Goal: Task Accomplishment & Management: Manage account settings

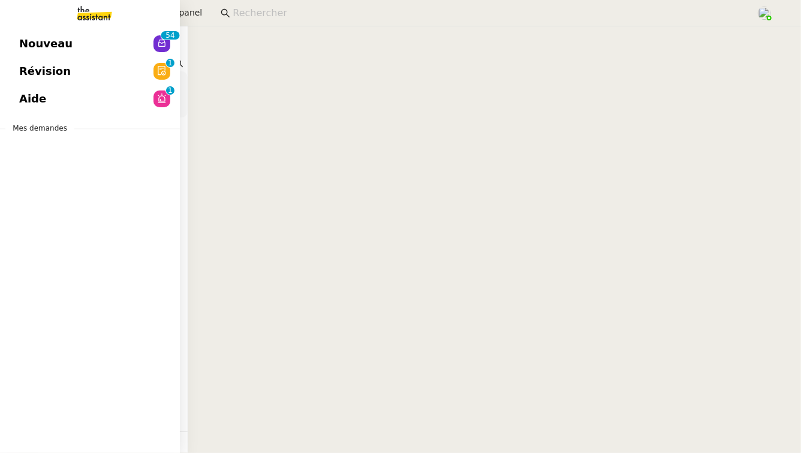
click at [54, 77] on span "Révision" at bounding box center [45, 71] width 52 height 18
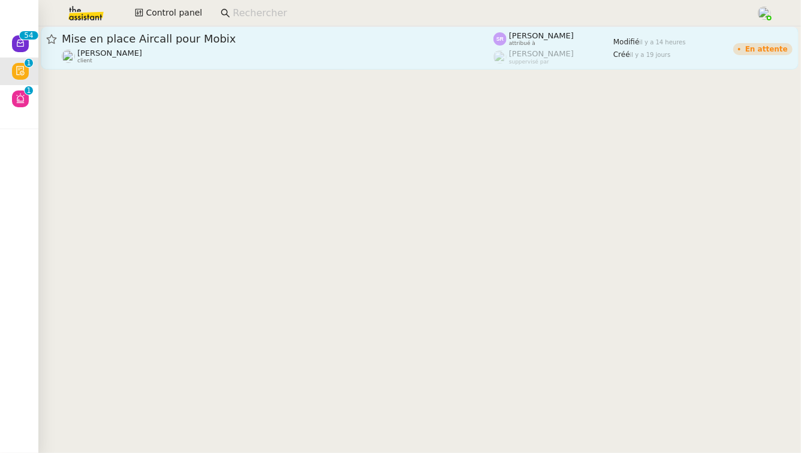
click at [245, 41] on span "Mise en place Aircall pour Mobix" at bounding box center [278, 39] width 432 height 11
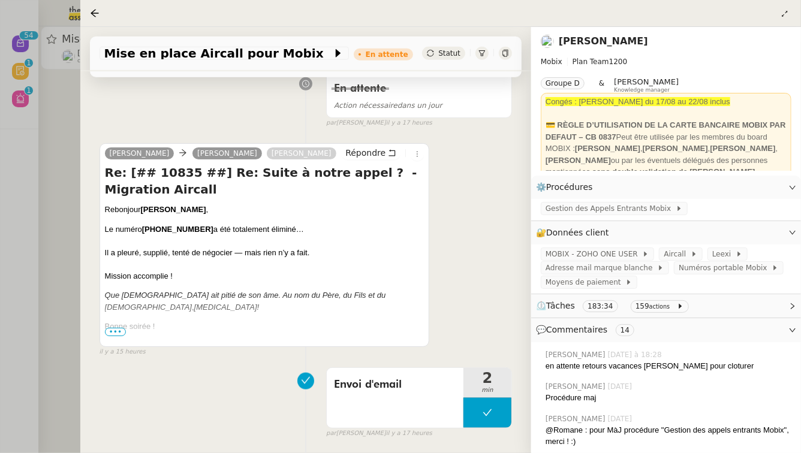
scroll to position [589, 0]
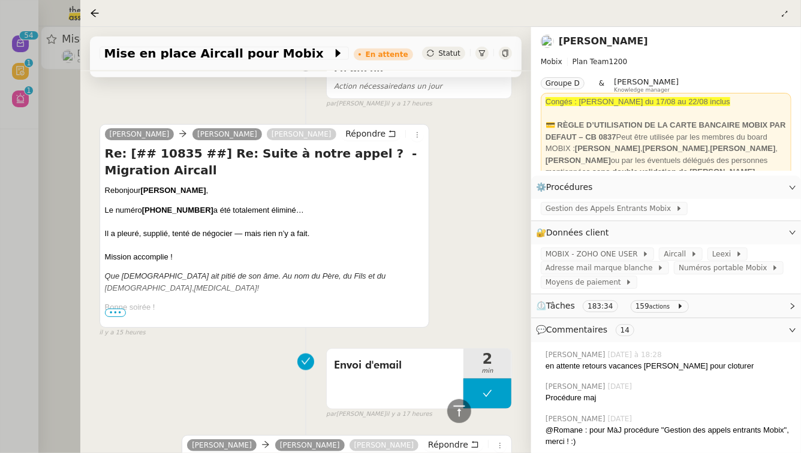
click at [119, 309] on span "•••" at bounding box center [116, 313] width 22 height 8
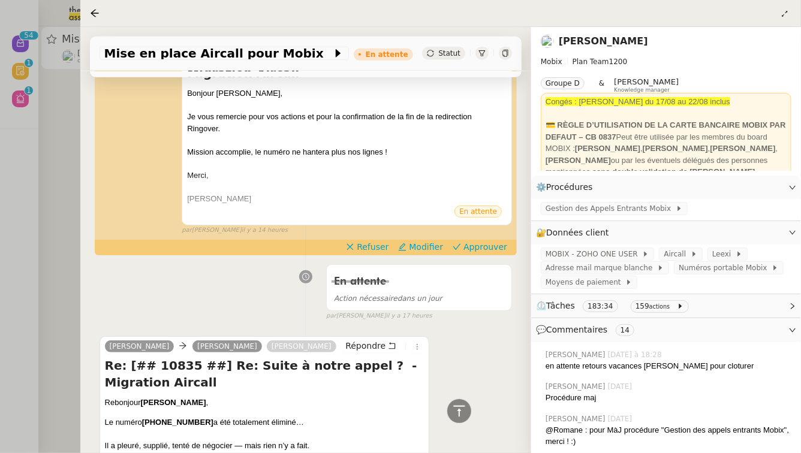
scroll to position [372, 0]
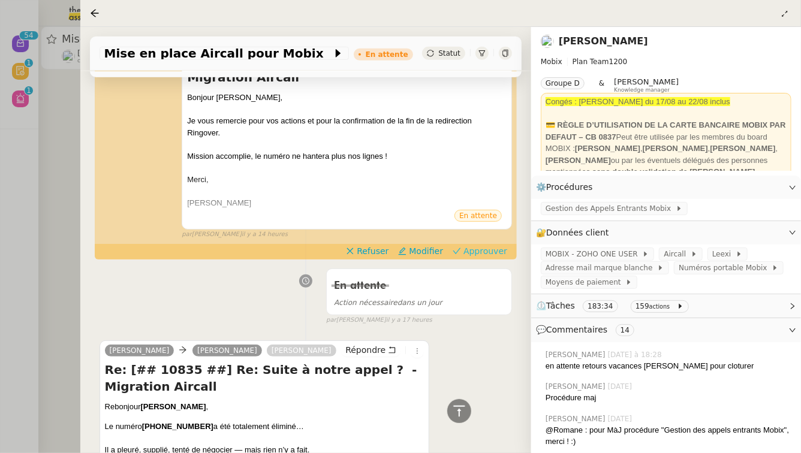
click at [486, 245] on span "Approuver" at bounding box center [486, 251] width 44 height 12
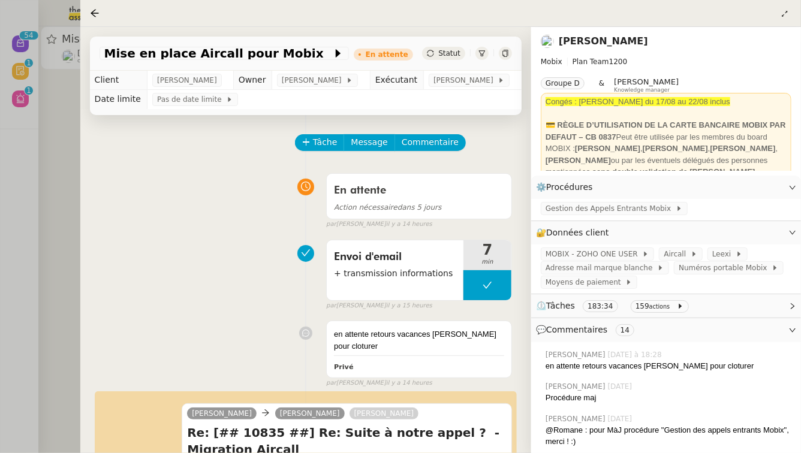
click at [0, 214] on div at bounding box center [400, 226] width 801 height 453
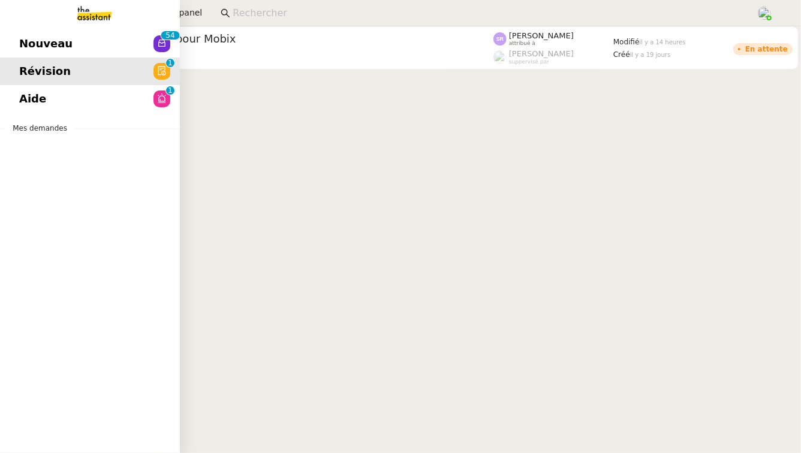
click at [143, 97] on link "Aide 0 1 2 3 4 5 6 7 8 9" at bounding box center [90, 99] width 180 height 28
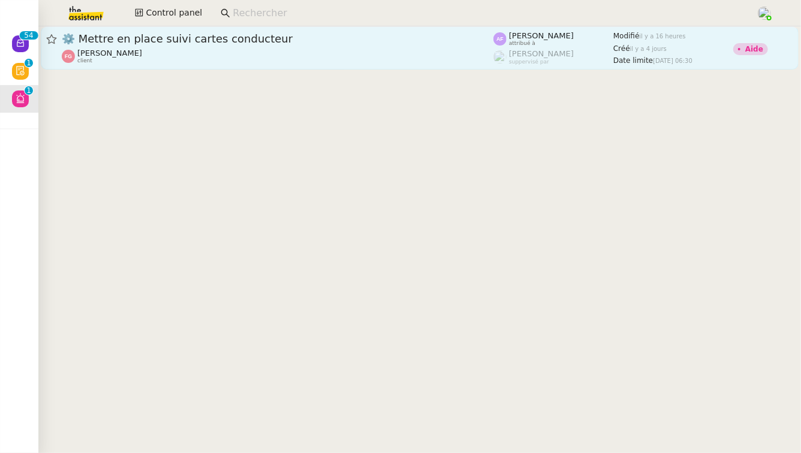
click at [317, 41] on span "⚙️ Mettre en place suivi cartes conducteur" at bounding box center [278, 39] width 432 height 11
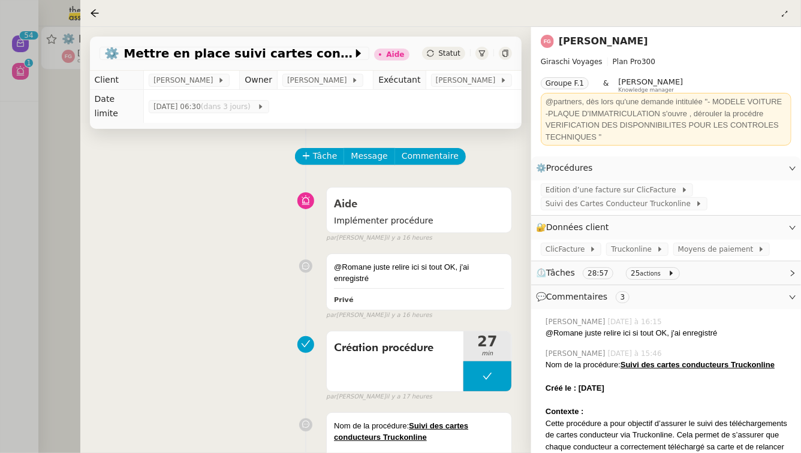
click at [27, 241] on div at bounding box center [400, 226] width 801 height 453
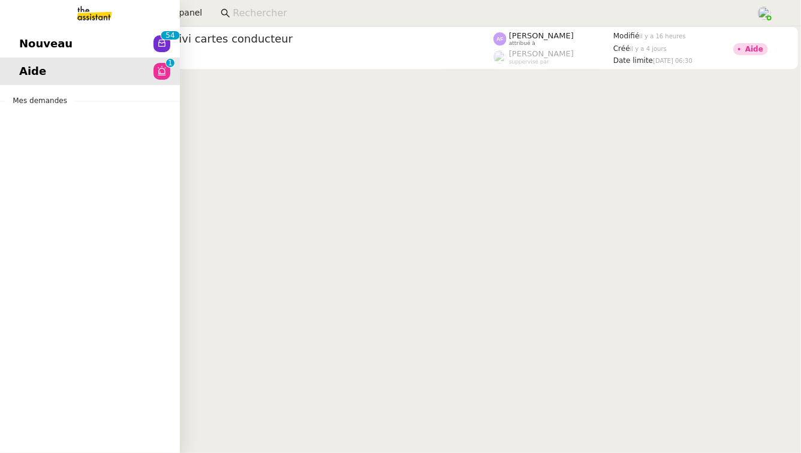
click at [41, 41] on span "Nouveau" at bounding box center [45, 44] width 53 height 18
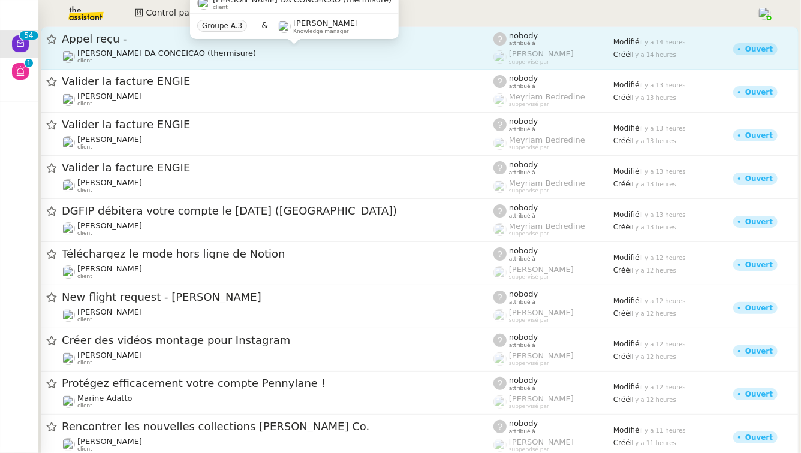
click at [251, 61] on div "[PERSON_NAME] DA CONCEICAO (thermisure) client" at bounding box center [278, 57] width 432 height 16
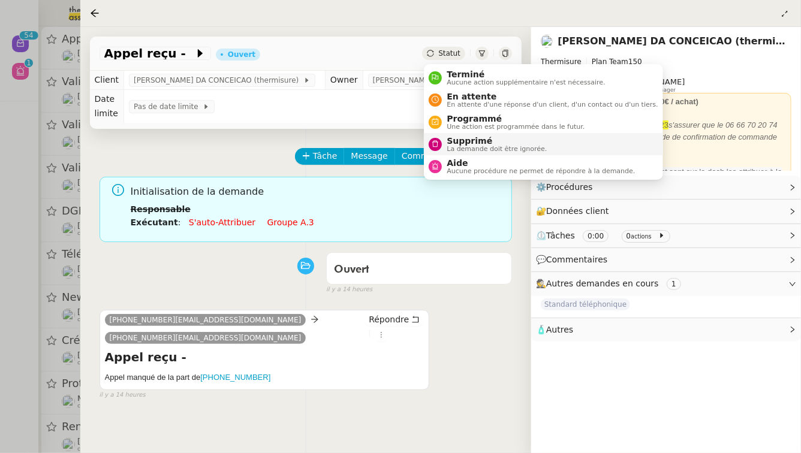
click at [439, 153] on li "Supprimé La demande doit être ignorée." at bounding box center [543, 144] width 239 height 22
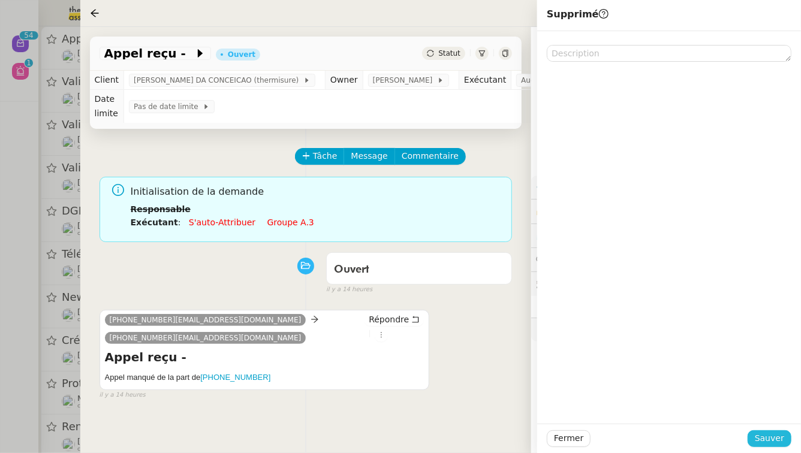
click at [781, 434] on span "Sauver" at bounding box center [769, 439] width 29 height 14
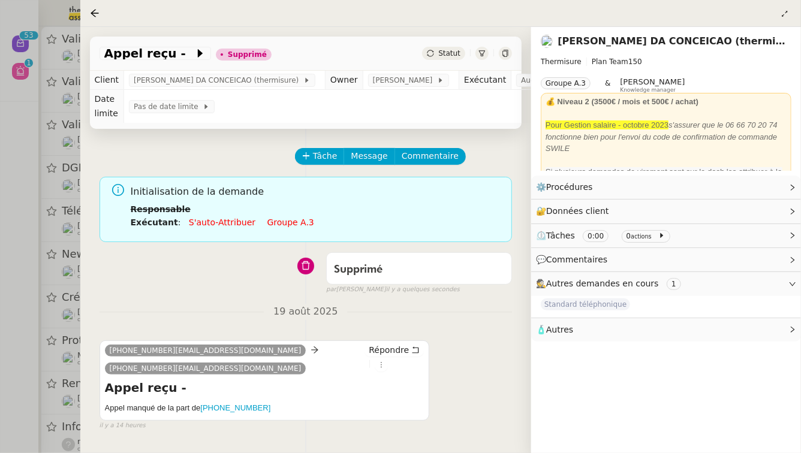
click at [0, 129] on div at bounding box center [400, 226] width 801 height 453
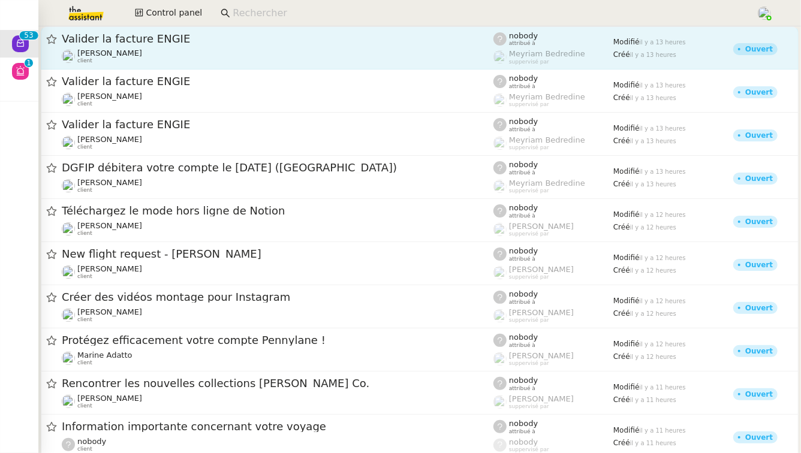
click at [206, 46] on div "Valider la facture [PERSON_NAME] Conceicao client" at bounding box center [278, 48] width 432 height 32
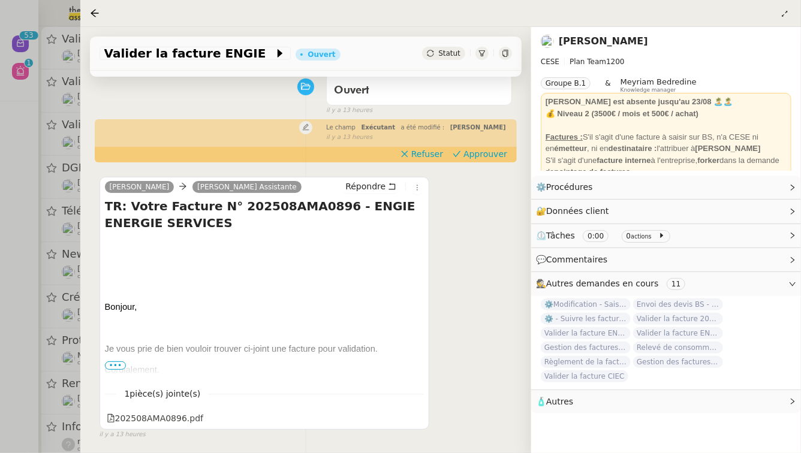
scroll to position [119, 0]
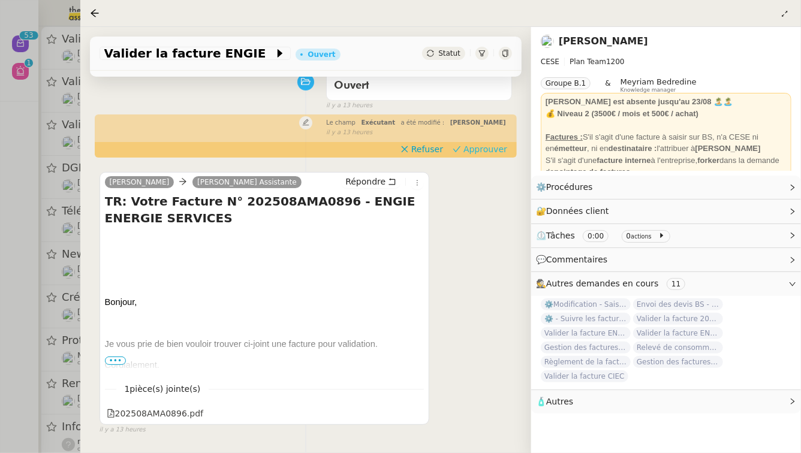
click at [494, 151] on span "Approuver" at bounding box center [486, 149] width 44 height 12
click at [0, 162] on div at bounding box center [400, 226] width 801 height 453
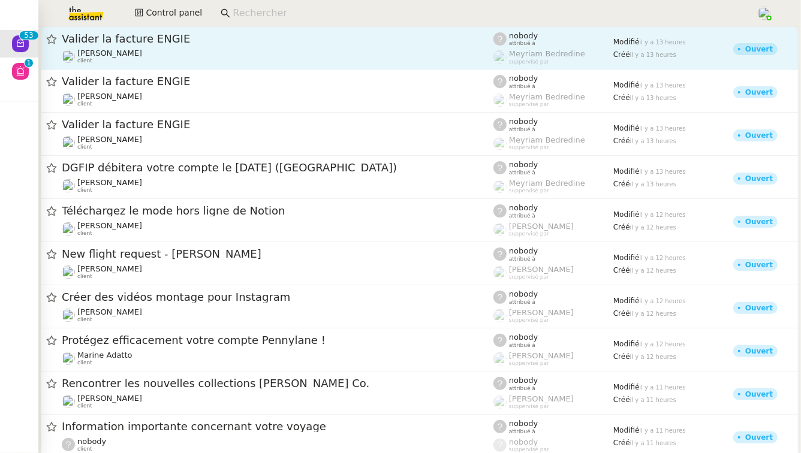
click at [193, 42] on span "Valider la facture ENGIE" at bounding box center [278, 39] width 432 height 11
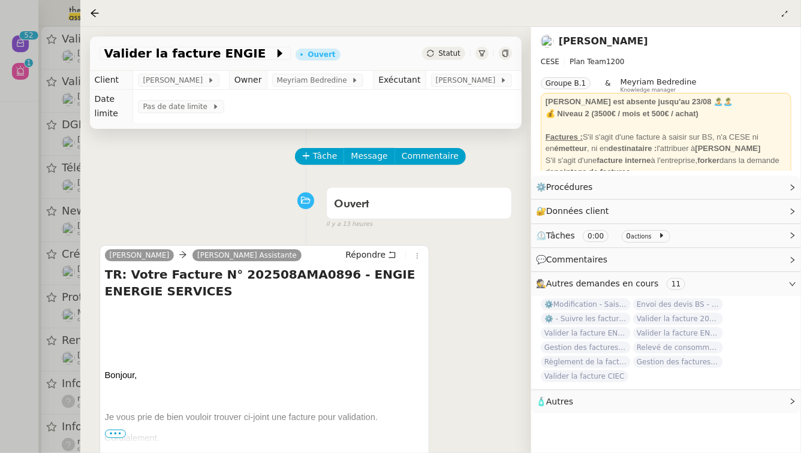
click at [0, 201] on div at bounding box center [400, 226] width 801 height 453
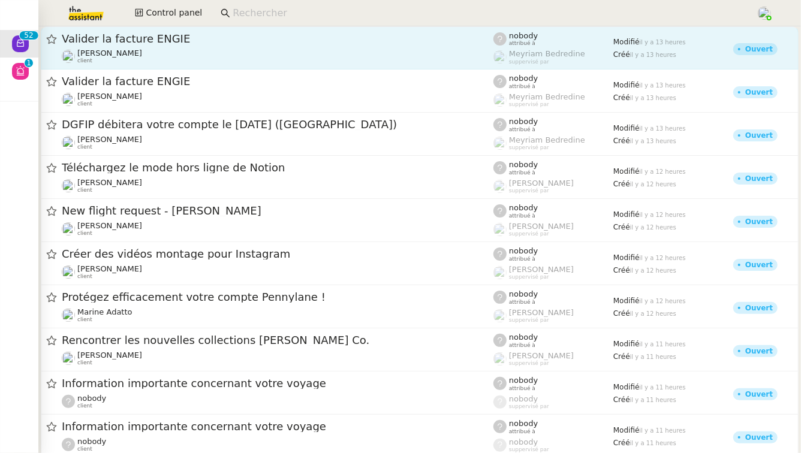
click at [208, 41] on span "Valider la facture ENGIE" at bounding box center [278, 39] width 432 height 11
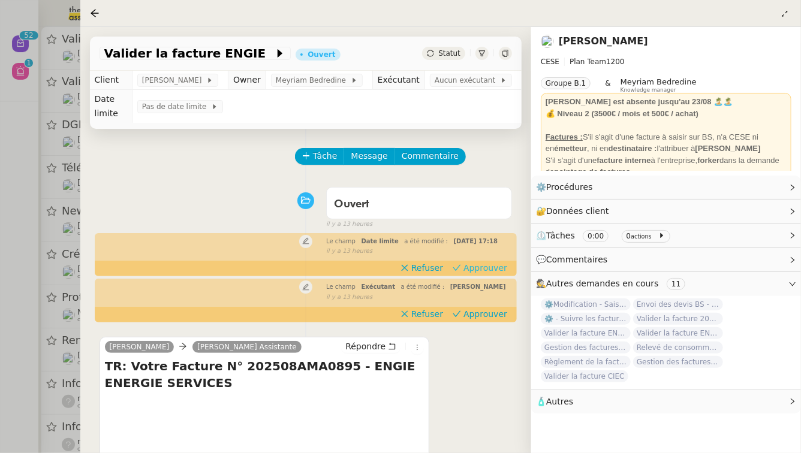
click at [480, 274] on span "Approuver" at bounding box center [486, 268] width 44 height 12
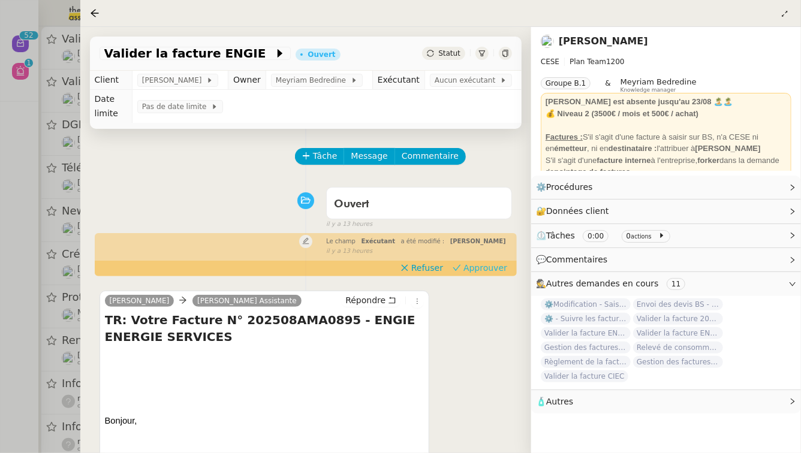
click at [483, 323] on div "[PERSON_NAME] Assistante Répondre TR: Votre Facture N° 202508AMA0895 - ENGIE EN…" at bounding box center [306, 417] width 413 height 274
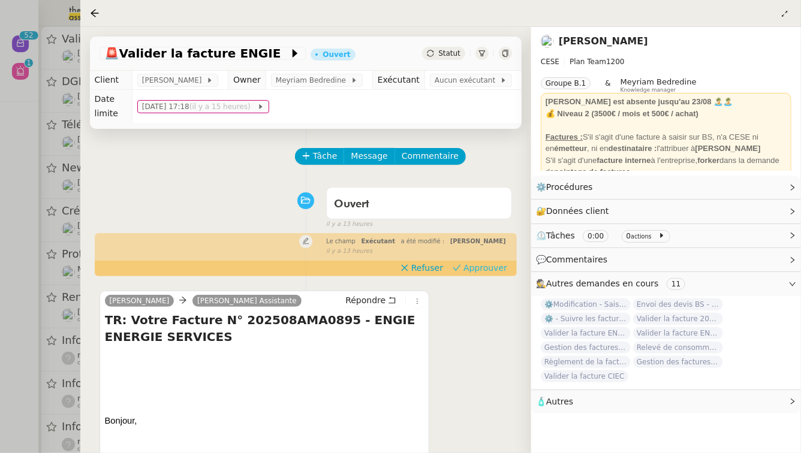
click at [483, 273] on span "Approuver" at bounding box center [486, 268] width 44 height 12
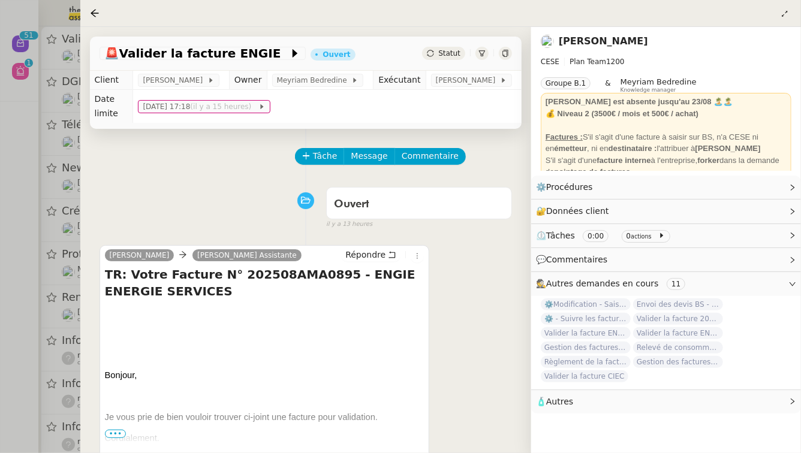
click at [0, 201] on div at bounding box center [400, 226] width 801 height 453
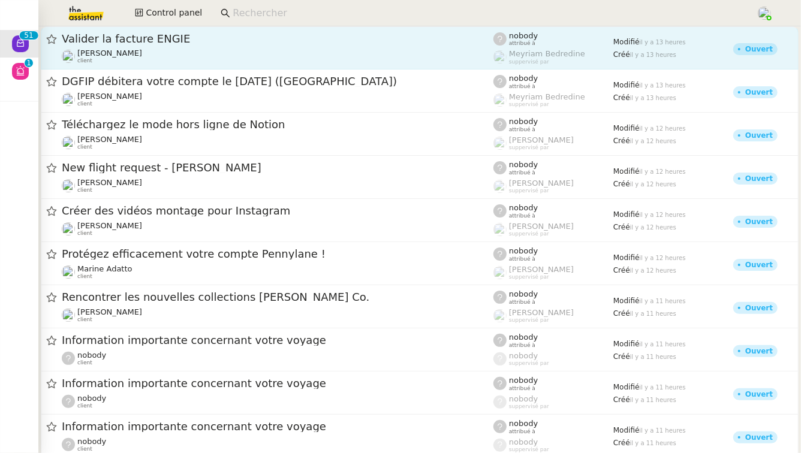
click at [158, 37] on span "Valider la facture ENGIE" at bounding box center [278, 39] width 432 height 11
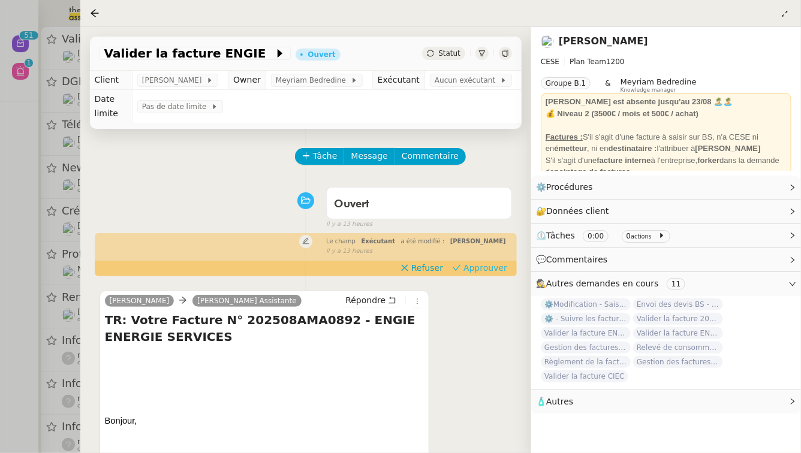
click at [470, 268] on span "Approuver" at bounding box center [486, 268] width 44 height 12
click at [0, 173] on div at bounding box center [400, 226] width 801 height 453
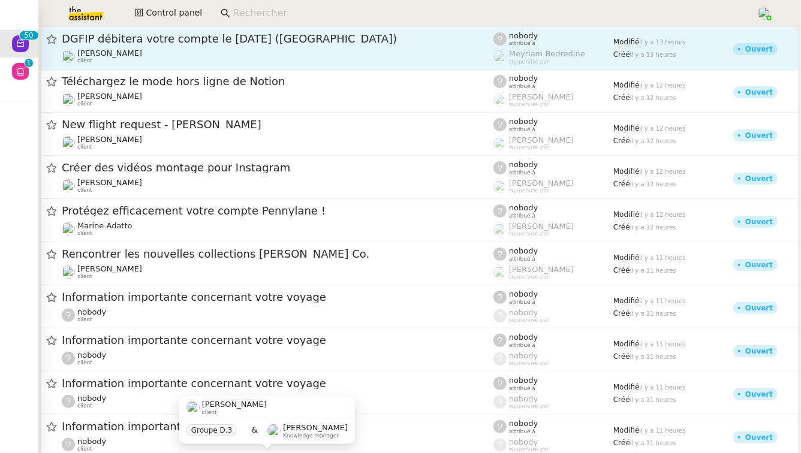
click at [196, 45] on div "DGFIP débitera votre compte le [DATE] ([GEOGRAPHIC_DATA])" at bounding box center [278, 39] width 432 height 14
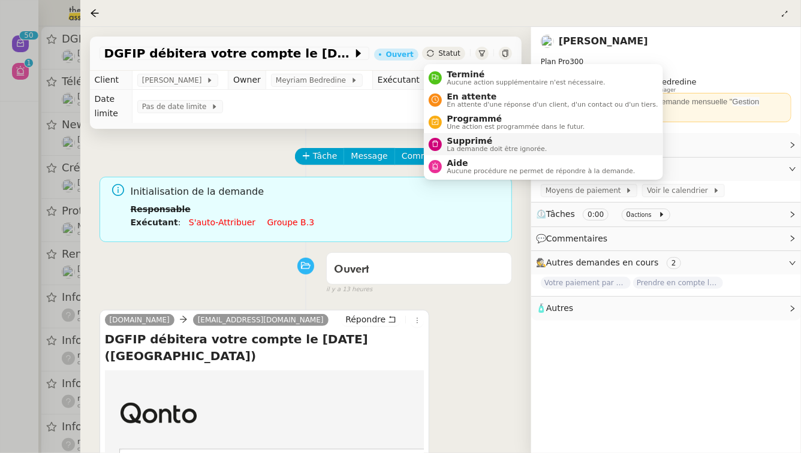
click at [460, 148] on span "La demande doit être ignorée." at bounding box center [497, 149] width 100 height 7
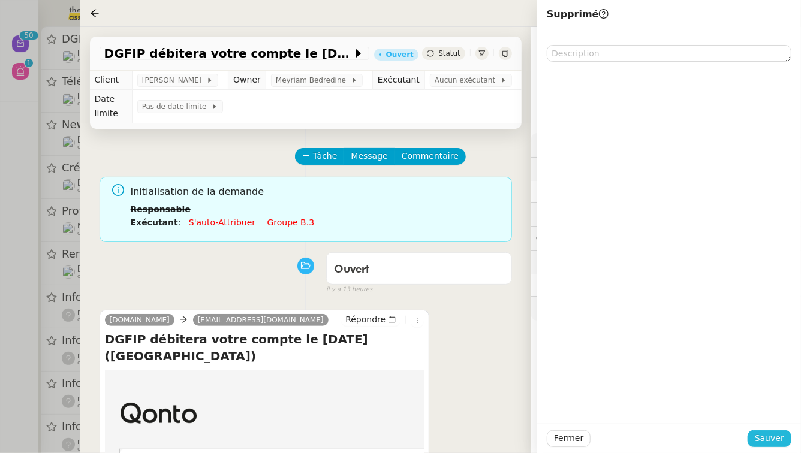
click at [774, 444] on span "Sauver" at bounding box center [769, 439] width 29 height 14
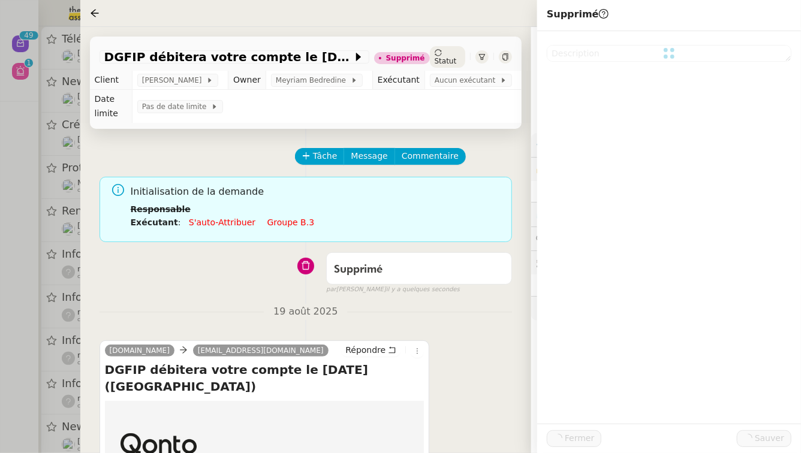
click at [0, 187] on div at bounding box center [400, 226] width 801 height 453
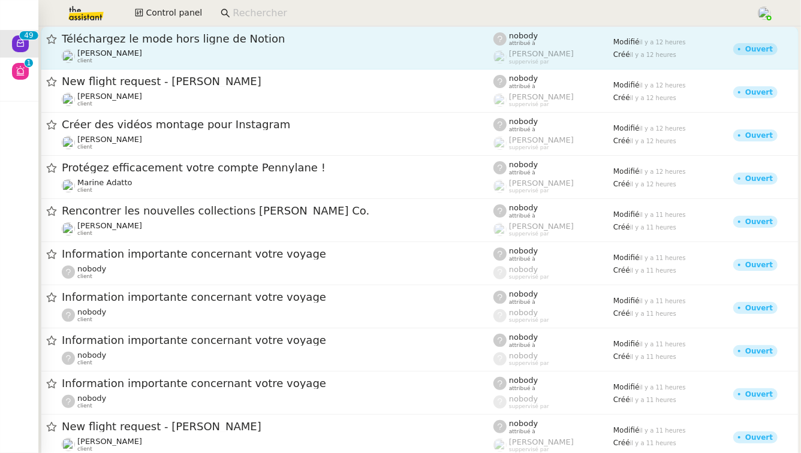
click at [221, 45] on div "Téléchargez le mode hors ligne de Notion" at bounding box center [278, 39] width 432 height 14
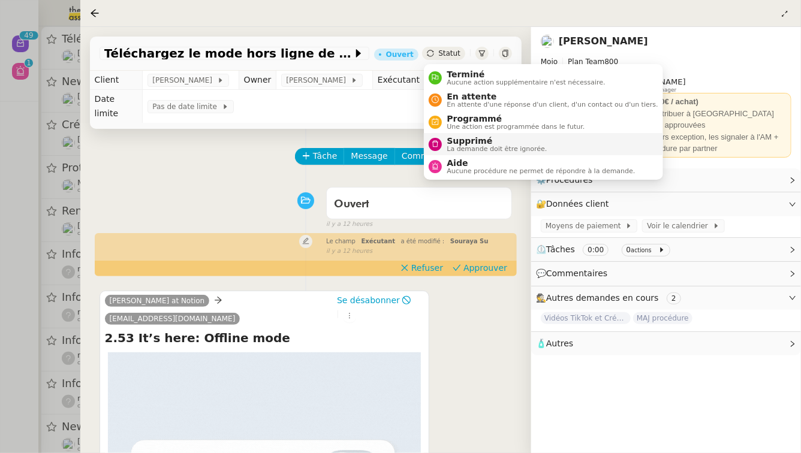
click at [460, 143] on span "Supprimé" at bounding box center [497, 141] width 100 height 10
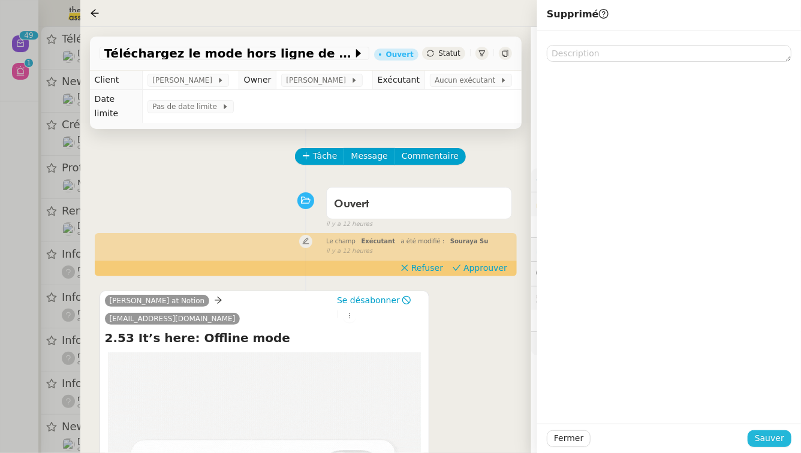
click at [780, 441] on span "Sauver" at bounding box center [769, 439] width 29 height 14
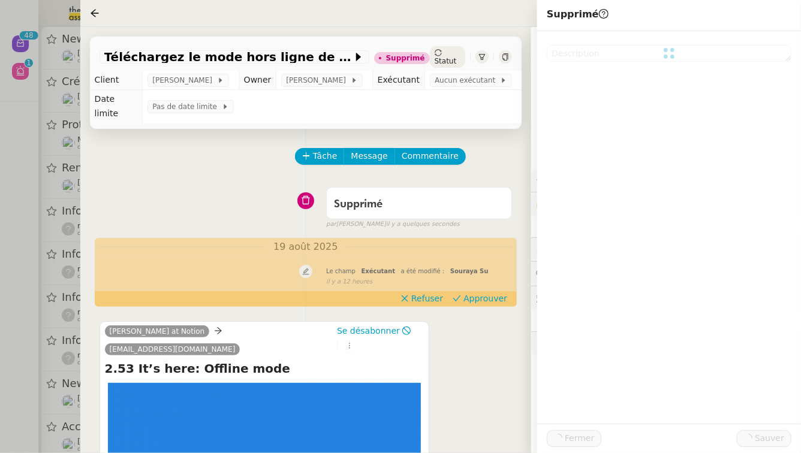
click at [0, 275] on div at bounding box center [400, 226] width 801 height 453
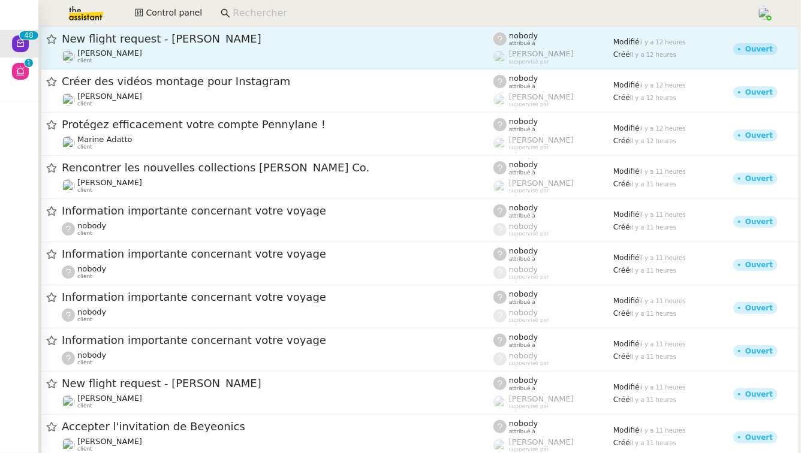
click at [208, 32] on div "New flight request - [PERSON_NAME]" at bounding box center [278, 39] width 432 height 14
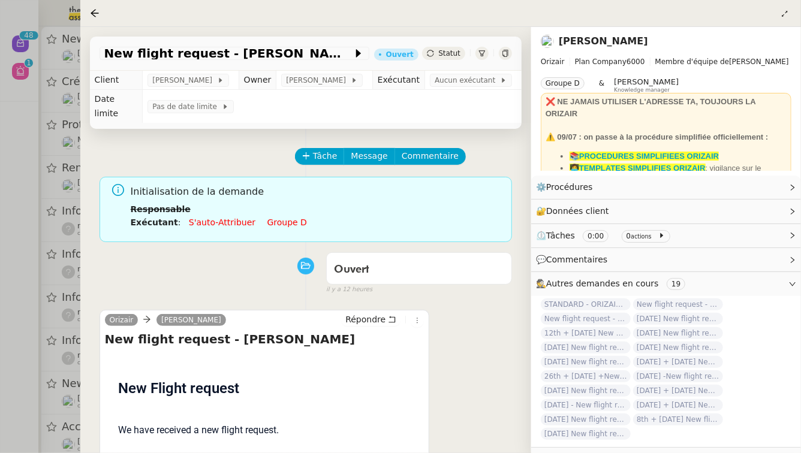
click at [0, 246] on div at bounding box center [400, 226] width 801 height 453
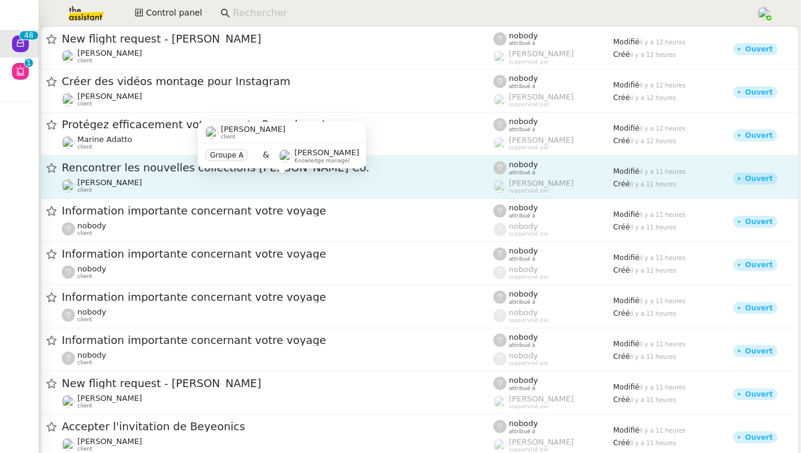
click at [190, 179] on div "[PERSON_NAME] client" at bounding box center [278, 186] width 432 height 16
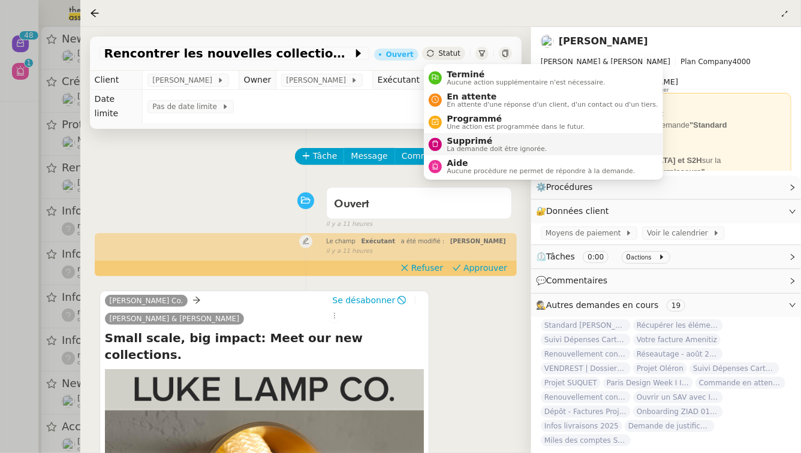
click at [449, 147] on span "La demande doit être ignorée." at bounding box center [497, 149] width 100 height 7
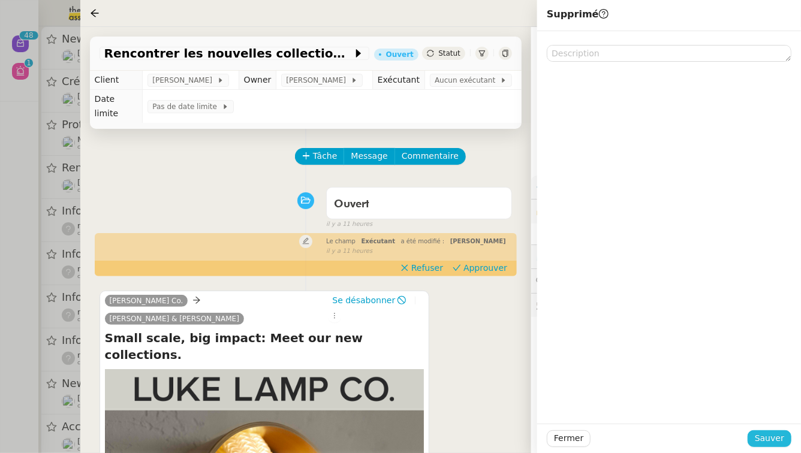
click at [779, 434] on span "Sauver" at bounding box center [769, 439] width 29 height 14
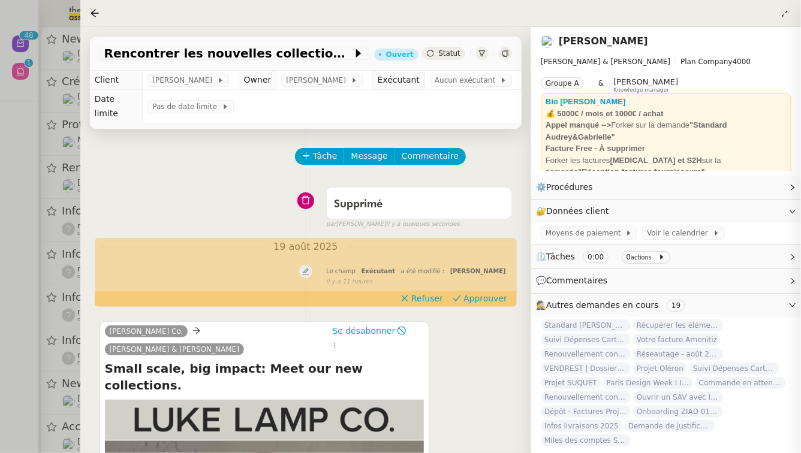
click at [0, 248] on div at bounding box center [400, 226] width 801 height 453
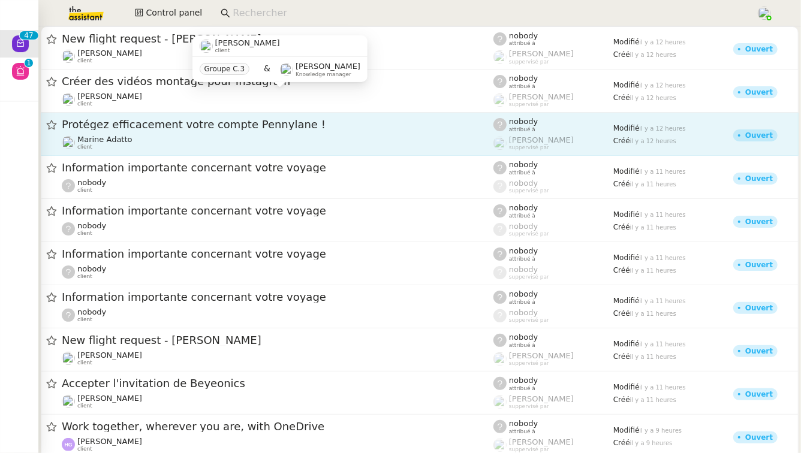
click at [179, 128] on span "Protégez efficacement votre compte Pennylane !" at bounding box center [278, 124] width 432 height 11
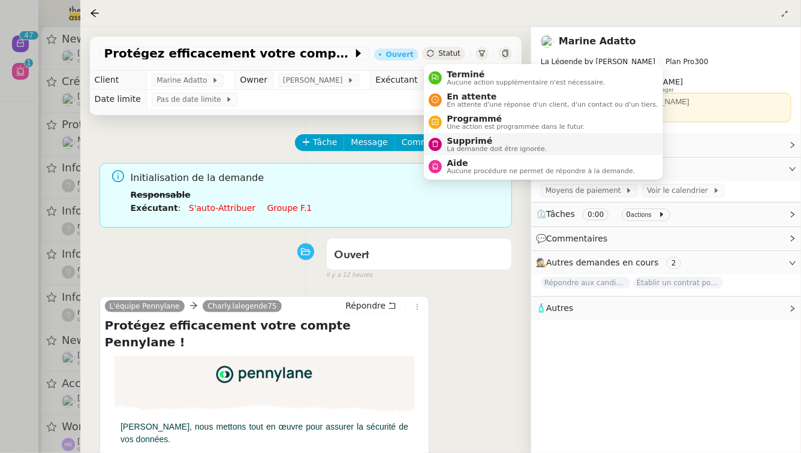
click at [456, 141] on span "Supprimé" at bounding box center [497, 141] width 100 height 10
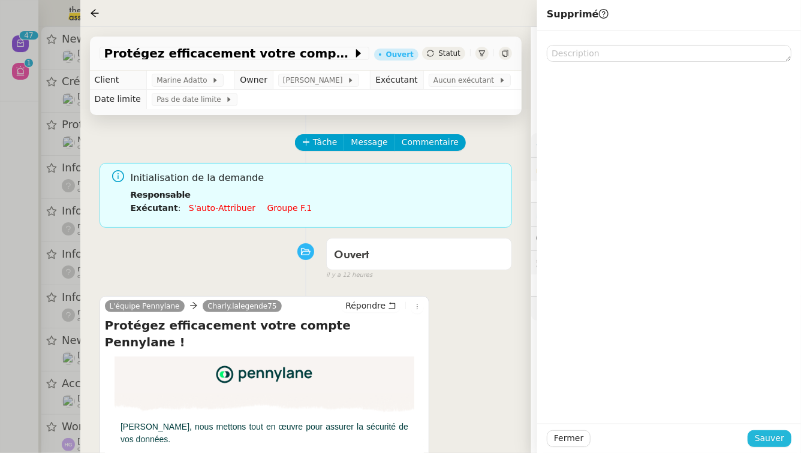
click at [774, 441] on span "Sauver" at bounding box center [769, 439] width 29 height 14
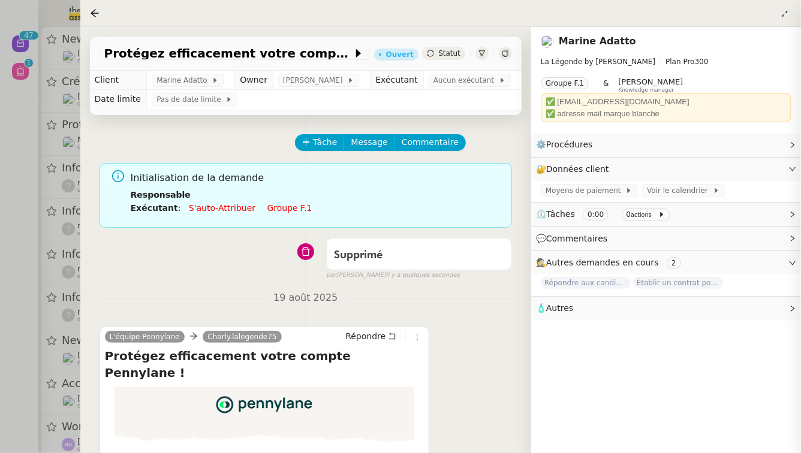
click at [0, 326] on div at bounding box center [400, 226] width 801 height 453
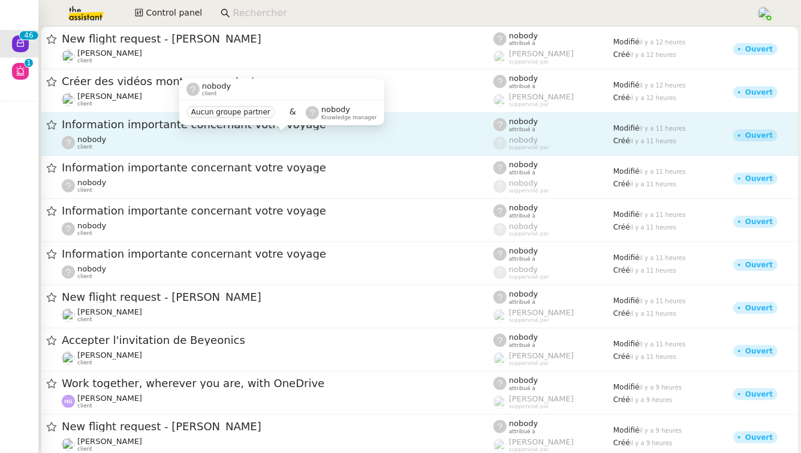
click at [241, 141] on div "nobody client" at bounding box center [278, 143] width 432 height 16
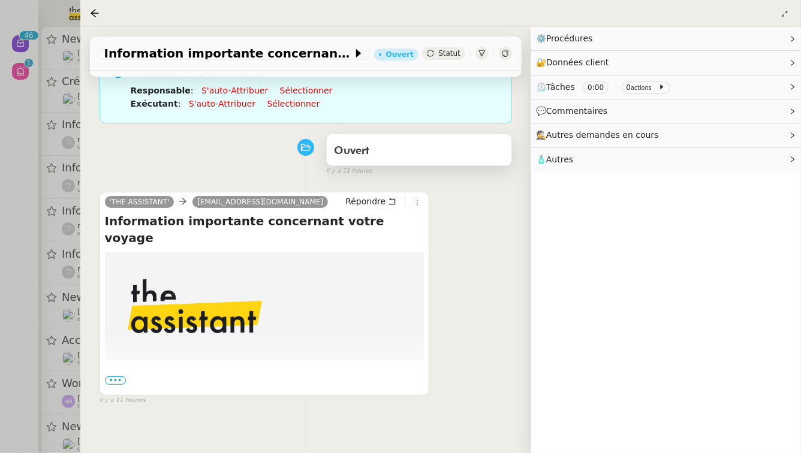
scroll to position [105, 0]
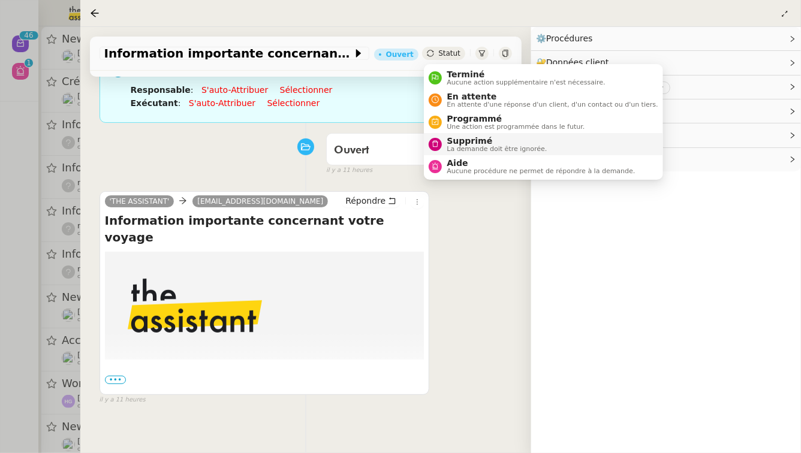
click at [446, 144] on div "Supprimé La demande doit être ignorée." at bounding box center [494, 144] width 105 height 16
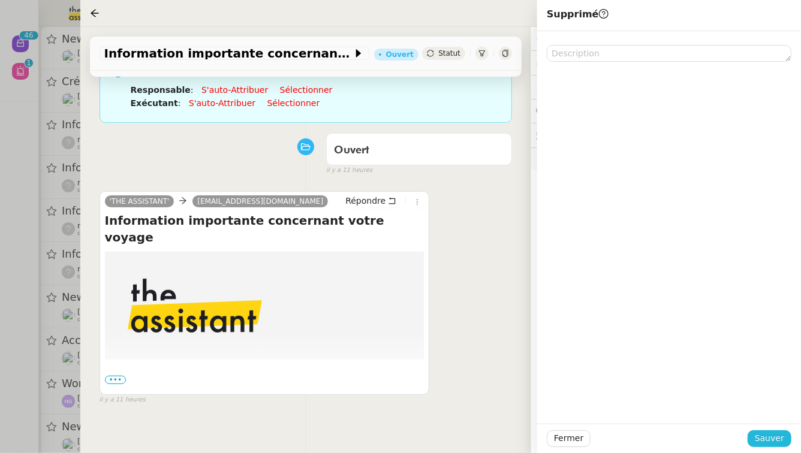
click at [781, 441] on span "Sauver" at bounding box center [769, 439] width 29 height 14
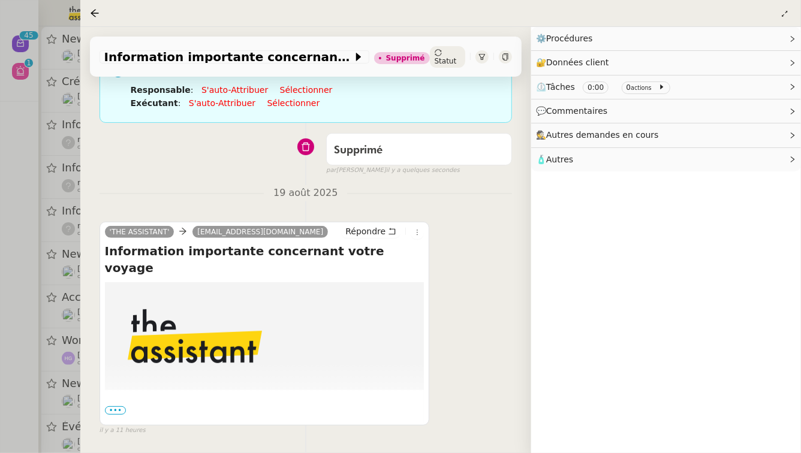
click at [122, 410] on span "•••" at bounding box center [116, 411] width 22 height 8
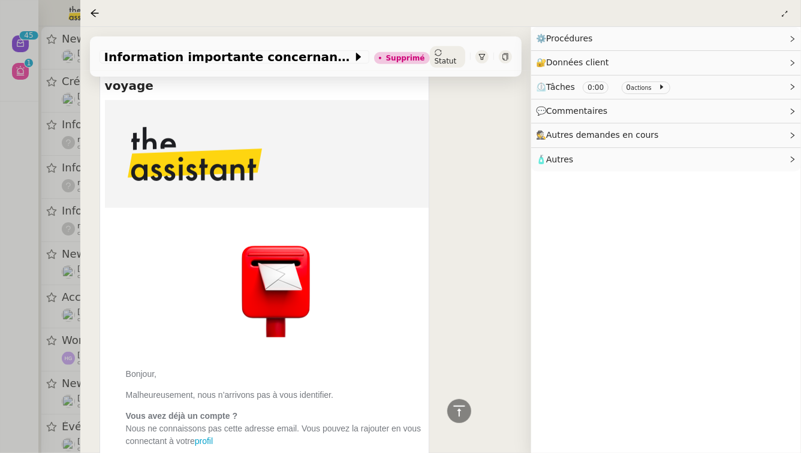
scroll to position [299, 0]
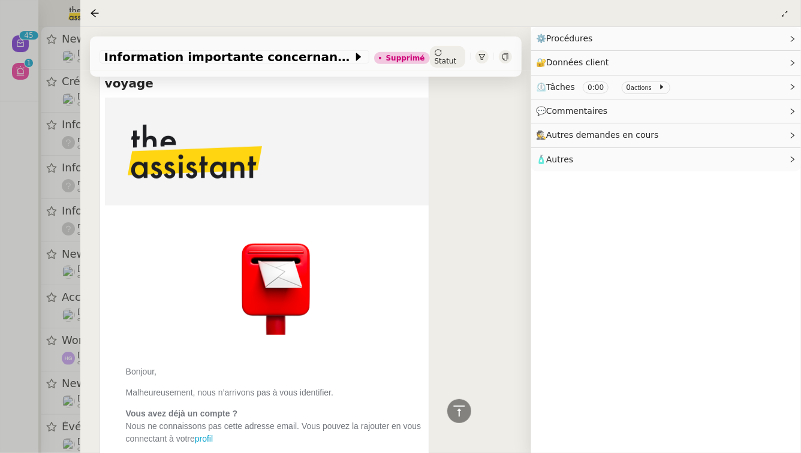
click at [0, 299] on div at bounding box center [400, 226] width 801 height 453
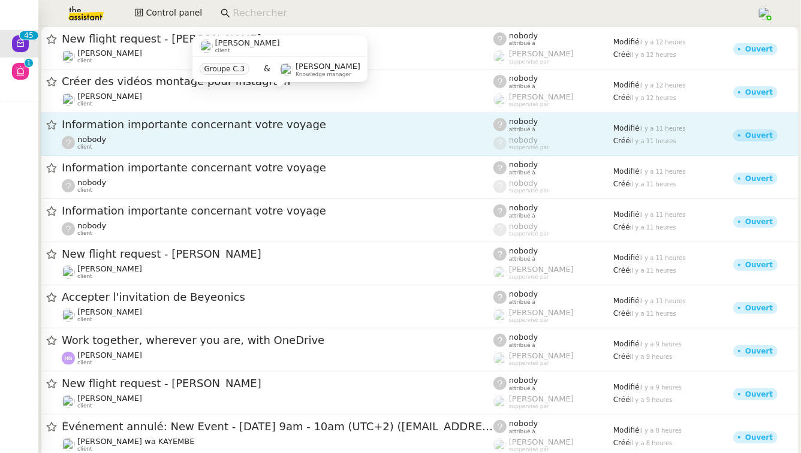
click at [205, 121] on span "Information importante concernant votre voyage" at bounding box center [278, 124] width 432 height 11
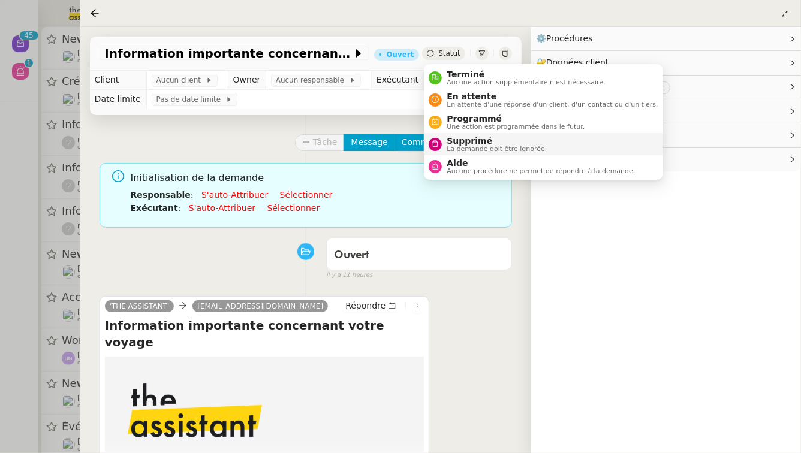
click at [460, 141] on span "Supprimé" at bounding box center [497, 141] width 100 height 10
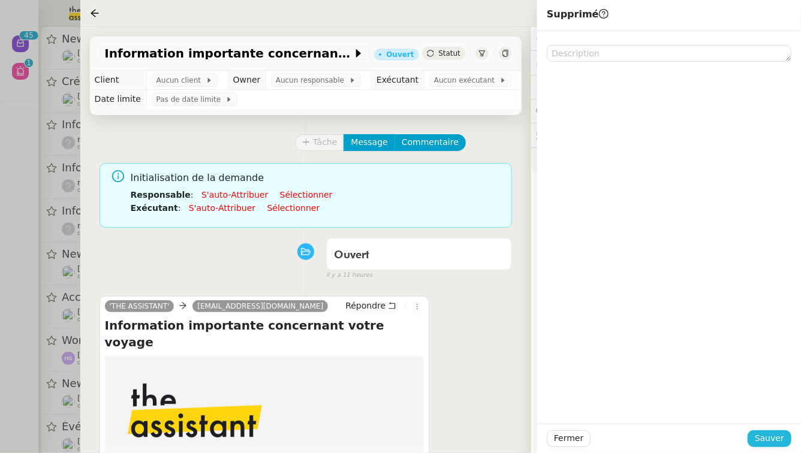
click at [782, 435] on span "Sauver" at bounding box center [769, 439] width 29 height 14
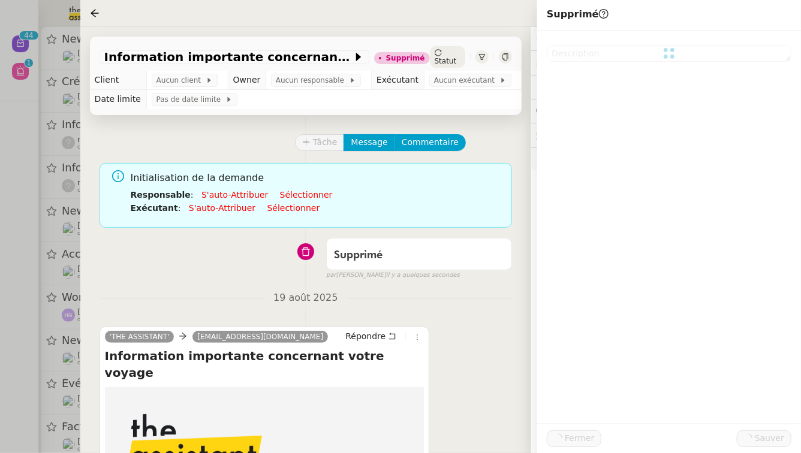
click at [0, 331] on div at bounding box center [400, 226] width 801 height 453
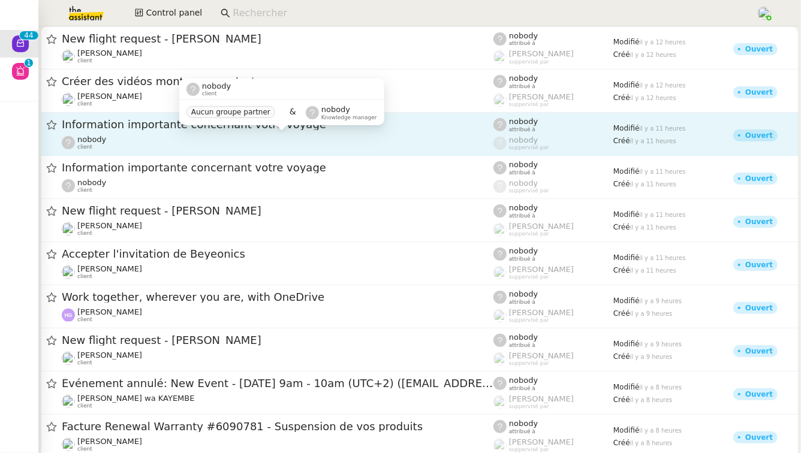
click at [192, 145] on div "nobody client" at bounding box center [278, 143] width 432 height 16
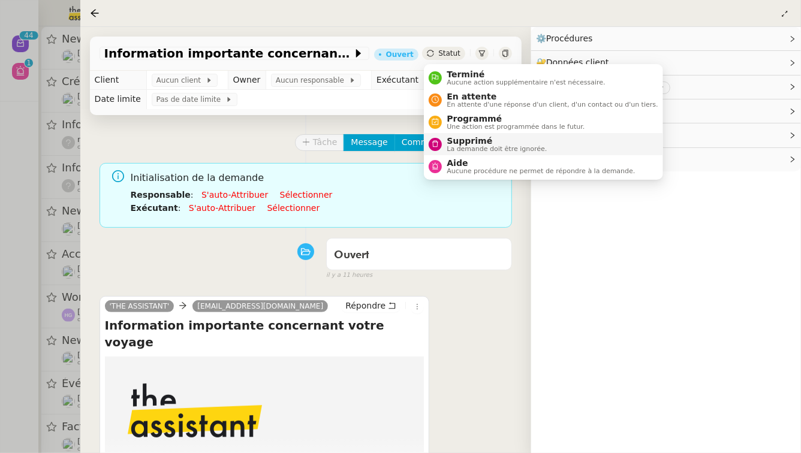
click at [468, 148] on span "La demande doit être ignorée." at bounding box center [497, 149] width 100 height 7
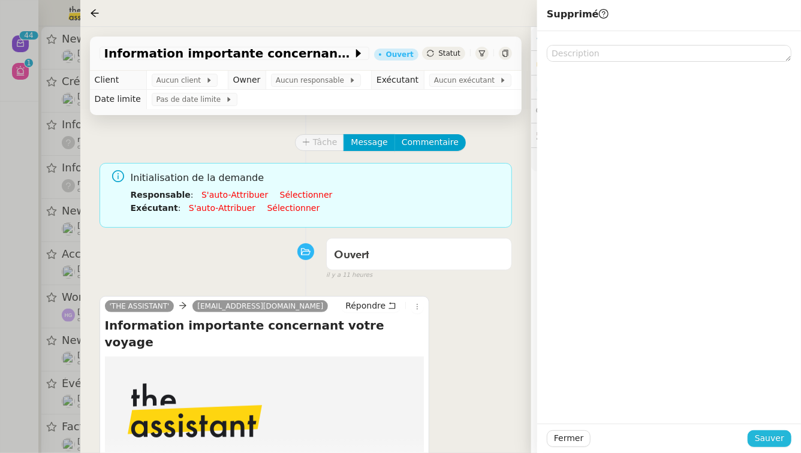
click at [756, 446] on button "Sauver" at bounding box center [770, 439] width 44 height 17
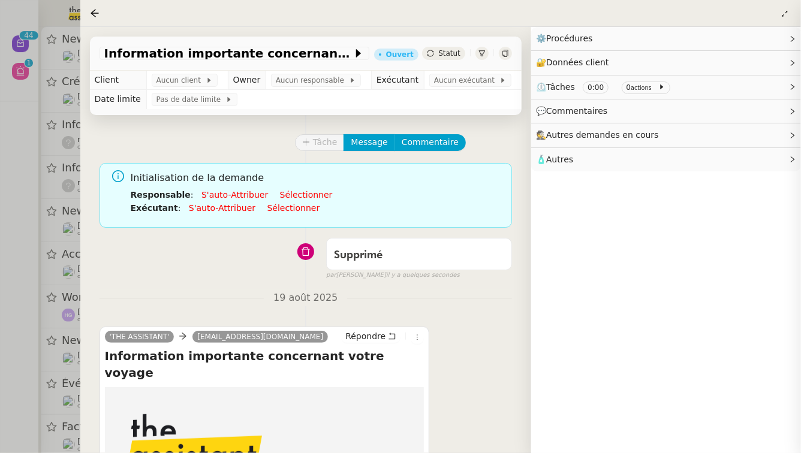
click at [0, 366] on div at bounding box center [400, 226] width 801 height 453
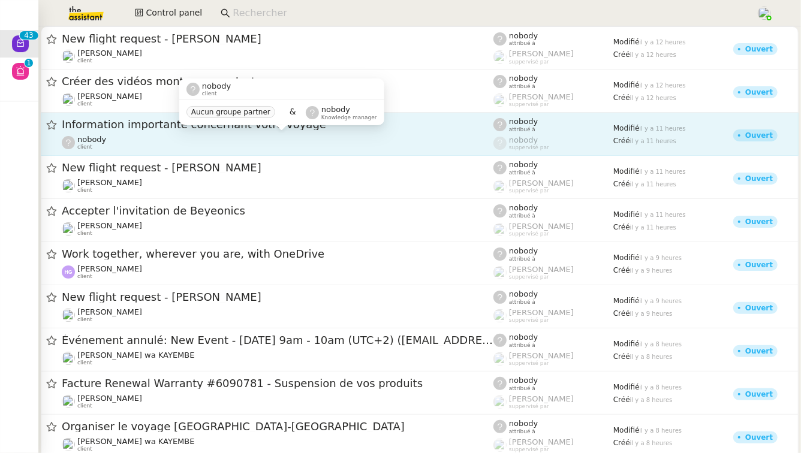
click at [216, 134] on div "nobody client Aucun groupe partner & nobody Knowledge manager" at bounding box center [281, 107] width 205 height 56
click at [230, 149] on div "nobody client" at bounding box center [278, 143] width 432 height 16
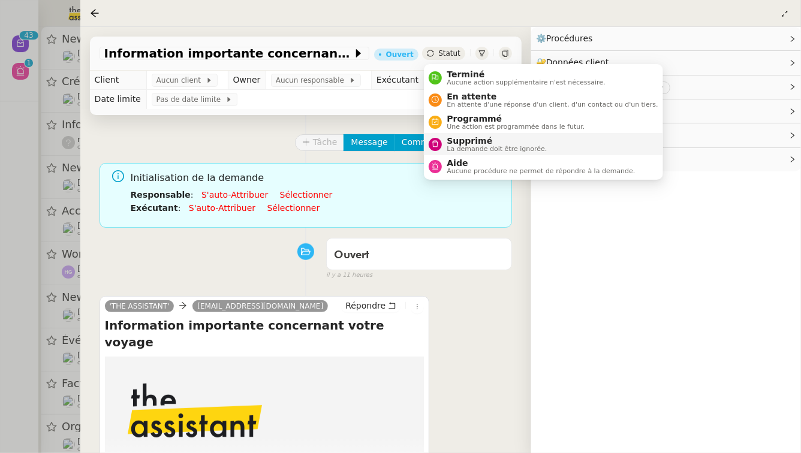
click at [460, 151] on span "La demande doit être ignorée." at bounding box center [497, 149] width 100 height 7
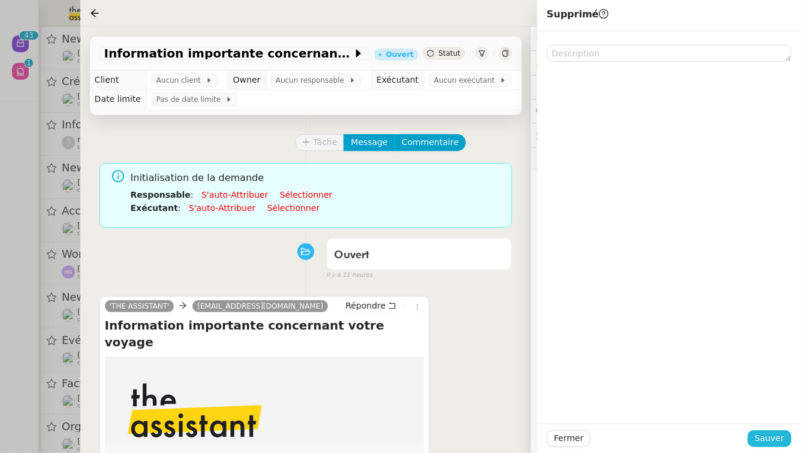
click at [780, 441] on span "Sauver" at bounding box center [769, 439] width 29 height 14
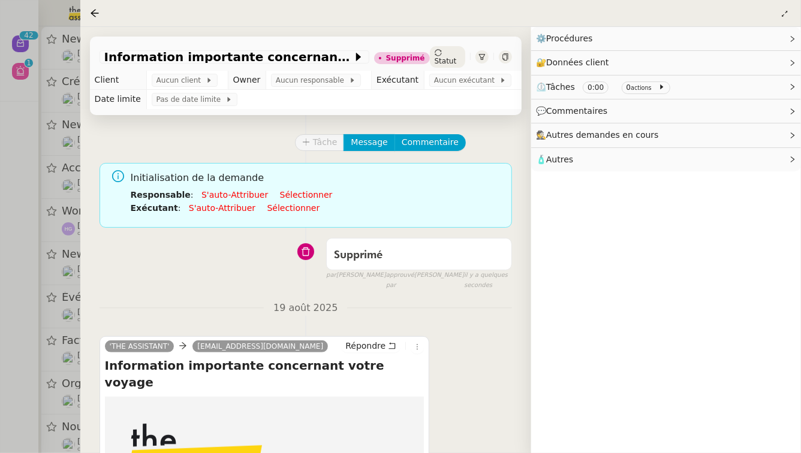
click at [7, 326] on div at bounding box center [400, 226] width 801 height 453
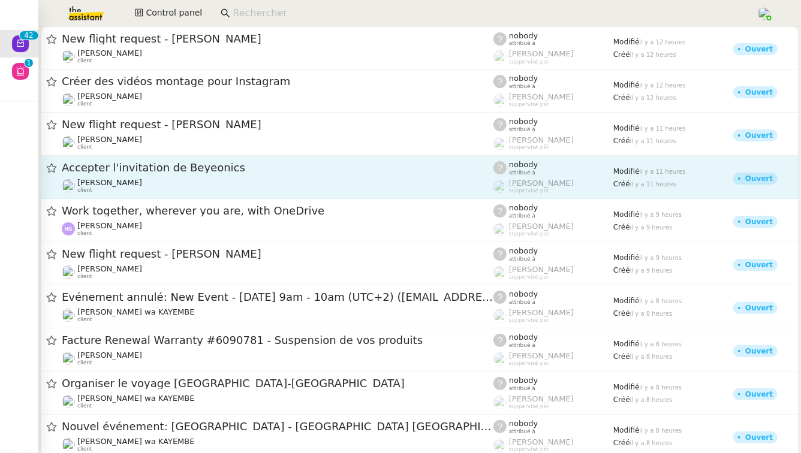
click at [290, 175] on div "Accepter l'invitation de Beyeonics" at bounding box center [278, 168] width 432 height 15
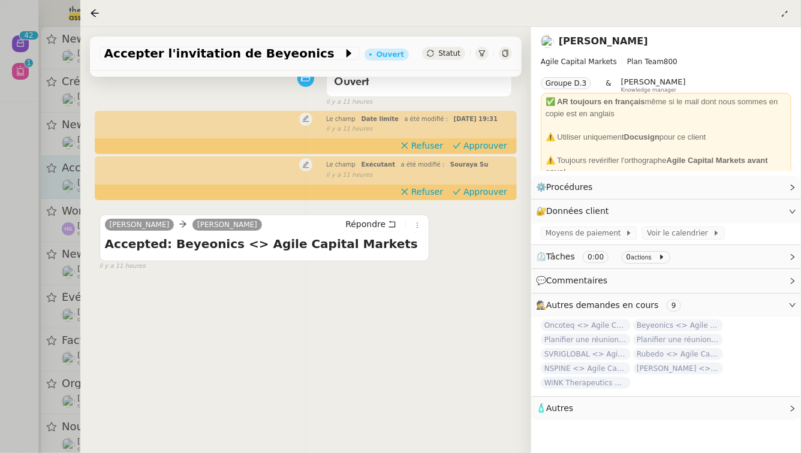
scroll to position [128, 0]
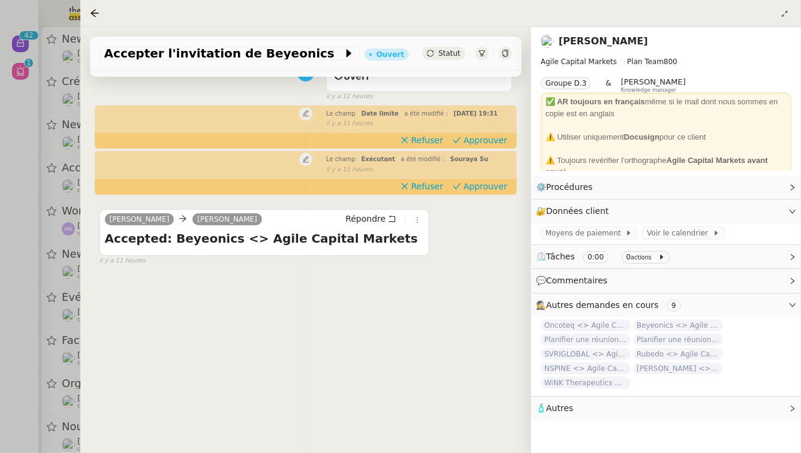
click at [1, 263] on div at bounding box center [400, 226] width 801 height 453
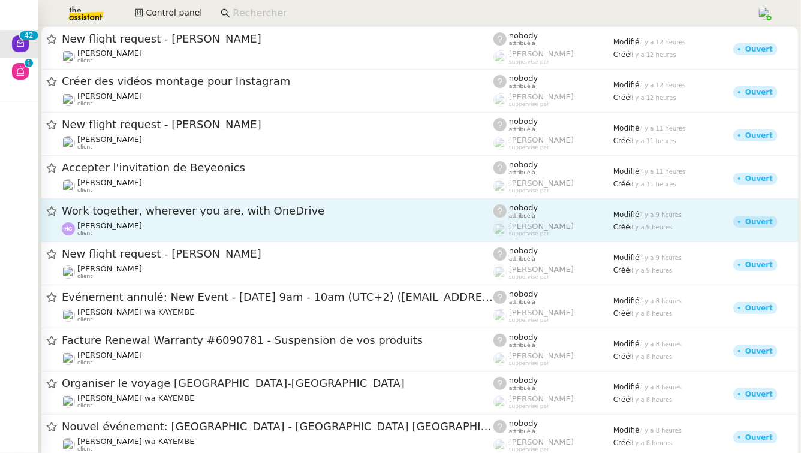
click at [122, 206] on span "Work together, wherever you are, with OneDrive" at bounding box center [278, 211] width 432 height 11
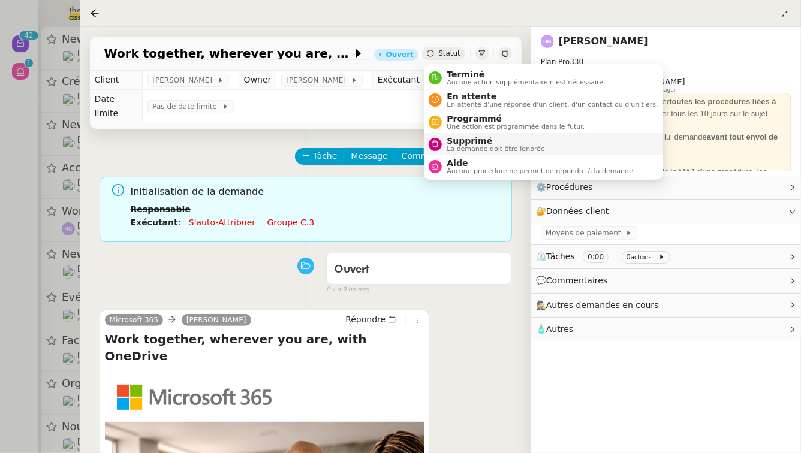
click at [461, 139] on span "Supprimé" at bounding box center [497, 141] width 100 height 10
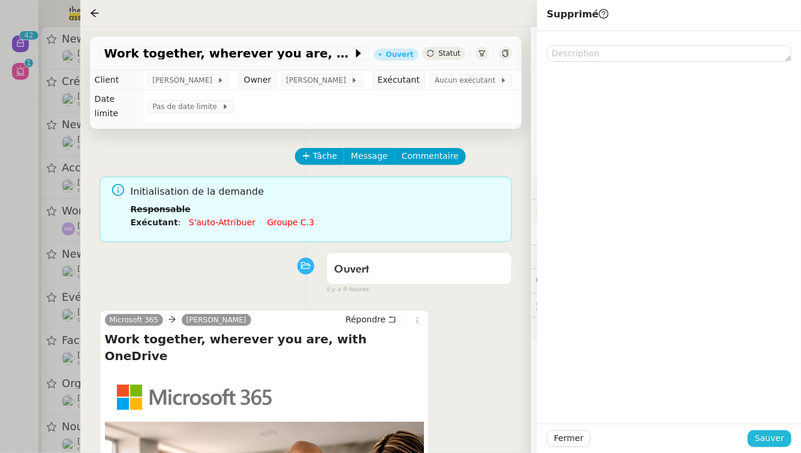
click at [771, 443] on span "Sauver" at bounding box center [769, 439] width 29 height 14
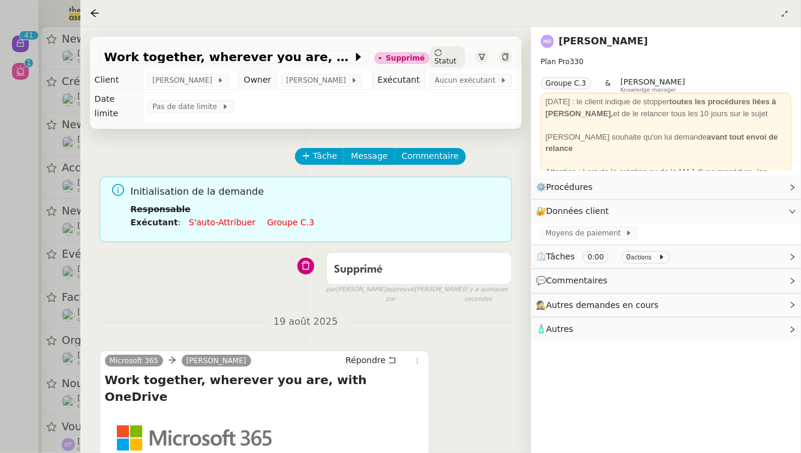
click at [1, 396] on div at bounding box center [400, 226] width 801 height 453
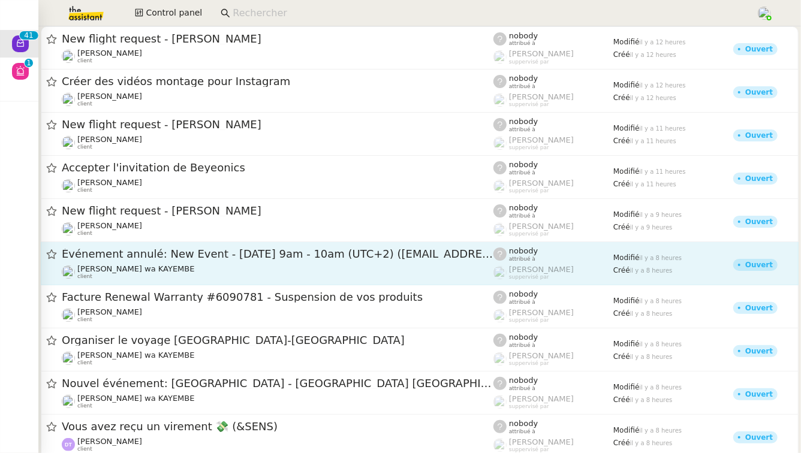
click at [260, 257] on span "Événement annulé: New Event - [DATE] 9am - 10am (UTC+2) ([EMAIL_ADDRESS][DOMAIN…" at bounding box center [278, 254] width 432 height 11
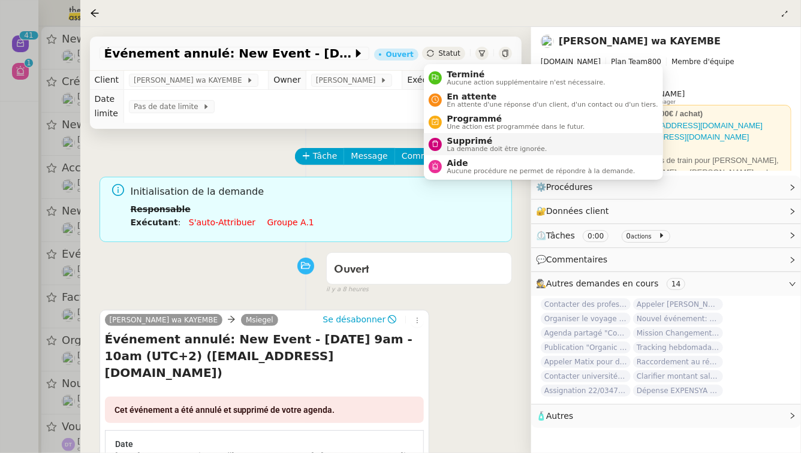
click at [465, 140] on span "Supprimé" at bounding box center [497, 141] width 100 height 10
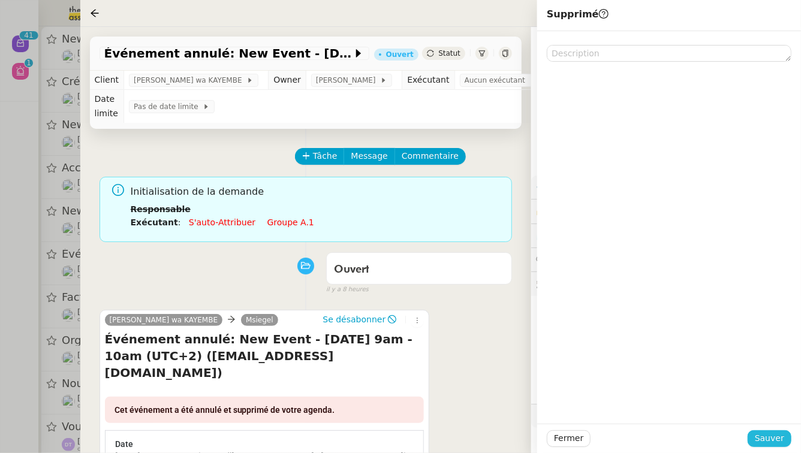
click at [777, 443] on span "Sauver" at bounding box center [769, 439] width 29 height 14
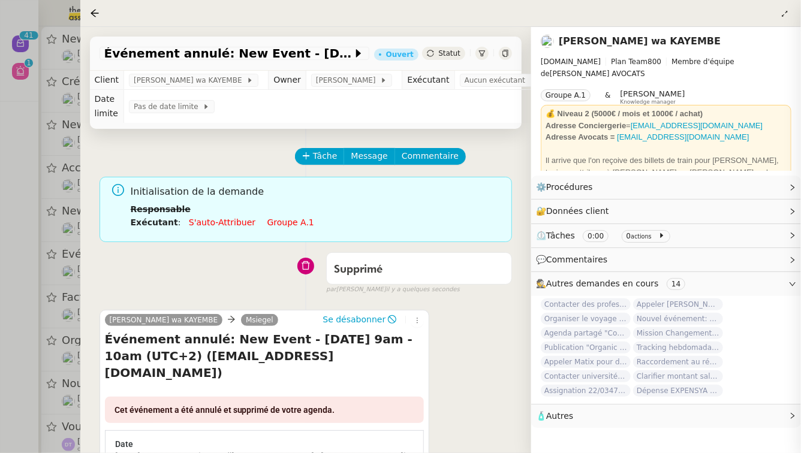
click at [0, 311] on div at bounding box center [400, 226] width 801 height 453
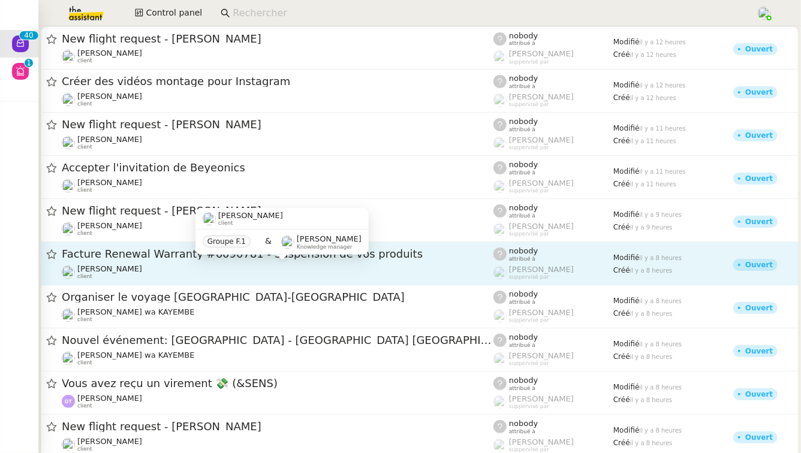
click at [163, 271] on div "[PERSON_NAME] client" at bounding box center [278, 273] width 432 height 16
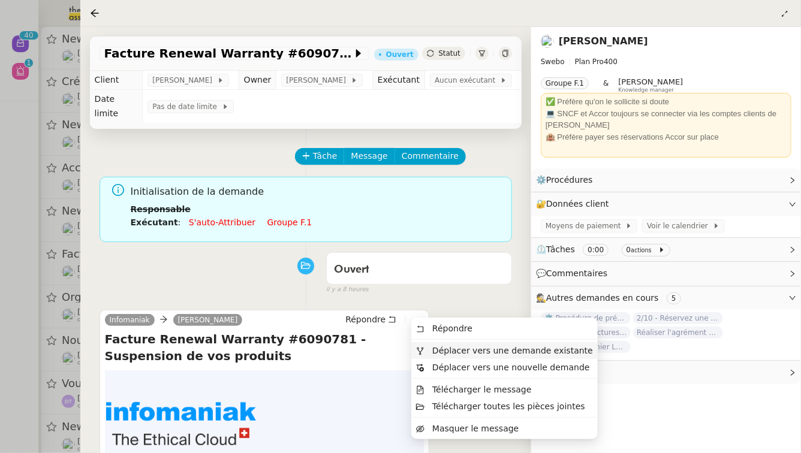
click at [426, 349] on span "Déplacer vers une demande existante" at bounding box center [504, 351] width 177 height 11
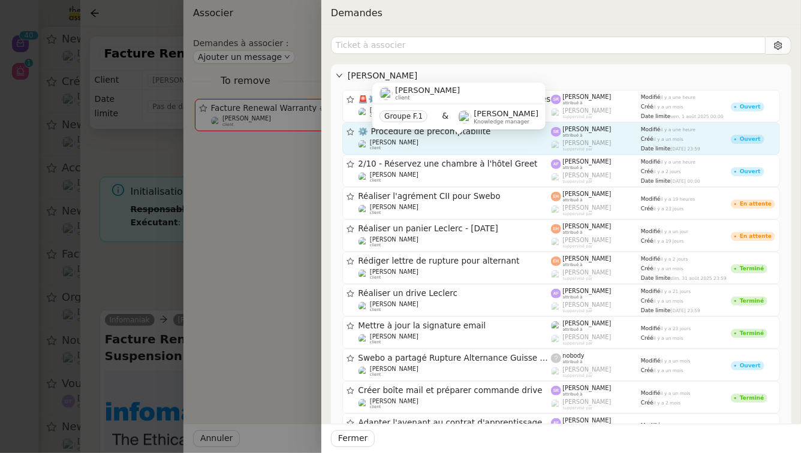
click at [496, 146] on div "[PERSON_NAME] client" at bounding box center [455, 145] width 193 height 12
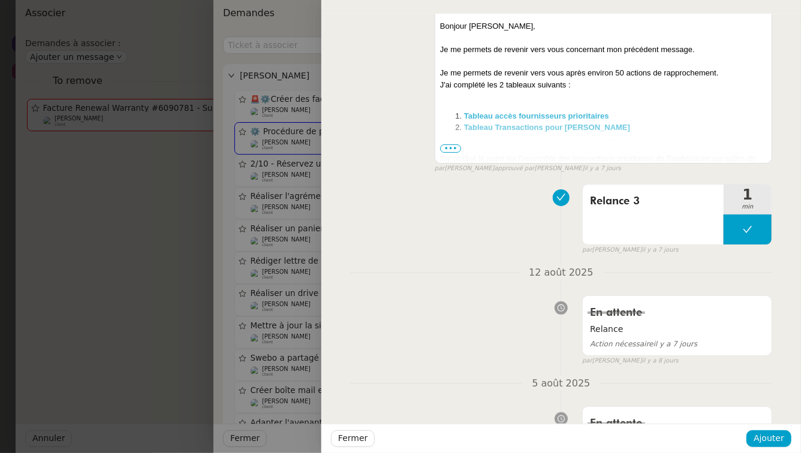
scroll to position [292, 0]
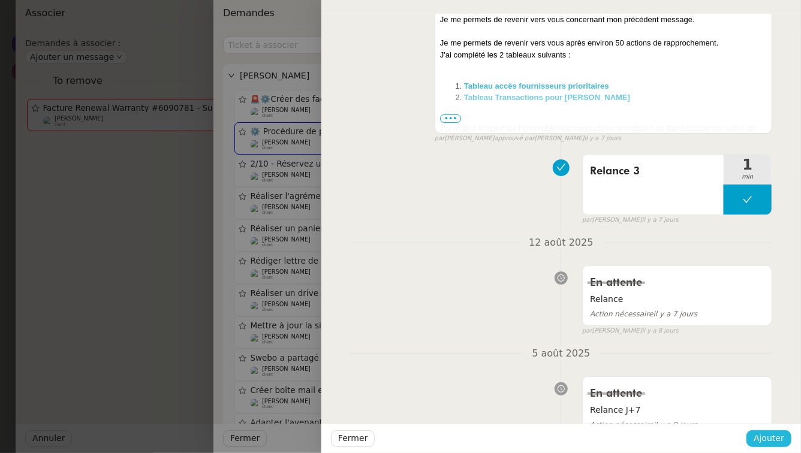
click at [765, 440] on span "Ajouter" at bounding box center [769, 439] width 31 height 14
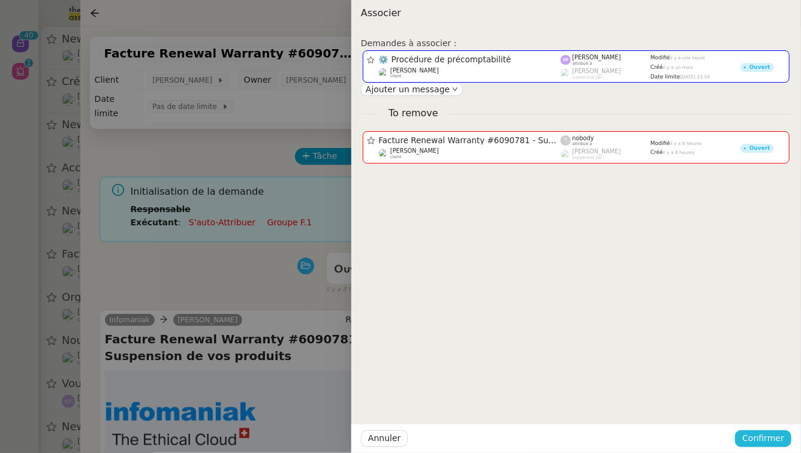
click at [765, 440] on span "Confirmer" at bounding box center [764, 439] width 42 height 14
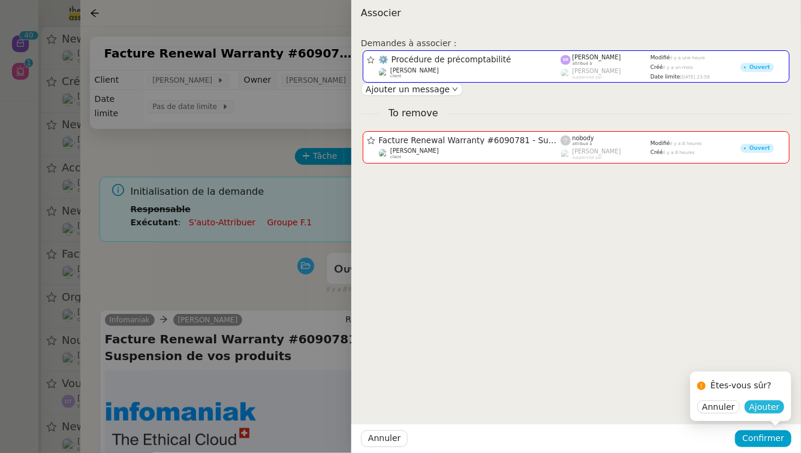
click at [764, 406] on span "Ajouter" at bounding box center [765, 407] width 31 height 12
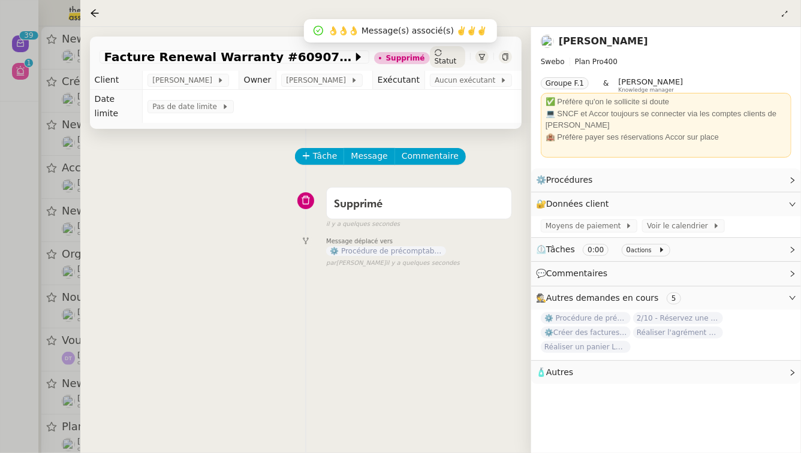
click at [0, 219] on div at bounding box center [400, 226] width 801 height 453
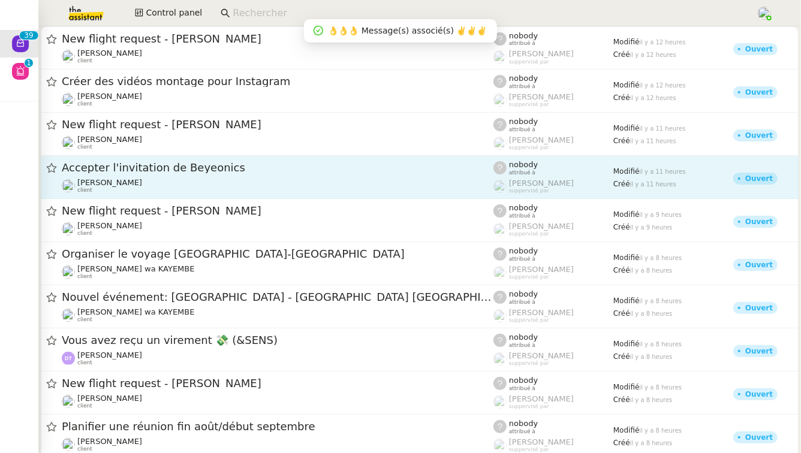
click at [164, 176] on div "Accepter l'invitation de Beyeonics [PERSON_NAME] client" at bounding box center [278, 177] width 432 height 33
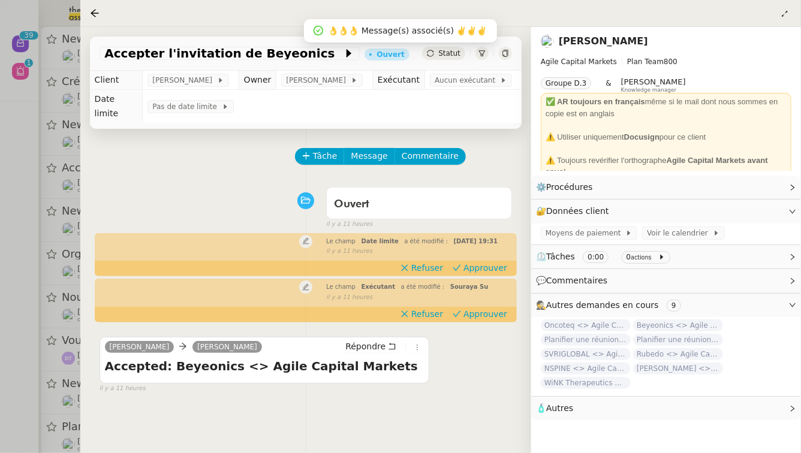
click at [0, 302] on div at bounding box center [400, 226] width 801 height 453
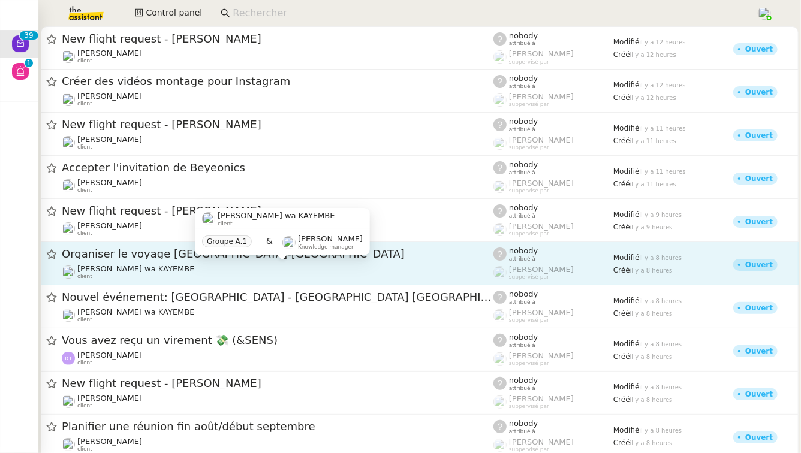
click at [180, 265] on span "[PERSON_NAME] wa KAYEMBE" at bounding box center [136, 269] width 118 height 9
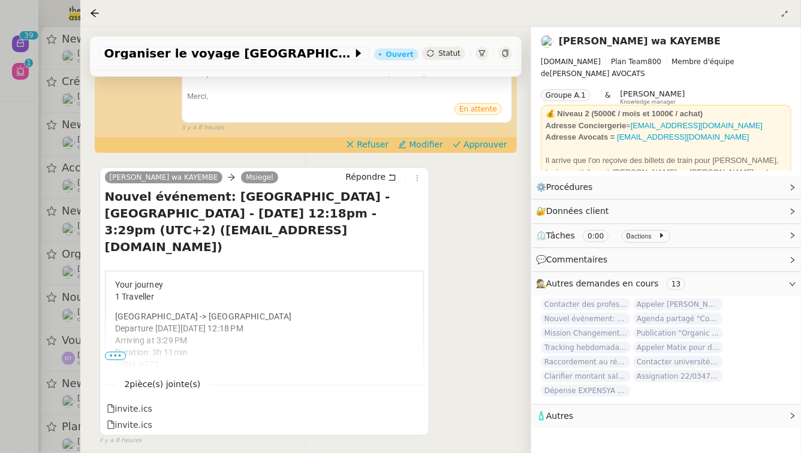
scroll to position [444, 0]
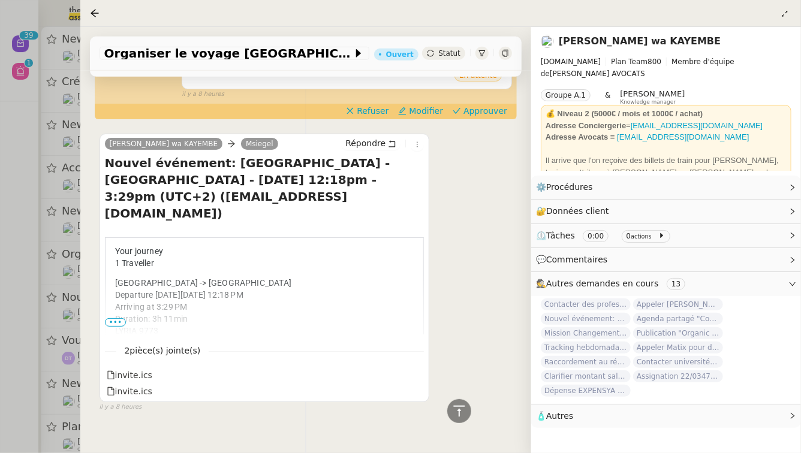
click at [122, 319] on span "•••" at bounding box center [116, 323] width 22 height 8
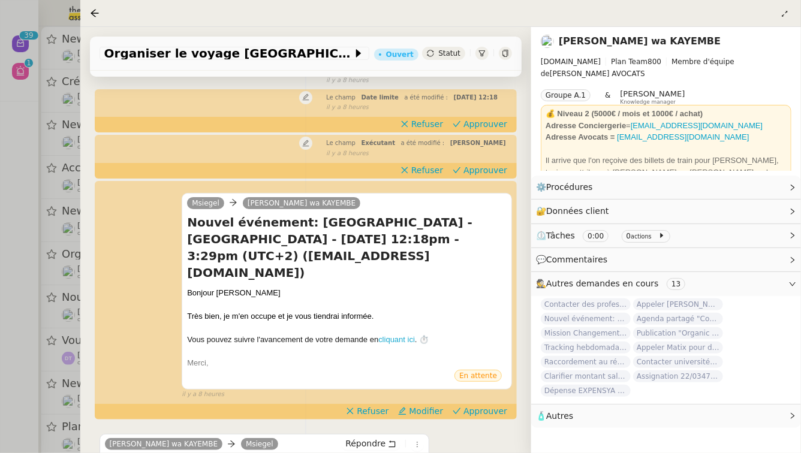
scroll to position [145, 0]
click at [429, 405] on span "Modifier" at bounding box center [426, 411] width 34 height 12
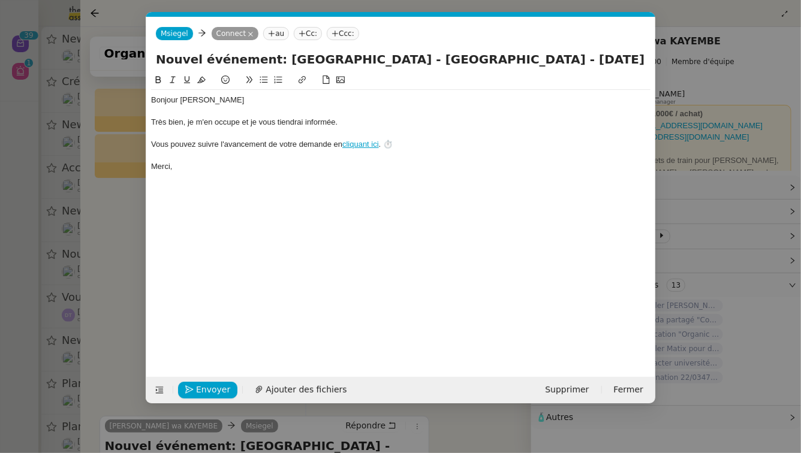
scroll to position [0, 25]
click at [560, 390] on span "Supprimer" at bounding box center [567, 390] width 44 height 14
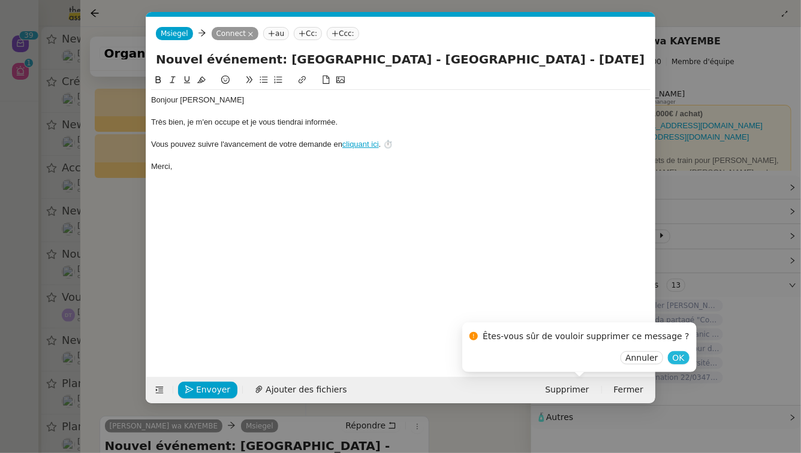
click at [673, 357] on span "OK" at bounding box center [679, 358] width 12 height 12
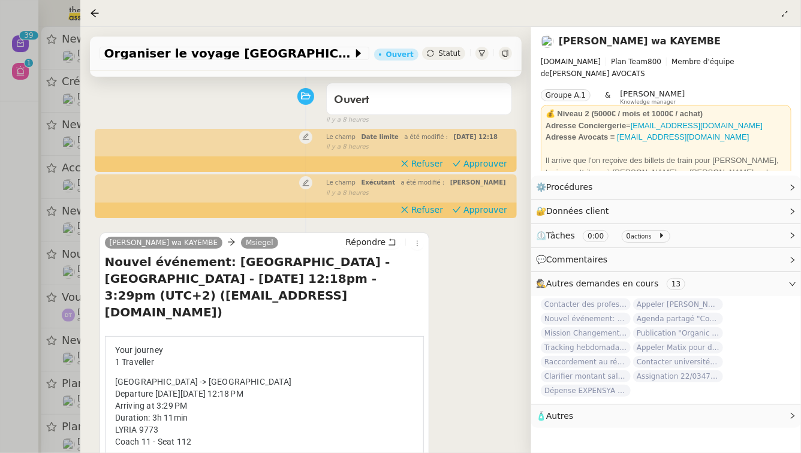
scroll to position [101, 0]
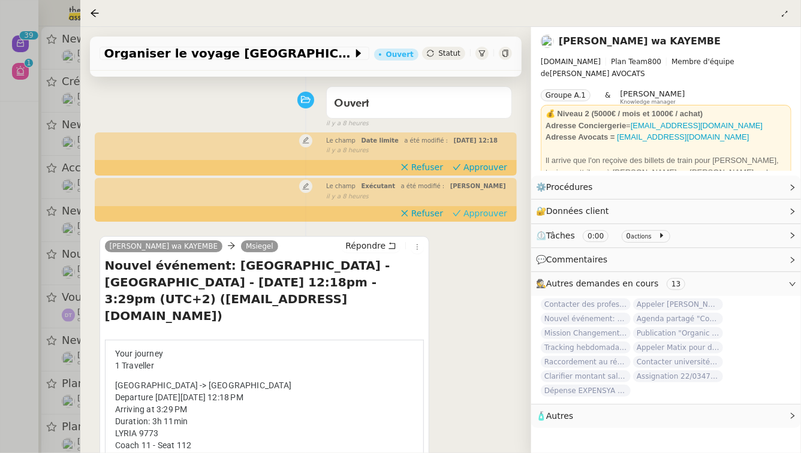
click at [481, 220] on span "Approuver" at bounding box center [486, 214] width 44 height 12
click at [486, 173] on span "Approuver" at bounding box center [486, 167] width 44 height 12
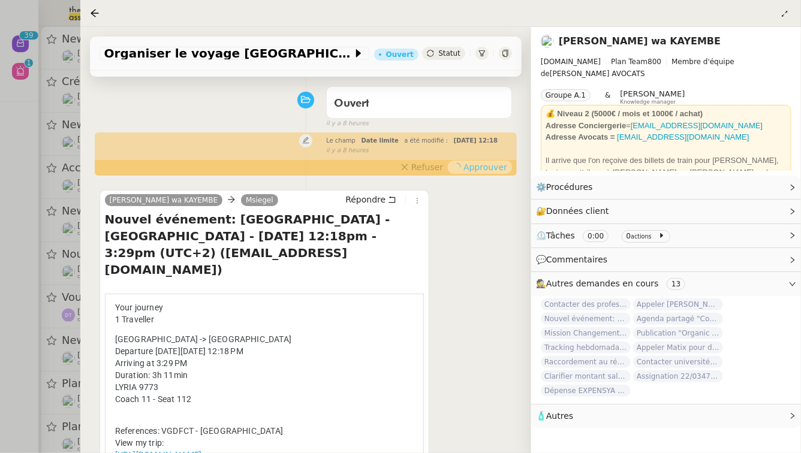
click at [0, 296] on div at bounding box center [400, 226] width 801 height 453
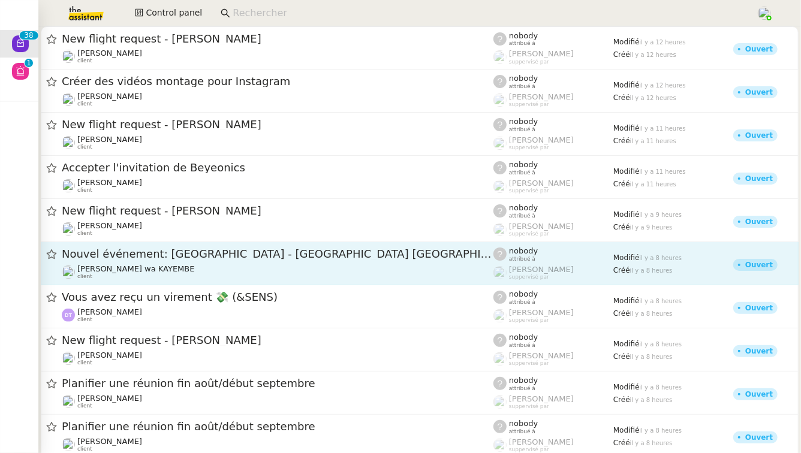
click at [164, 253] on span "Nouvel événement: [GEOGRAPHIC_DATA] - [GEOGRAPHIC_DATA] [GEOGRAPHIC_DATA][DATE]…" at bounding box center [278, 254] width 432 height 11
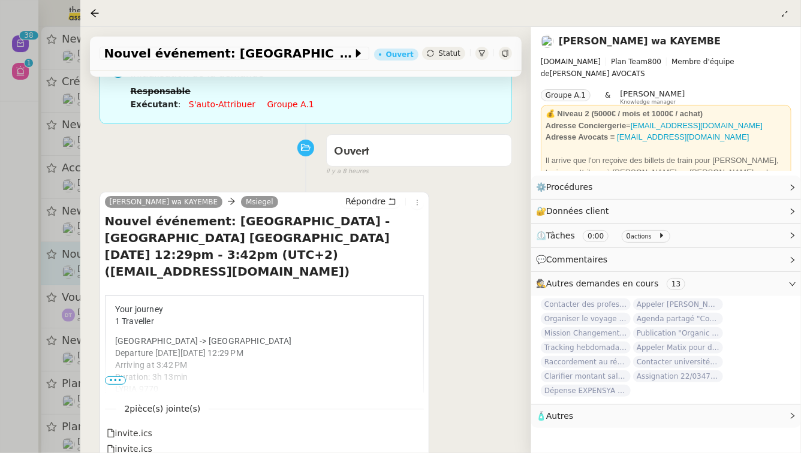
scroll to position [120, 0]
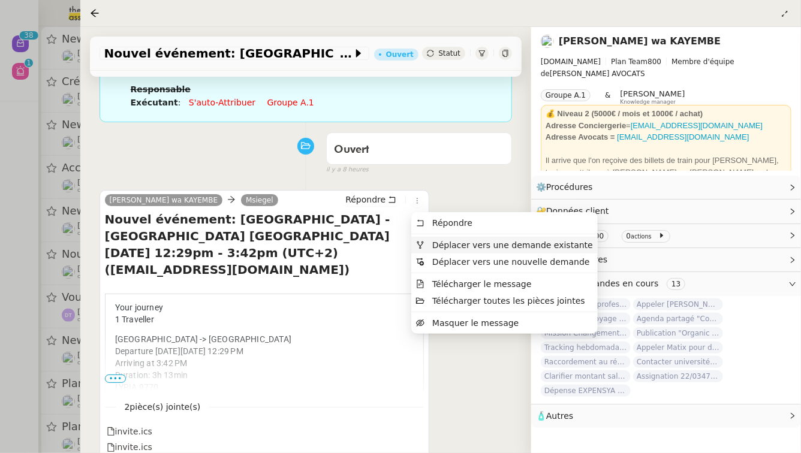
click at [437, 246] on span "Déplacer vers une demande existante" at bounding box center [512, 246] width 161 height 10
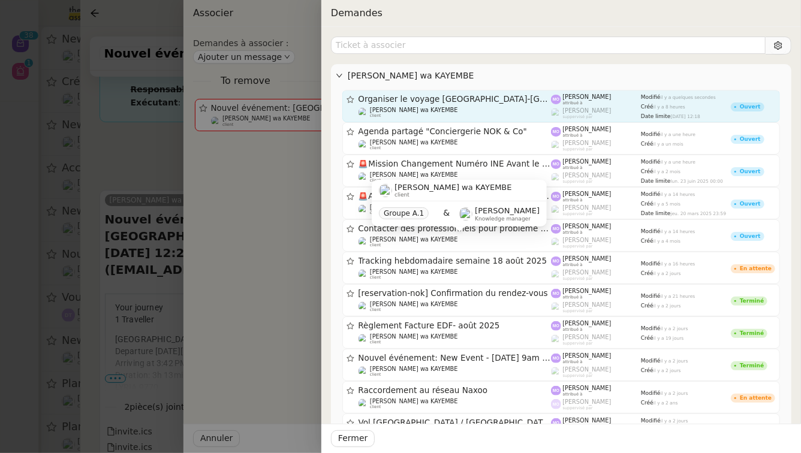
click at [488, 102] on span "Organiser le voyage [GEOGRAPHIC_DATA]-[GEOGRAPHIC_DATA]" at bounding box center [455, 99] width 193 height 8
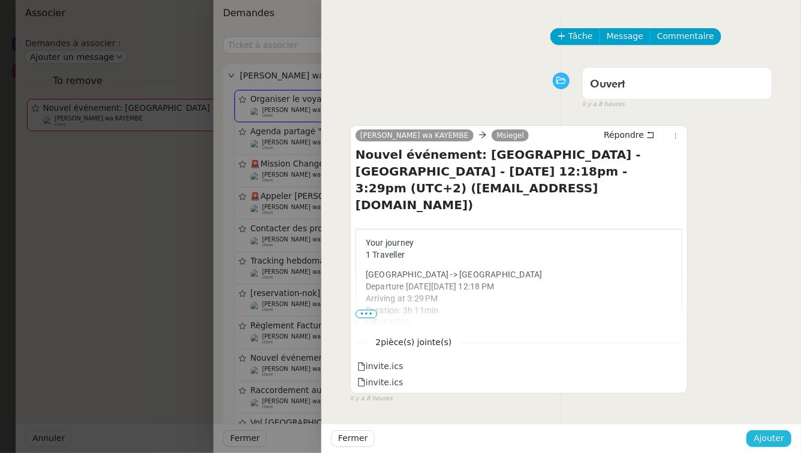
click at [777, 441] on span "Ajouter" at bounding box center [769, 439] width 31 height 14
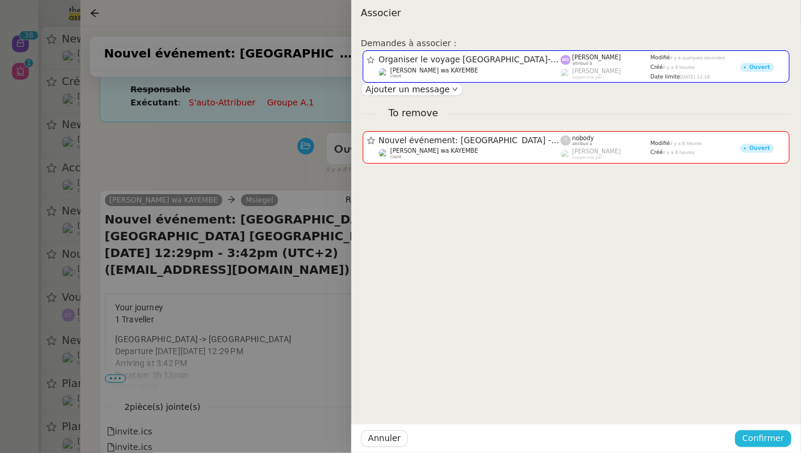
click at [777, 441] on span "Confirmer" at bounding box center [764, 439] width 42 height 14
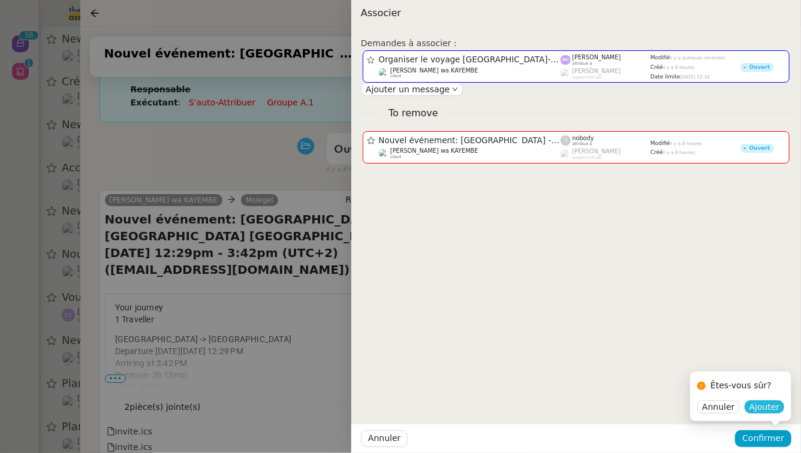
click at [773, 412] on span "Ajouter" at bounding box center [765, 407] width 31 height 12
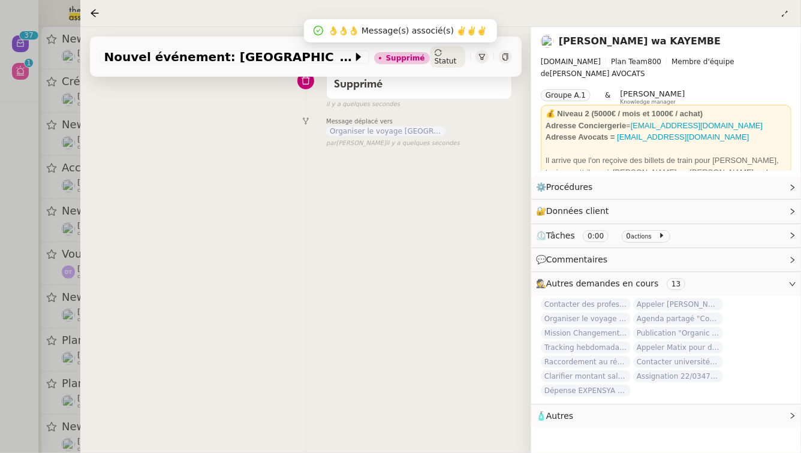
click at [0, 288] on div at bounding box center [400, 226] width 801 height 453
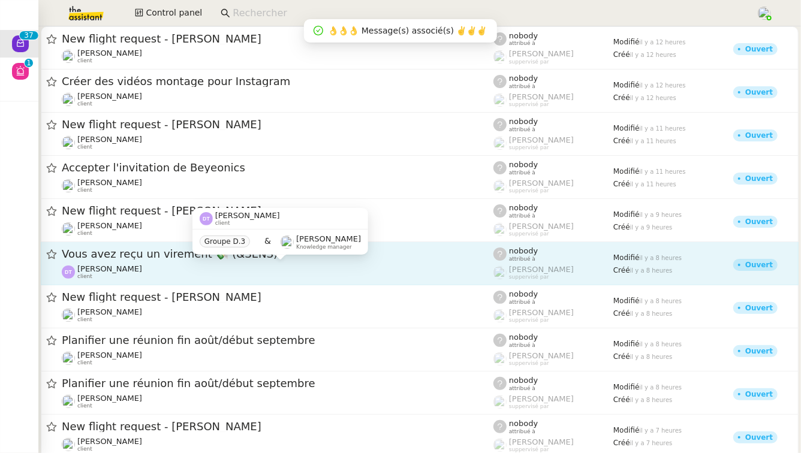
click at [124, 273] on div "[PERSON_NAME] client" at bounding box center [278, 273] width 432 height 16
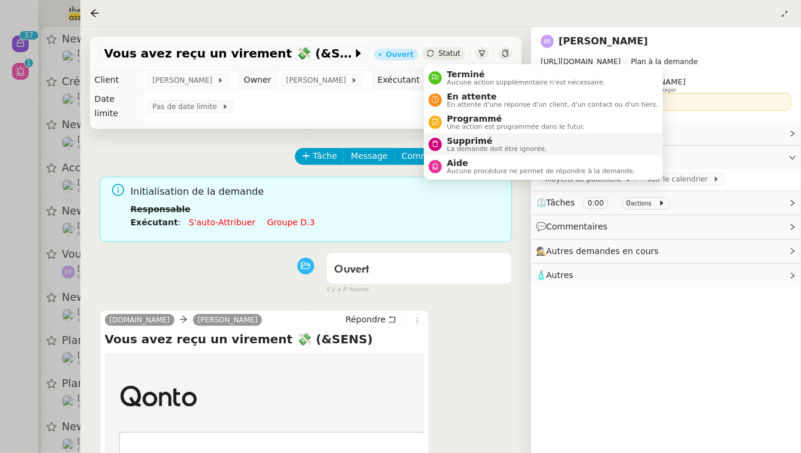
click at [443, 142] on div "Supprimé La demande doit être ignorée." at bounding box center [494, 144] width 105 height 16
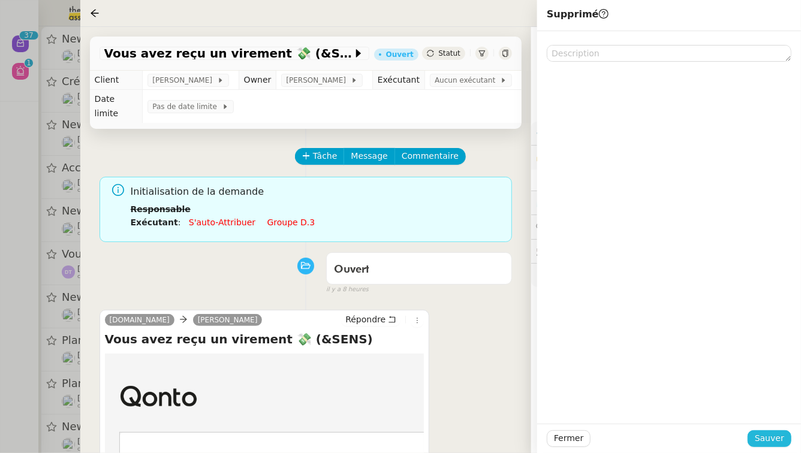
click at [778, 438] on span "Sauver" at bounding box center [769, 439] width 29 height 14
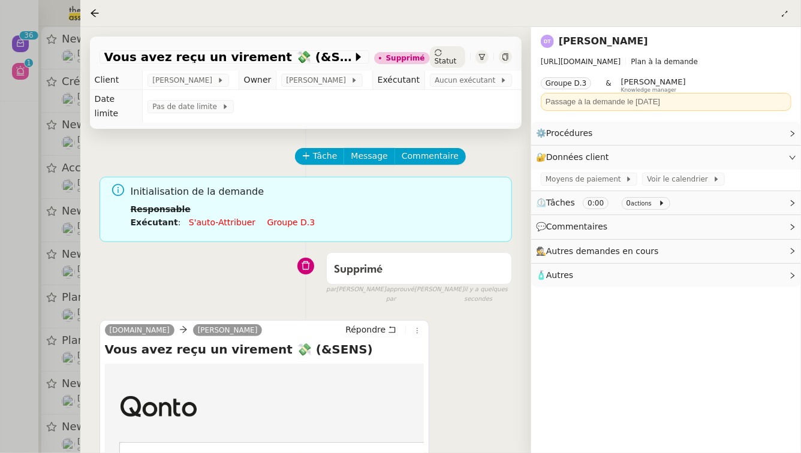
click at [35, 235] on div at bounding box center [400, 226] width 801 height 453
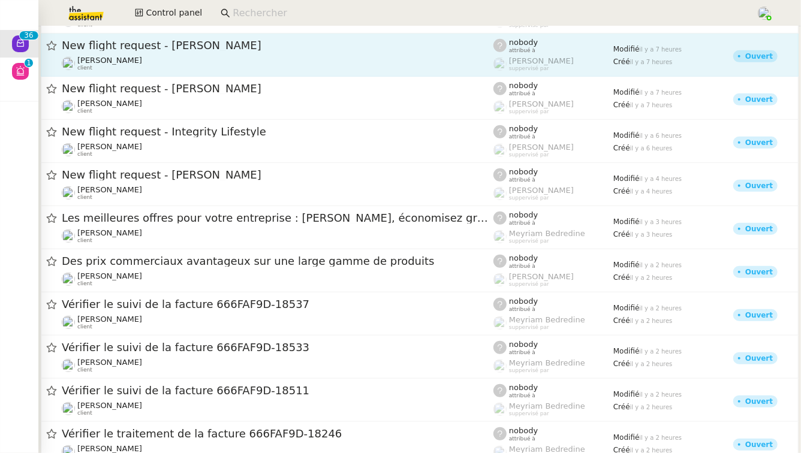
scroll to position [360, 0]
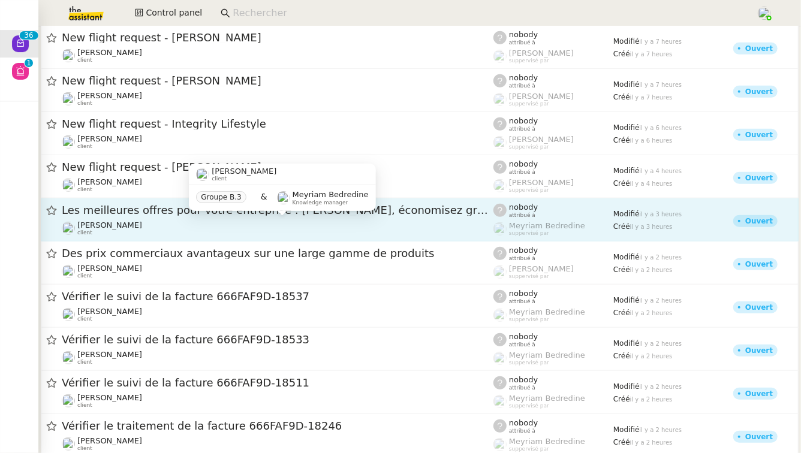
click at [178, 230] on div "[PERSON_NAME] client" at bounding box center [278, 229] width 432 height 16
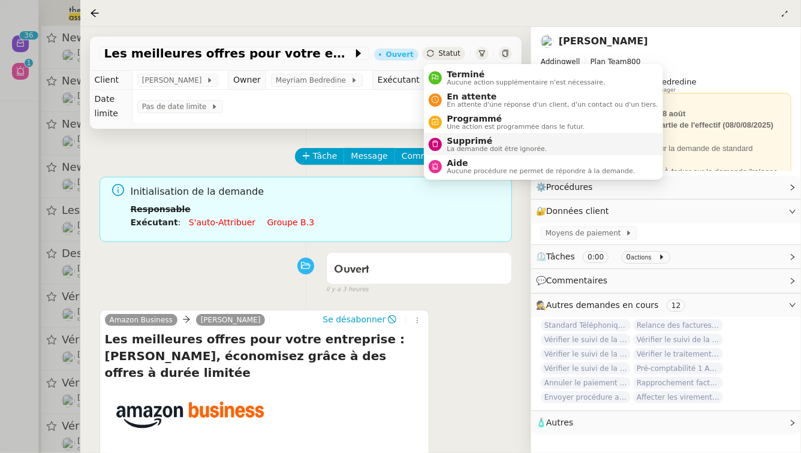
click at [456, 135] on li "Supprimé La demande doit être ignorée." at bounding box center [543, 144] width 239 height 22
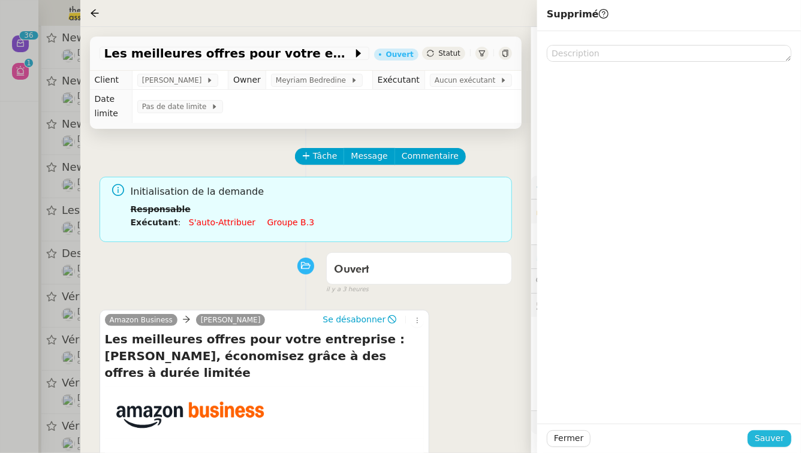
click at [783, 446] on button "Sauver" at bounding box center [770, 439] width 44 height 17
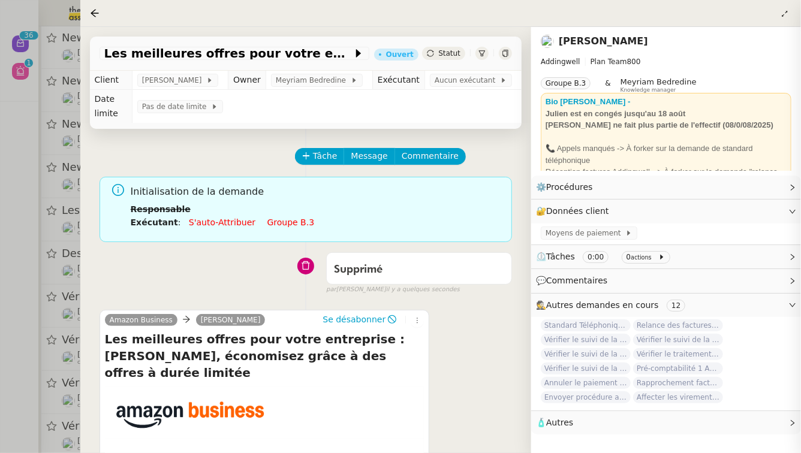
click at [0, 307] on div at bounding box center [400, 226] width 801 height 453
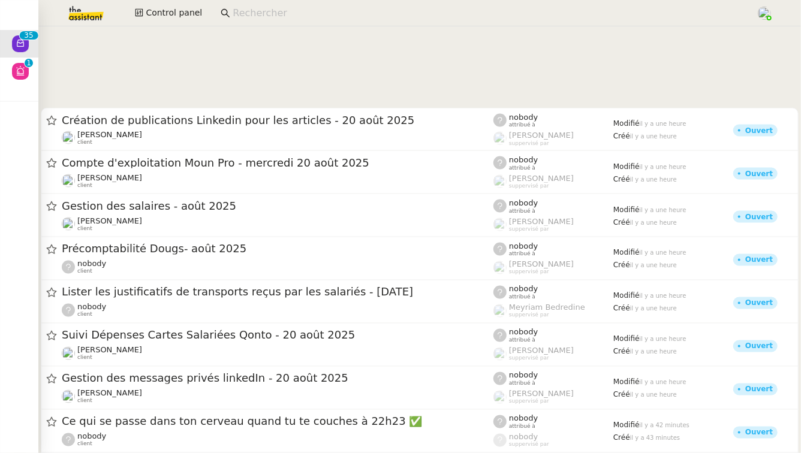
scroll to position [1168, 0]
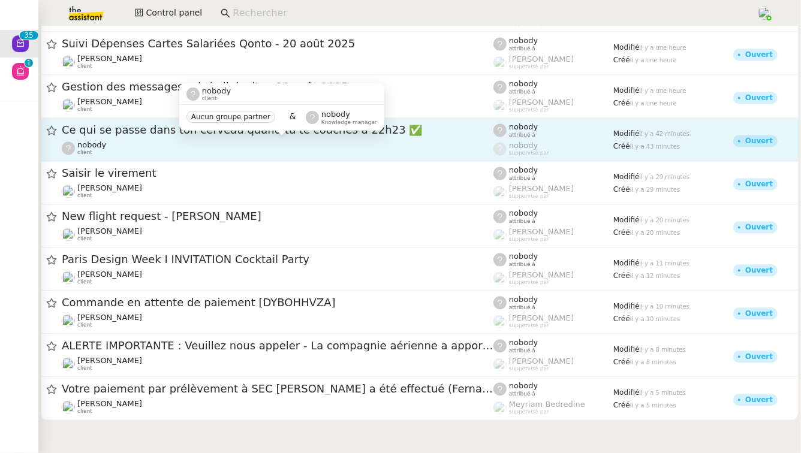
click at [264, 144] on div "nobody client" at bounding box center [278, 148] width 432 height 16
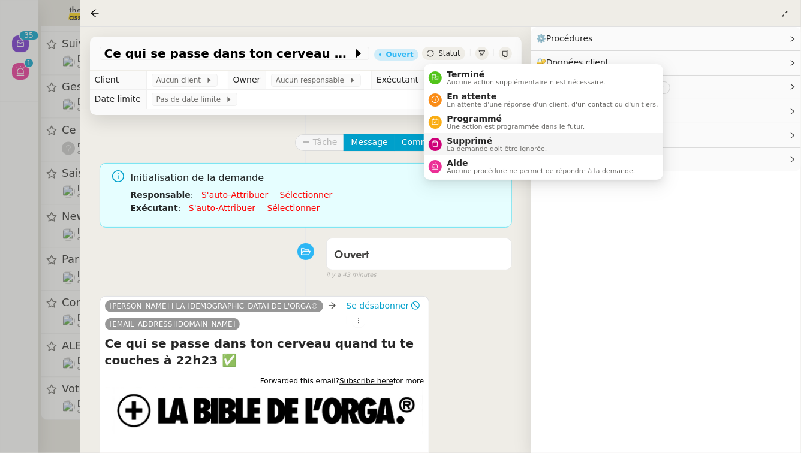
click at [456, 143] on span "Supprimé" at bounding box center [497, 141] width 100 height 10
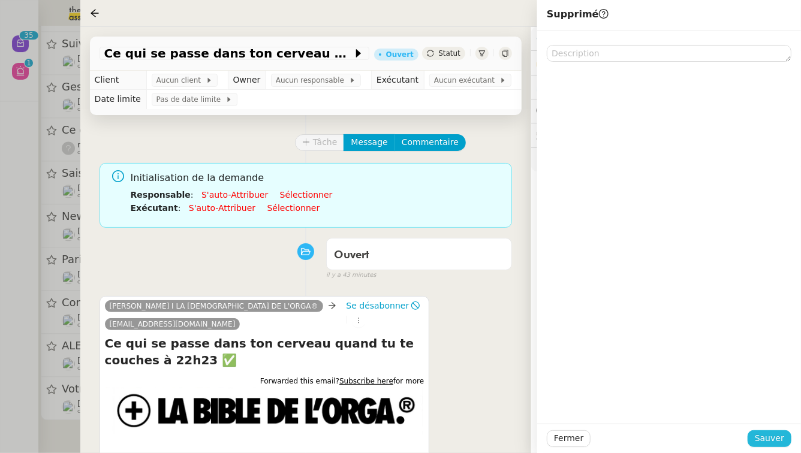
click at [779, 442] on span "Sauver" at bounding box center [769, 439] width 29 height 14
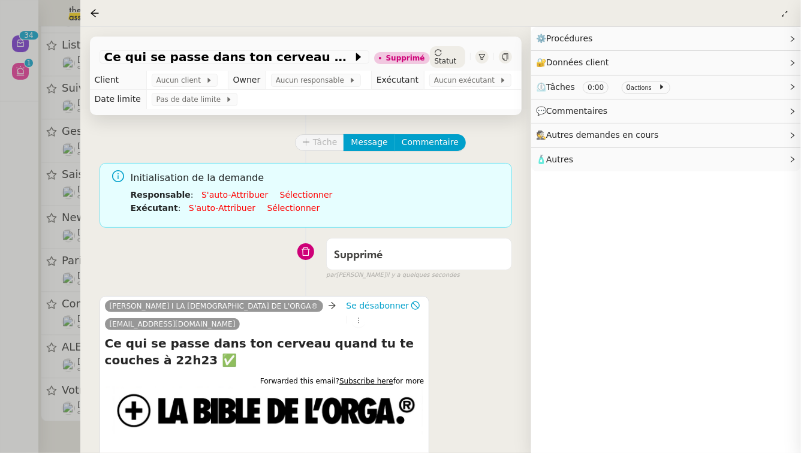
scroll to position [1122, 0]
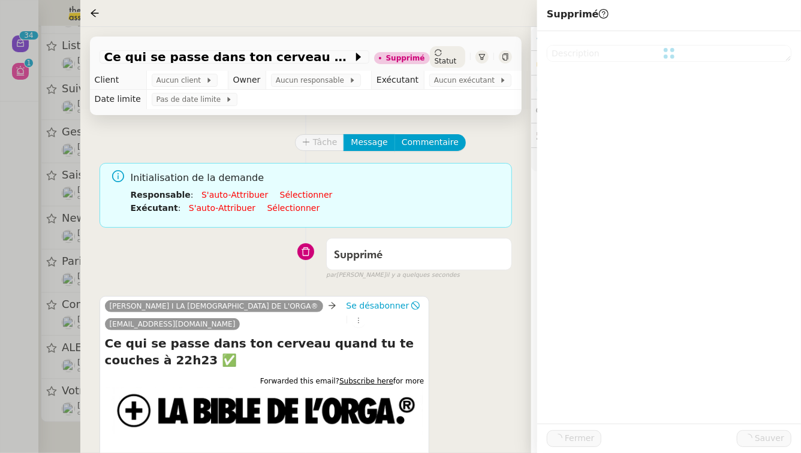
click at [0, 174] on div at bounding box center [400, 226] width 801 height 453
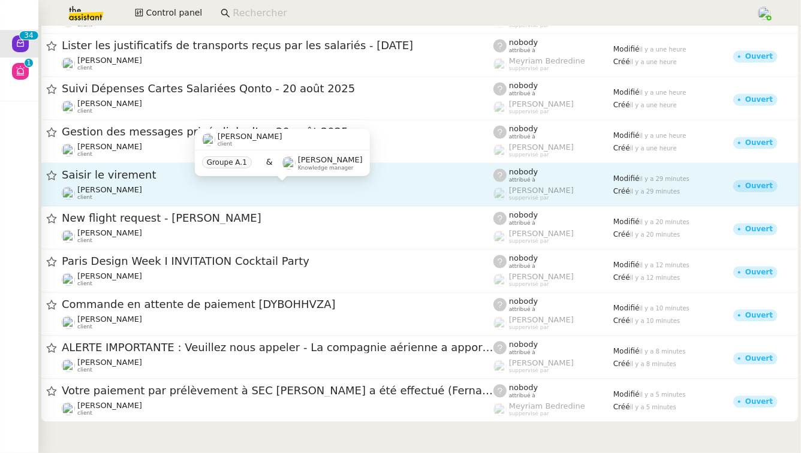
click at [198, 188] on div "[PERSON_NAME] client" at bounding box center [278, 194] width 432 height 16
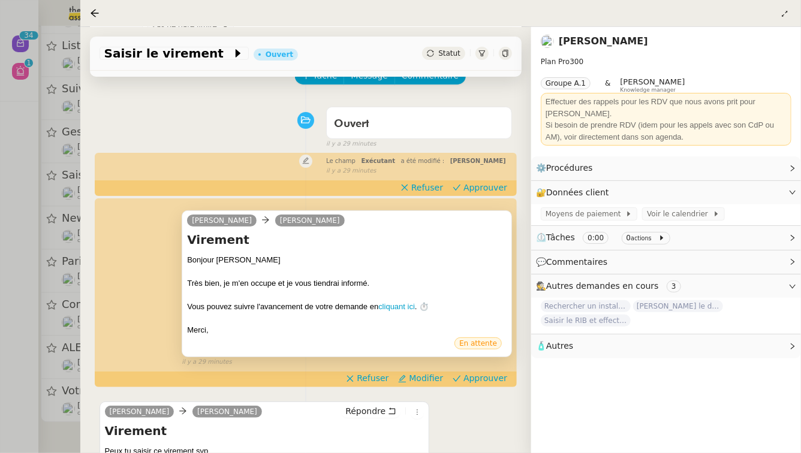
scroll to position [191, 0]
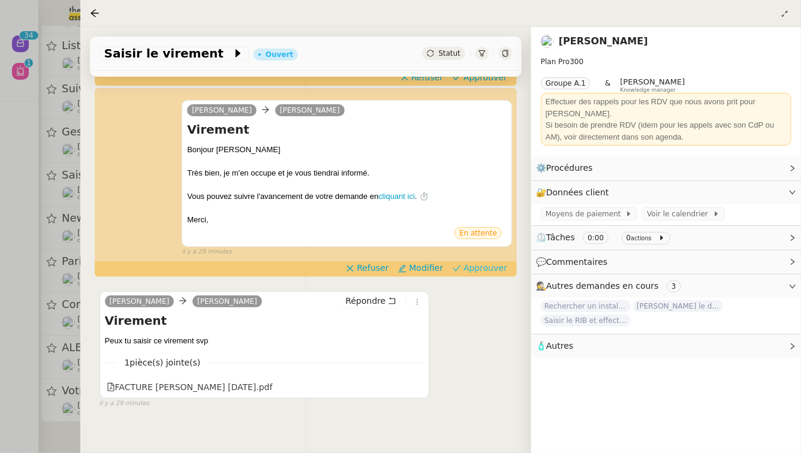
click at [494, 262] on span "Approuver" at bounding box center [486, 268] width 44 height 12
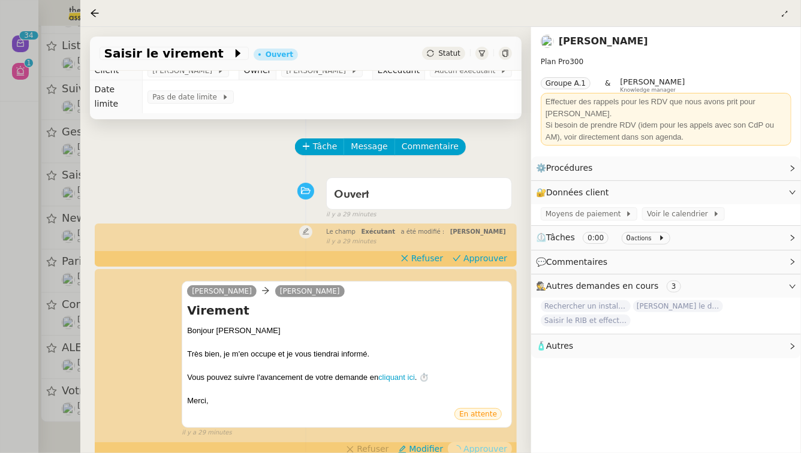
scroll to position [0, 0]
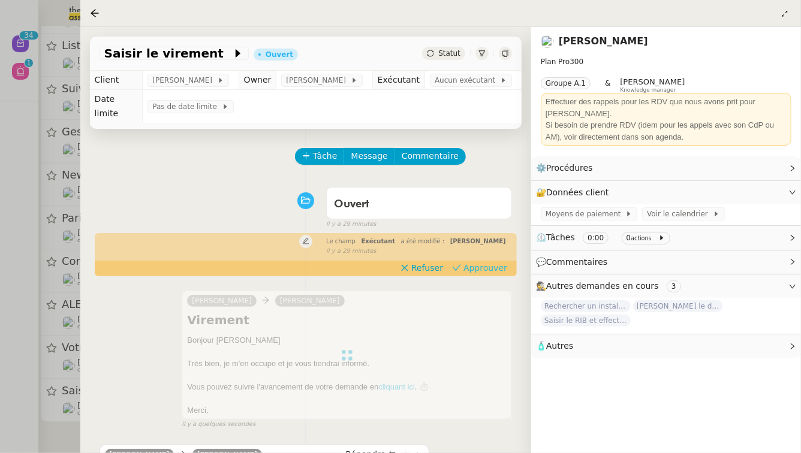
click at [481, 262] on span "Approuver" at bounding box center [486, 268] width 44 height 12
click at [0, 317] on div at bounding box center [400, 226] width 801 height 453
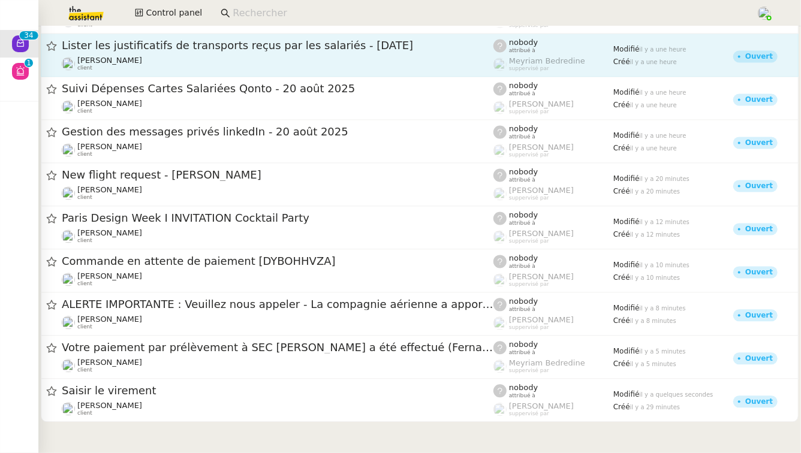
scroll to position [1077, 0]
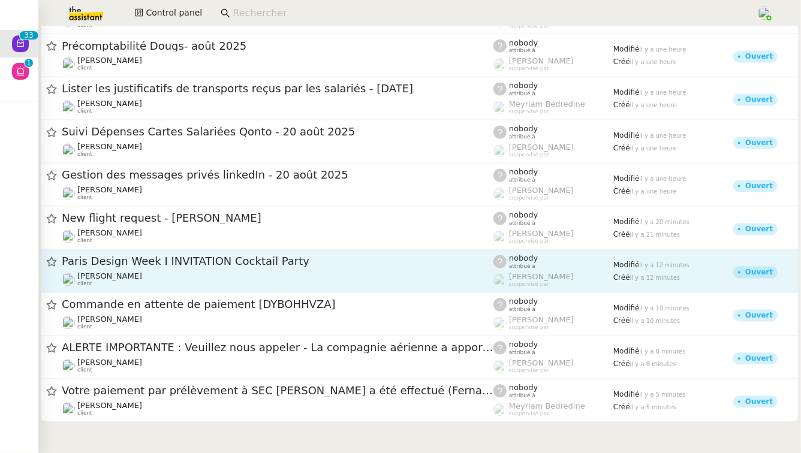
click at [201, 262] on span "Paris Design Week І INVITATION Cocktail Party" at bounding box center [278, 262] width 432 height 11
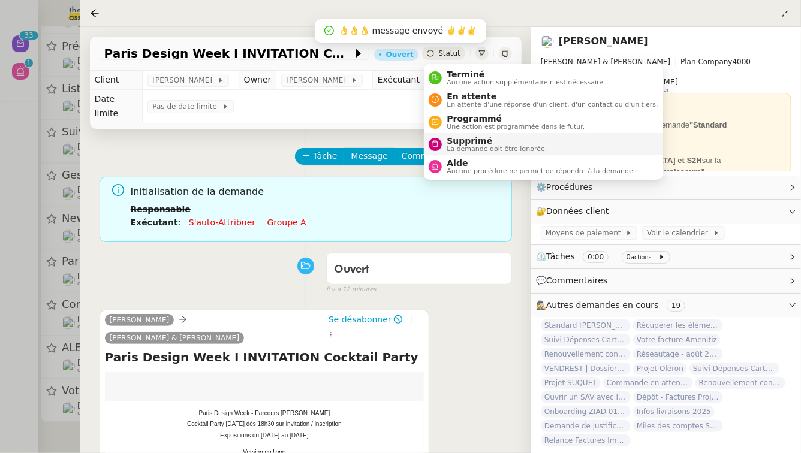
click at [469, 142] on span "Supprimé" at bounding box center [497, 141] width 100 height 10
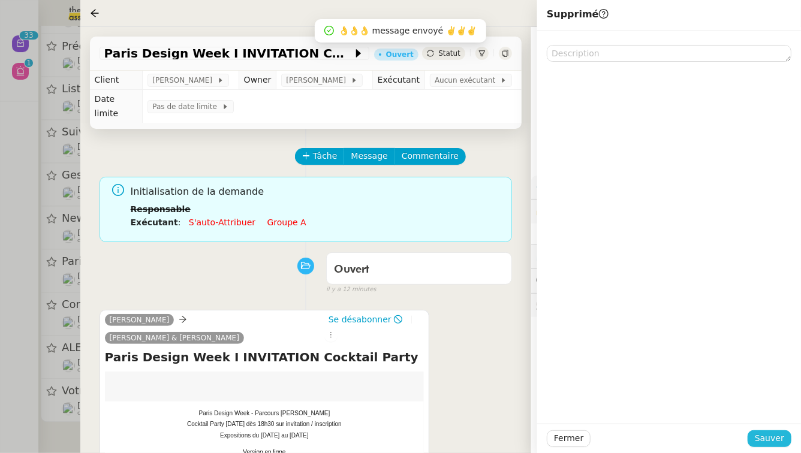
click at [773, 438] on span "Sauver" at bounding box center [769, 439] width 29 height 14
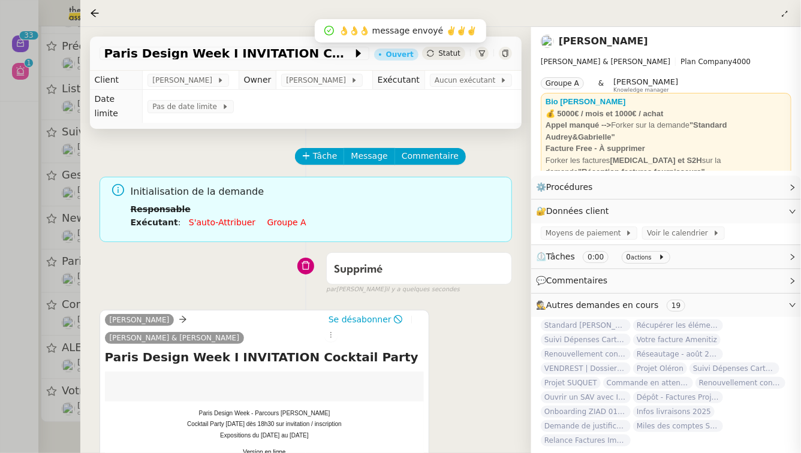
scroll to position [1031, 0]
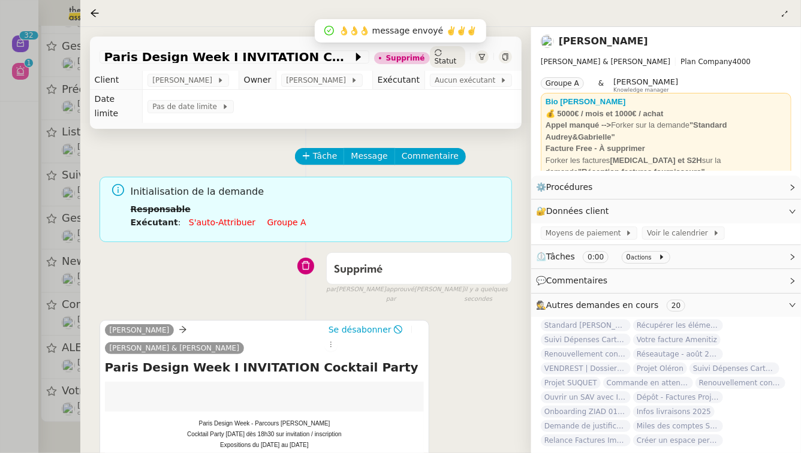
click at [0, 229] on div at bounding box center [400, 226] width 801 height 453
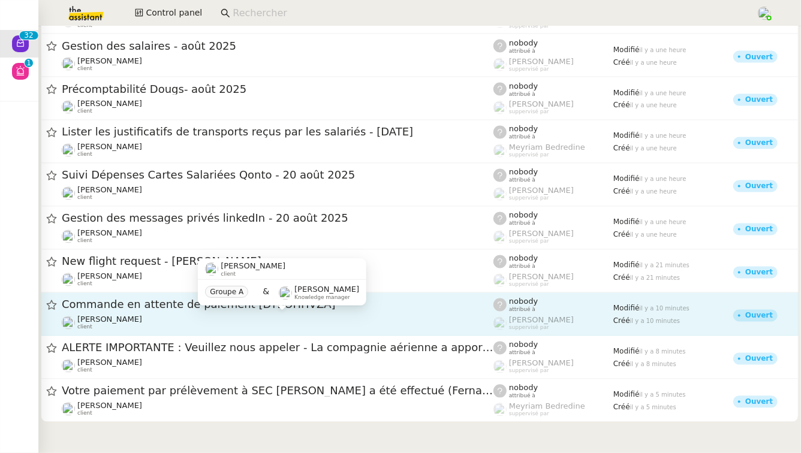
click at [142, 319] on span "[PERSON_NAME]" at bounding box center [109, 320] width 65 height 9
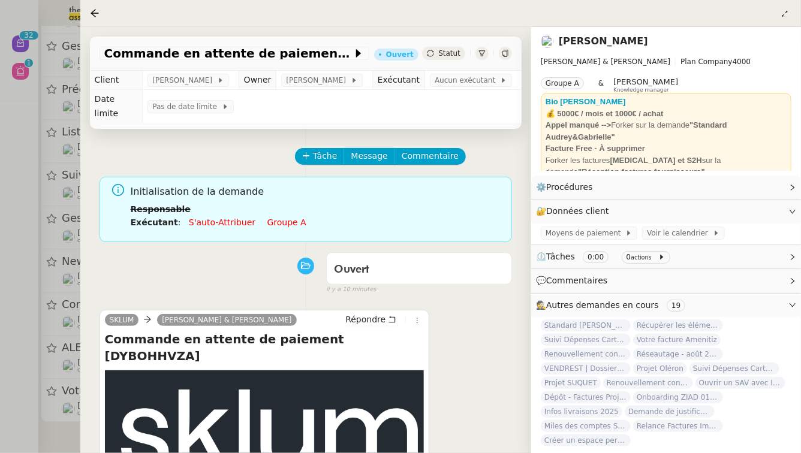
click at [289, 218] on link "Groupe a" at bounding box center [287, 223] width 39 height 10
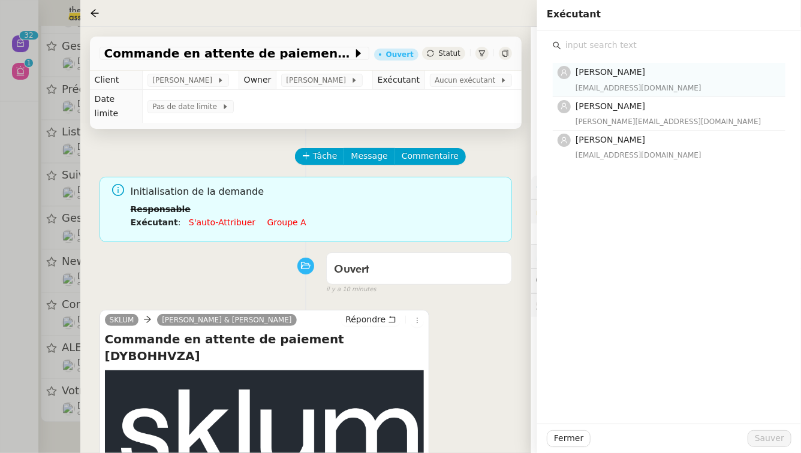
click at [600, 67] on span "[PERSON_NAME]" at bounding box center [611, 72] width 70 height 10
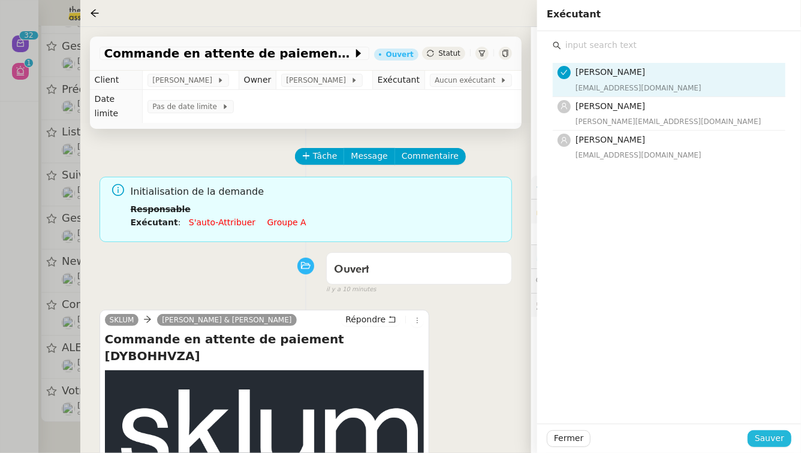
click at [767, 439] on span "Sauver" at bounding box center [769, 439] width 29 height 14
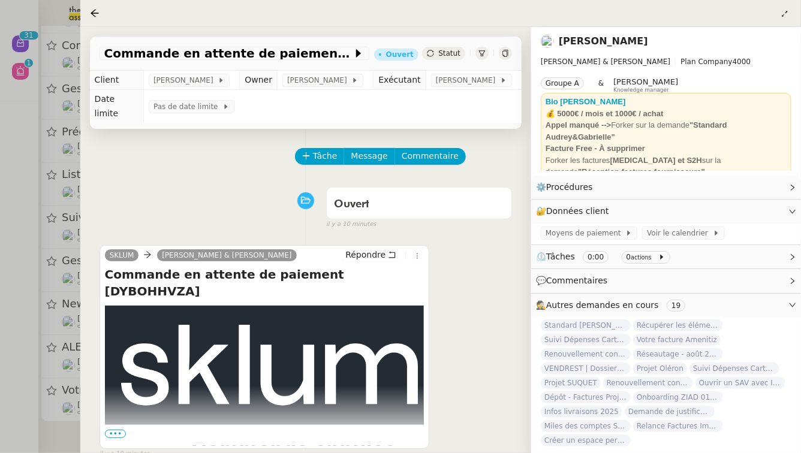
scroll to position [986, 0]
click at [0, 214] on div at bounding box center [400, 226] width 801 height 453
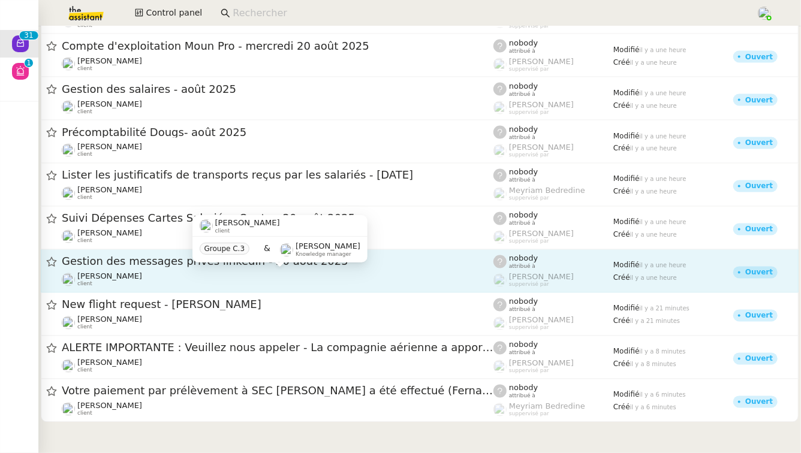
click at [169, 277] on div "[PERSON_NAME] client" at bounding box center [278, 280] width 432 height 16
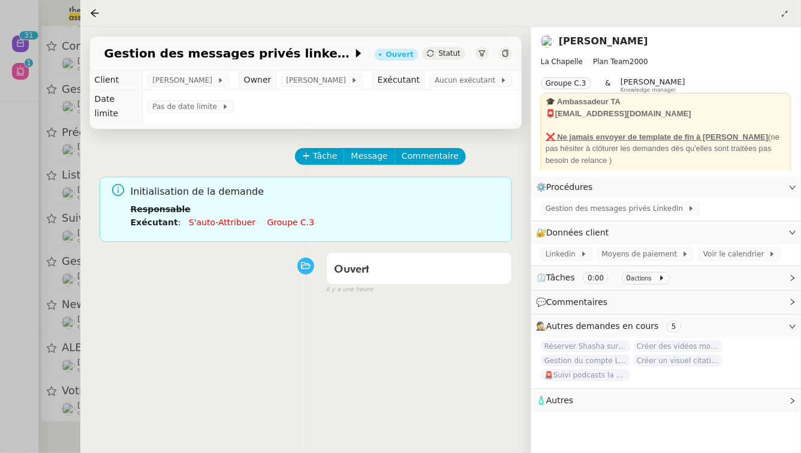
click at [289, 218] on link "Groupe c.3" at bounding box center [291, 223] width 47 height 10
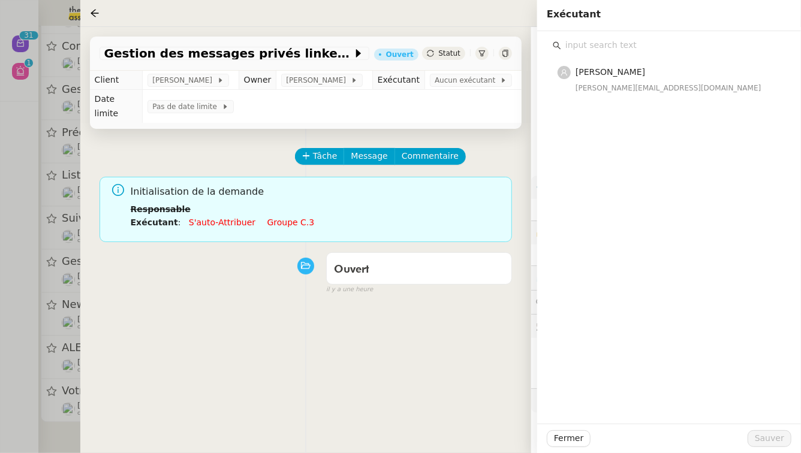
click at [289, 218] on link "Groupe c.3" at bounding box center [291, 223] width 47 height 10
click at [695, 80] on div "[PERSON_NAME] [PERSON_NAME][EMAIL_ADDRESS][DOMAIN_NAME]" at bounding box center [677, 79] width 203 height 28
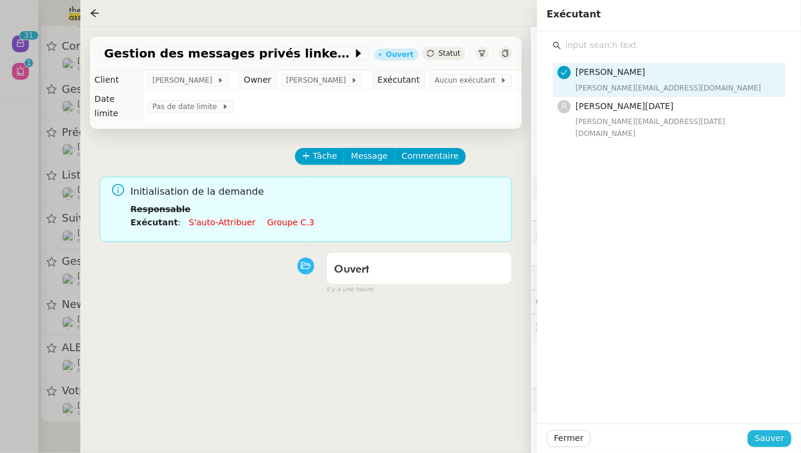
click at [776, 439] on span "Sauver" at bounding box center [769, 439] width 29 height 14
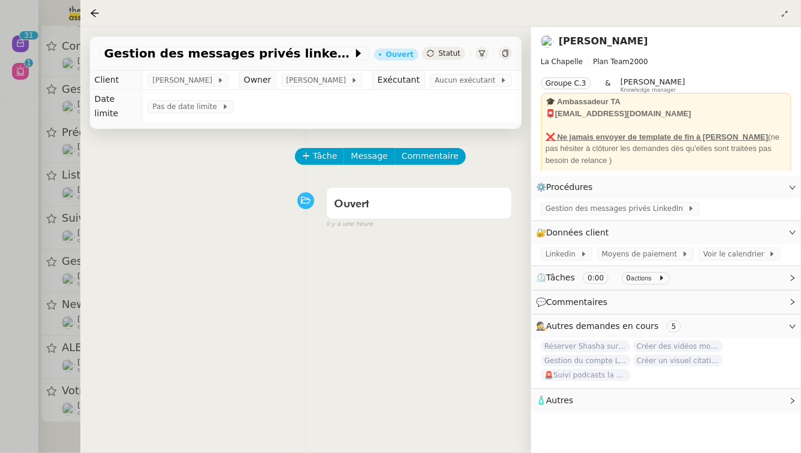
scroll to position [940, 0]
click at [0, 273] on div at bounding box center [400, 226] width 801 height 453
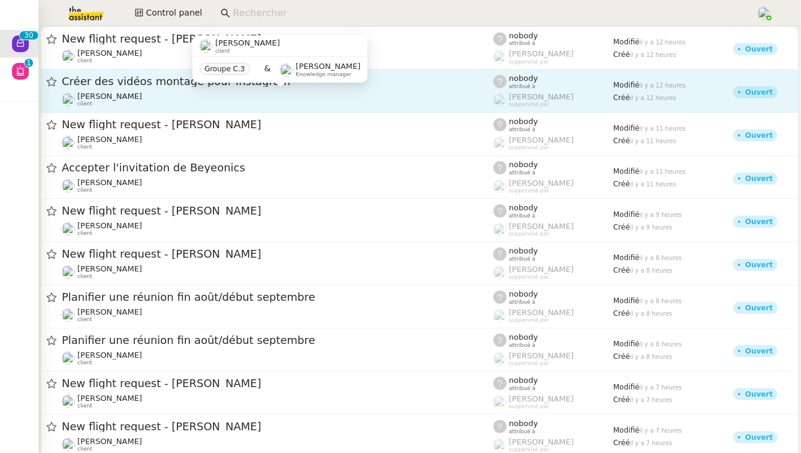
click at [268, 92] on div "[PERSON_NAME] client" at bounding box center [278, 100] width 432 height 16
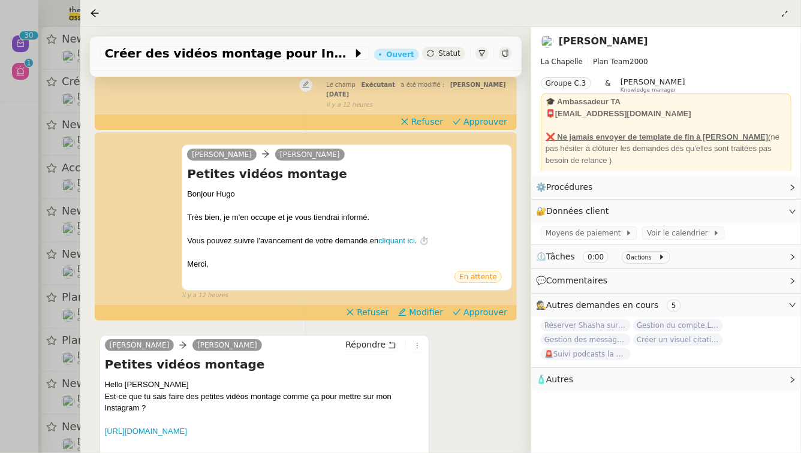
scroll to position [287, 0]
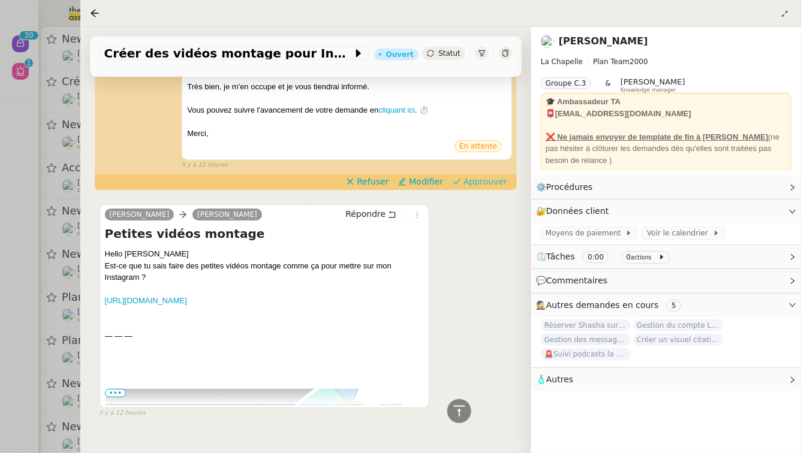
click at [482, 176] on span "Approuver" at bounding box center [486, 182] width 44 height 12
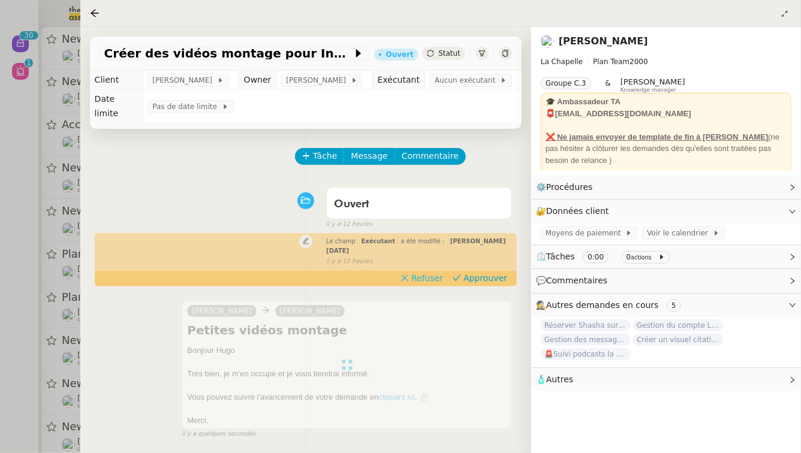
click at [435, 272] on span "Refuser" at bounding box center [427, 278] width 32 height 12
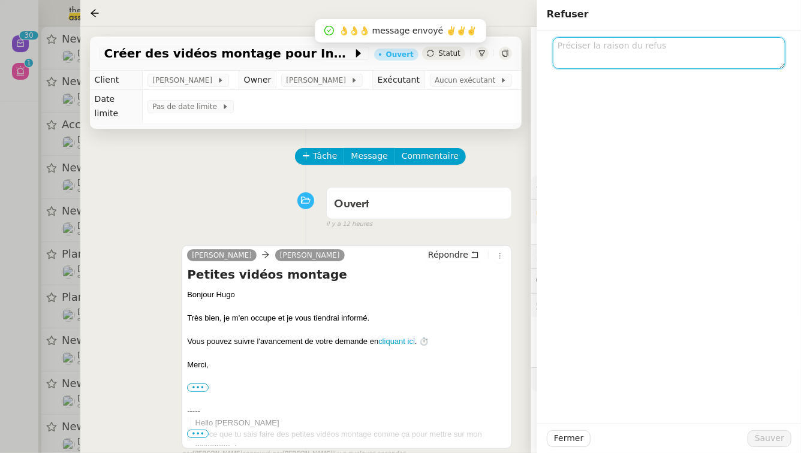
click at [641, 54] on textarea at bounding box center [669, 53] width 233 height 32
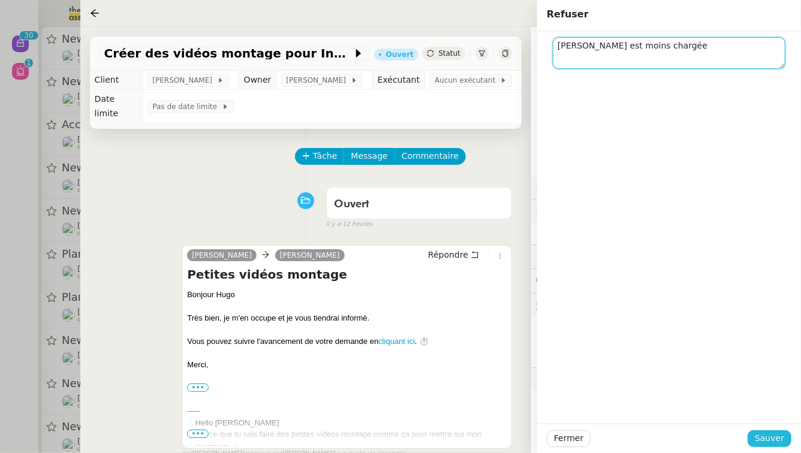
type textarea "[PERSON_NAME] est moins chargée"
click at [770, 441] on span "Sauver" at bounding box center [769, 439] width 29 height 14
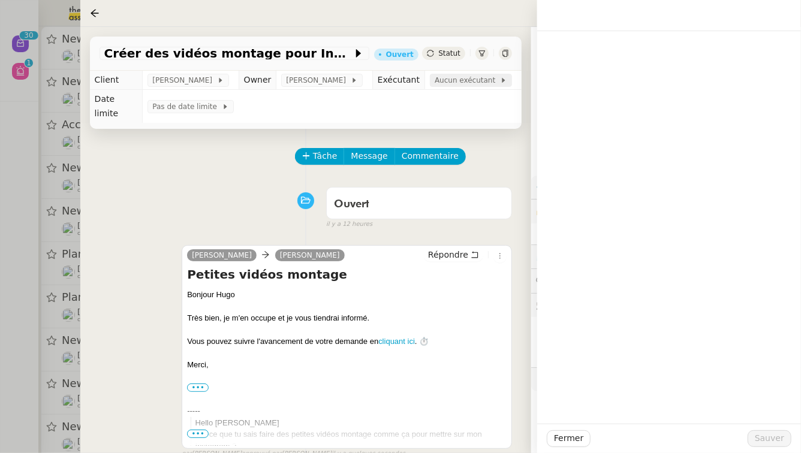
click at [445, 77] on span "Aucun exécutant" at bounding box center [467, 80] width 65 height 12
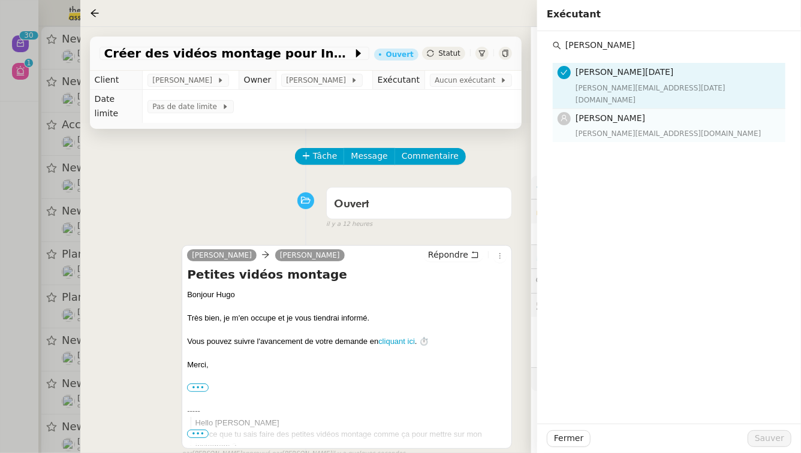
type input "[PERSON_NAME]"
click at [674, 112] on h4 "[PERSON_NAME]" at bounding box center [677, 119] width 203 height 14
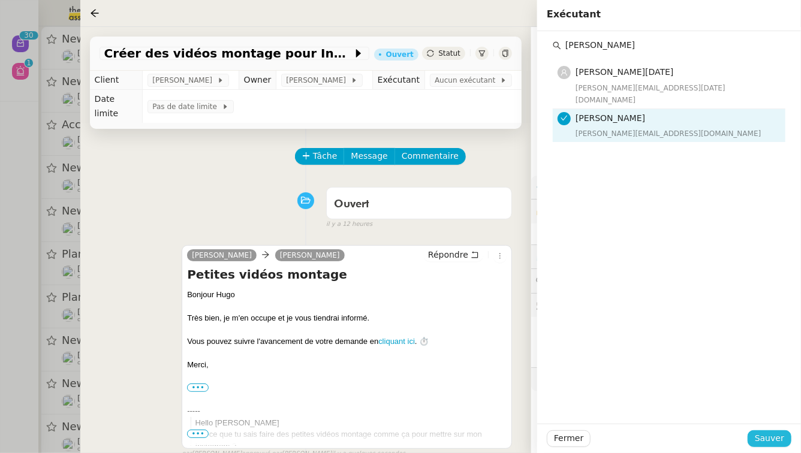
click at [776, 436] on span "Sauver" at bounding box center [769, 439] width 29 height 14
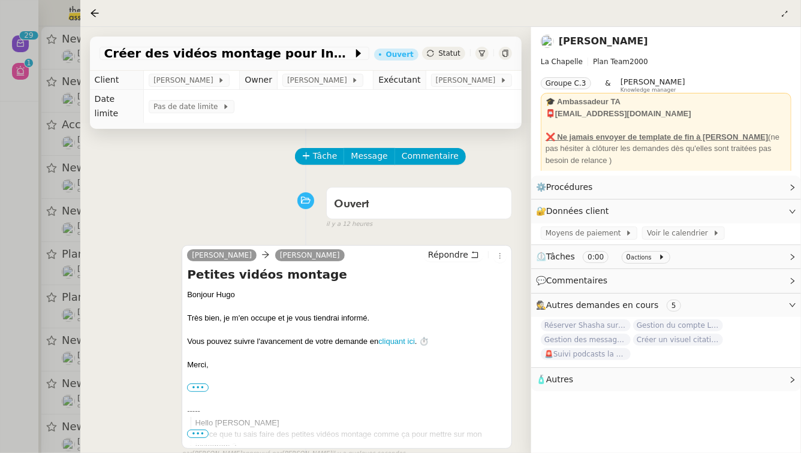
click at [0, 288] on div at bounding box center [400, 226] width 801 height 453
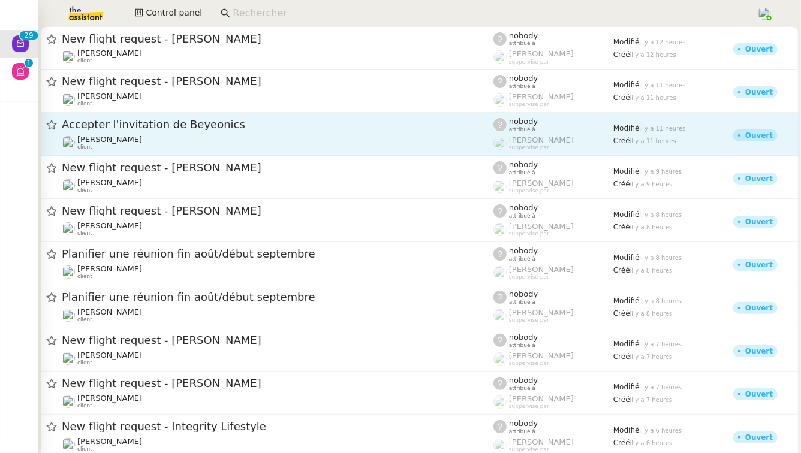
click at [237, 130] on span "Accepter l'invitation de Beyeonics" at bounding box center [278, 124] width 432 height 11
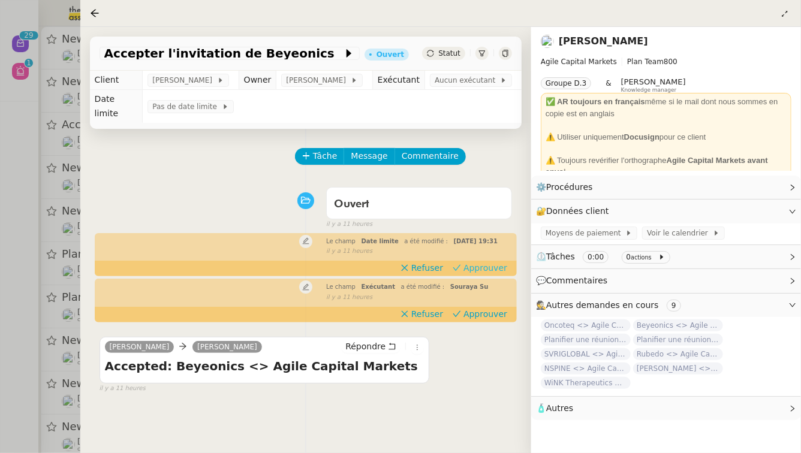
click at [465, 266] on button "Approuver" at bounding box center [480, 268] width 64 height 13
click at [483, 314] on span "Approuver" at bounding box center [486, 314] width 44 height 12
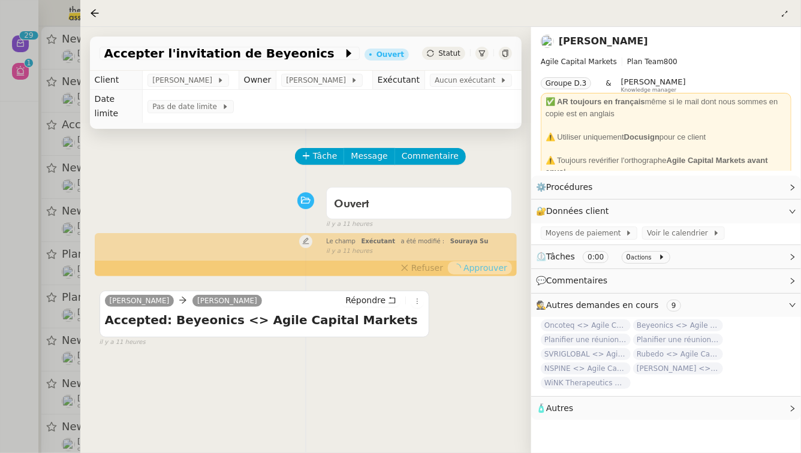
click at [0, 338] on div at bounding box center [400, 226] width 801 height 453
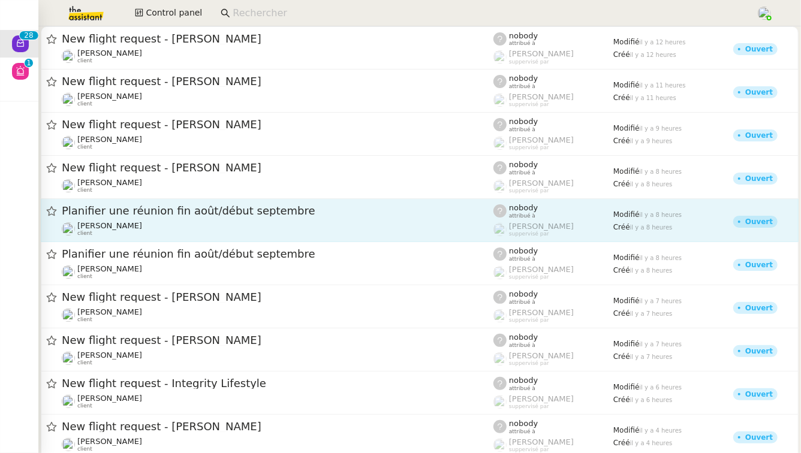
click at [260, 220] on div "Planifier une réunion fin août/début septembre [PERSON_NAME] client" at bounding box center [278, 220] width 432 height 33
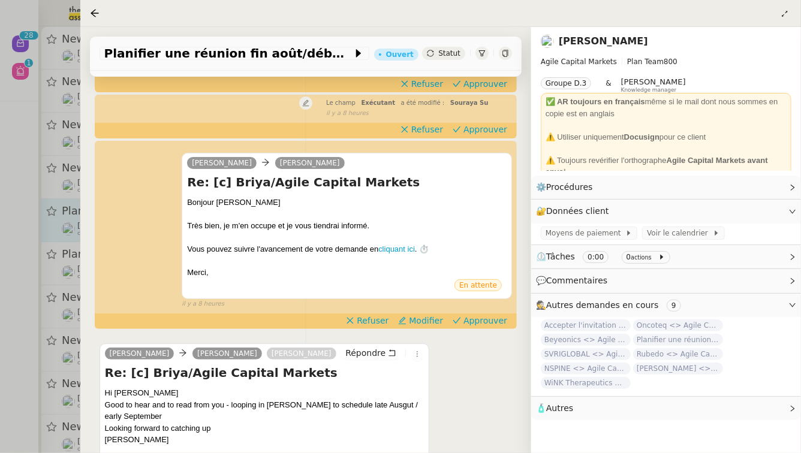
scroll to position [195, 0]
click at [497, 314] on span "Approuver" at bounding box center [486, 320] width 44 height 12
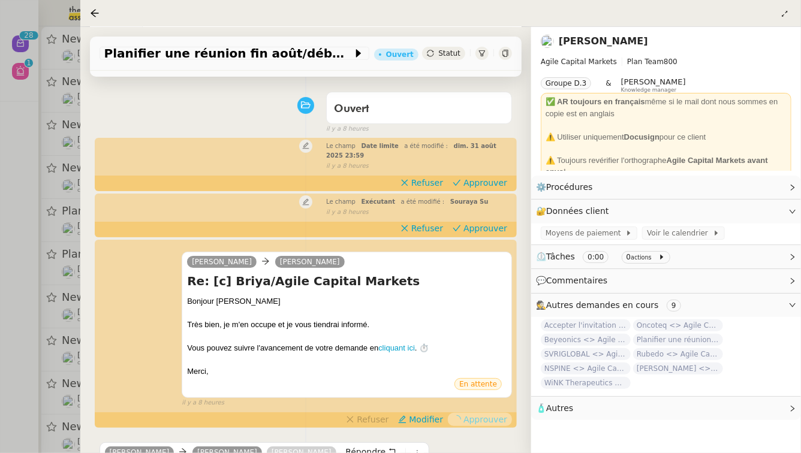
scroll to position [0, 0]
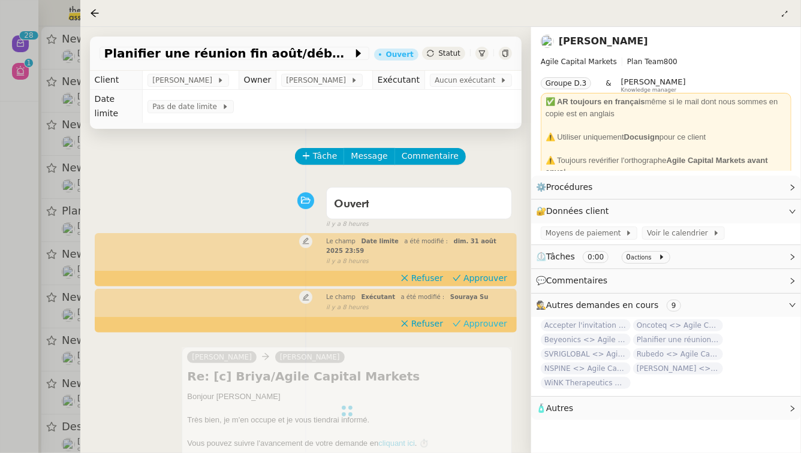
click at [498, 318] on span "Approuver" at bounding box center [486, 324] width 44 height 12
click at [493, 272] on span "Approuver" at bounding box center [486, 278] width 44 height 12
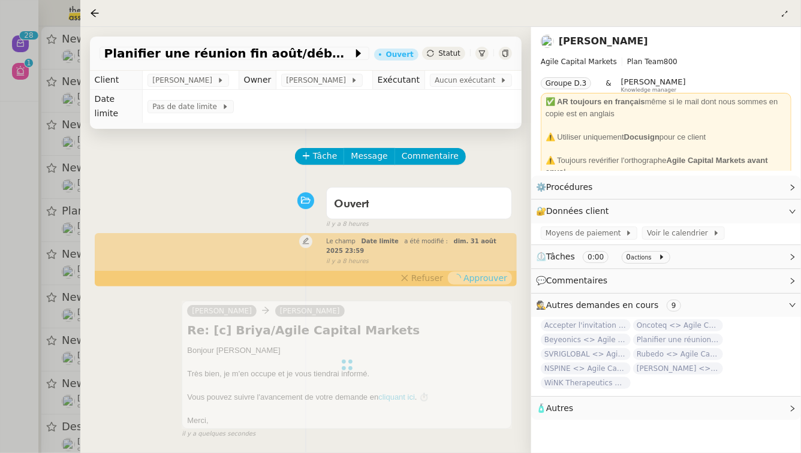
click at [0, 215] on div at bounding box center [400, 226] width 801 height 453
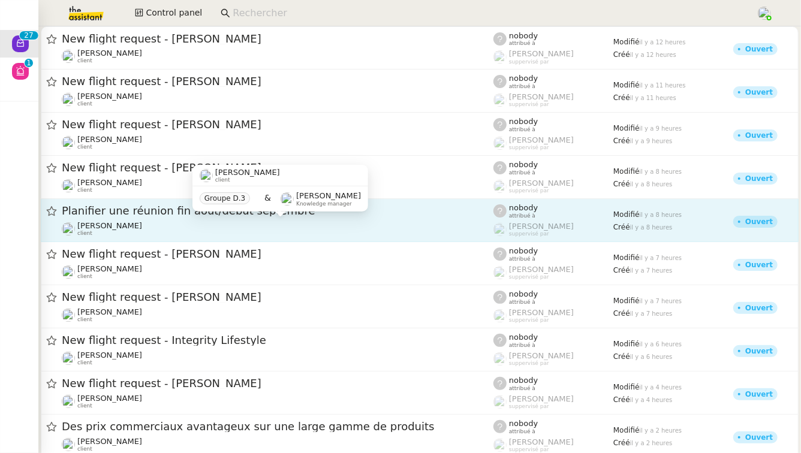
click at [223, 229] on div "[PERSON_NAME] client" at bounding box center [278, 229] width 432 height 16
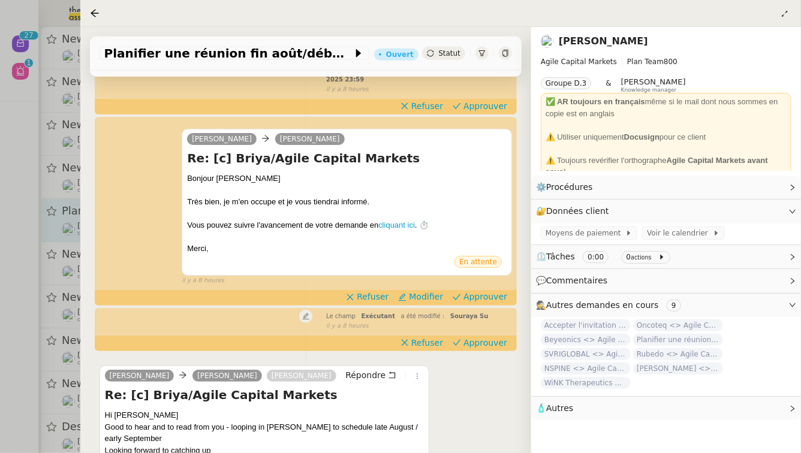
scroll to position [655, 0]
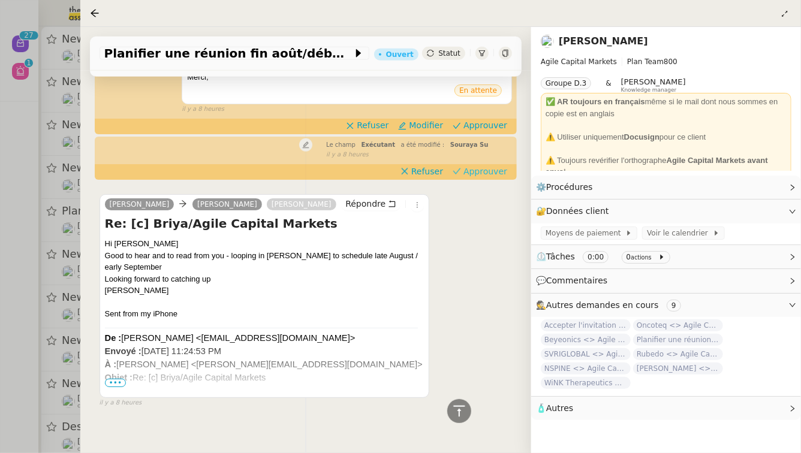
click at [496, 166] on span "Approuver" at bounding box center [486, 172] width 44 height 12
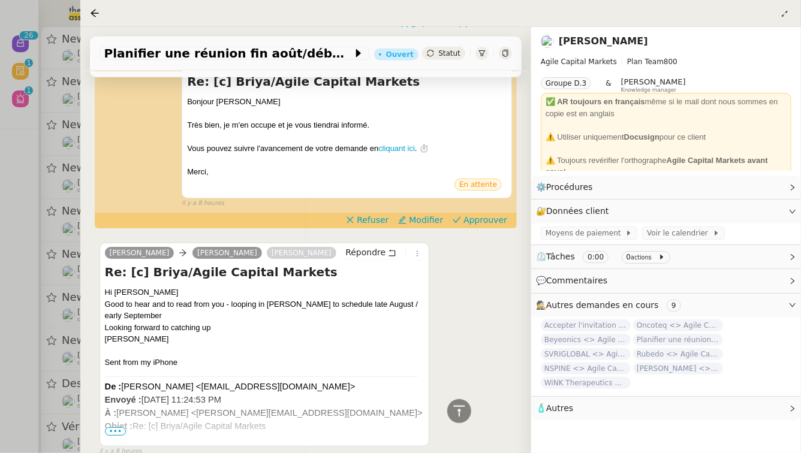
scroll to position [538, 0]
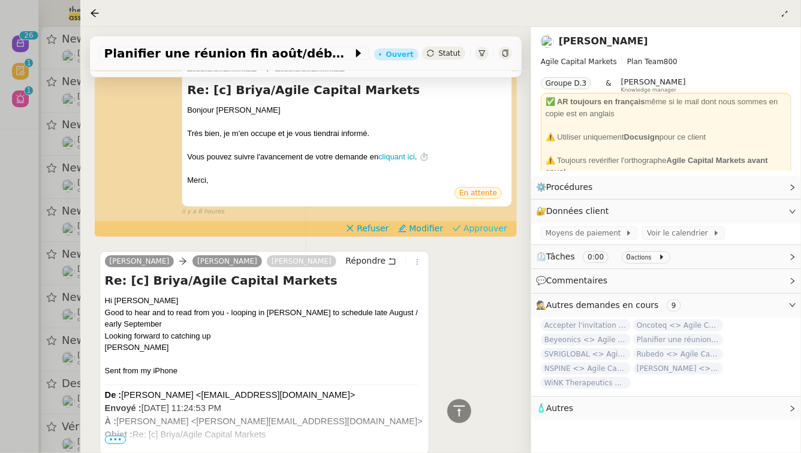
click at [495, 232] on span "Approuver" at bounding box center [486, 229] width 44 height 12
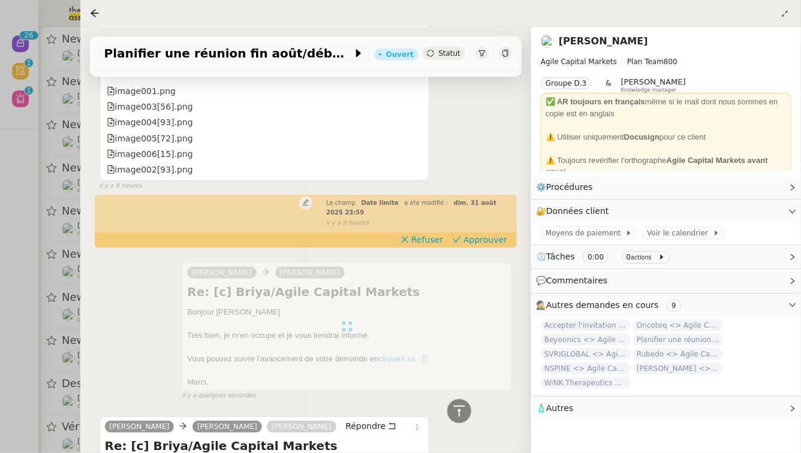
scroll to position [369, 0]
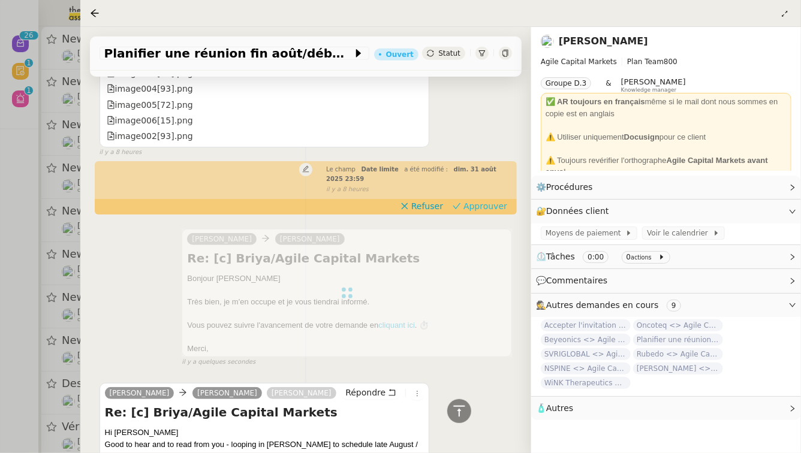
click at [482, 210] on span "Approuver" at bounding box center [486, 206] width 44 height 12
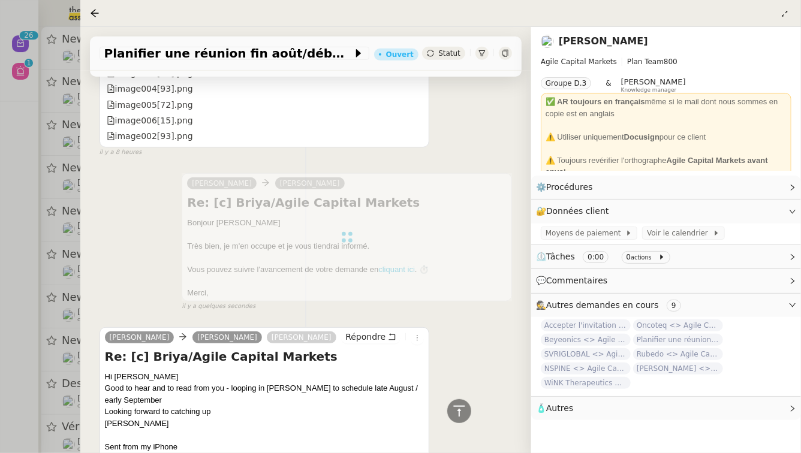
click at [0, 269] on div at bounding box center [400, 226] width 801 height 453
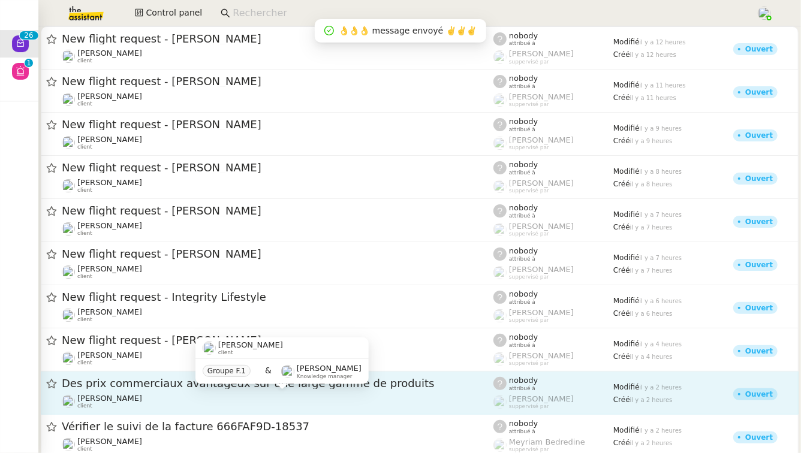
click at [157, 399] on div "[PERSON_NAME] client" at bounding box center [278, 402] width 432 height 16
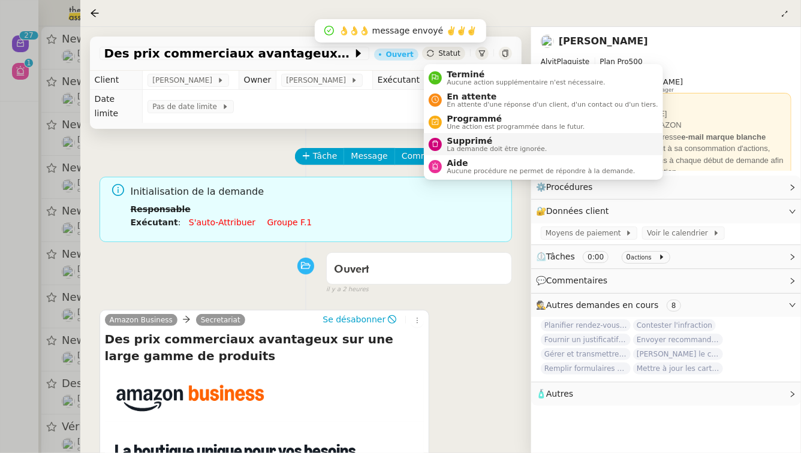
click at [450, 141] on span "Supprimé" at bounding box center [497, 141] width 100 height 10
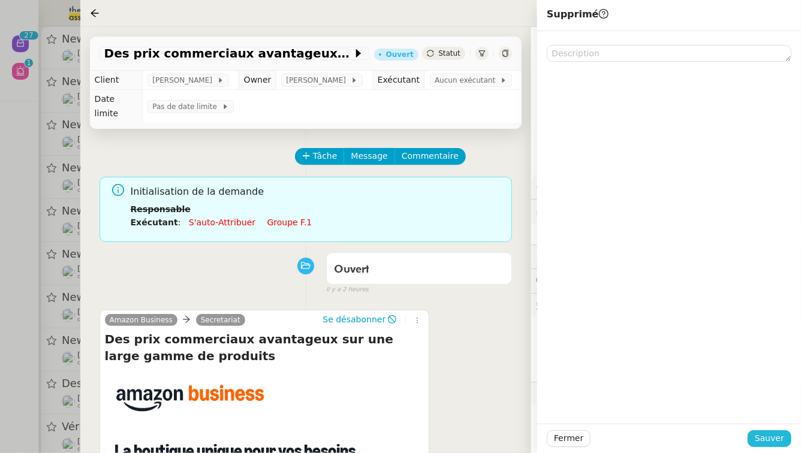
click at [785, 435] on button "Sauver" at bounding box center [770, 439] width 44 height 17
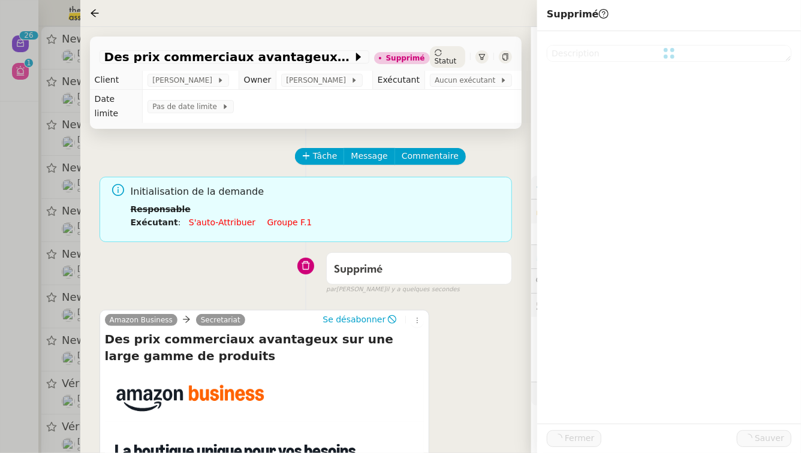
click at [0, 369] on div at bounding box center [400, 226] width 801 height 453
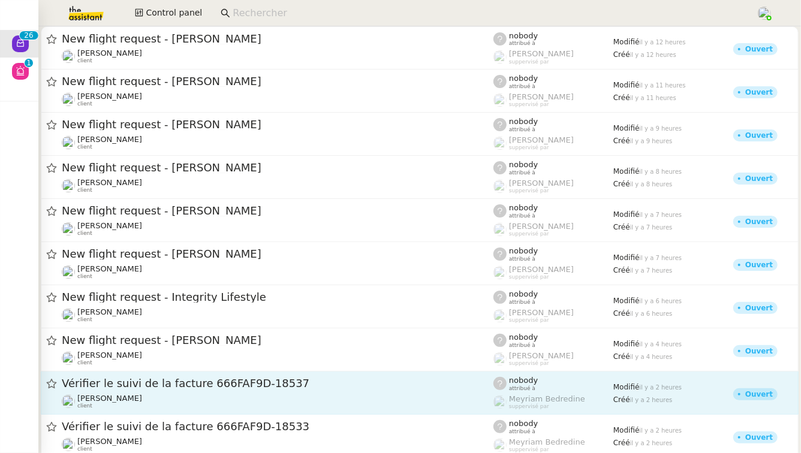
click at [151, 393] on div "Vérifier le suivi de la facture 666FAF9D-18537 [PERSON_NAME] client" at bounding box center [278, 393] width 432 height 33
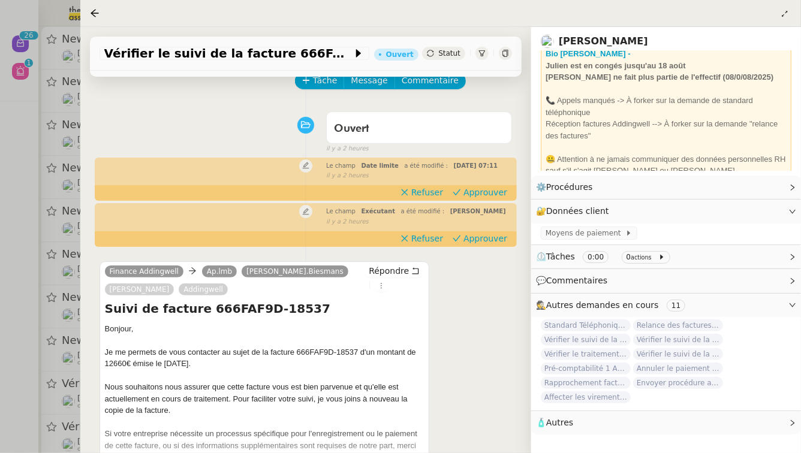
scroll to position [49, 0]
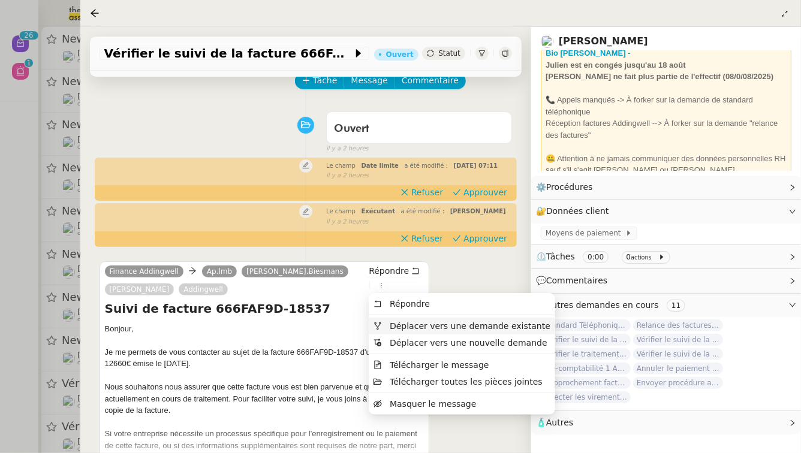
click at [393, 324] on span "Déplacer vers une demande existante" at bounding box center [470, 327] width 161 height 10
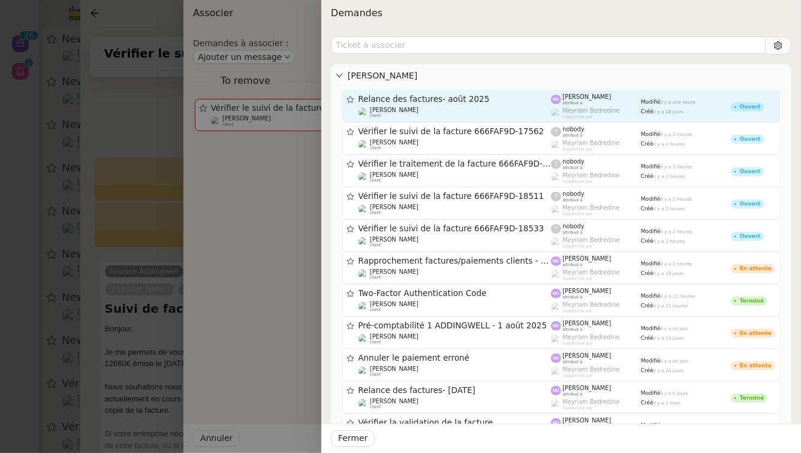
click at [488, 101] on span "Relance des factures- août 2025" at bounding box center [455, 99] width 193 height 8
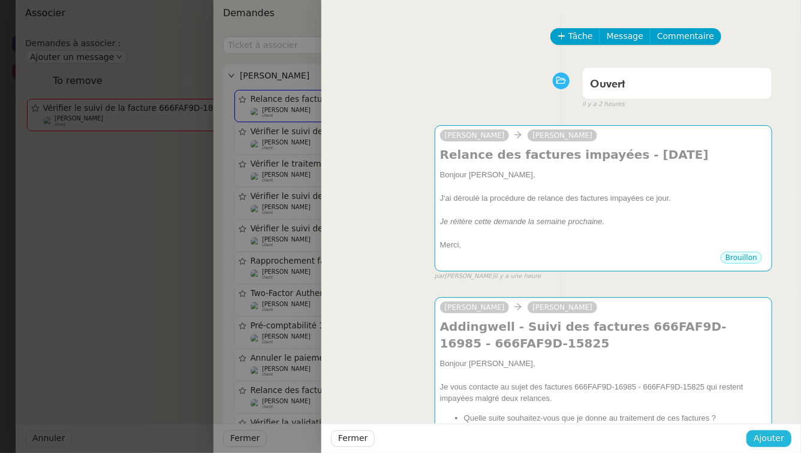
click at [773, 444] on span "Ajouter" at bounding box center [769, 439] width 31 height 14
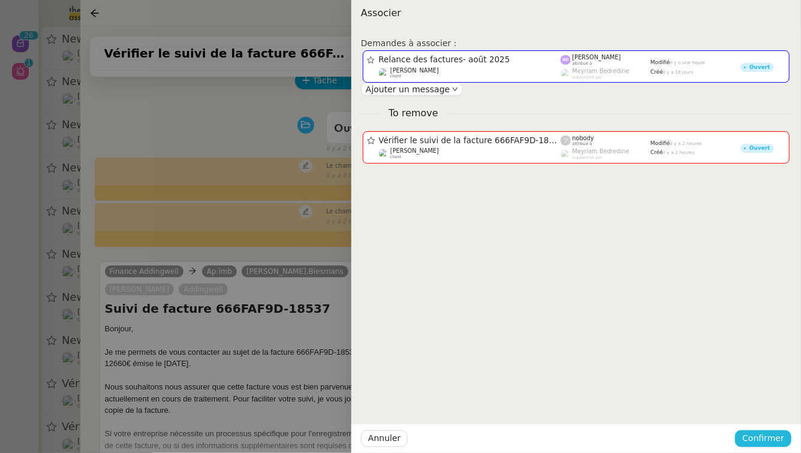
click at [773, 444] on span "Confirmer" at bounding box center [764, 439] width 42 height 14
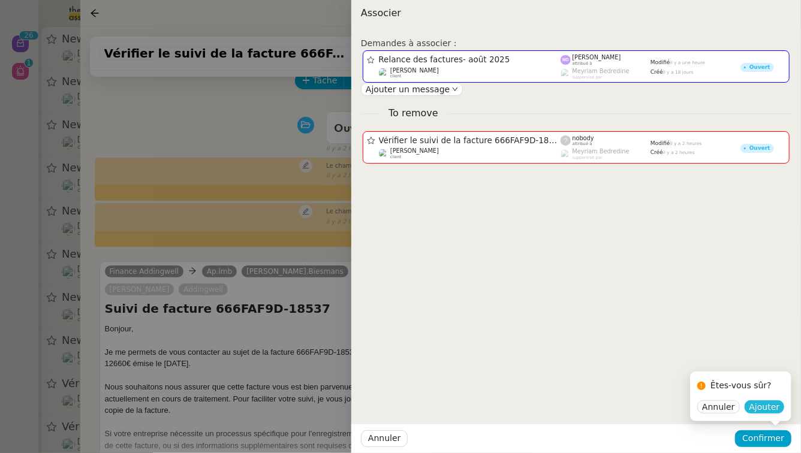
click at [762, 406] on span "Ajouter" at bounding box center [765, 407] width 31 height 12
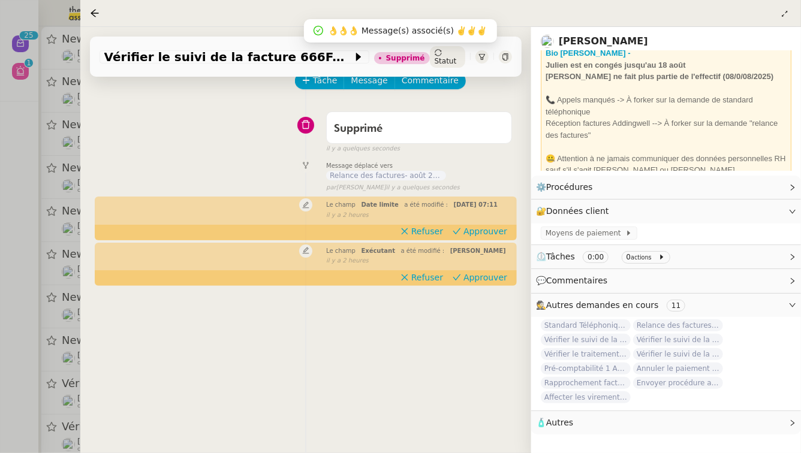
click at [0, 241] on div at bounding box center [400, 226] width 801 height 453
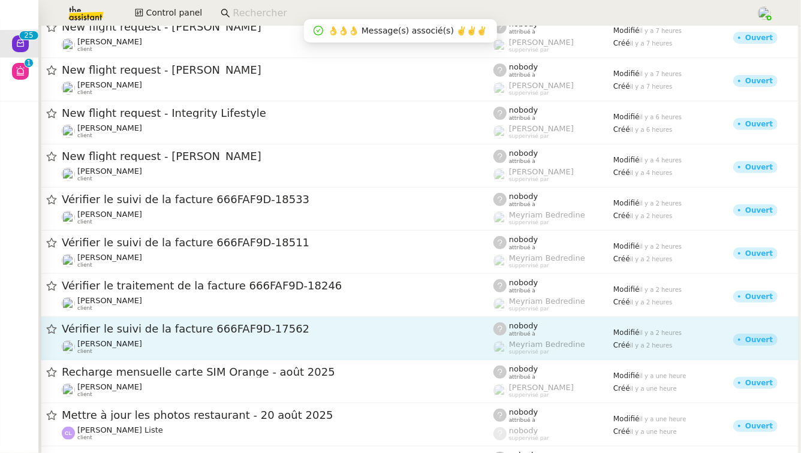
scroll to position [196, 0]
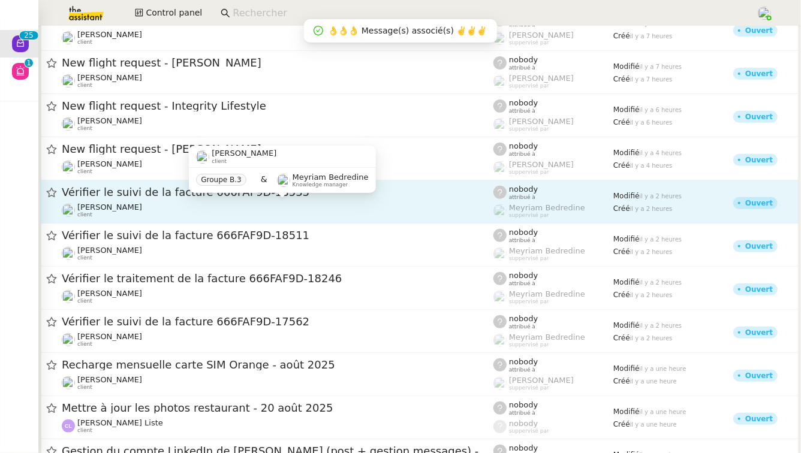
click at [174, 212] on div "[PERSON_NAME] client" at bounding box center [278, 211] width 432 height 16
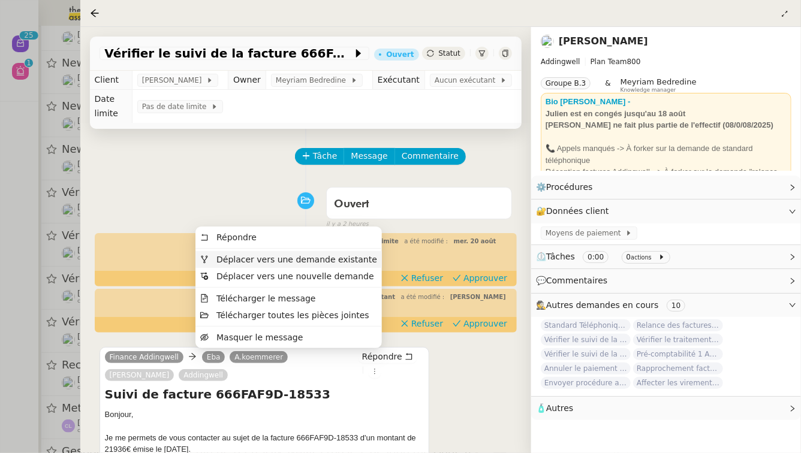
click at [343, 262] on span "Déplacer vers une demande existante" at bounding box center [297, 260] width 161 height 10
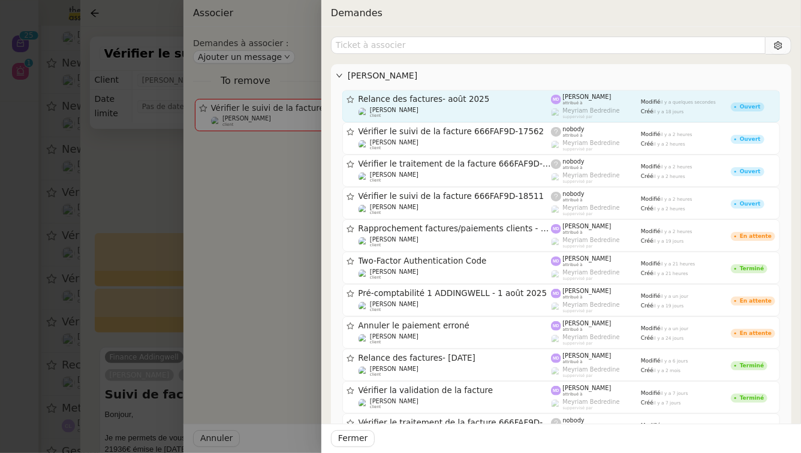
click at [501, 118] on div "[PERSON_NAME] client" at bounding box center [455, 113] width 193 height 12
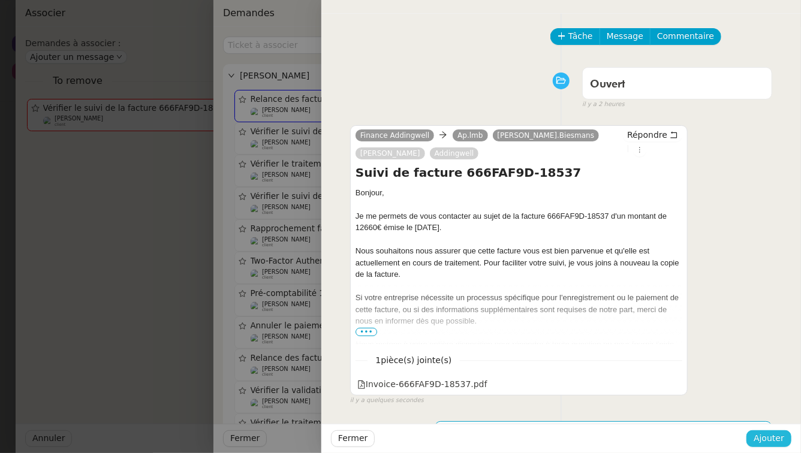
click at [779, 437] on span "Ajouter" at bounding box center [769, 439] width 31 height 14
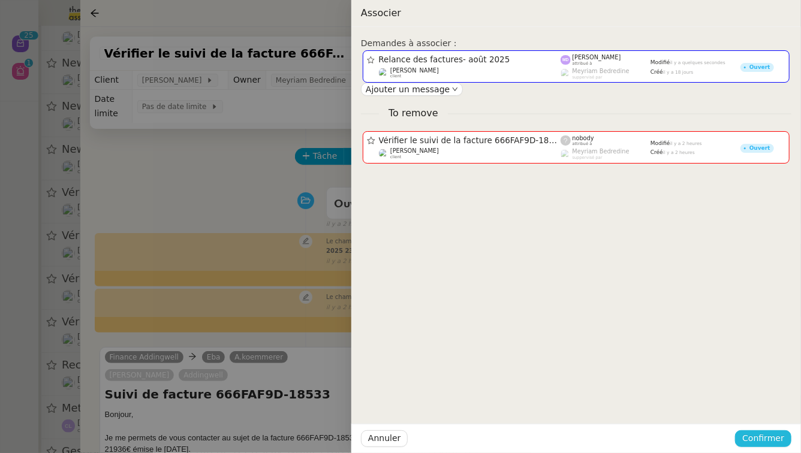
click at [779, 437] on span "Confirmer" at bounding box center [764, 439] width 42 height 14
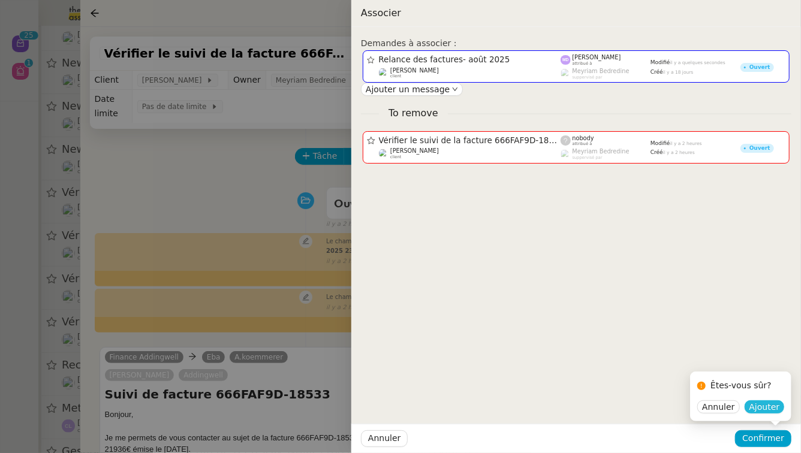
click at [767, 405] on span "Ajouter" at bounding box center [765, 407] width 31 height 12
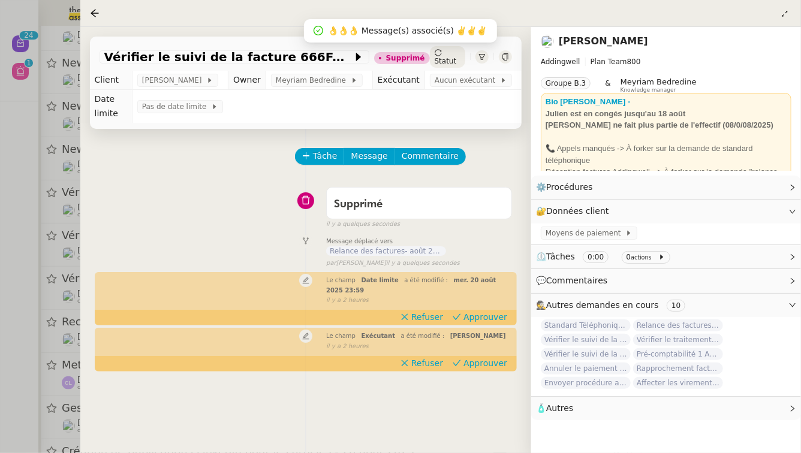
click at [0, 181] on div at bounding box center [400, 226] width 801 height 453
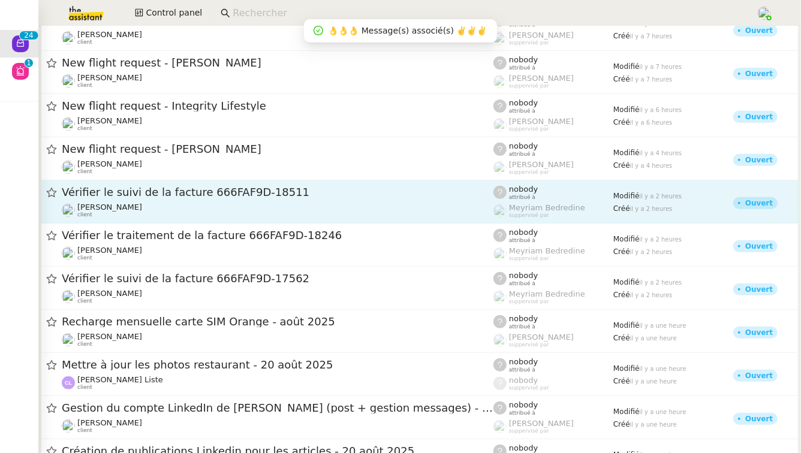
click at [175, 198] on span "Vérifier le suivi de la facture 666FAF9D-18511" at bounding box center [278, 192] width 432 height 11
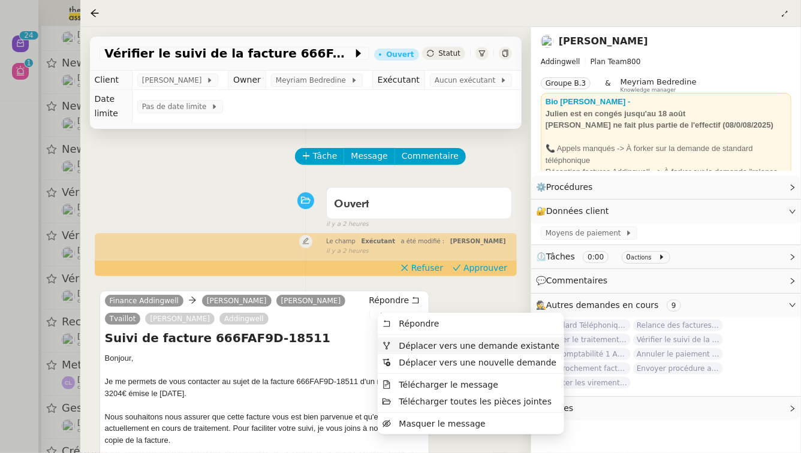
click at [401, 341] on span "Déplacer vers une demande existante" at bounding box center [479, 346] width 161 height 10
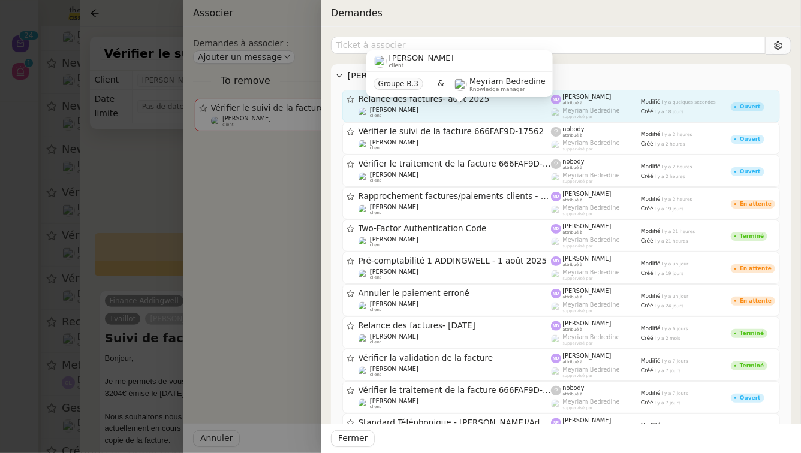
click at [447, 115] on div "[PERSON_NAME] client" at bounding box center [455, 113] width 193 height 12
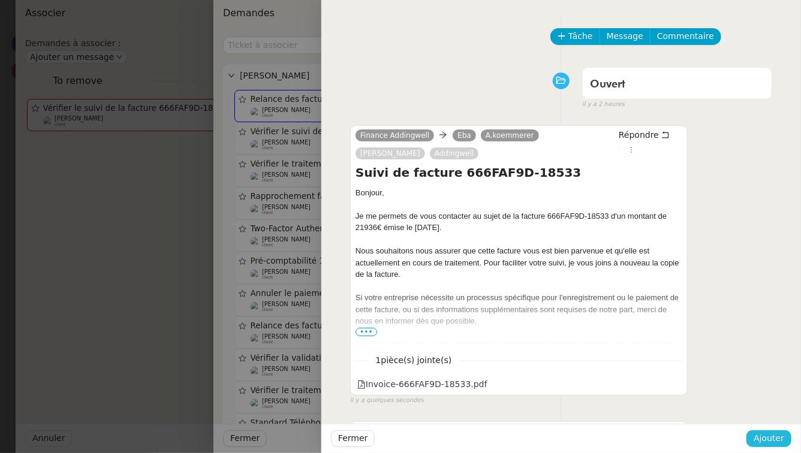
click at [768, 441] on span "Ajouter" at bounding box center [769, 439] width 31 height 14
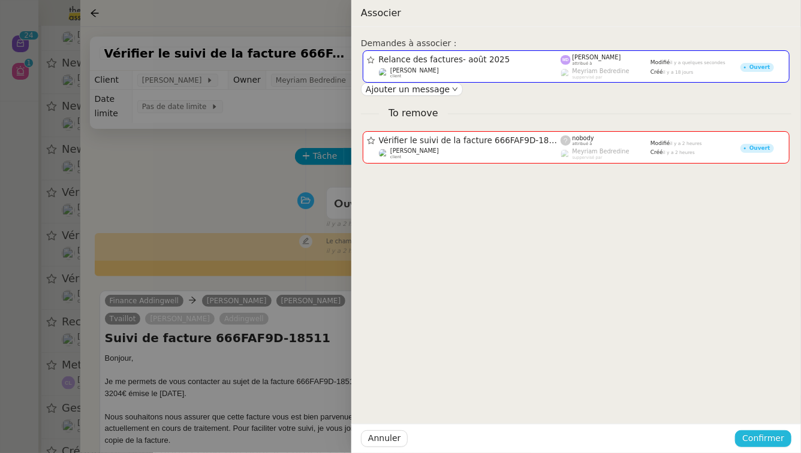
click at [768, 441] on span "Confirmer" at bounding box center [764, 439] width 42 height 14
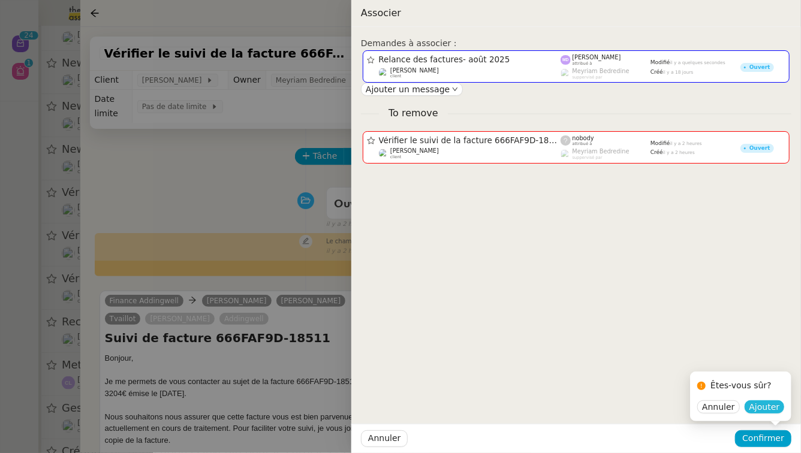
click at [765, 405] on span "Ajouter" at bounding box center [765, 407] width 31 height 12
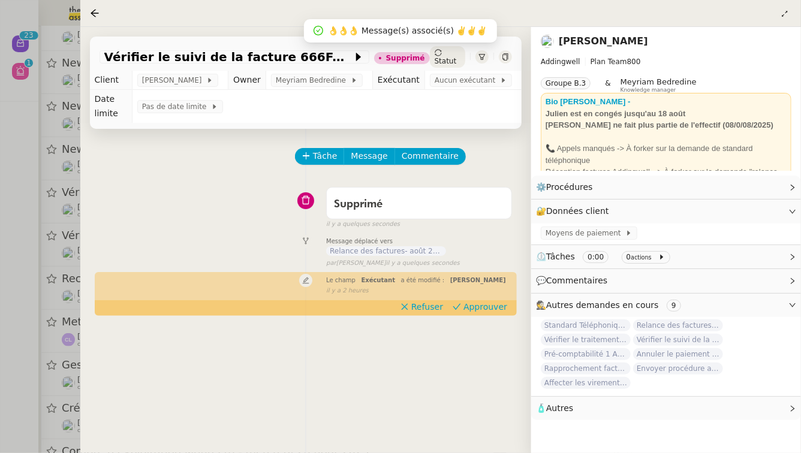
click at [0, 255] on div at bounding box center [400, 226] width 801 height 453
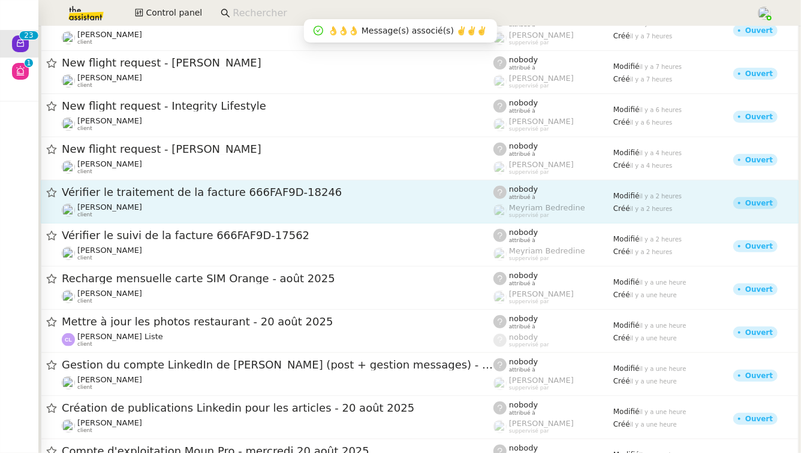
click at [189, 200] on div "Vérifier le traitement de la facture 666FAF9D-18246 [PERSON_NAME] client" at bounding box center [278, 201] width 432 height 33
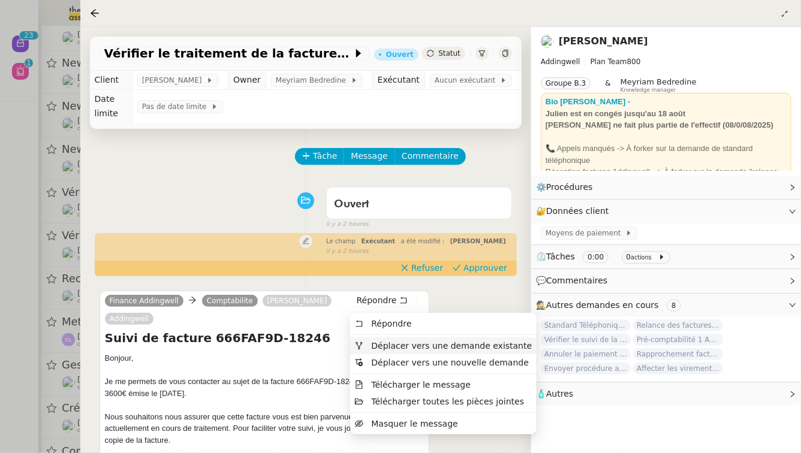
click at [371, 345] on span "Déplacer vers une demande existante" at bounding box center [451, 346] width 161 height 10
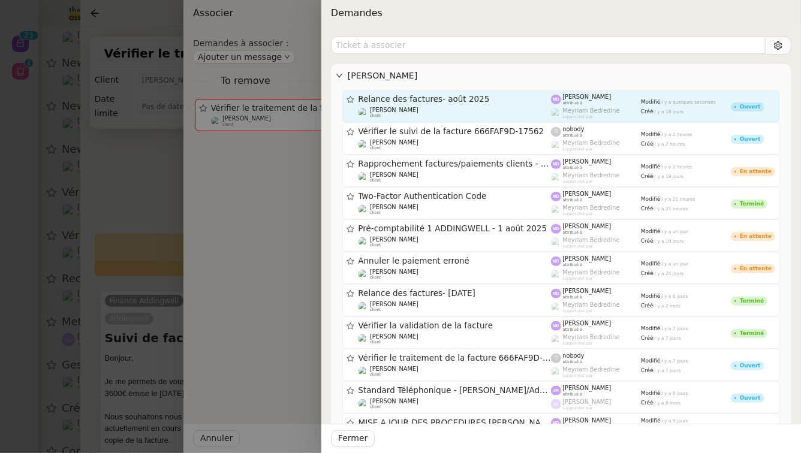
click at [504, 102] on span "Relance des factures- août 2025" at bounding box center [455, 99] width 193 height 8
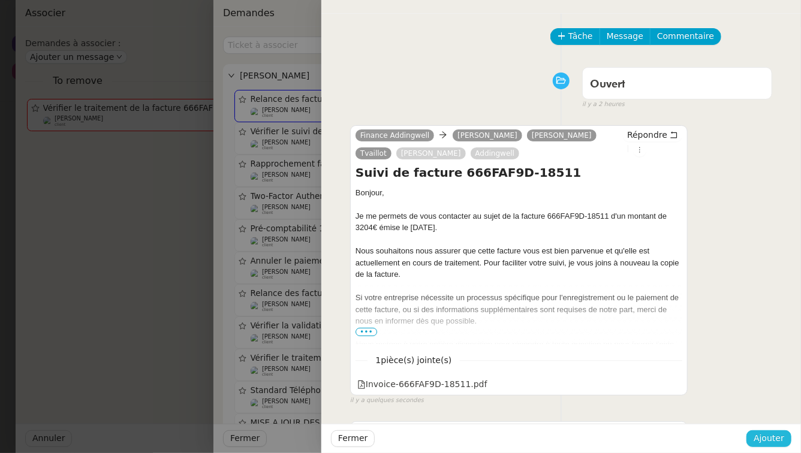
click at [774, 435] on span "Ajouter" at bounding box center [769, 439] width 31 height 14
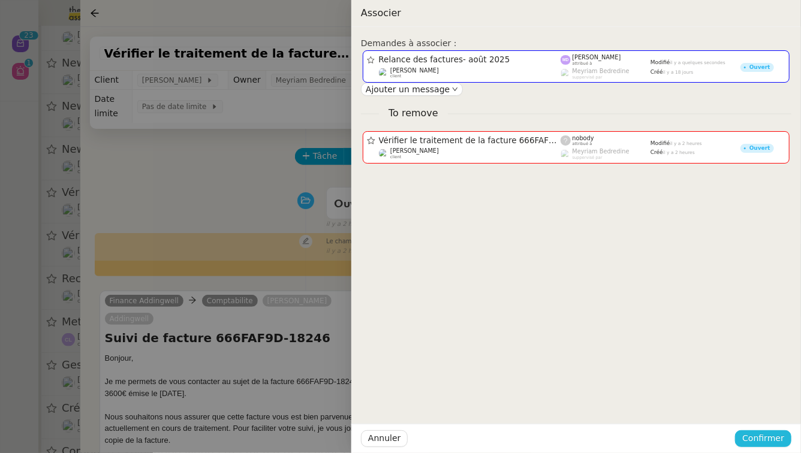
click at [774, 435] on span "Confirmer" at bounding box center [764, 439] width 42 height 14
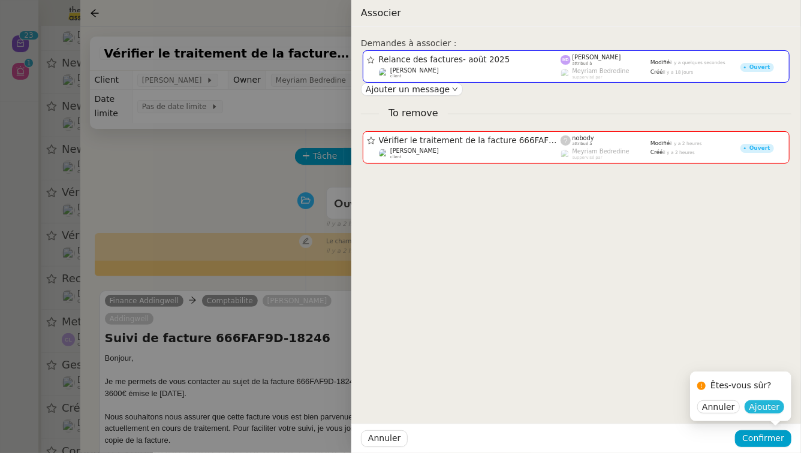
click at [765, 404] on span "Ajouter" at bounding box center [765, 407] width 31 height 12
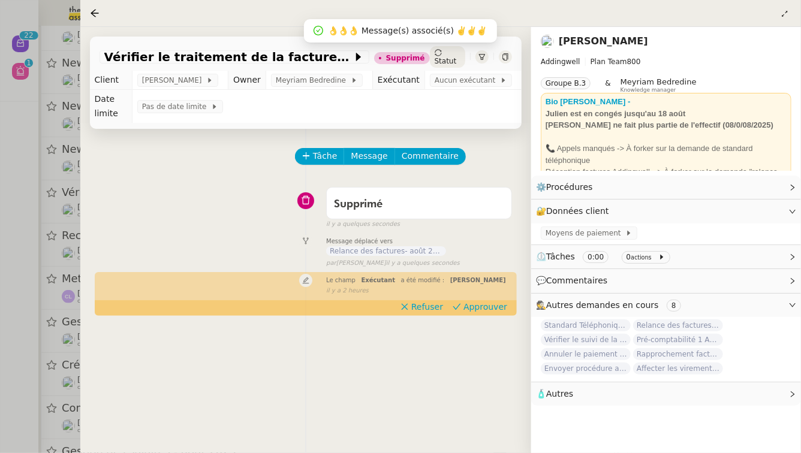
click at [0, 282] on div at bounding box center [400, 226] width 801 height 453
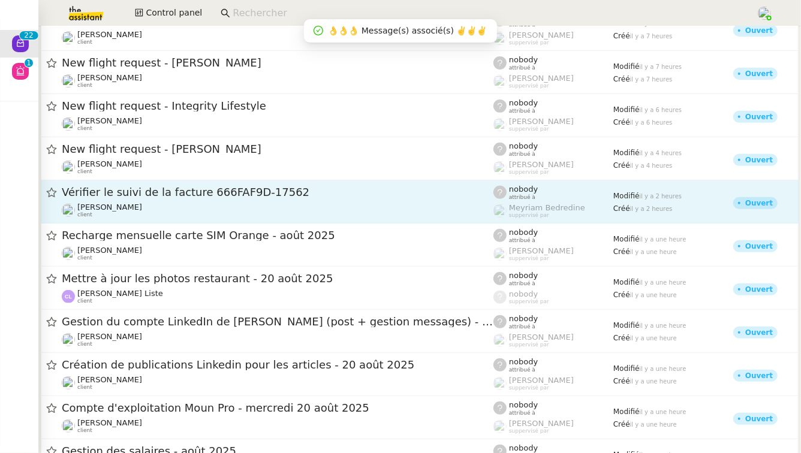
click at [177, 197] on span "Vérifier le suivi de la facture 666FAF9D-17562" at bounding box center [278, 192] width 432 height 11
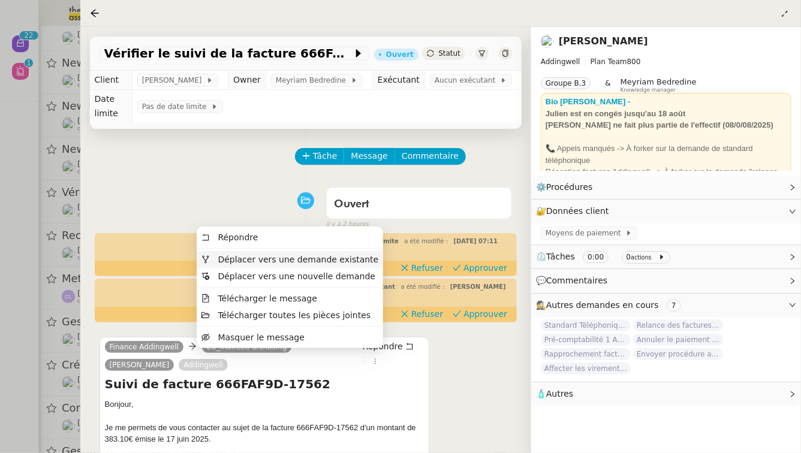
click at [338, 260] on span "Déplacer vers une demande existante" at bounding box center [298, 260] width 161 height 10
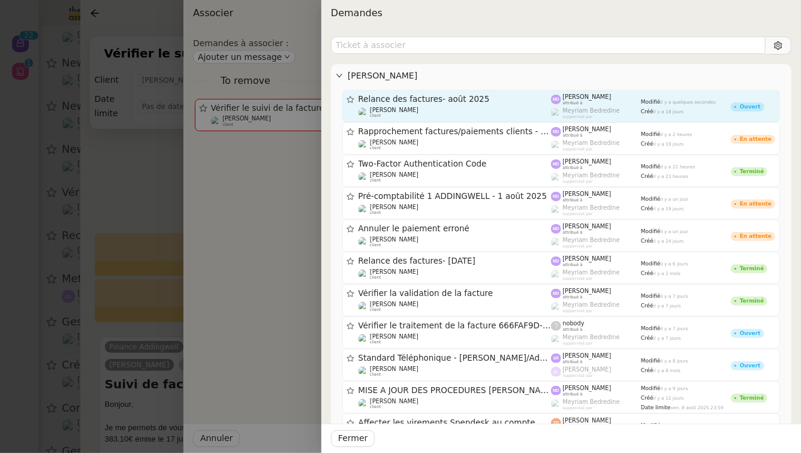
click at [516, 101] on span "Relance des factures- août 2025" at bounding box center [455, 99] width 193 height 8
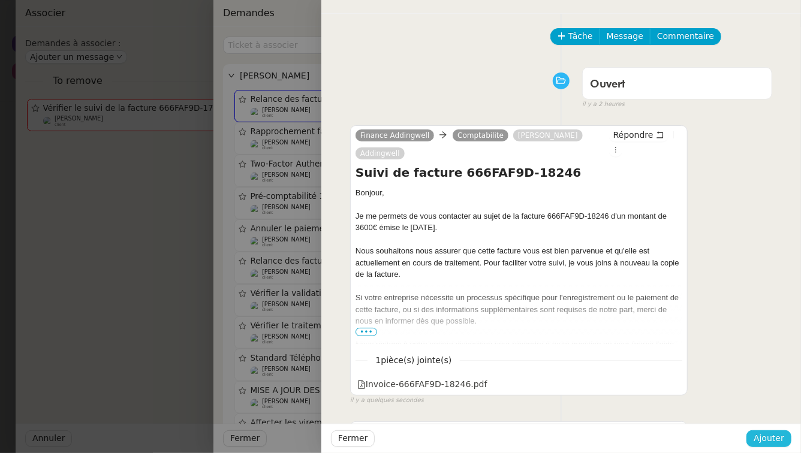
click at [779, 438] on span "Ajouter" at bounding box center [769, 439] width 31 height 14
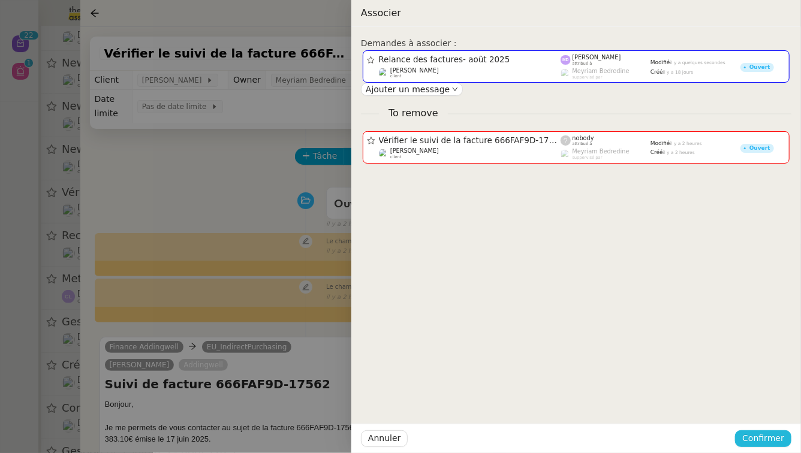
click at [779, 438] on span "Confirmer" at bounding box center [764, 439] width 42 height 14
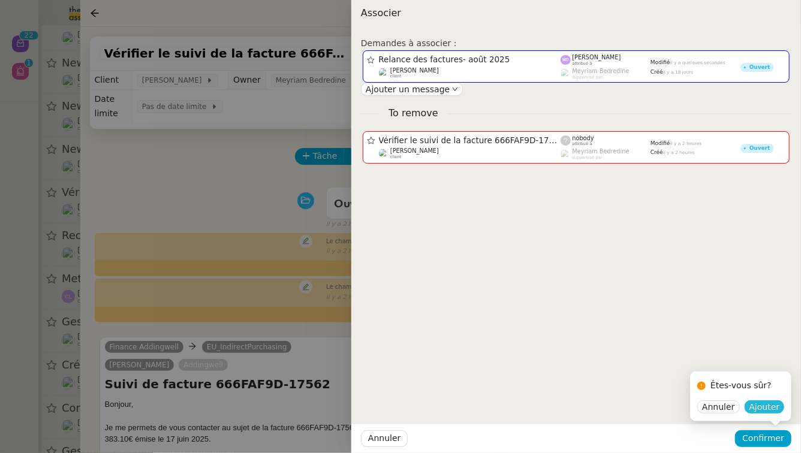
click at [768, 411] on span "Ajouter" at bounding box center [765, 407] width 31 height 12
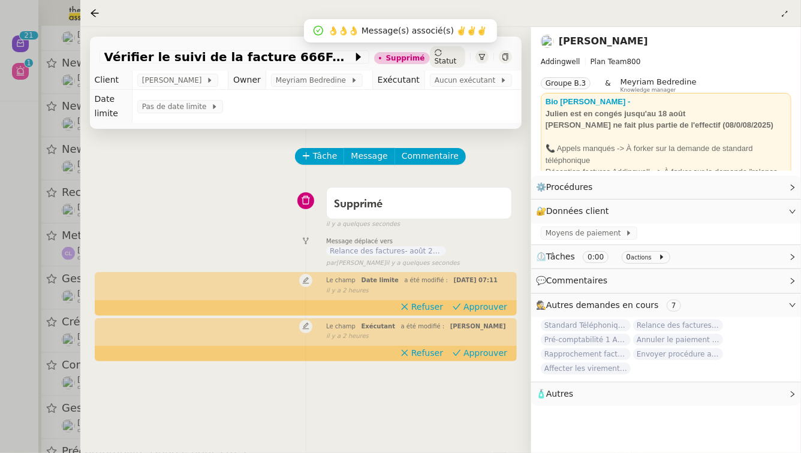
click at [0, 233] on div at bounding box center [400, 226] width 801 height 453
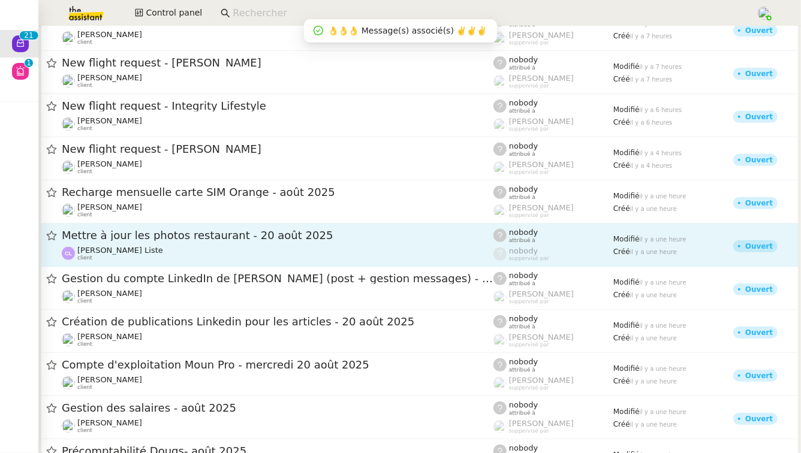
click at [146, 242] on div "Mettre à jour les photos restaurant - 20 août 2025" at bounding box center [278, 236] width 432 height 15
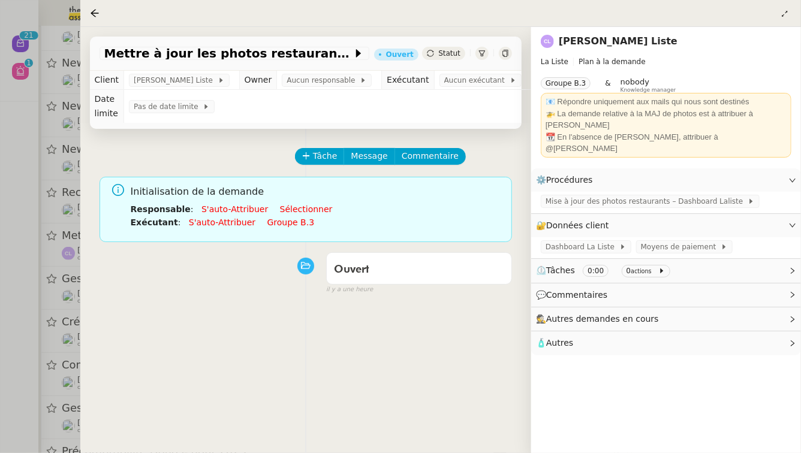
click at [289, 205] on link "Sélectionner" at bounding box center [306, 210] width 53 height 10
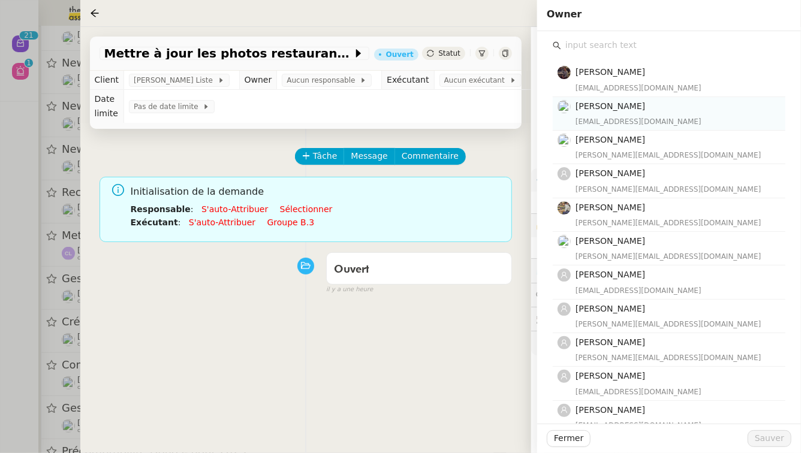
click at [648, 103] on h4 "[PERSON_NAME]" at bounding box center [677, 107] width 203 height 14
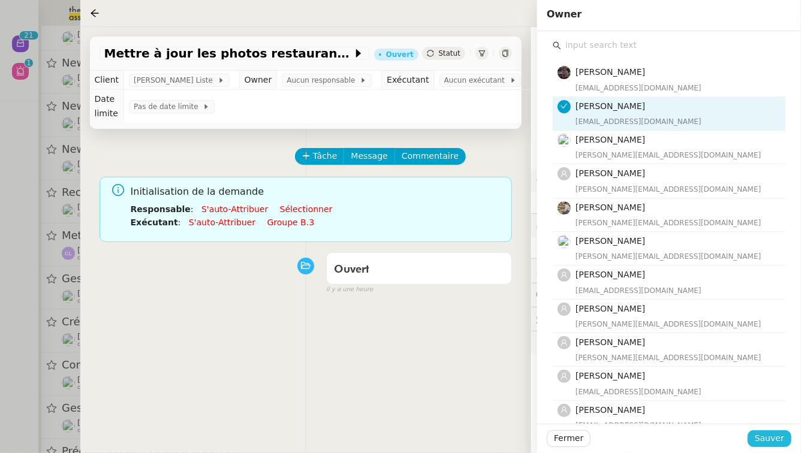
click at [782, 443] on span "Sauver" at bounding box center [769, 439] width 29 height 14
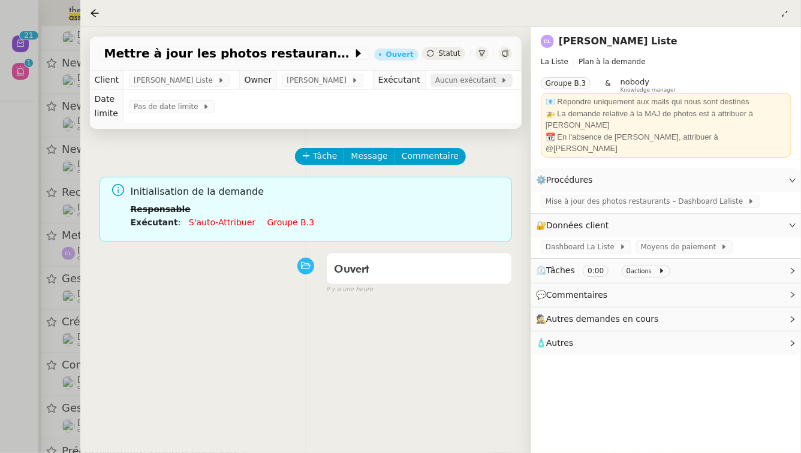
click at [456, 83] on span "Aucun exécutant" at bounding box center [467, 80] width 65 height 12
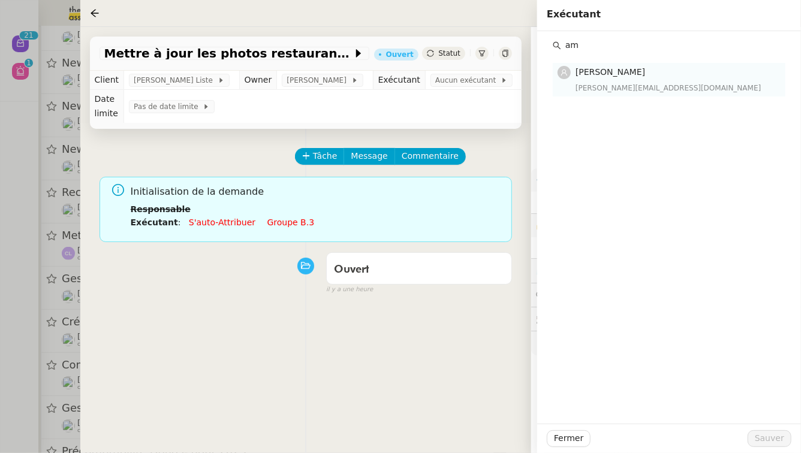
type input "am"
click at [700, 84] on div "[PERSON_NAME][EMAIL_ADDRESS][DOMAIN_NAME]" at bounding box center [677, 88] width 203 height 12
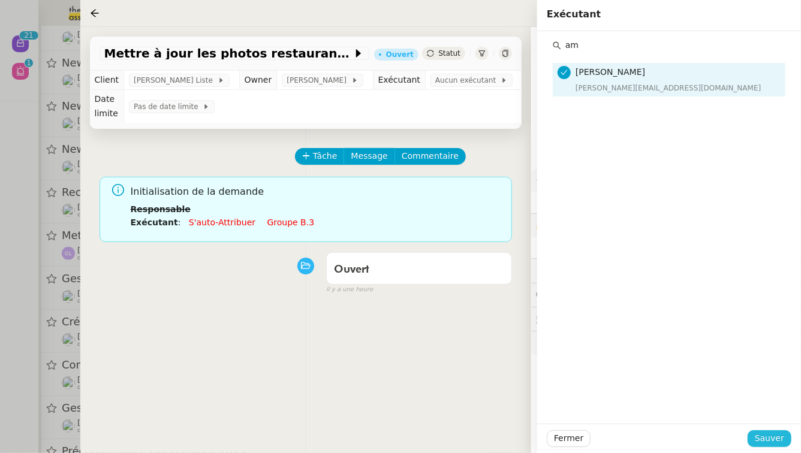
click at [764, 438] on span "Sauver" at bounding box center [769, 439] width 29 height 14
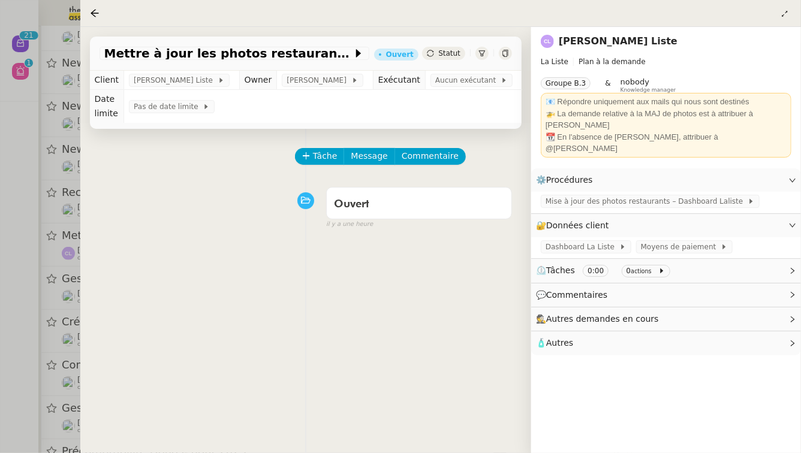
click at [0, 381] on div at bounding box center [400, 226] width 801 height 453
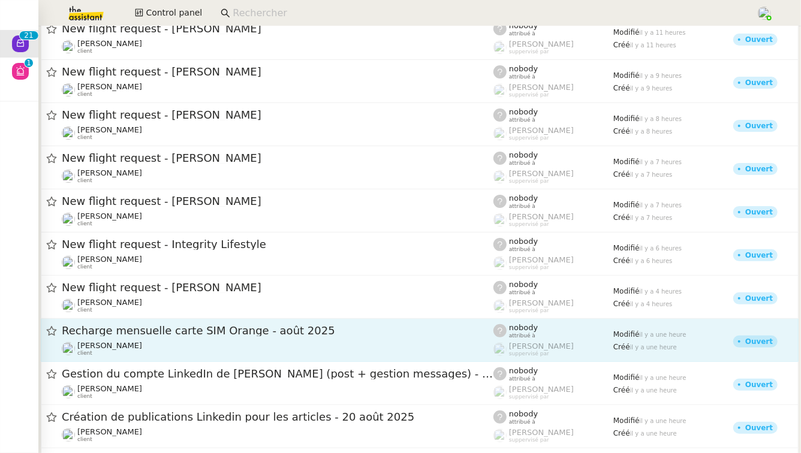
scroll to position [53, 0]
click at [214, 333] on span "Recharge mensuelle carte SIM Orange - août 2025" at bounding box center [278, 330] width 432 height 11
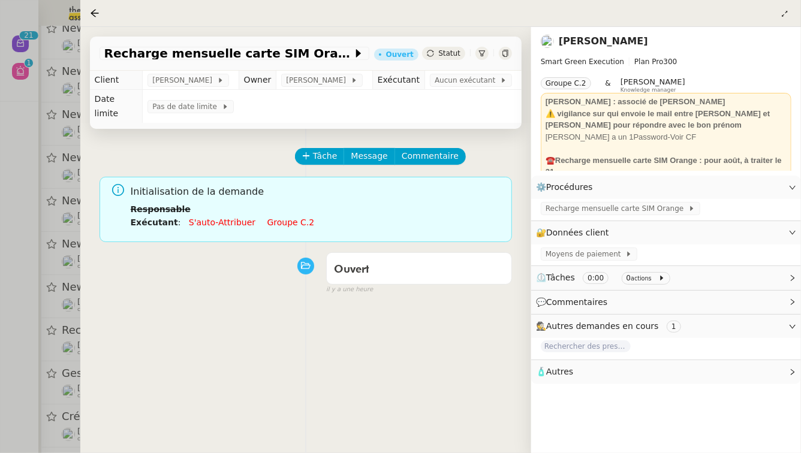
click at [287, 218] on link "Groupe c.2" at bounding box center [291, 223] width 47 height 10
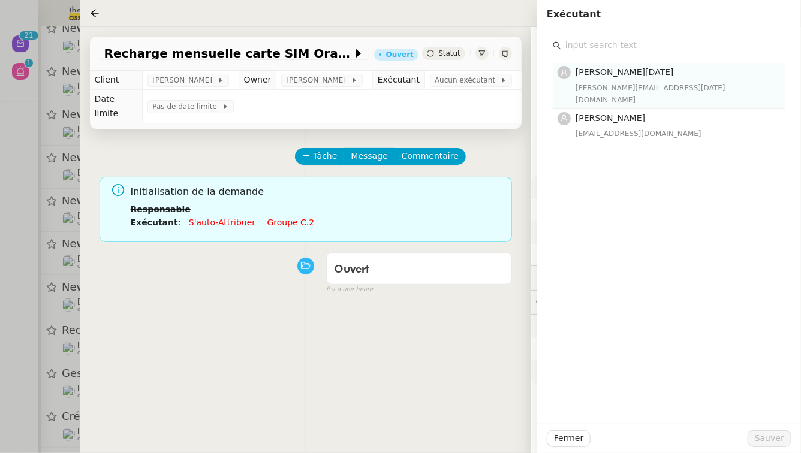
click at [668, 73] on h4 "[PERSON_NAME][DATE]" at bounding box center [677, 72] width 203 height 14
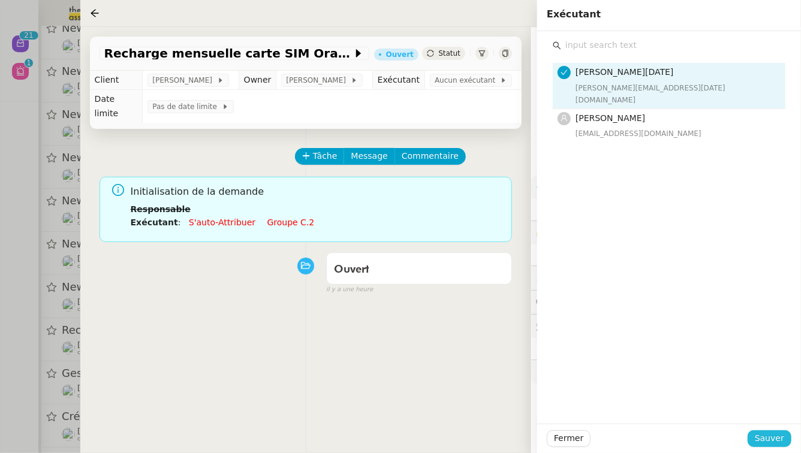
click at [775, 435] on span "Sauver" at bounding box center [769, 439] width 29 height 14
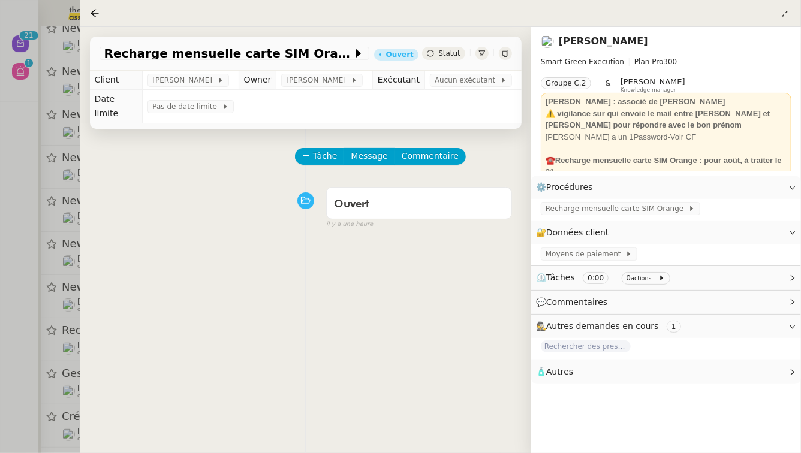
click at [0, 193] on div at bounding box center [400, 226] width 801 height 453
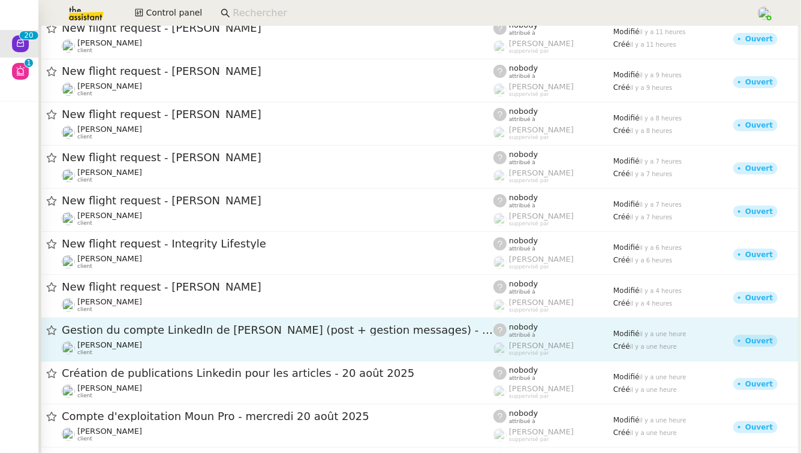
click at [160, 343] on div "[PERSON_NAME] client" at bounding box center [278, 349] width 432 height 16
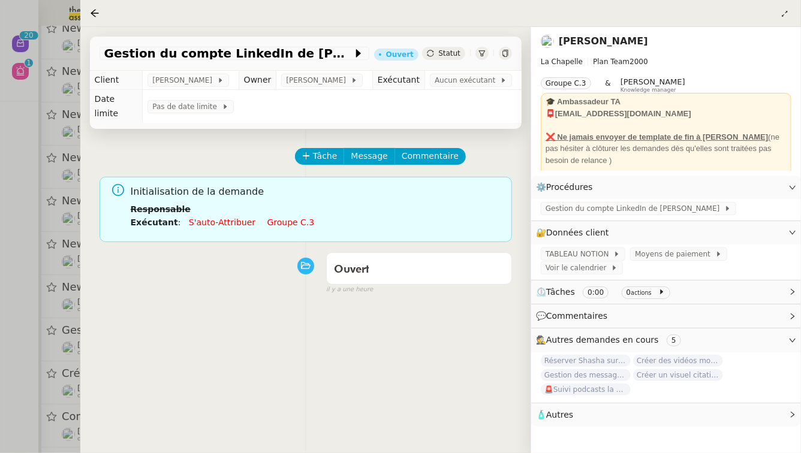
click at [277, 218] on link "Groupe c.3" at bounding box center [291, 223] width 47 height 10
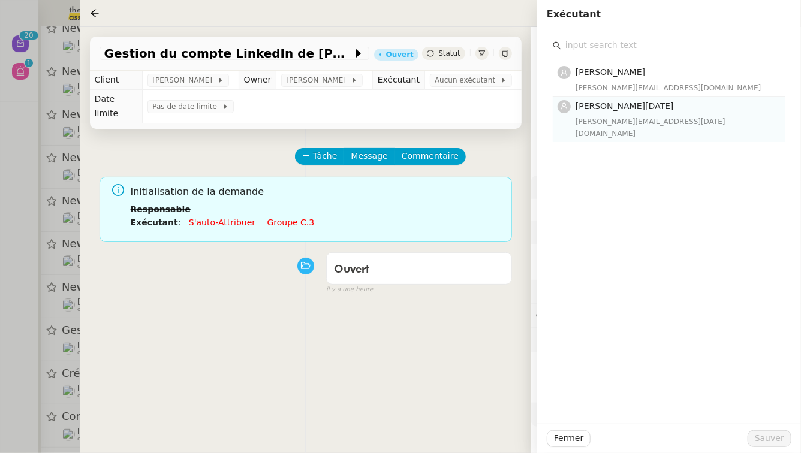
click at [631, 108] on span "[PERSON_NAME][DATE]" at bounding box center [625, 106] width 98 height 10
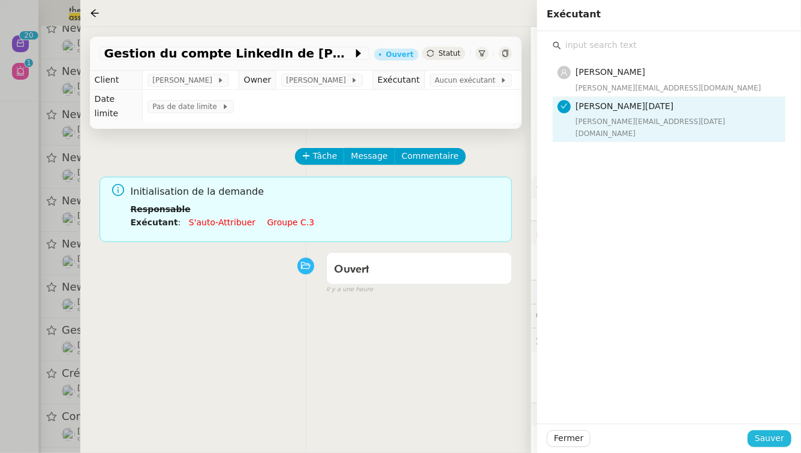
click at [786, 440] on button "Sauver" at bounding box center [770, 439] width 44 height 17
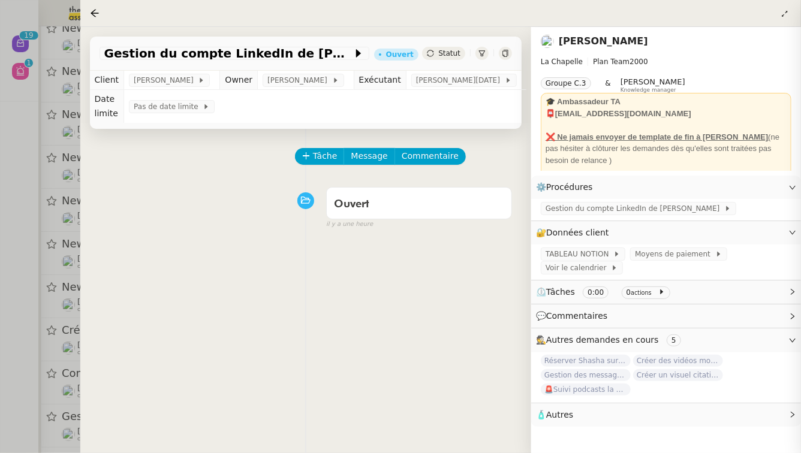
click at [0, 297] on div at bounding box center [400, 226] width 801 height 453
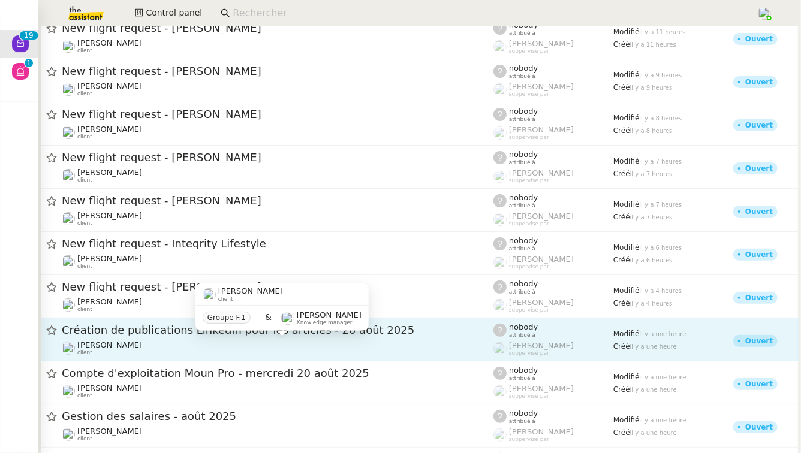
click at [161, 351] on div "[PERSON_NAME] client" at bounding box center [278, 349] width 432 height 16
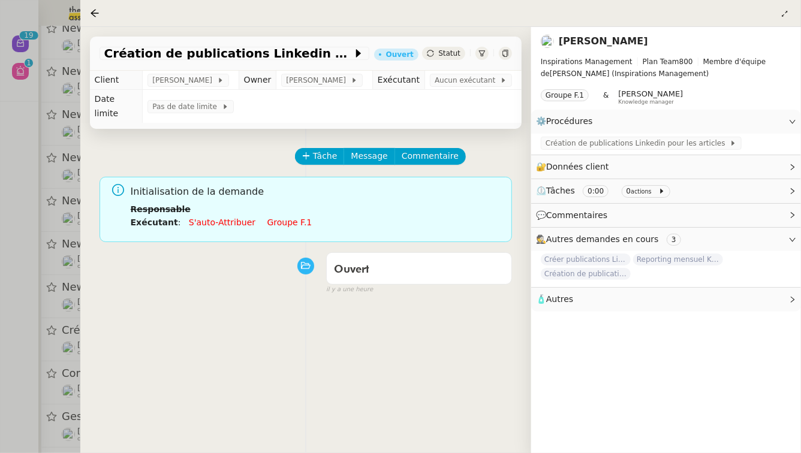
click at [0, 224] on div at bounding box center [400, 226] width 801 height 453
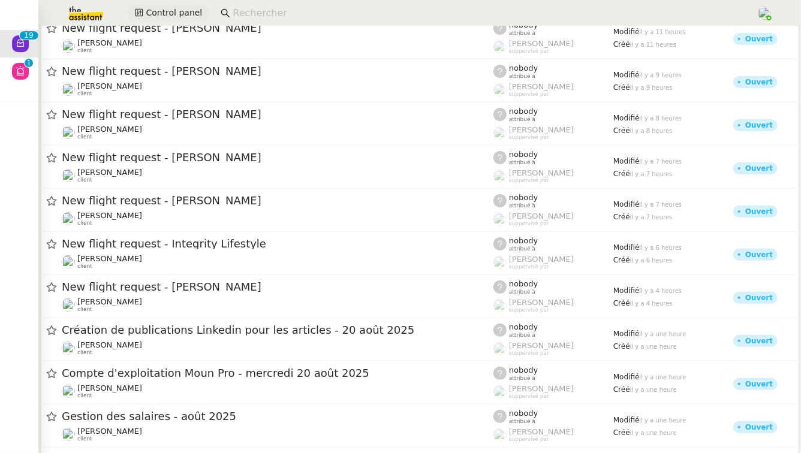
click at [188, 8] on span "Control panel" at bounding box center [174, 13] width 56 height 14
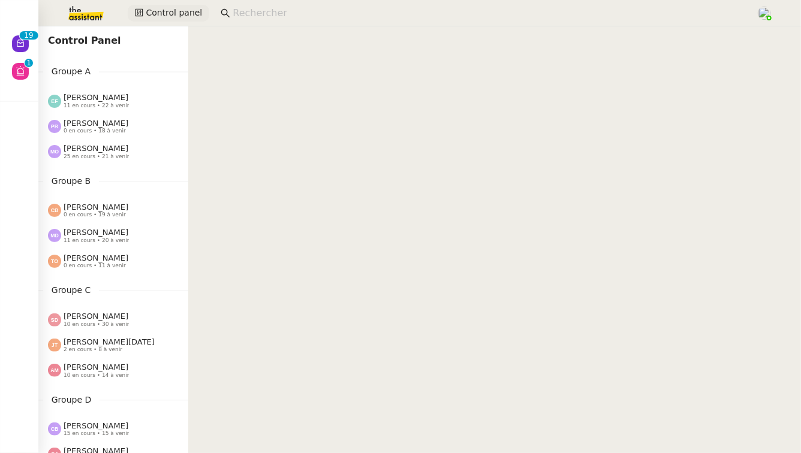
scroll to position [528, 0]
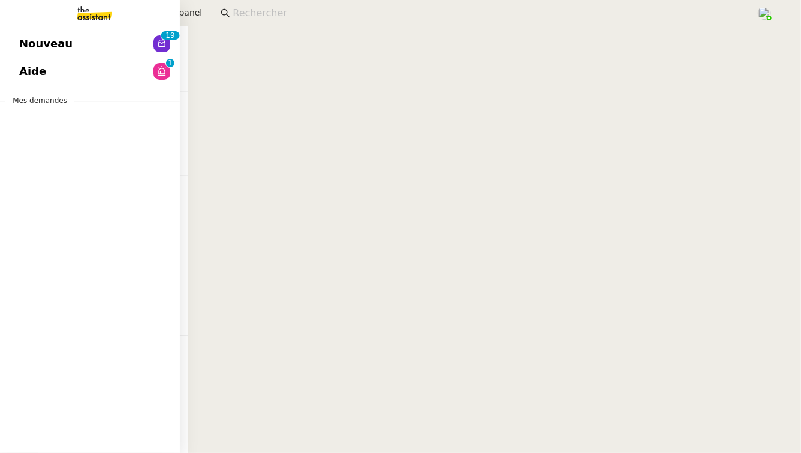
click at [43, 45] on span "Nouveau" at bounding box center [45, 44] width 53 height 18
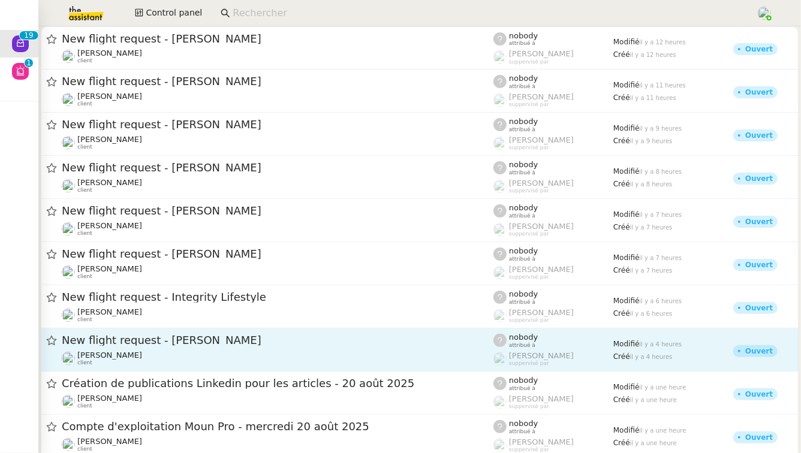
scroll to position [438, 0]
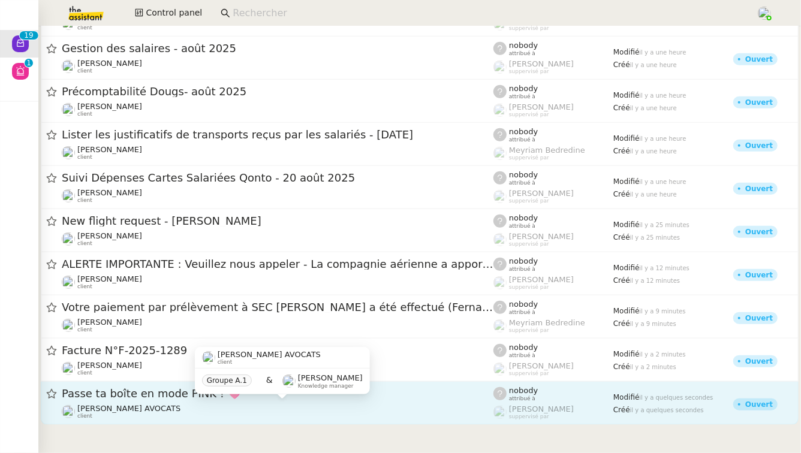
click at [195, 399] on div "[PERSON_NAME] AVOCATS client Groupe A.1 & [PERSON_NAME] Knowledge manager" at bounding box center [282, 375] width 175 height 56
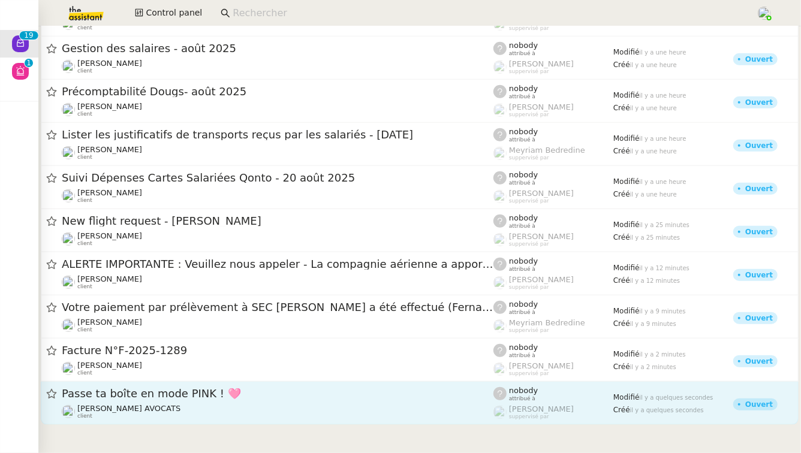
click at [254, 398] on span "Passe ta boîte en mode PINK ! 🩷" at bounding box center [278, 394] width 432 height 11
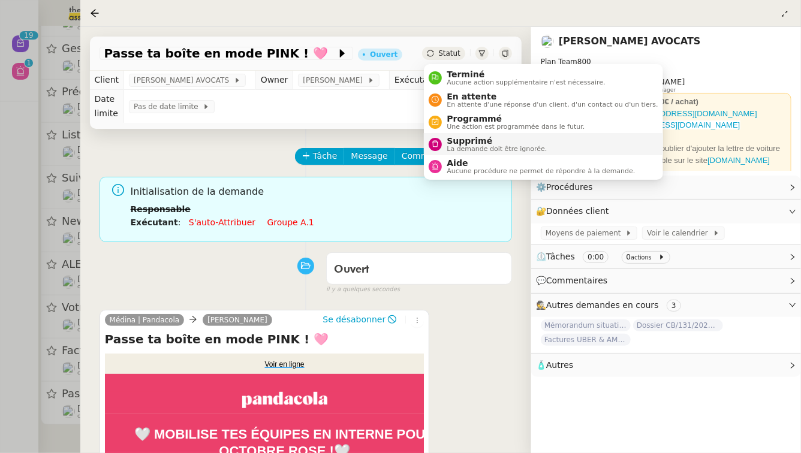
click at [453, 136] on span "Supprimé" at bounding box center [497, 141] width 100 height 10
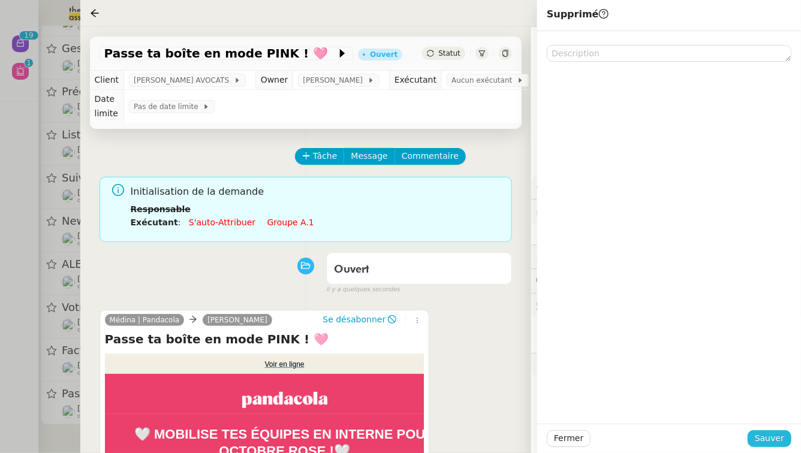
click at [771, 441] on span "Sauver" at bounding box center [769, 439] width 29 height 14
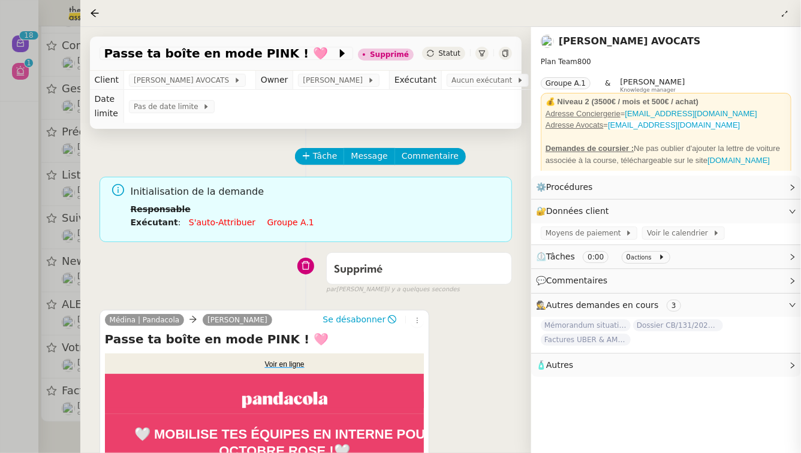
scroll to position [393, 0]
click at [39, 387] on div at bounding box center [400, 226] width 801 height 453
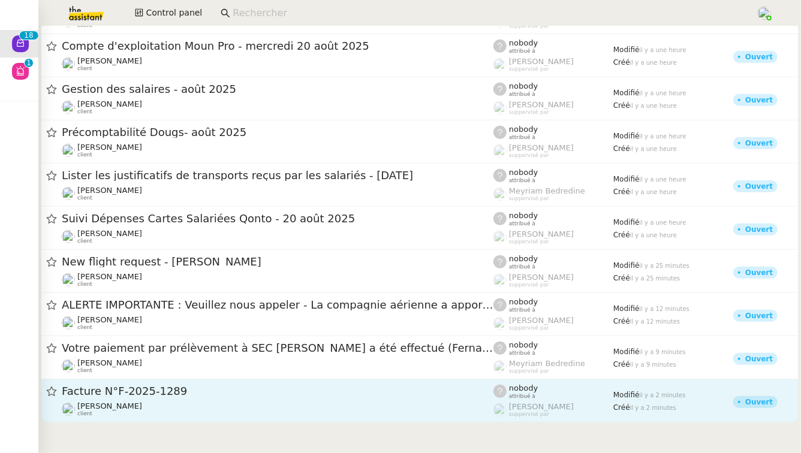
click at [166, 405] on div "[PERSON_NAME] client" at bounding box center [278, 410] width 432 height 16
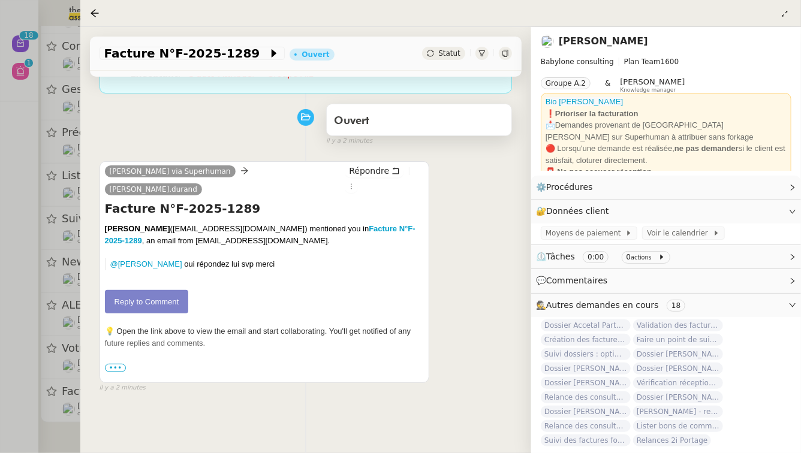
scroll to position [9, 0]
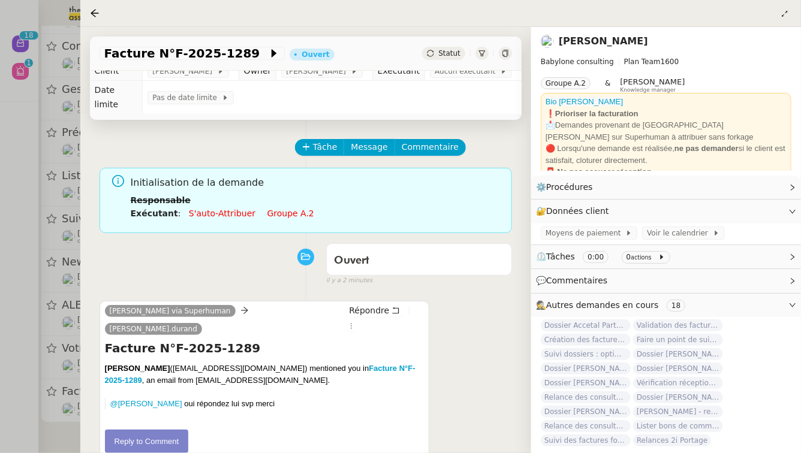
click at [278, 209] on link "Groupe a.2" at bounding box center [291, 214] width 47 height 10
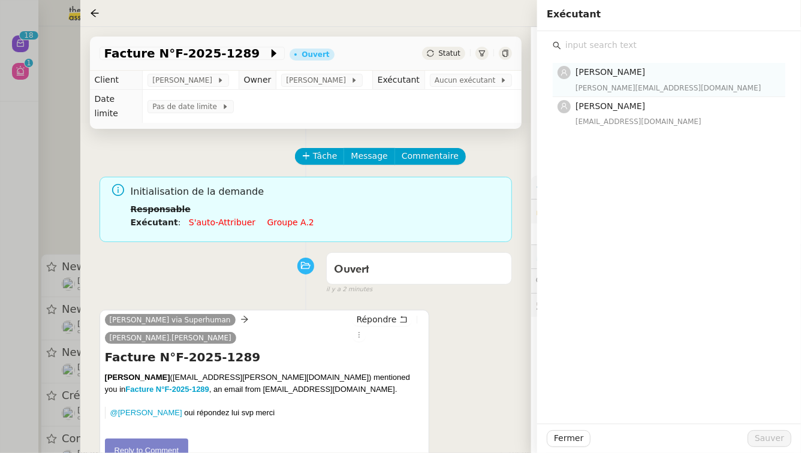
scroll to position [9, 0]
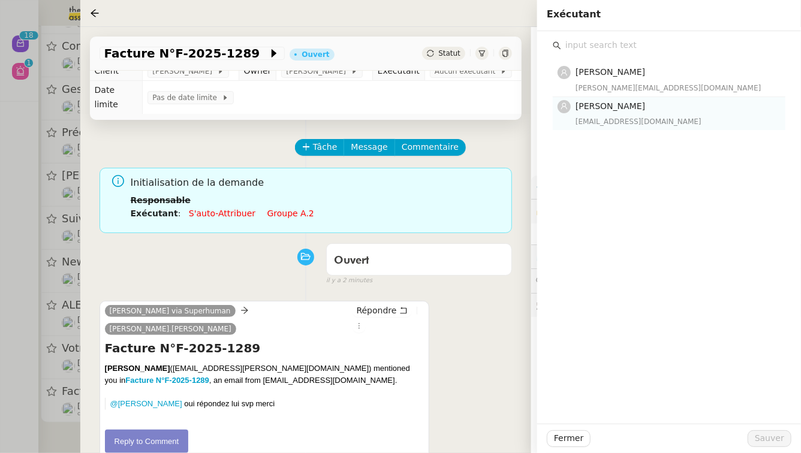
click at [626, 106] on span "[PERSON_NAME]" at bounding box center [611, 106] width 70 height 10
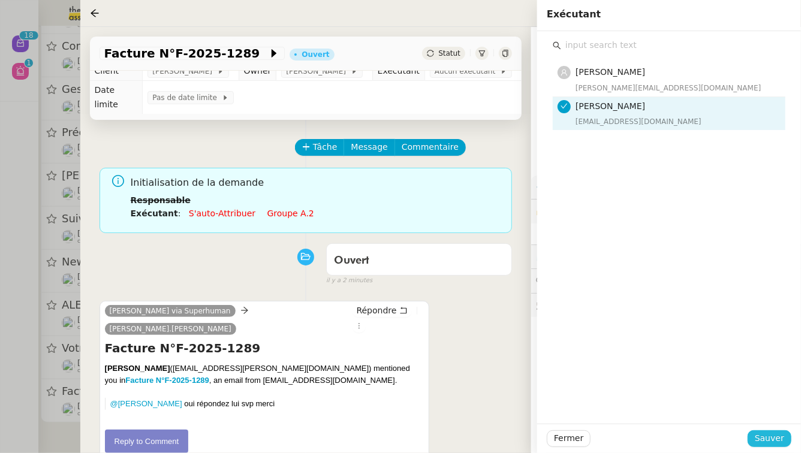
click at [780, 440] on span "Sauver" at bounding box center [769, 439] width 29 height 14
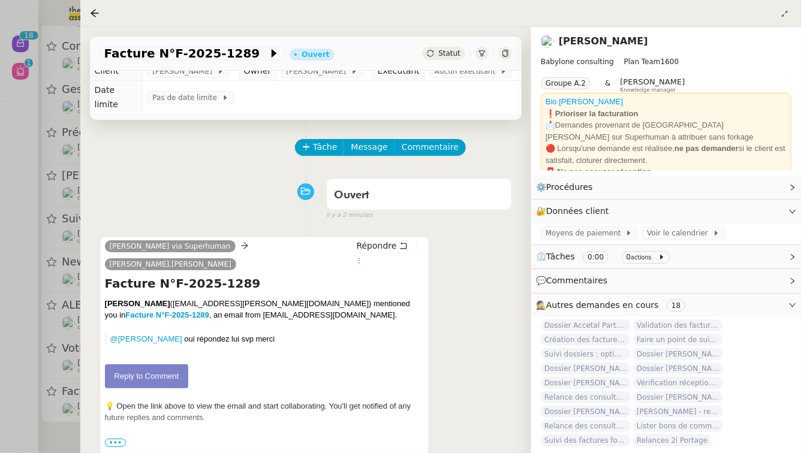
click at [0, 323] on div at bounding box center [400, 226] width 801 height 453
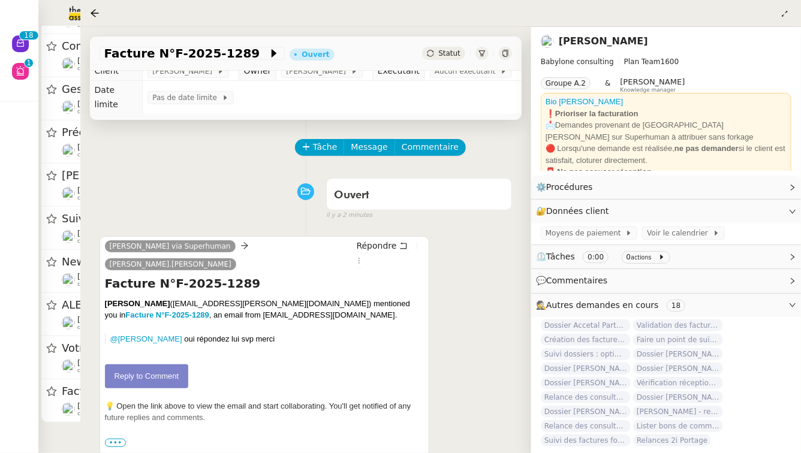
scroll to position [347, 0]
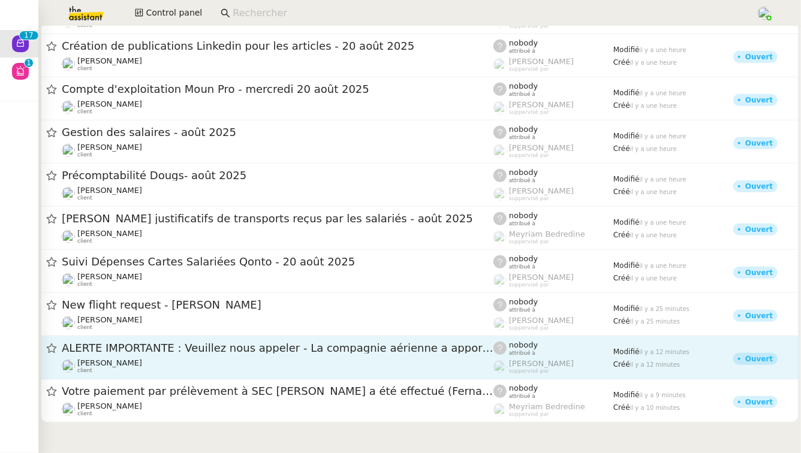
click at [204, 354] on div "ALERTE IMPORTANTE : Veuillez nous appeler - La compagnie aérienne a apporté des…" at bounding box center [278, 348] width 432 height 15
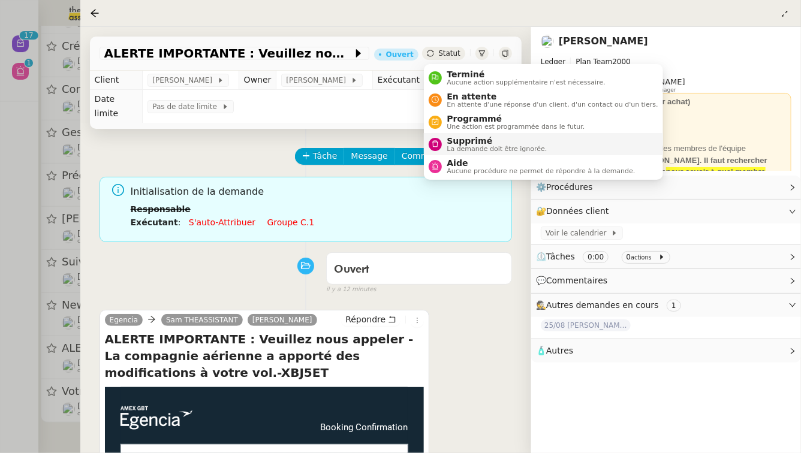
click at [459, 145] on span "Supprimé" at bounding box center [497, 141] width 100 height 10
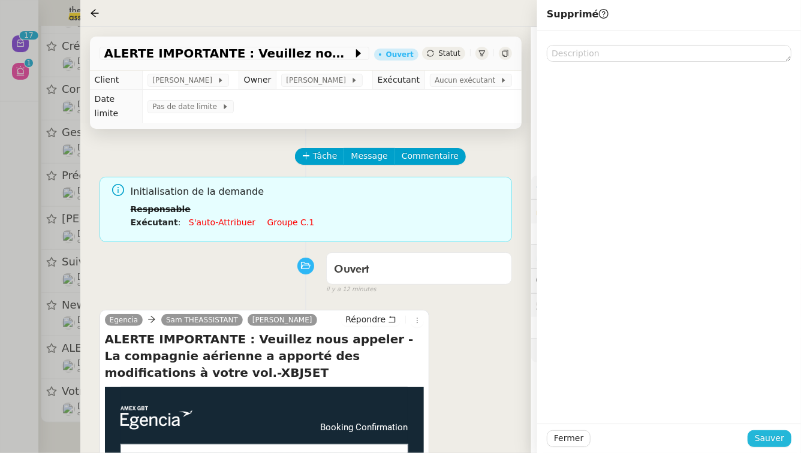
click at [763, 438] on span "Sauver" at bounding box center [769, 439] width 29 height 14
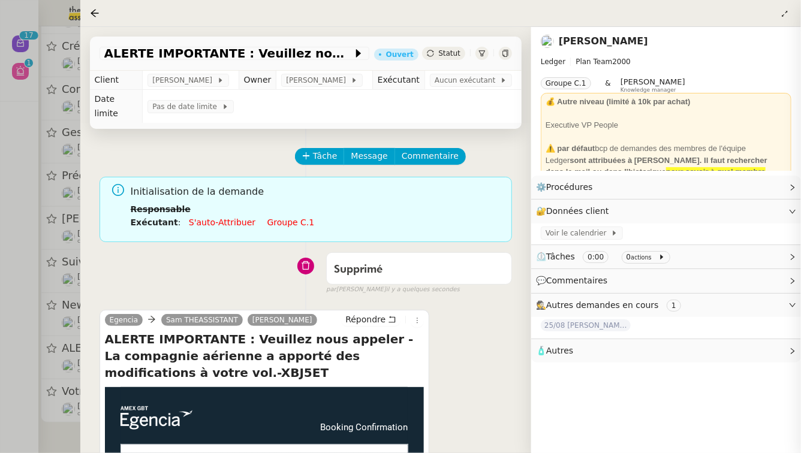
scroll to position [302, 0]
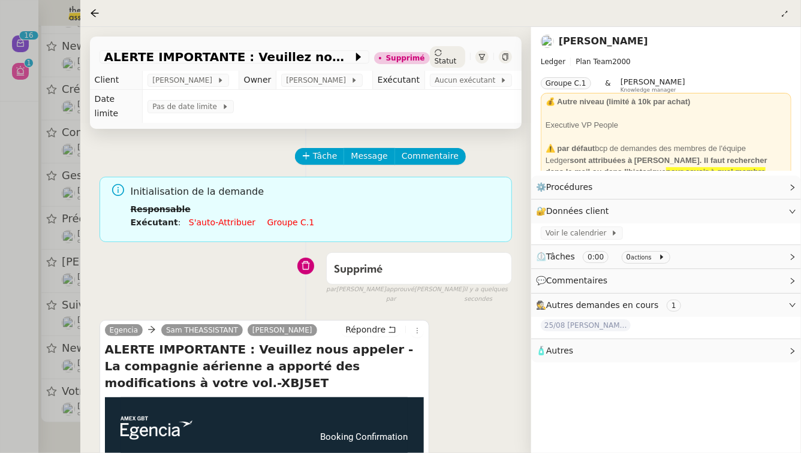
click at [22, 381] on div at bounding box center [400, 226] width 801 height 453
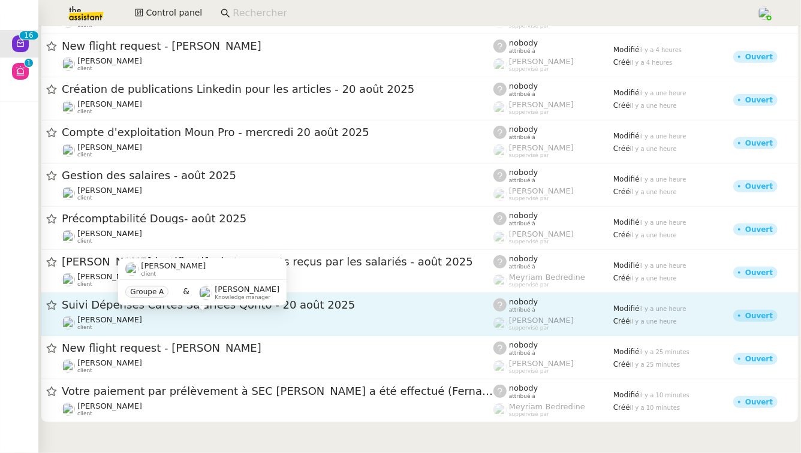
click at [146, 316] on div "[PERSON_NAME] client" at bounding box center [278, 324] width 432 height 16
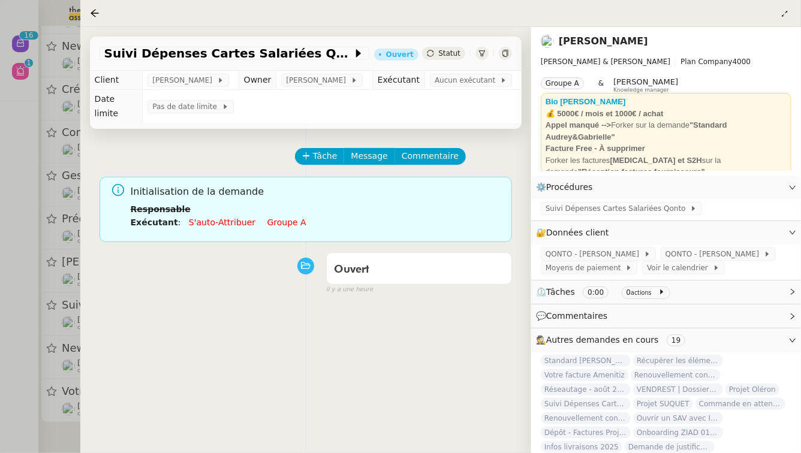
click at [287, 218] on link "Groupe a" at bounding box center [287, 223] width 39 height 10
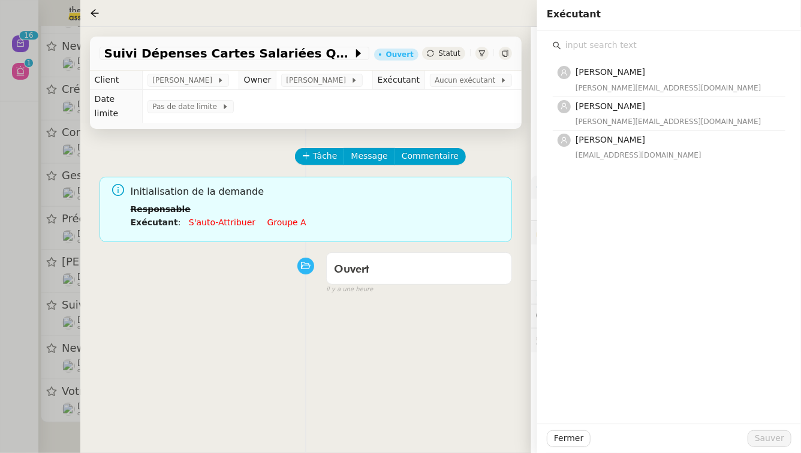
click at [0, 137] on div at bounding box center [400, 226] width 801 height 453
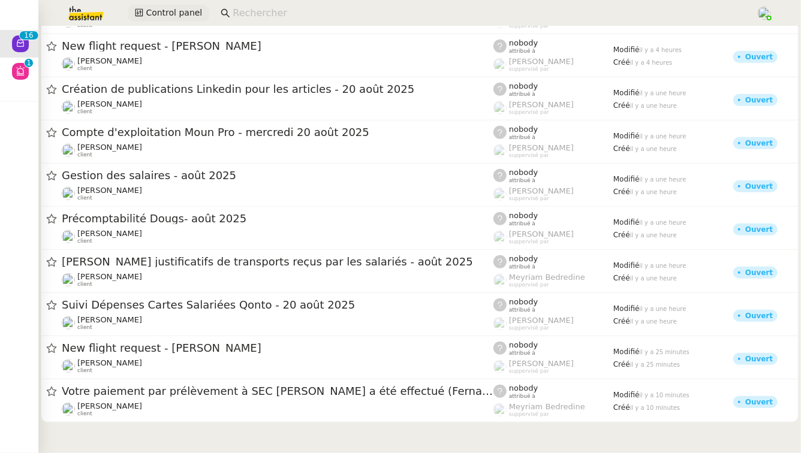
click at [183, 12] on span "Control panel" at bounding box center [174, 13] width 56 height 14
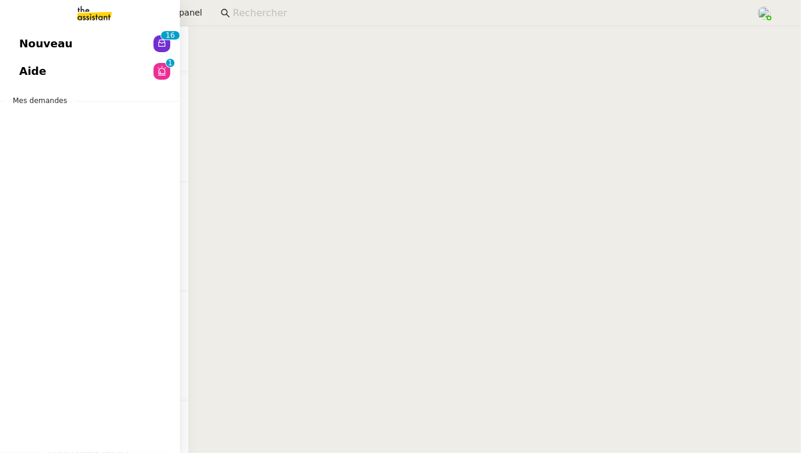
click at [71, 39] on link "Nouveau 0 1 2 3 4 5 6 7 8 9 0 1 2 3 4 5 6 7 8 9" at bounding box center [90, 44] width 180 height 28
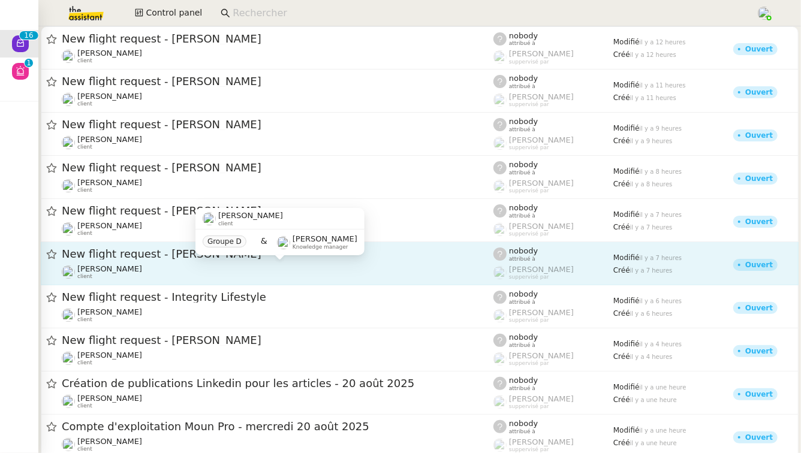
scroll to position [302, 0]
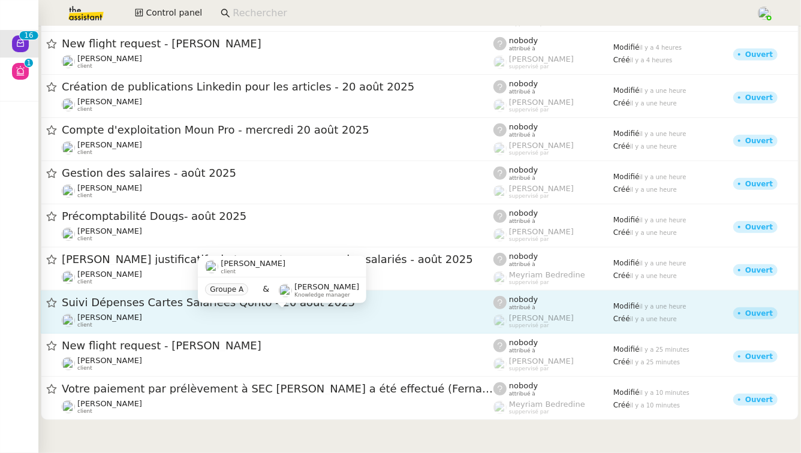
click at [170, 324] on div "[PERSON_NAME] client" at bounding box center [278, 321] width 432 height 16
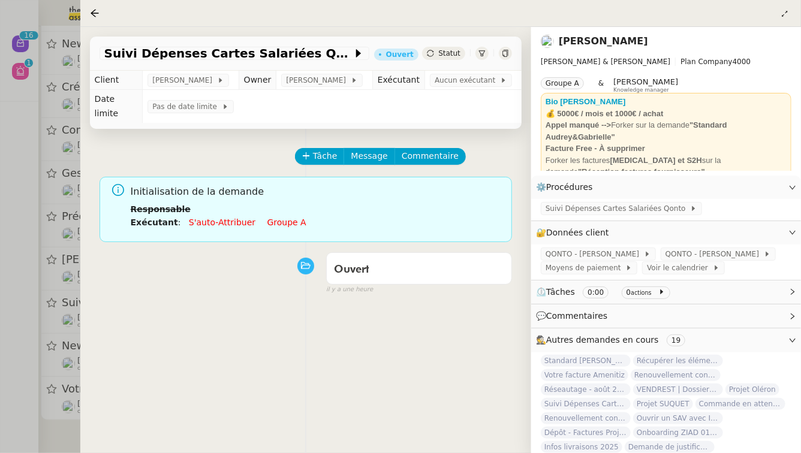
click at [278, 218] on link "Groupe a" at bounding box center [287, 223] width 39 height 10
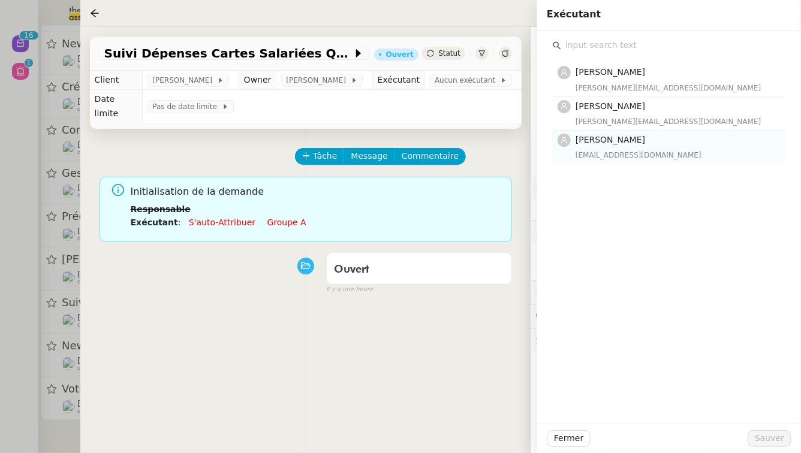
click at [630, 145] on h4 "[PERSON_NAME]" at bounding box center [677, 140] width 203 height 14
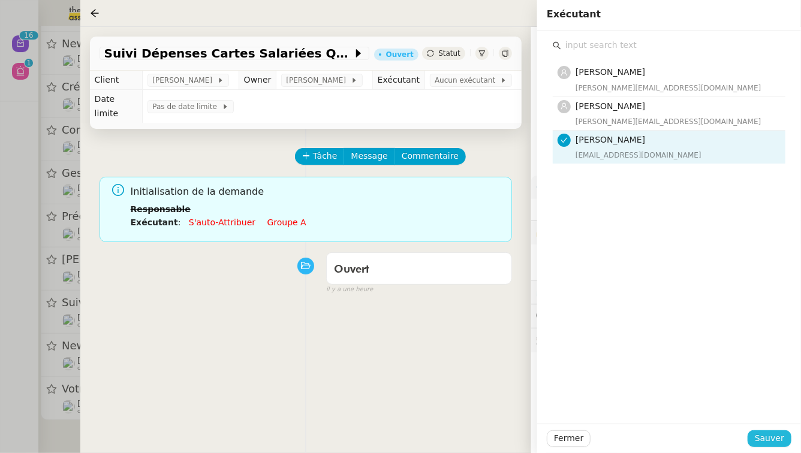
click at [762, 437] on span "Sauver" at bounding box center [769, 439] width 29 height 14
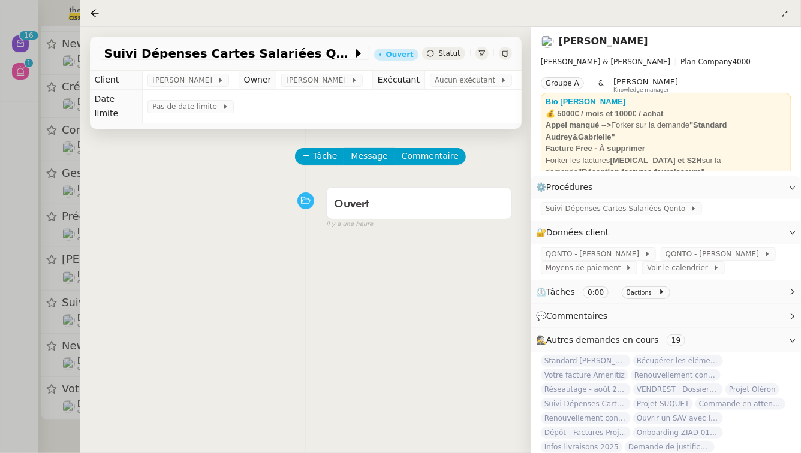
click at [0, 361] on div at bounding box center [400, 226] width 801 height 453
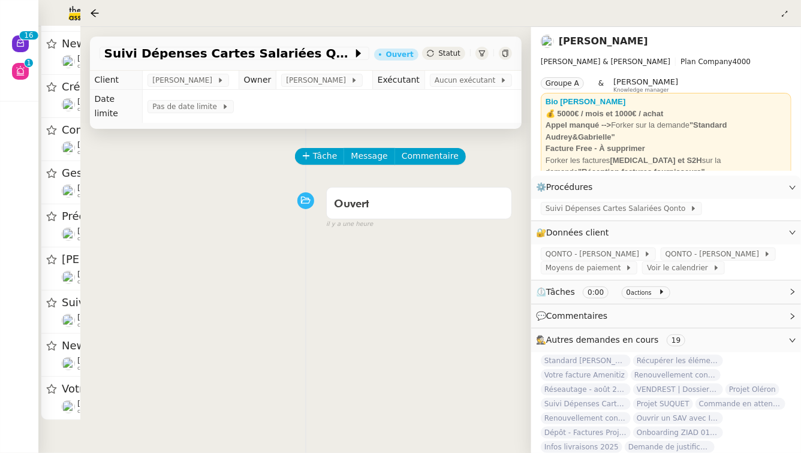
scroll to position [256, 0]
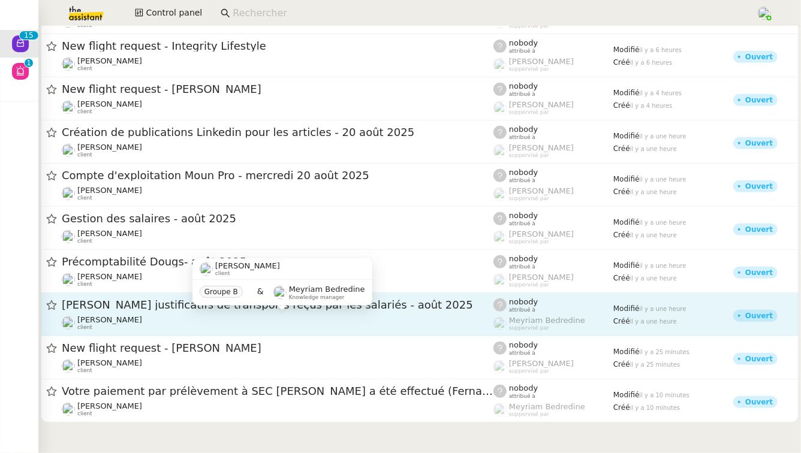
click at [133, 330] on div "Genevieve Landsmann client" at bounding box center [109, 324] width 65 height 16
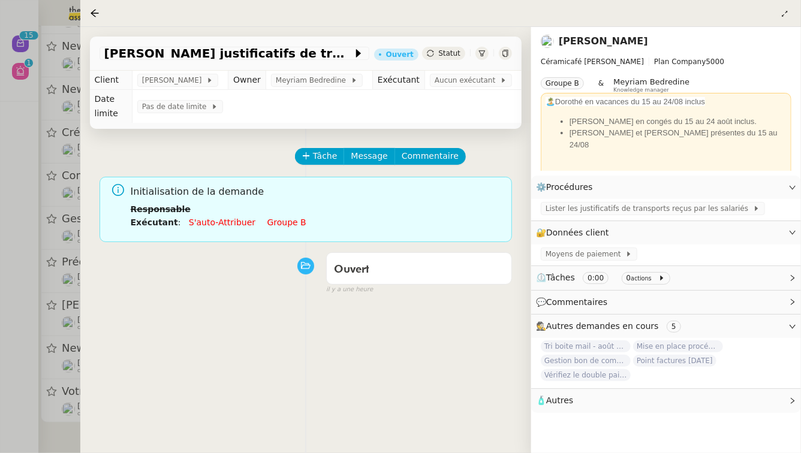
click at [268, 226] on link "Groupe b" at bounding box center [287, 223] width 39 height 10
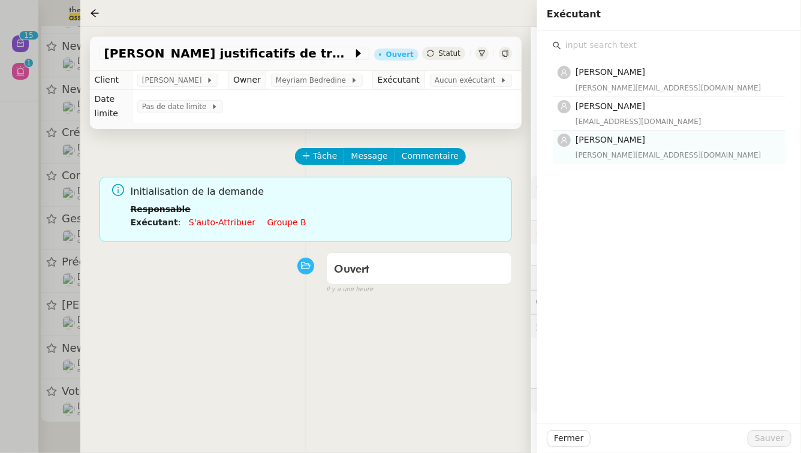
click at [634, 154] on div "[PERSON_NAME][EMAIL_ADDRESS][DOMAIN_NAME]" at bounding box center [677, 155] width 203 height 12
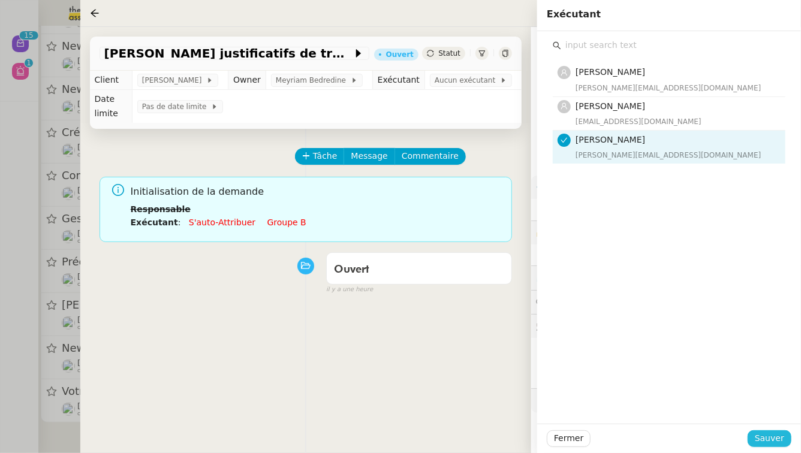
click at [777, 443] on span "Sauver" at bounding box center [769, 439] width 29 height 14
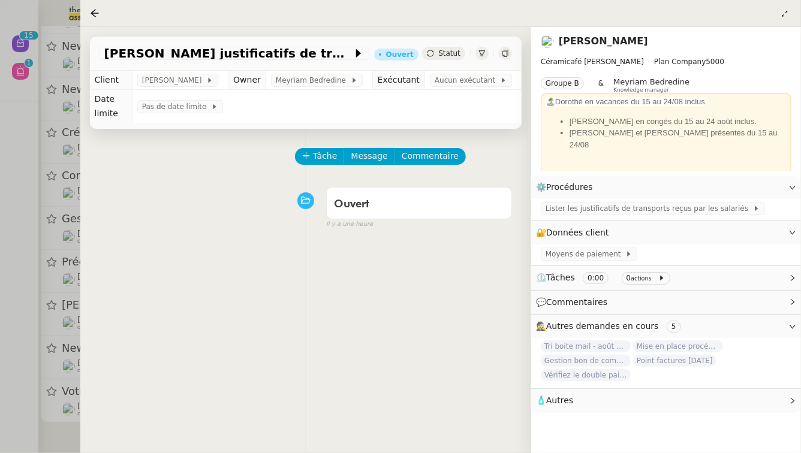
click at [0, 328] on div at bounding box center [400, 226] width 801 height 453
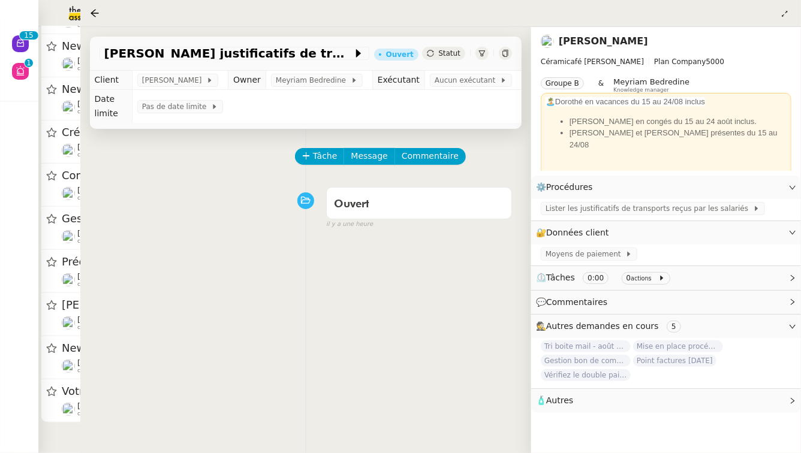
scroll to position [211, 0]
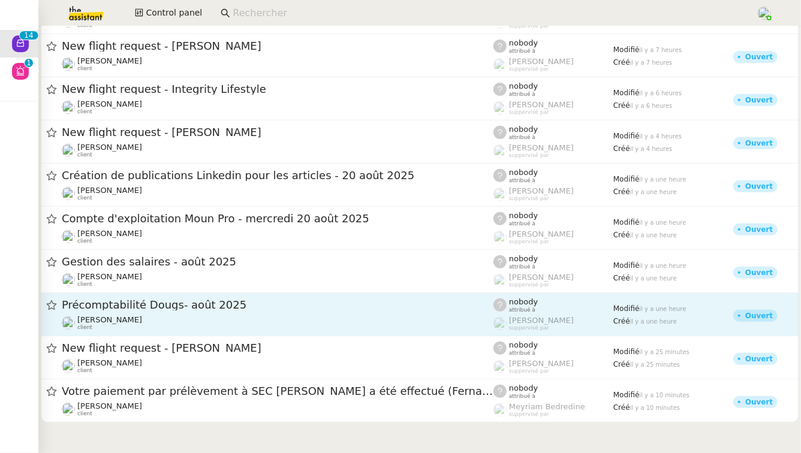
click at [190, 306] on span "Précomptabilité Dougs- août 2025" at bounding box center [278, 305] width 432 height 11
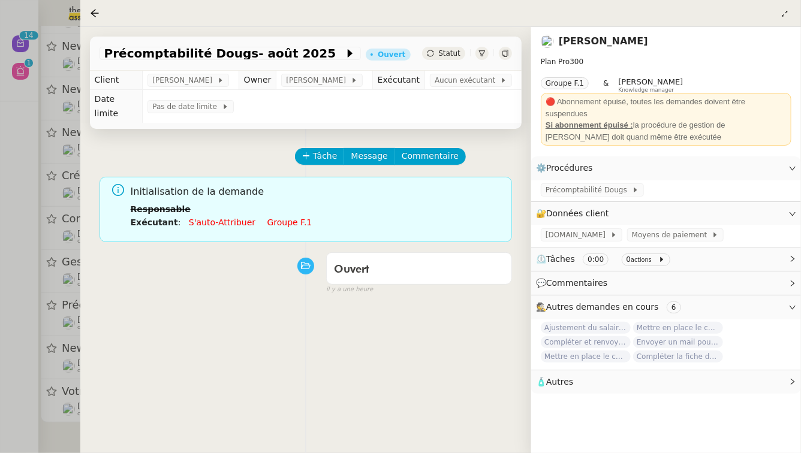
click at [279, 218] on link "Groupe f.1" at bounding box center [290, 223] width 45 height 10
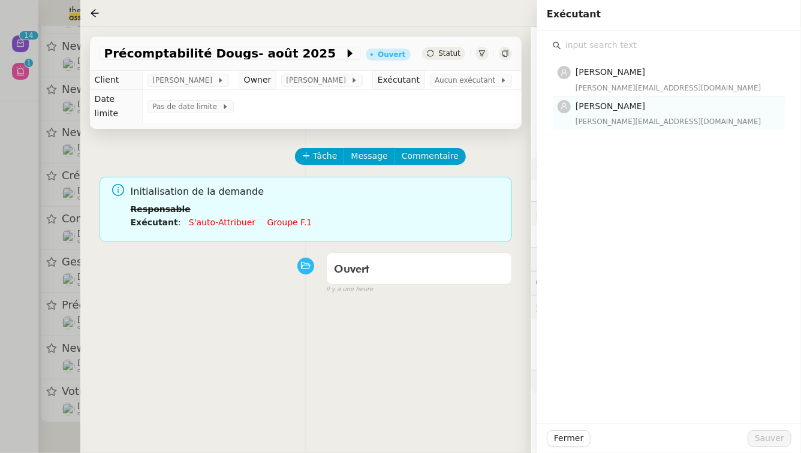
click at [612, 112] on h4 "[PERSON_NAME]" at bounding box center [677, 107] width 203 height 14
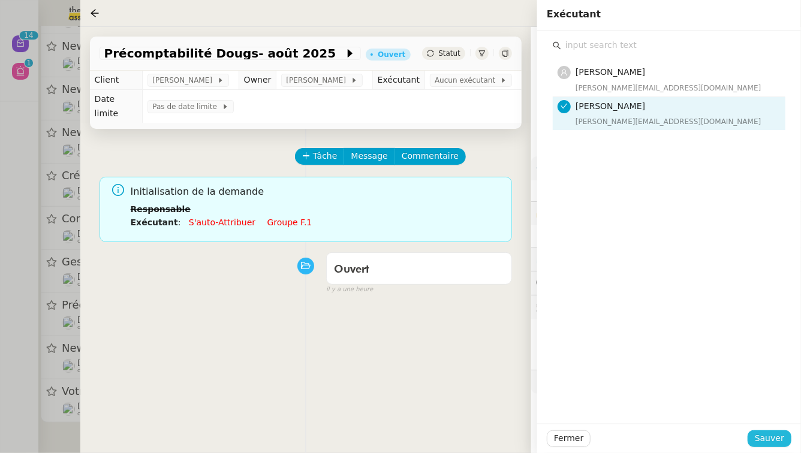
click at [778, 437] on span "Sauver" at bounding box center [769, 439] width 29 height 14
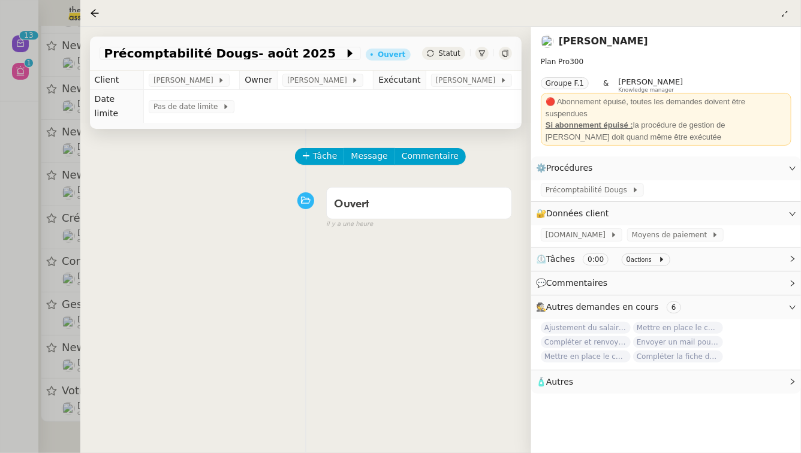
click at [0, 298] on div at bounding box center [400, 226] width 801 height 453
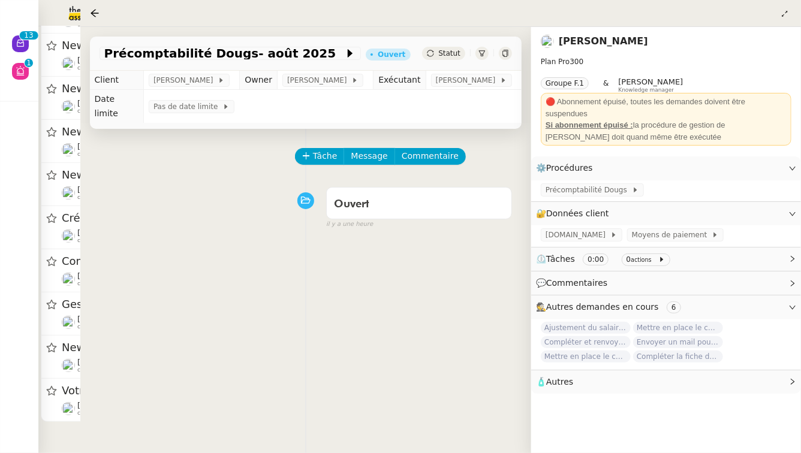
scroll to position [165, 0]
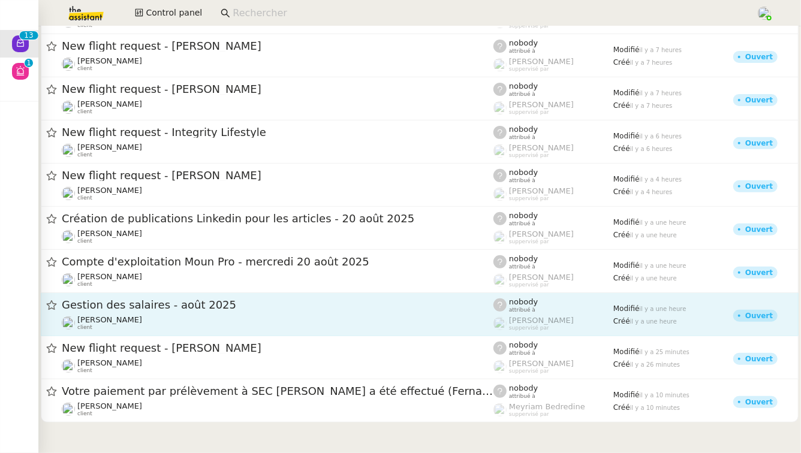
click at [206, 307] on span "Gestion des salaires - août 2025" at bounding box center [278, 305] width 432 height 11
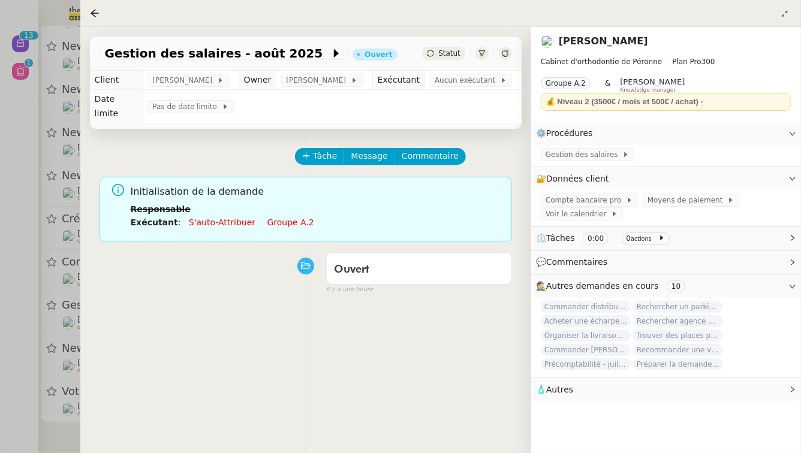
click at [275, 218] on link "Groupe a.2" at bounding box center [291, 223] width 47 height 10
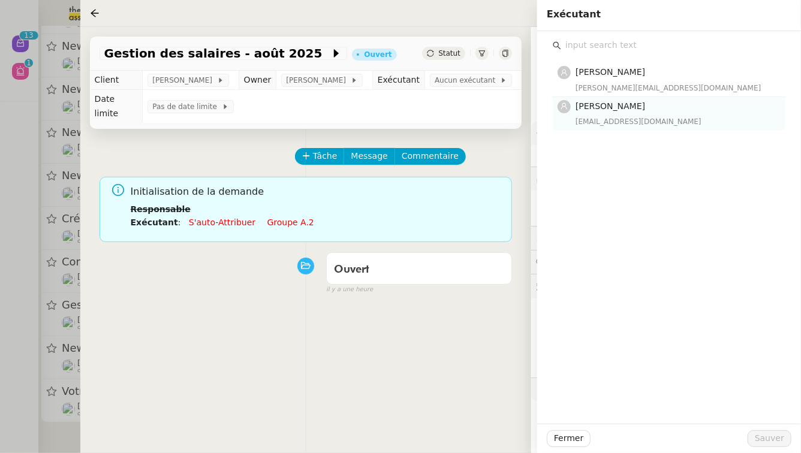
click at [642, 106] on span "[PERSON_NAME]" at bounding box center [611, 106] width 70 height 10
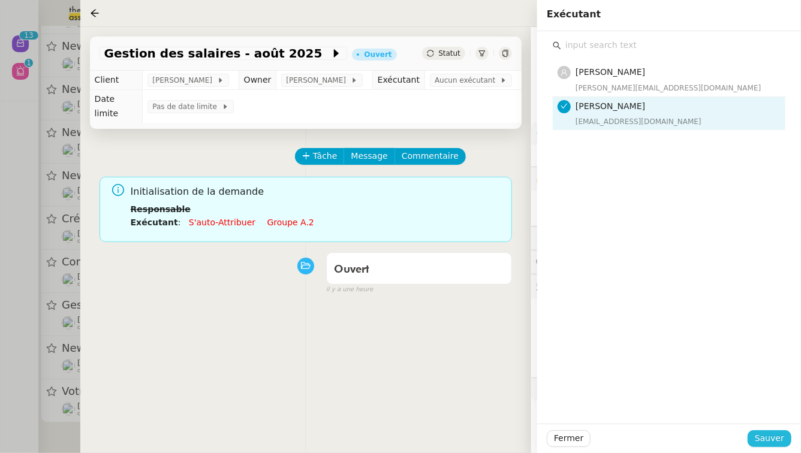
click at [768, 440] on span "Sauver" at bounding box center [769, 439] width 29 height 14
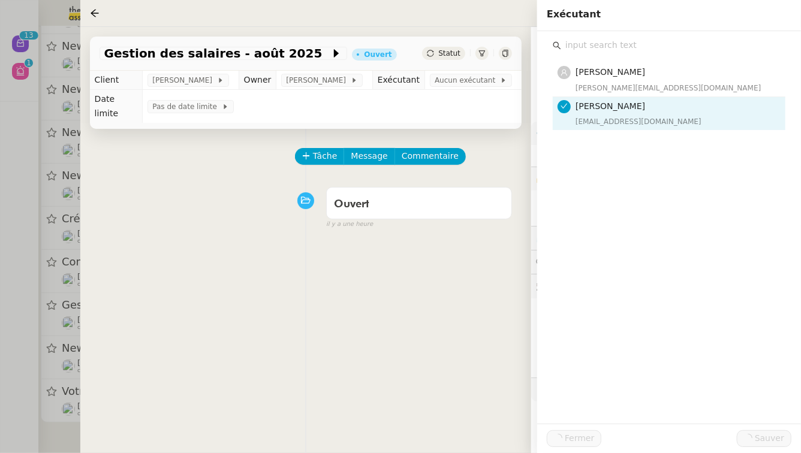
scroll to position [119, 0]
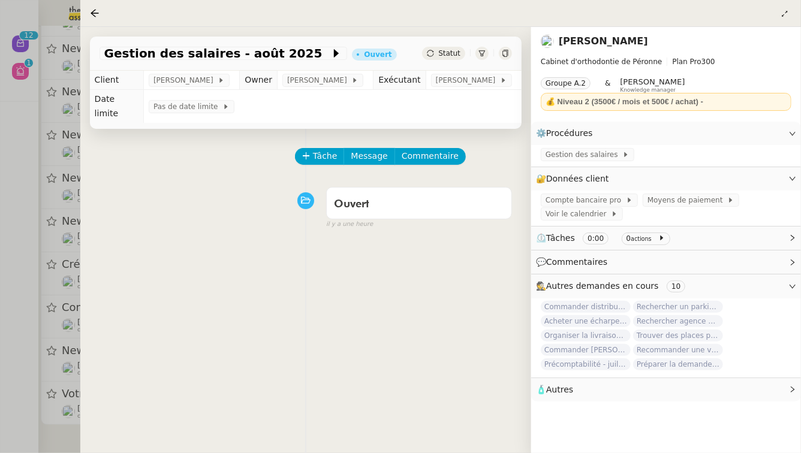
click at [0, 98] on div at bounding box center [400, 226] width 801 height 453
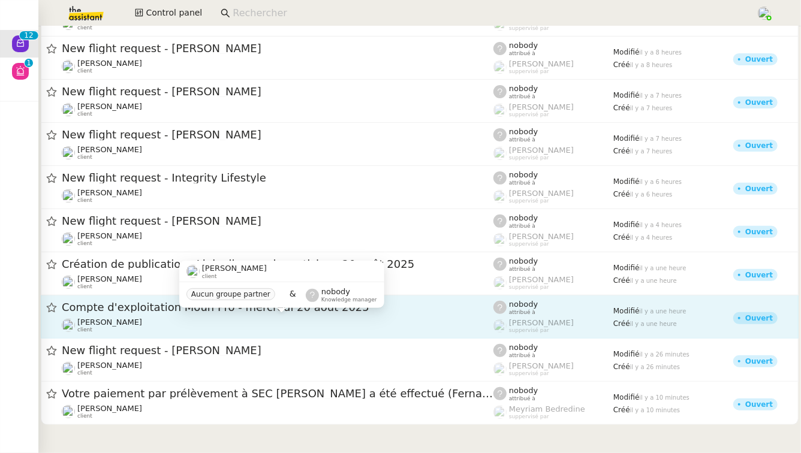
click at [139, 319] on div "Guillaume Farina client" at bounding box center [278, 326] width 432 height 16
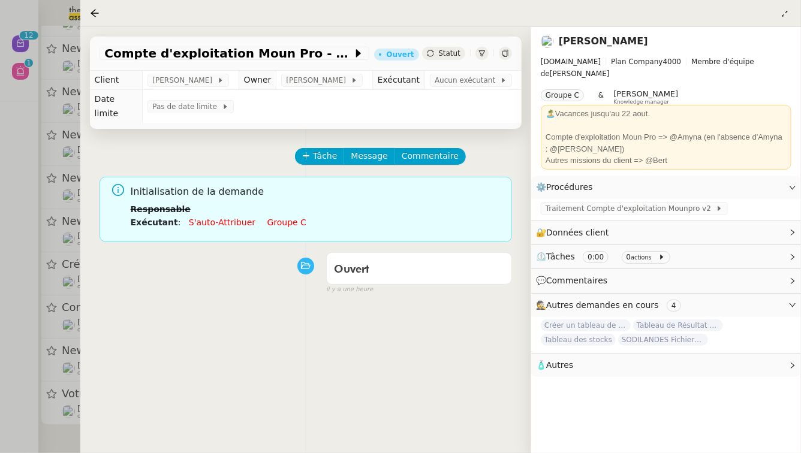
click at [268, 218] on link "Groupe c" at bounding box center [287, 223] width 39 height 10
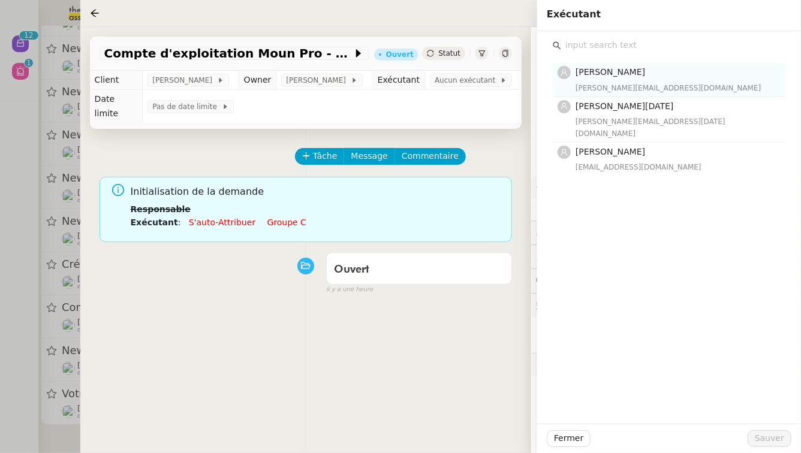
click at [606, 82] on div "[PERSON_NAME][EMAIL_ADDRESS][DOMAIN_NAME]" at bounding box center [677, 88] width 203 height 12
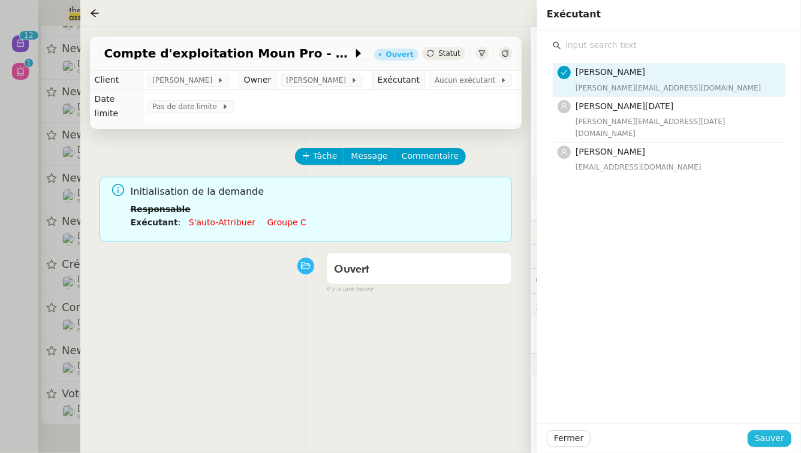
click at [780, 432] on span "Sauver" at bounding box center [769, 439] width 29 height 14
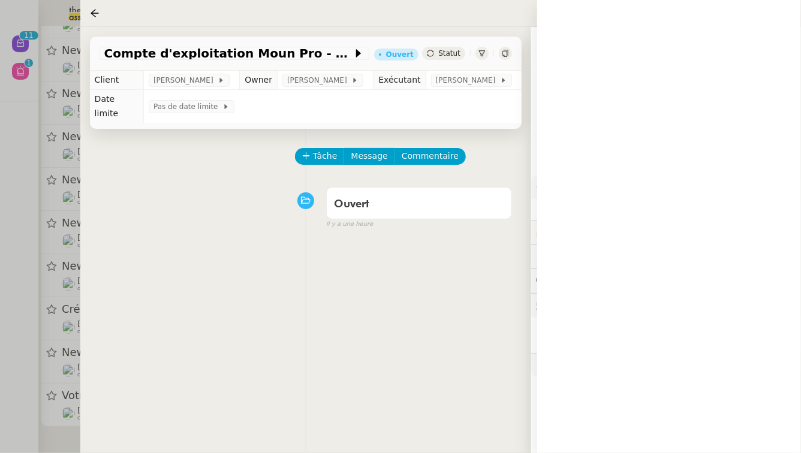
scroll to position [74, 0]
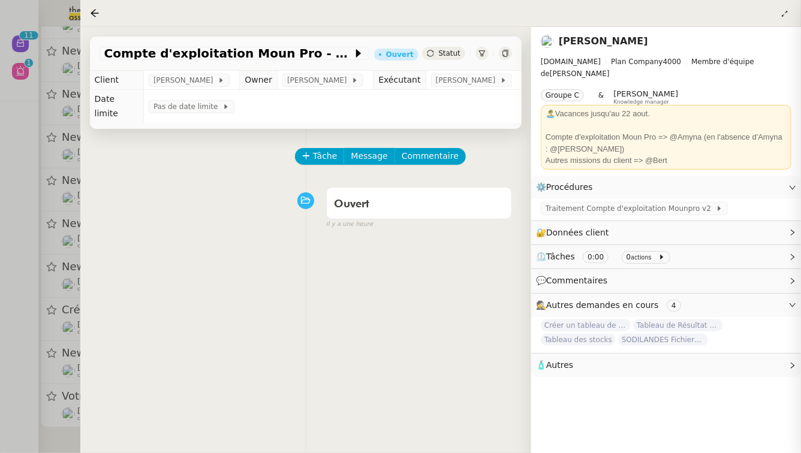
click at [0, 381] on div at bounding box center [400, 226] width 801 height 453
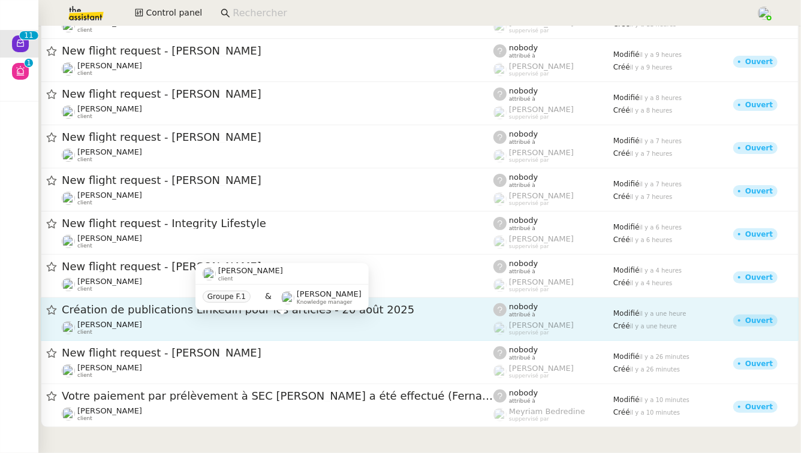
click at [225, 320] on div "[PERSON_NAME] client" at bounding box center [278, 328] width 432 height 16
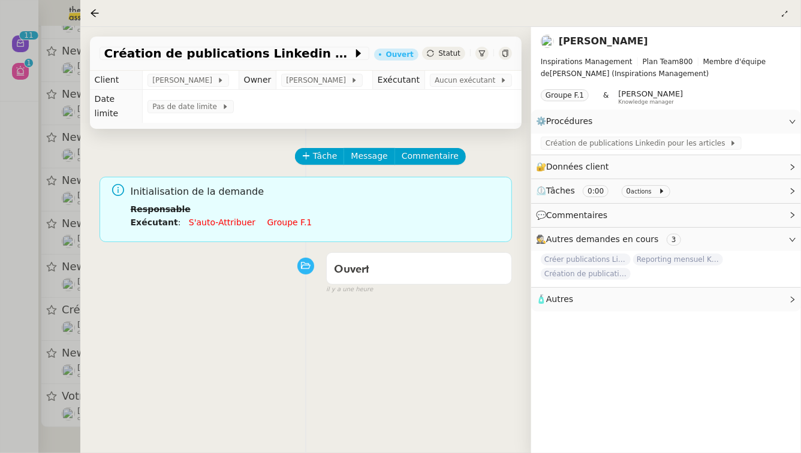
click at [271, 218] on link "Groupe f.1" at bounding box center [290, 223] width 45 height 10
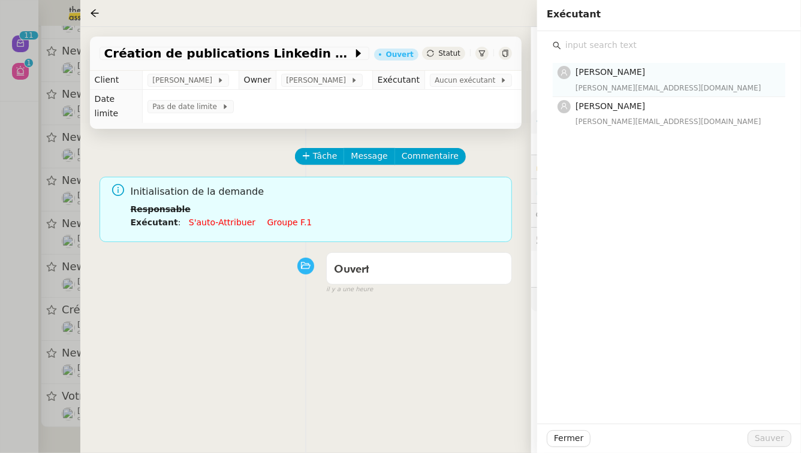
click at [593, 76] on span "[PERSON_NAME]" at bounding box center [611, 72] width 70 height 10
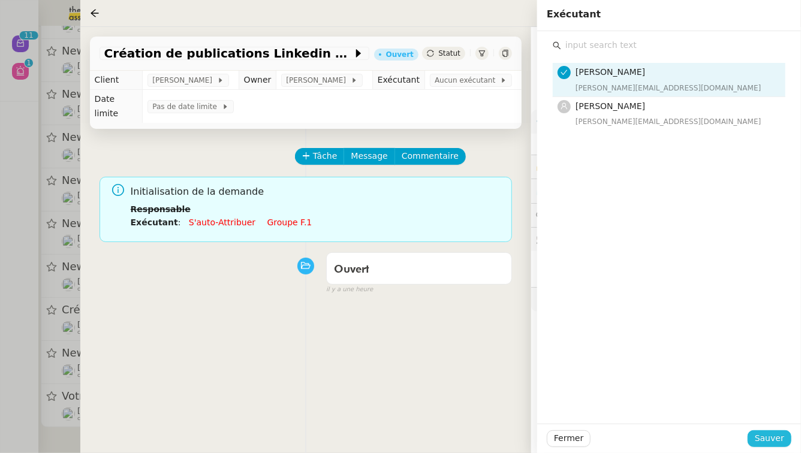
click at [774, 443] on span "Sauver" at bounding box center [769, 439] width 29 height 14
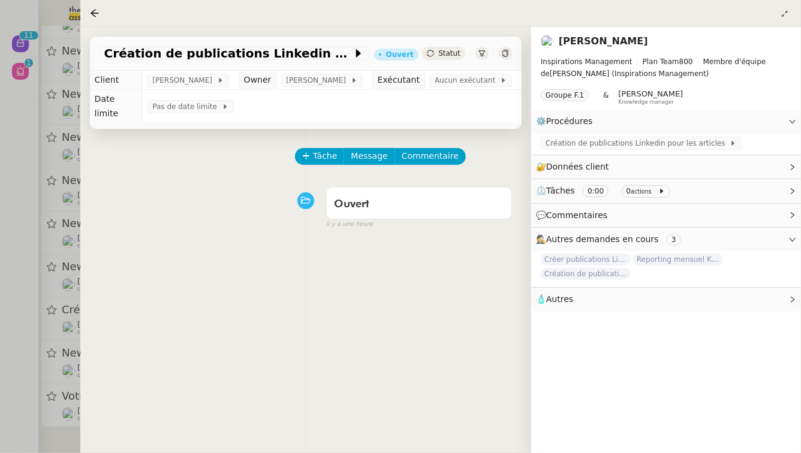
click at [0, 371] on div at bounding box center [400, 226] width 801 height 453
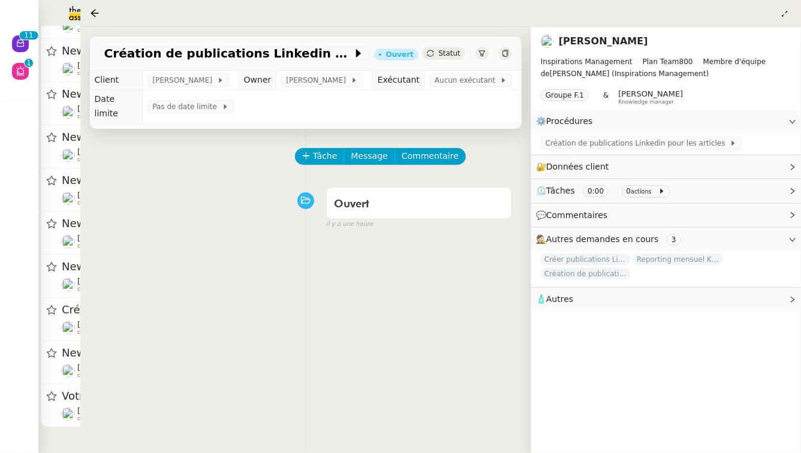
scroll to position [28, 0]
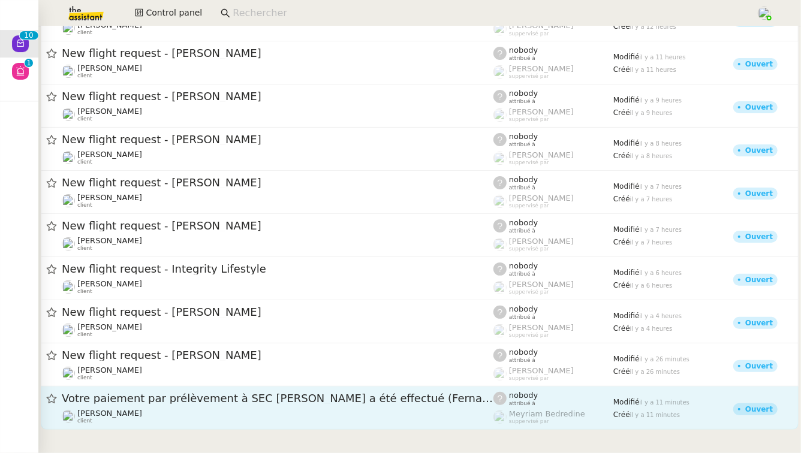
click at [222, 401] on span "Votre paiement par prélèvement à SEC [PERSON_NAME] a été effectué (Fernaci)" at bounding box center [278, 398] width 432 height 11
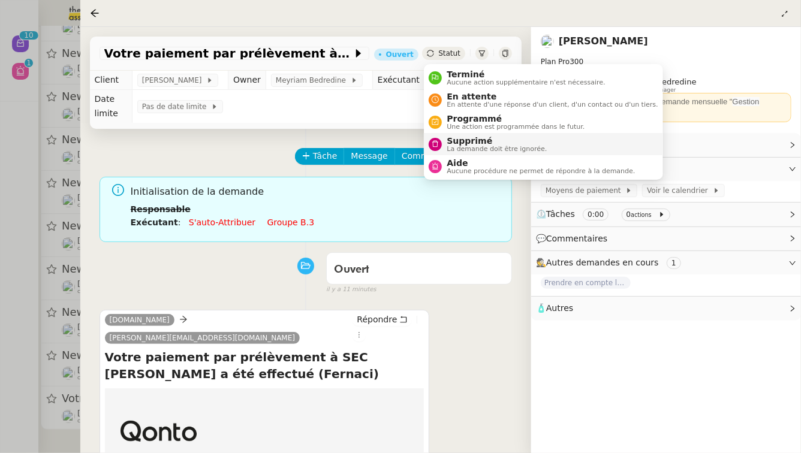
click at [448, 152] on span "La demande doit être ignorée." at bounding box center [497, 149] width 100 height 7
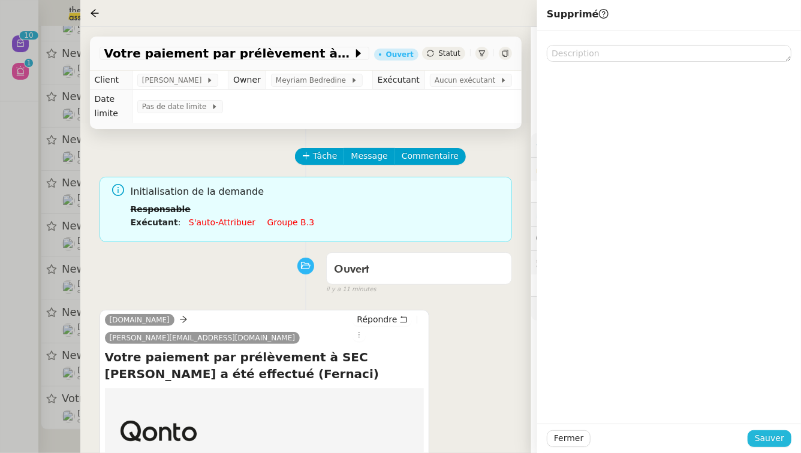
click at [782, 443] on span "Sauver" at bounding box center [769, 439] width 29 height 14
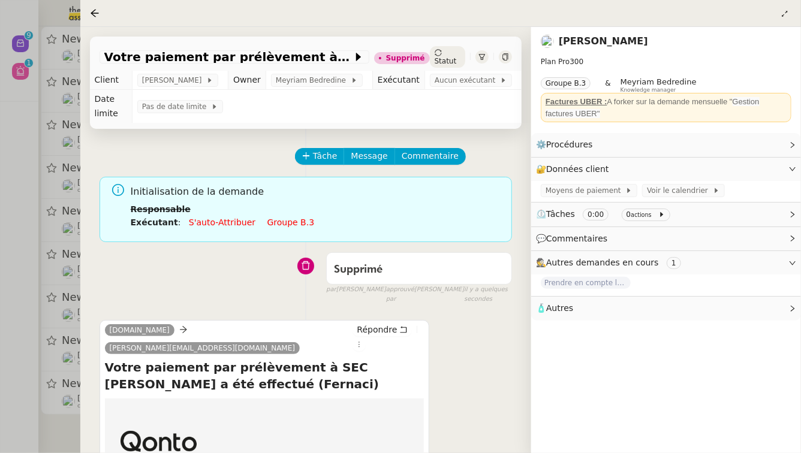
click at [0, 388] on div at bounding box center [400, 226] width 801 height 453
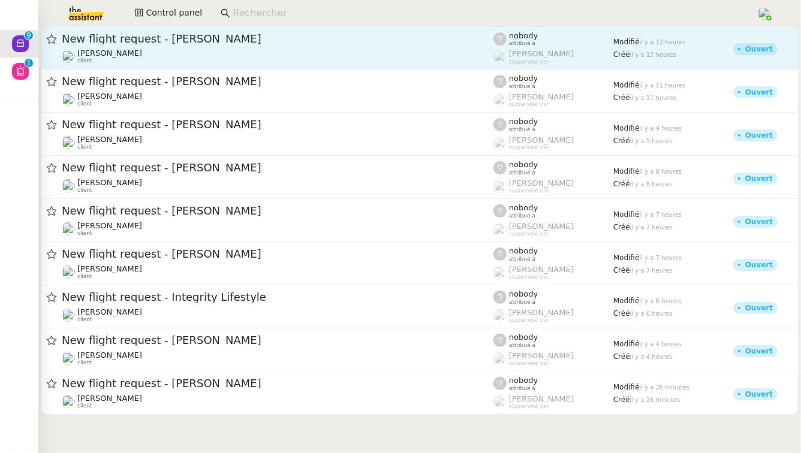
click at [223, 34] on span "New flight request - [PERSON_NAME]" at bounding box center [278, 39] width 432 height 11
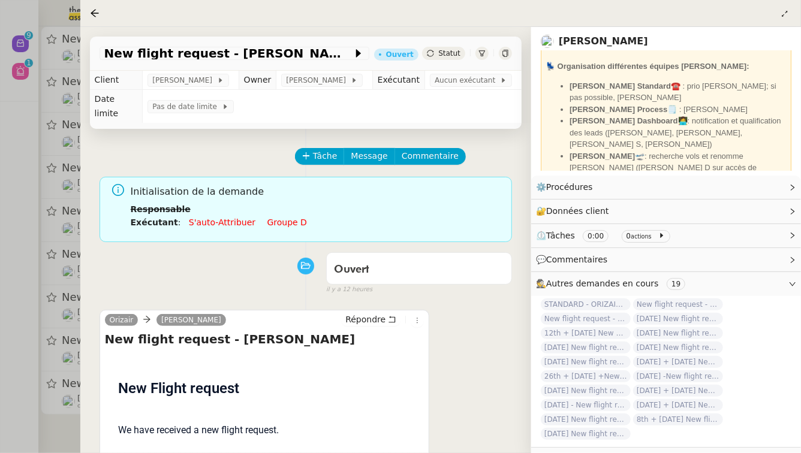
scroll to position [196, 0]
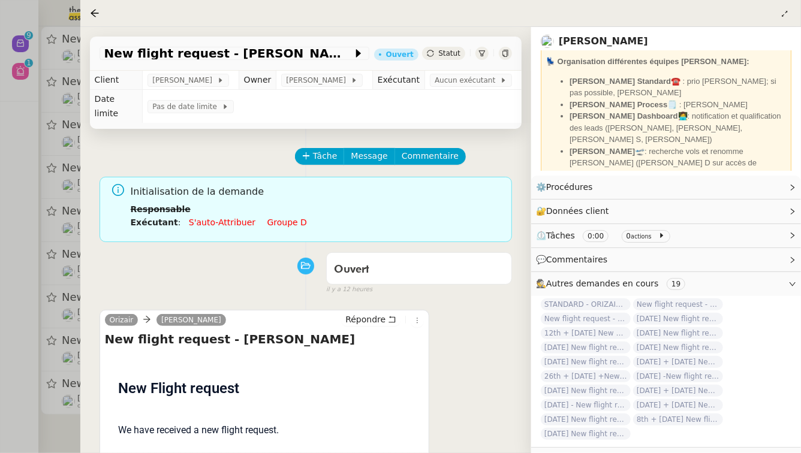
click at [20, 180] on div at bounding box center [400, 226] width 801 height 453
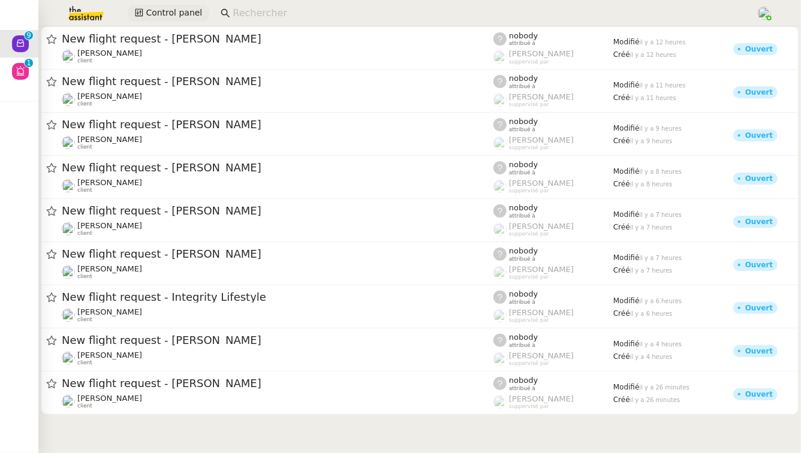
click at [179, 10] on span "Control panel" at bounding box center [174, 13] width 56 height 14
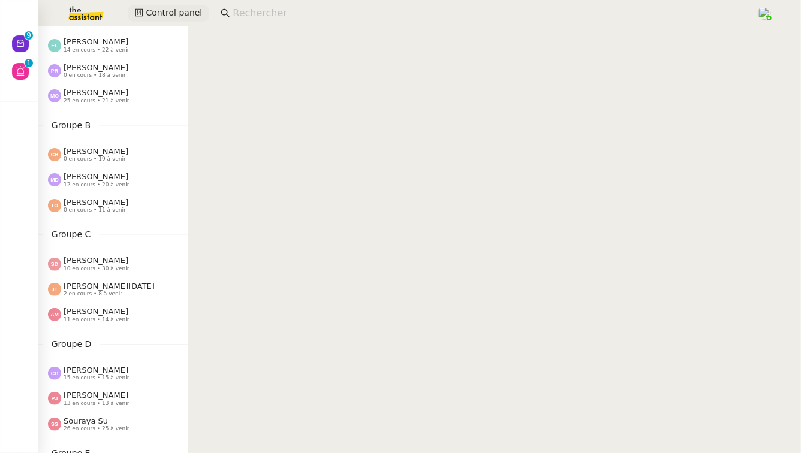
scroll to position [74, 0]
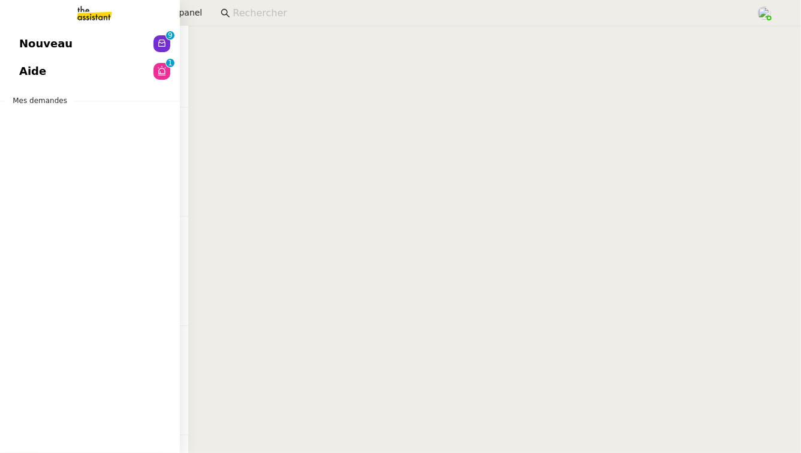
click at [42, 52] on span "Nouveau" at bounding box center [45, 44] width 53 height 18
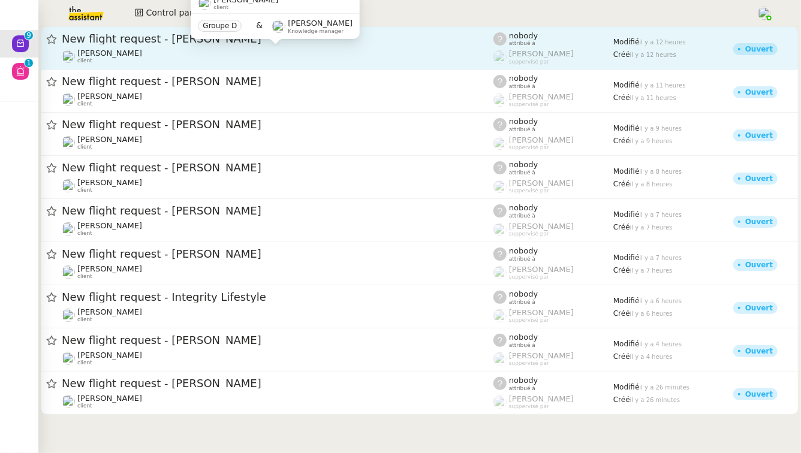
click at [307, 51] on div "Louis Frei client" at bounding box center [278, 57] width 432 height 16
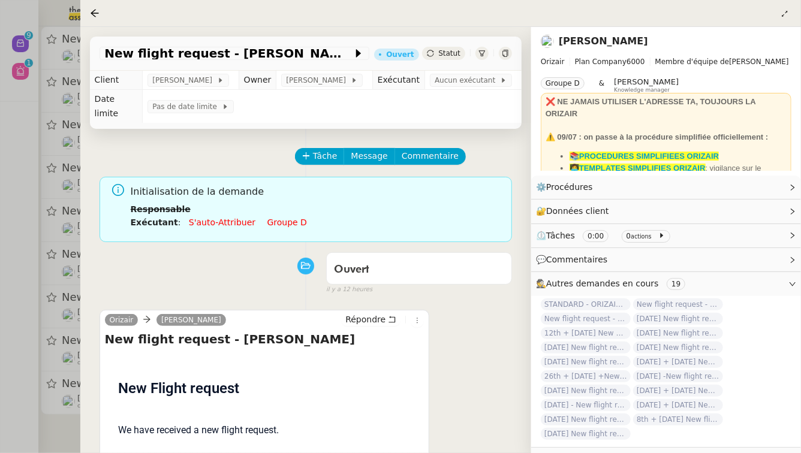
scroll to position [154, 0]
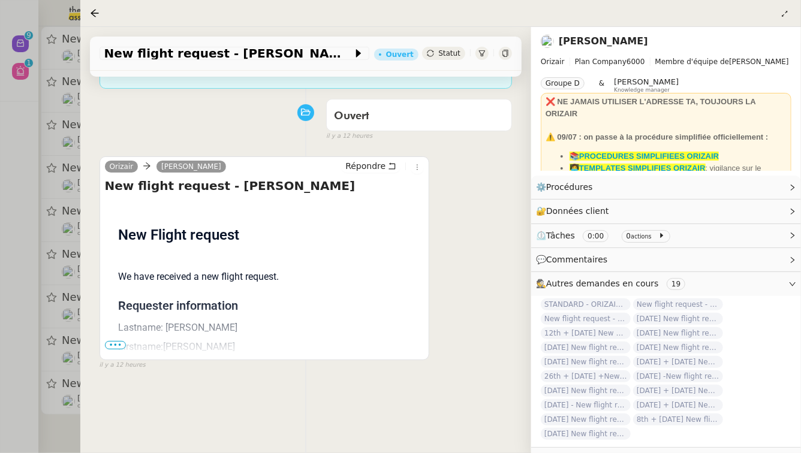
click at [117, 341] on span "•••" at bounding box center [116, 345] width 22 height 8
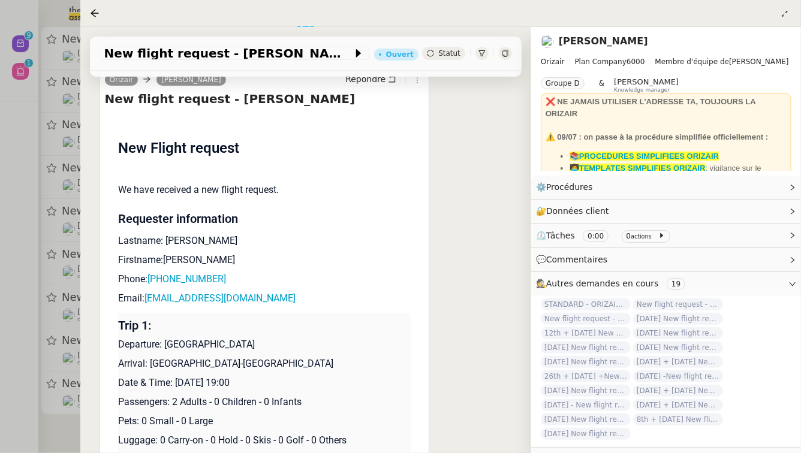
scroll to position [241, 0]
drag, startPoint x: 249, startPoint y: 369, endPoint x: 175, endPoint y: 362, distance: 74.1
click at [175, 375] on p "Date & Time: [DATE] 19:00" at bounding box center [264, 382] width 293 height 14
copy p "26th August 2025"
click at [117, 53] on span "New flight request - [PERSON_NAME]" at bounding box center [228, 53] width 248 height 12
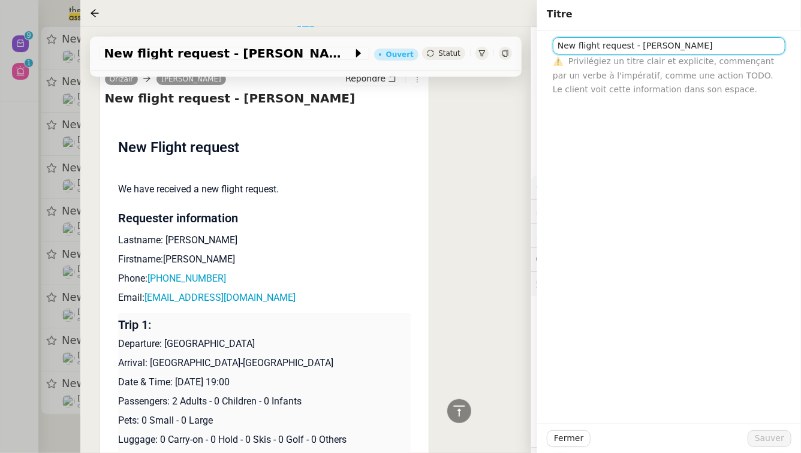
click at [559, 47] on input "New flight request - [PERSON_NAME]" at bounding box center [669, 45] width 233 height 17
paste input "26th August 2025"
type input "26th August 2025 - New flight request - Dave Smith"
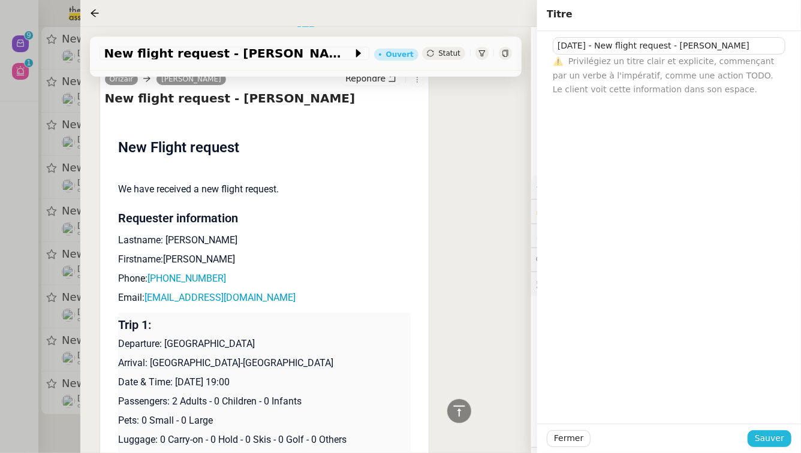
click at [752, 439] on button "Sauver" at bounding box center [770, 439] width 44 height 17
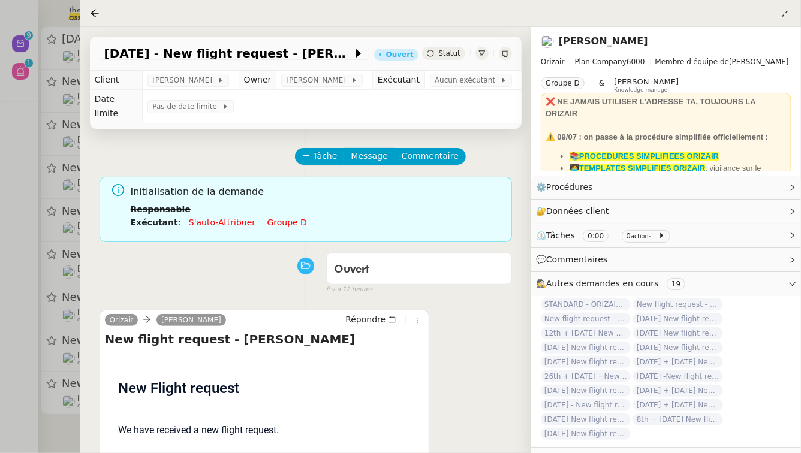
click at [269, 218] on link "Groupe d" at bounding box center [288, 223] width 40 height 10
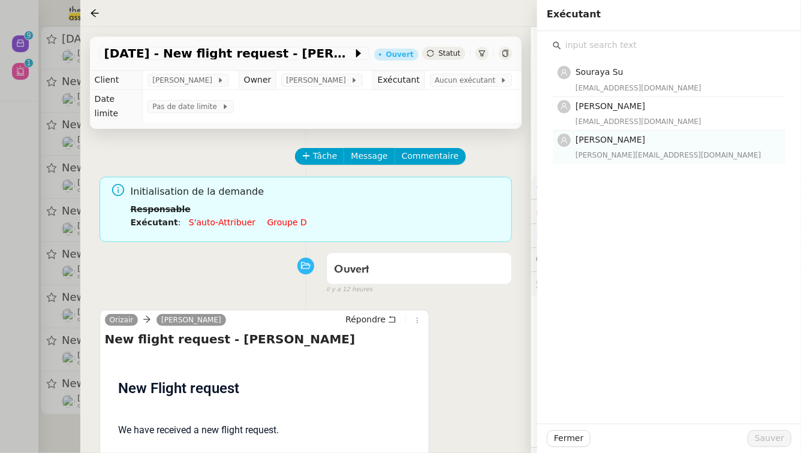
click at [624, 148] on div "Camille Barthès camilleb@team.theassistant.com" at bounding box center [677, 147] width 203 height 28
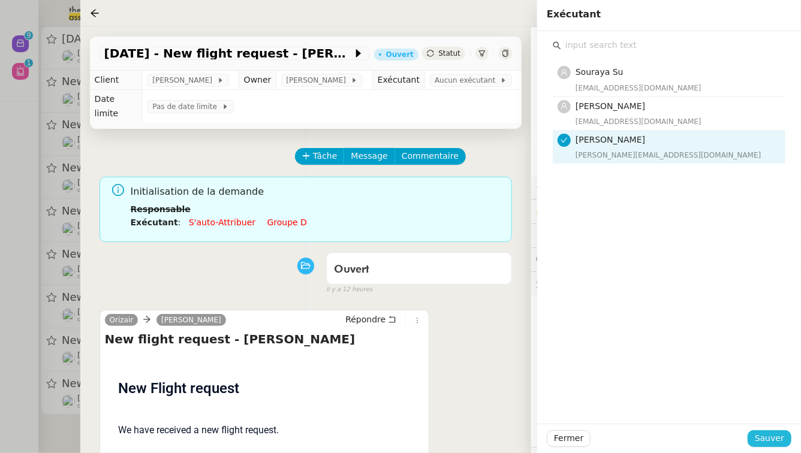
click at [776, 441] on span "Sauver" at bounding box center [769, 439] width 29 height 14
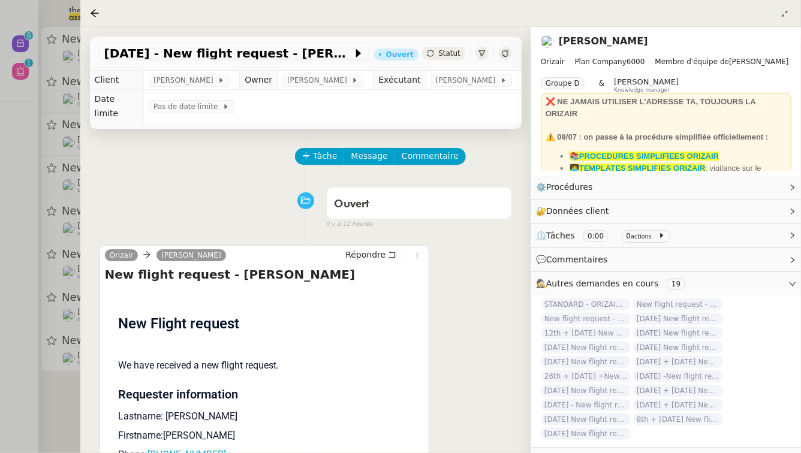
click at [0, 272] on div at bounding box center [400, 226] width 801 height 453
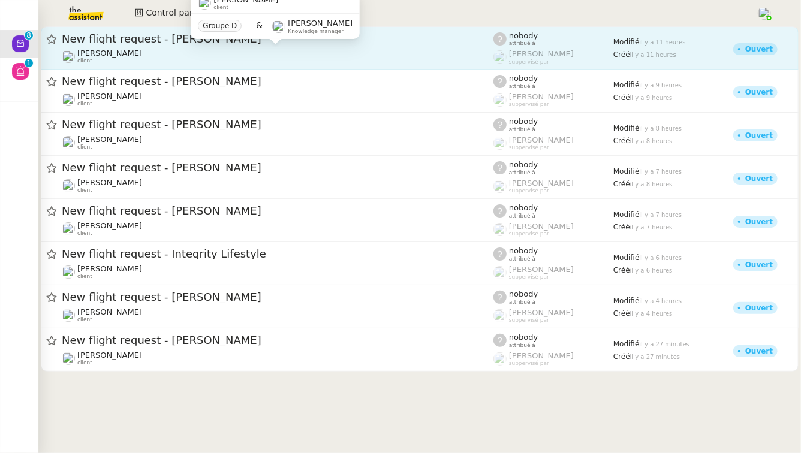
click at [261, 57] on div "Louis Frei client" at bounding box center [278, 57] width 432 height 16
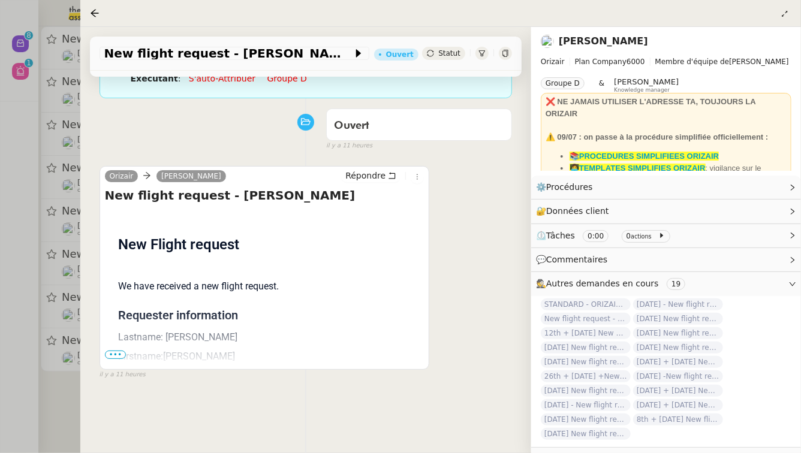
scroll to position [154, 0]
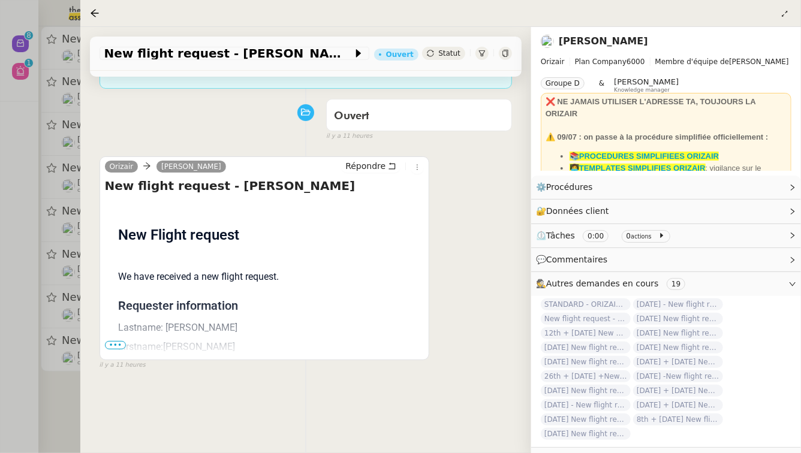
click at [118, 341] on span "•••" at bounding box center [116, 345] width 22 height 8
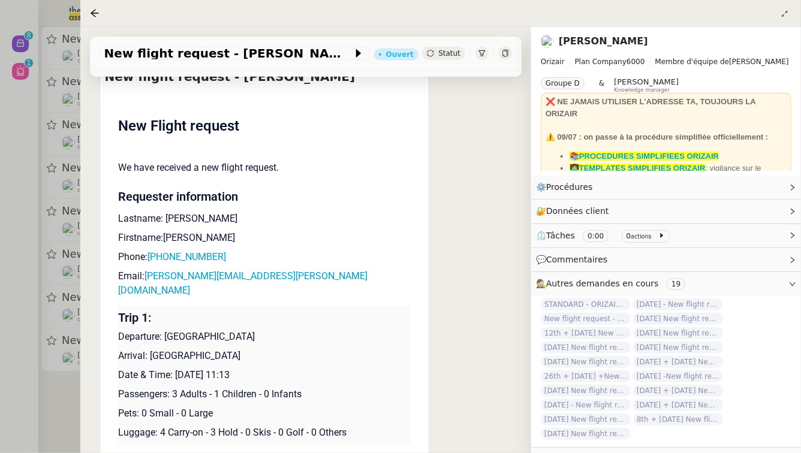
scroll to position [268, 0]
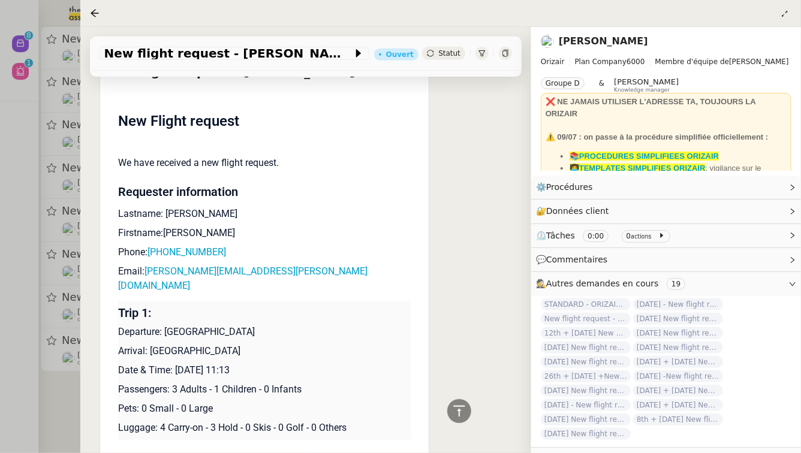
drag, startPoint x: 255, startPoint y: 343, endPoint x: 176, endPoint y: 338, distance: 79.3
click at [176, 363] on p "Date & Time: 16th October 2025 11:13" at bounding box center [264, 370] width 293 height 14
copy p "16th October 2025"
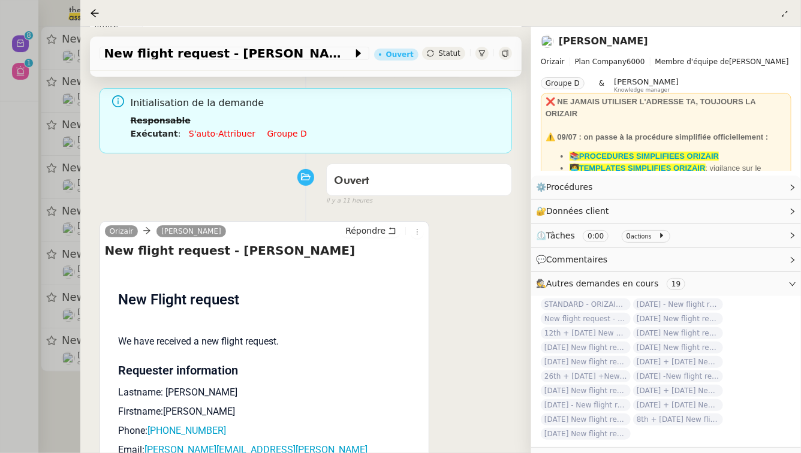
scroll to position [56, 0]
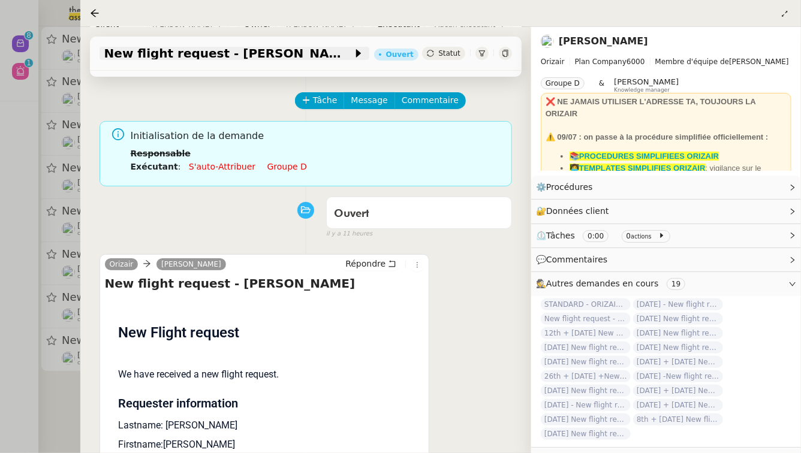
click at [202, 59] on span "New flight request - [PERSON_NAME]" at bounding box center [228, 53] width 248 height 12
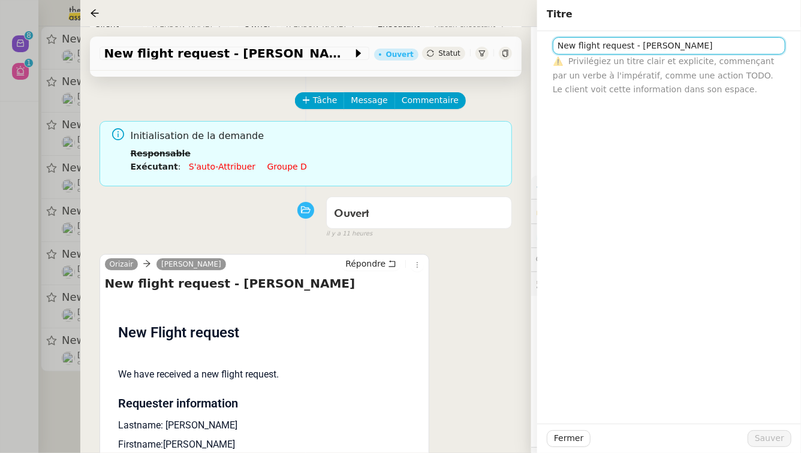
click at [559, 45] on input "New flight request - [PERSON_NAME]" at bounding box center [669, 45] width 233 height 17
paste input "16th October 2025"
type input "16th October 2025 - New flight request - James Egerton"
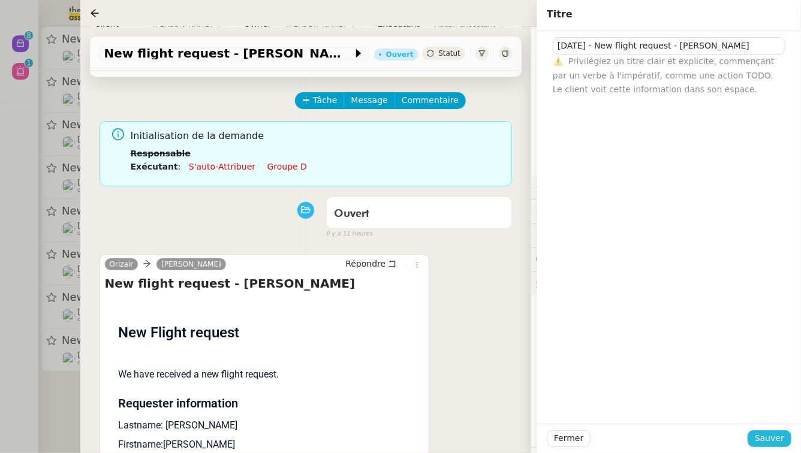
click at [772, 436] on span "Sauver" at bounding box center [769, 439] width 29 height 14
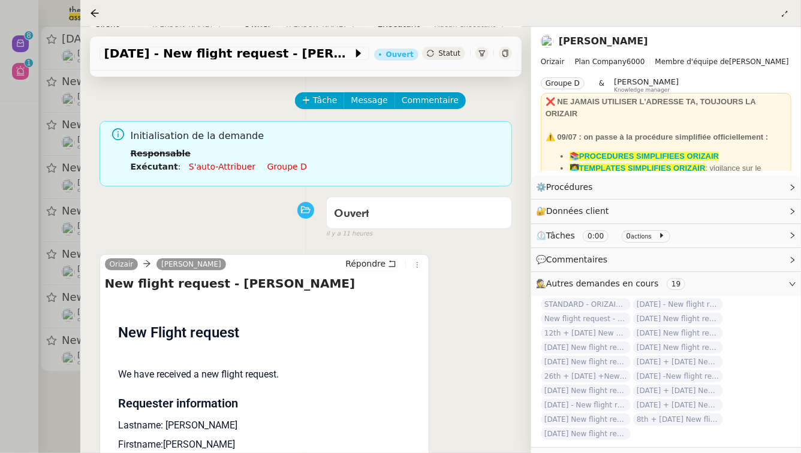
click at [271, 162] on link "Groupe d" at bounding box center [288, 167] width 40 height 10
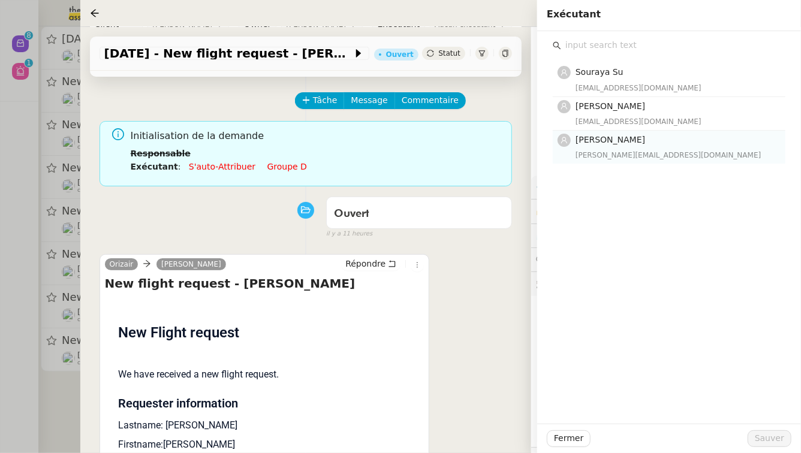
click at [653, 142] on h4 "[PERSON_NAME]" at bounding box center [677, 140] width 203 height 14
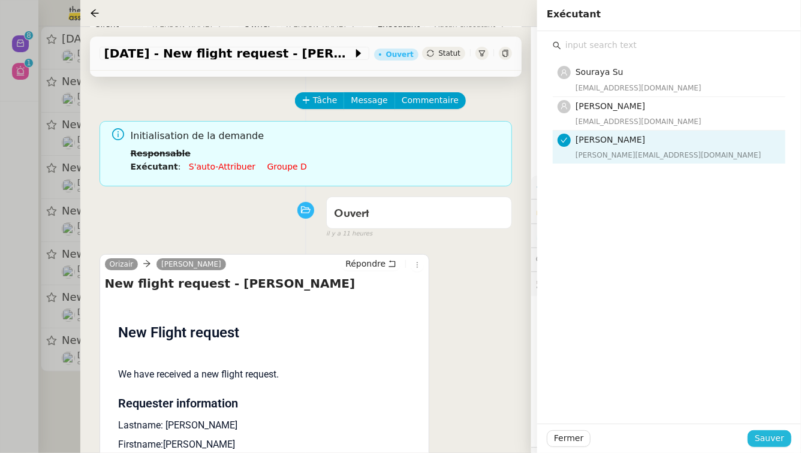
click at [776, 441] on span "Sauver" at bounding box center [769, 439] width 29 height 14
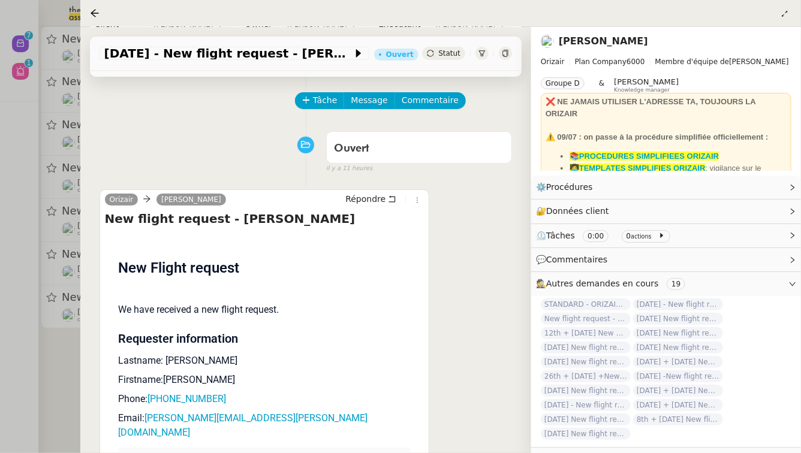
click at [16, 256] on div at bounding box center [400, 226] width 801 height 453
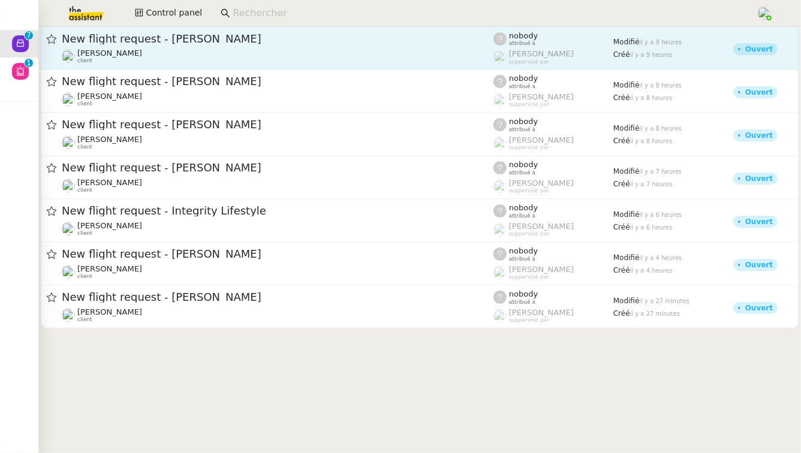
click at [219, 54] on div "Louis Frei client" at bounding box center [278, 57] width 432 height 16
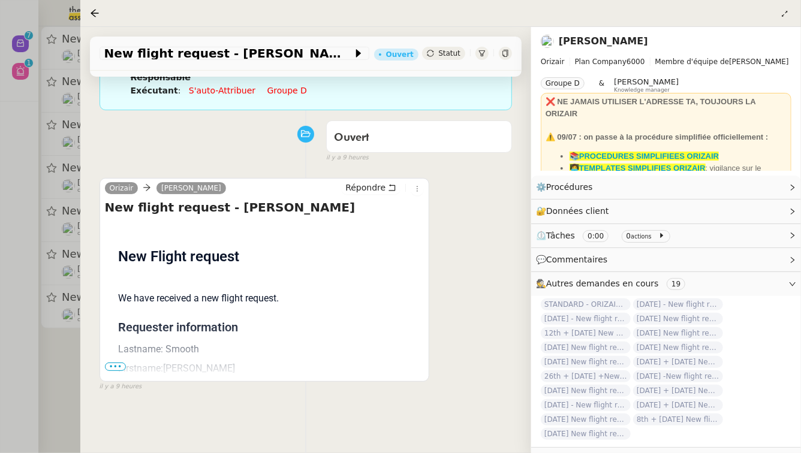
scroll to position [133, 0]
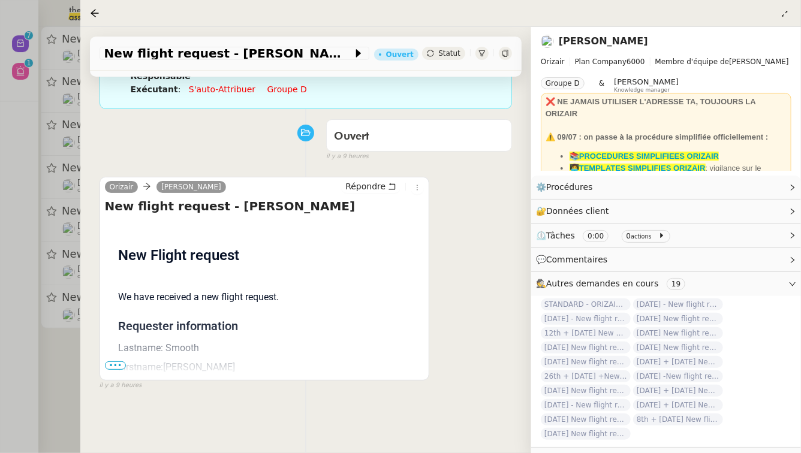
click at [113, 347] on div "Flight request created by John Smooth New Flight request We have received a new…" at bounding box center [265, 418] width 320 height 395
click at [113, 362] on span "•••" at bounding box center [116, 366] width 22 height 8
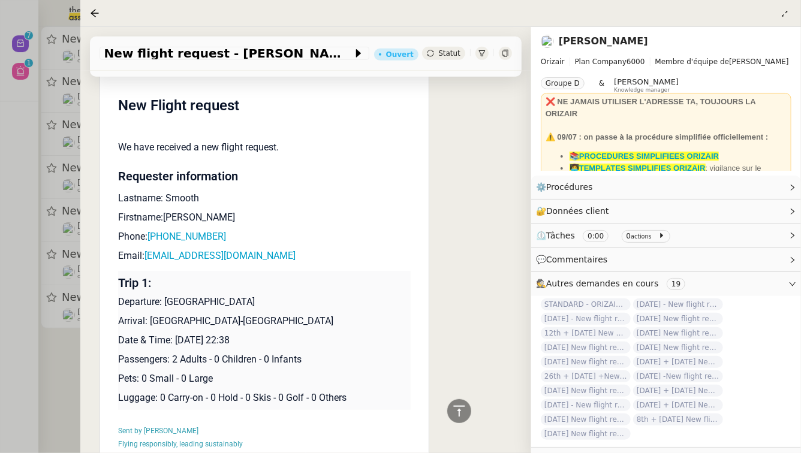
scroll to position [284, 0]
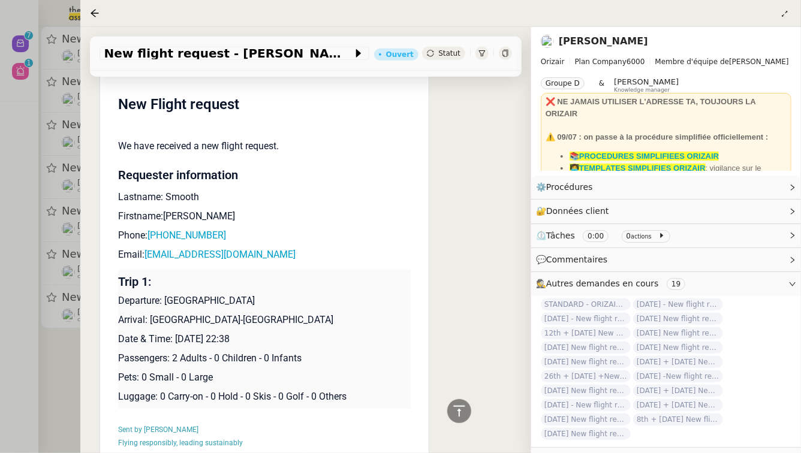
drag, startPoint x: 250, startPoint y: 325, endPoint x: 175, endPoint y: 324, distance: 75.6
click at [175, 332] on p "Date & Time: 26th August 2025 22:38" at bounding box center [264, 339] width 293 height 14
copy p "26th August 2025"
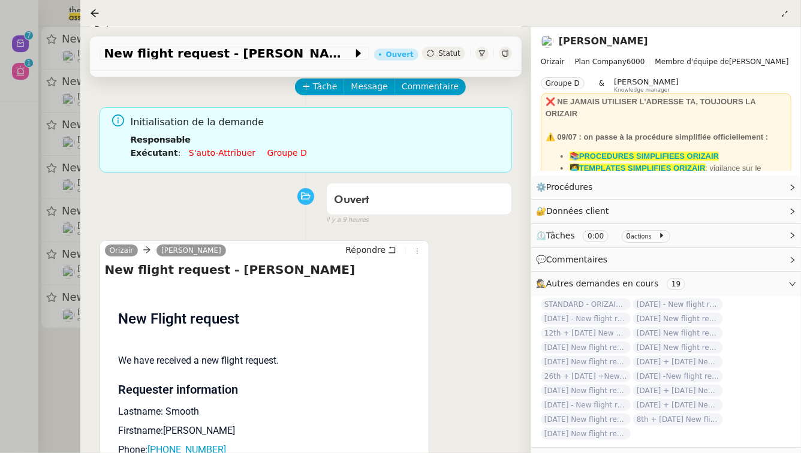
scroll to position [0, 0]
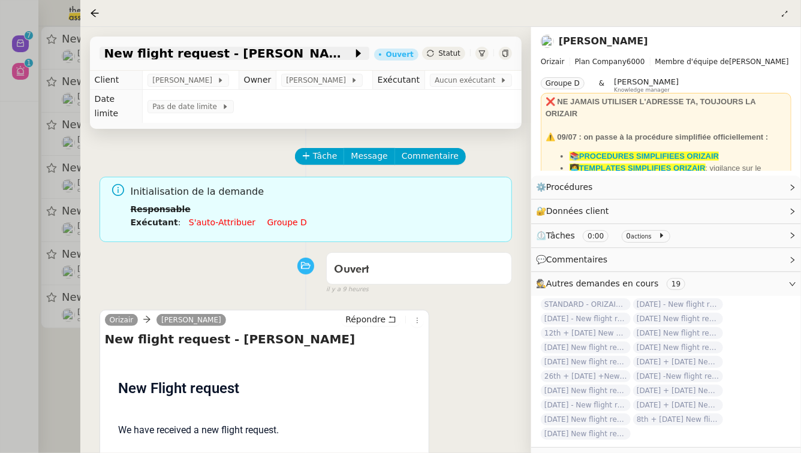
click at [186, 58] on span "New flight request - [PERSON_NAME]" at bounding box center [228, 53] width 248 height 12
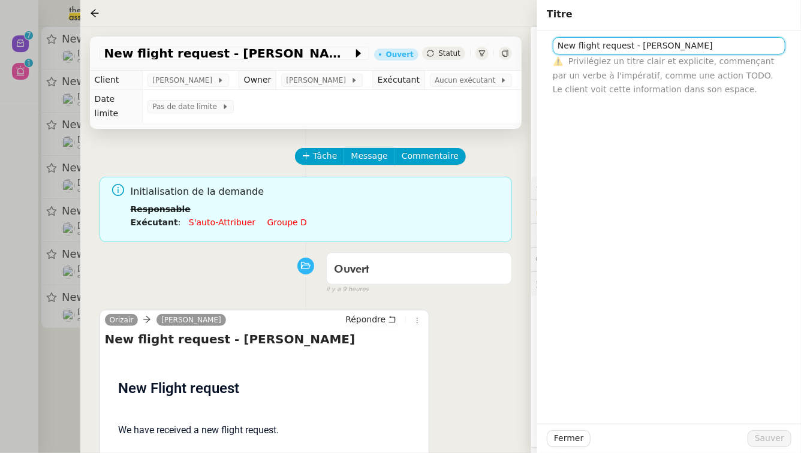
click at [558, 46] on input "New flight request - [PERSON_NAME]" at bounding box center [669, 45] width 233 height 17
paste input "26th August 2025"
type input "26th August 2025 - New flight request - John Smooth"
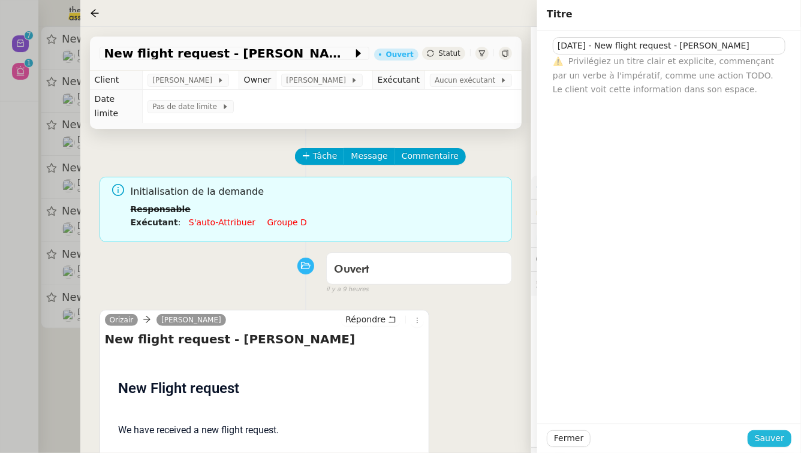
click at [780, 440] on span "Sauver" at bounding box center [769, 439] width 29 height 14
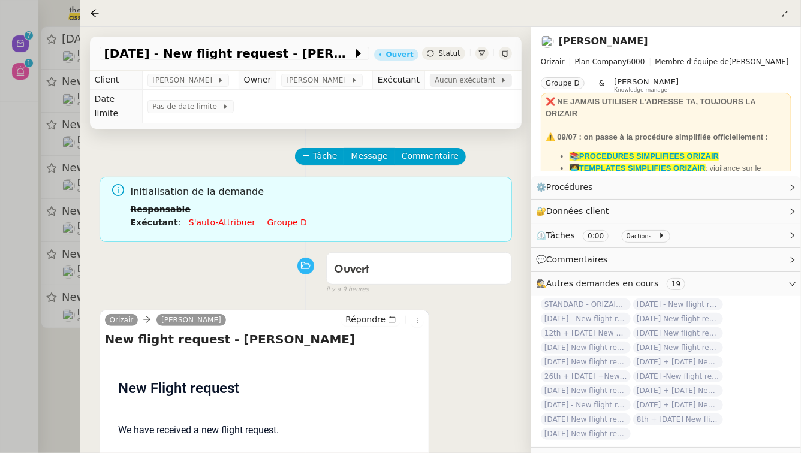
click at [448, 82] on span "Aucun exécutant" at bounding box center [467, 80] width 65 height 12
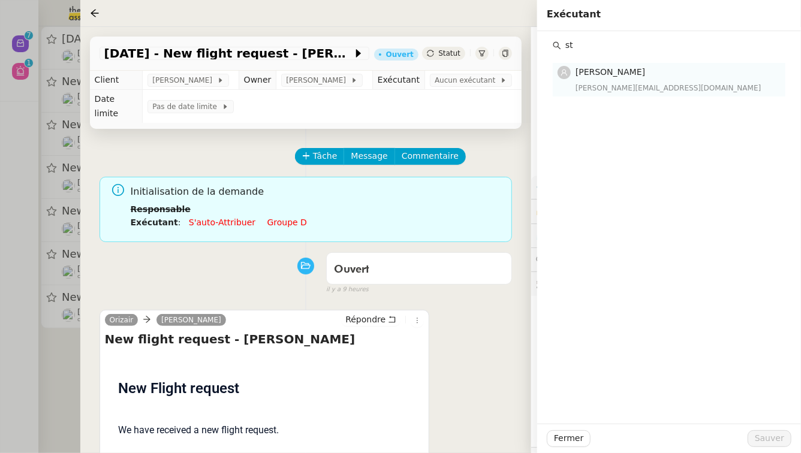
type input "st"
click at [696, 86] on div "stephanie@theassistant.team" at bounding box center [677, 88] width 203 height 12
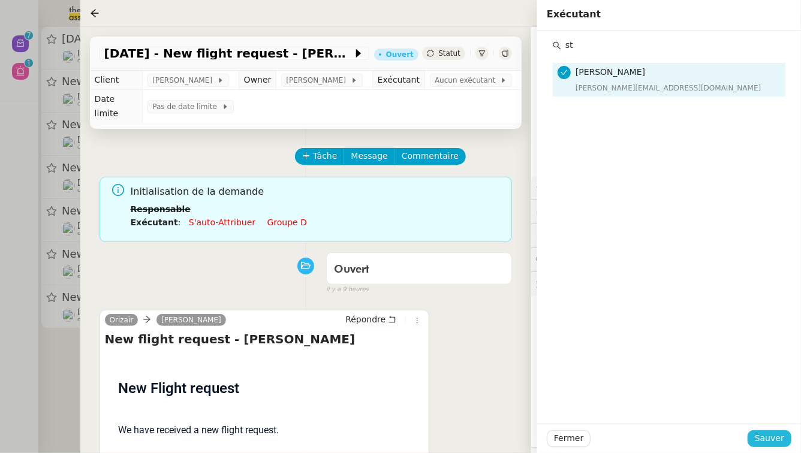
click at [778, 440] on span "Sauver" at bounding box center [769, 439] width 29 height 14
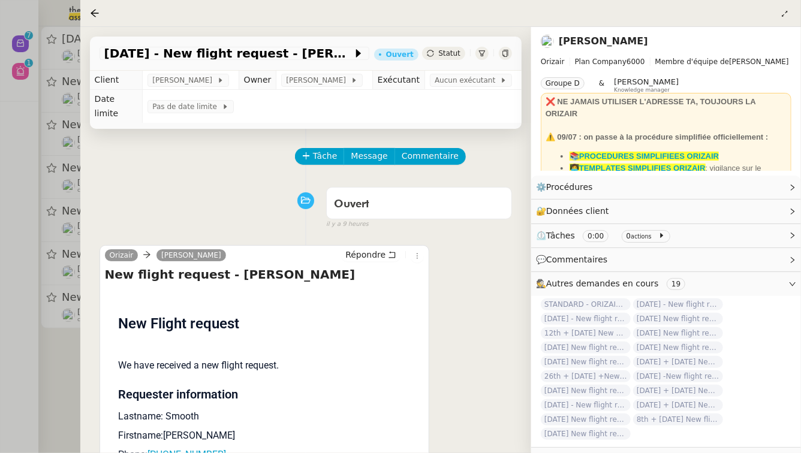
click at [0, 218] on div at bounding box center [400, 226] width 801 height 453
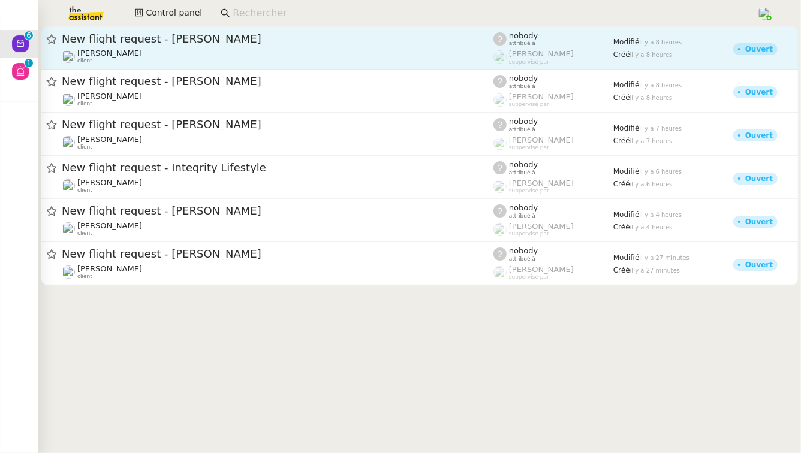
click at [240, 39] on span "New flight request - [PERSON_NAME]" at bounding box center [278, 39] width 432 height 11
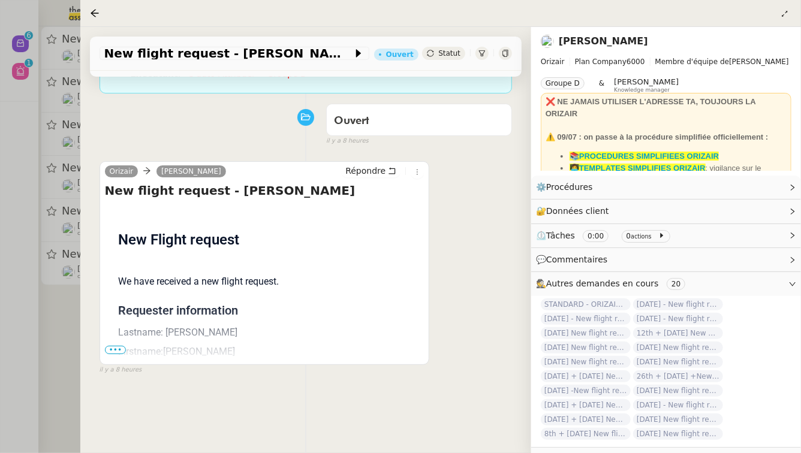
scroll to position [149, 0]
click at [121, 346] on span "•••" at bounding box center [116, 350] width 22 height 8
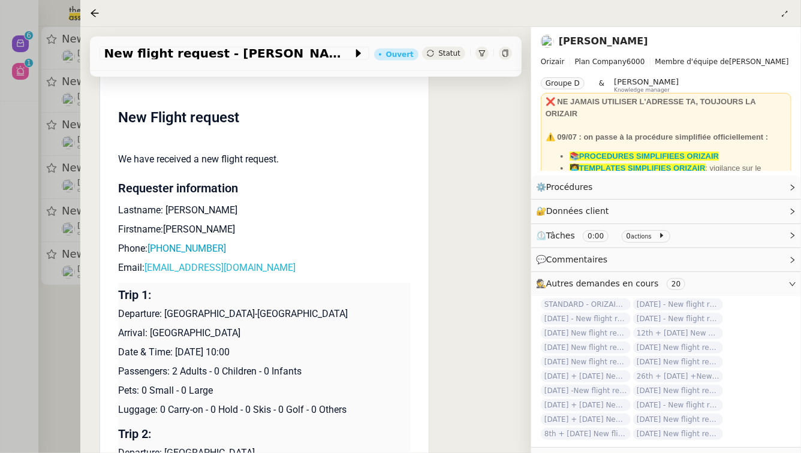
scroll to position [273, 0]
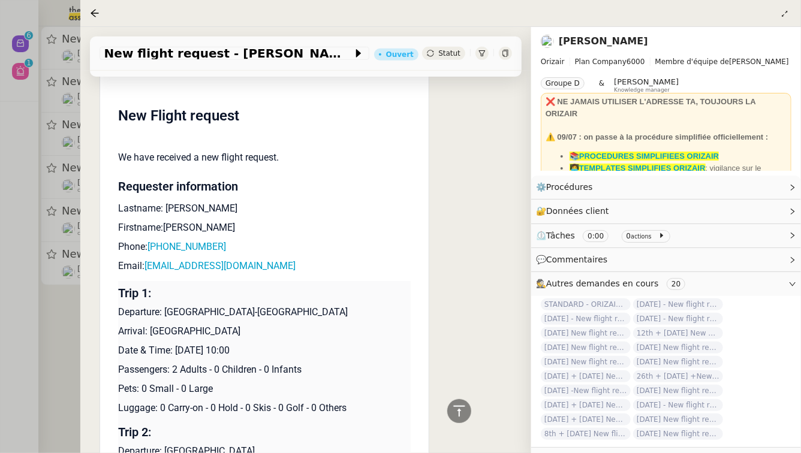
drag, startPoint x: 251, startPoint y: 339, endPoint x: 176, endPoint y: 340, distance: 74.4
click at [176, 344] on p "Date & Time: 27th August 2025 10:00" at bounding box center [264, 351] width 293 height 14
copy p "27th August 2025"
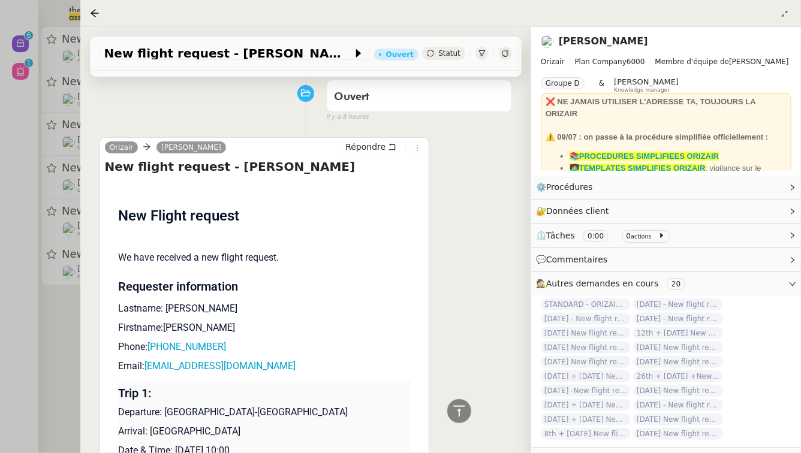
scroll to position [110, 0]
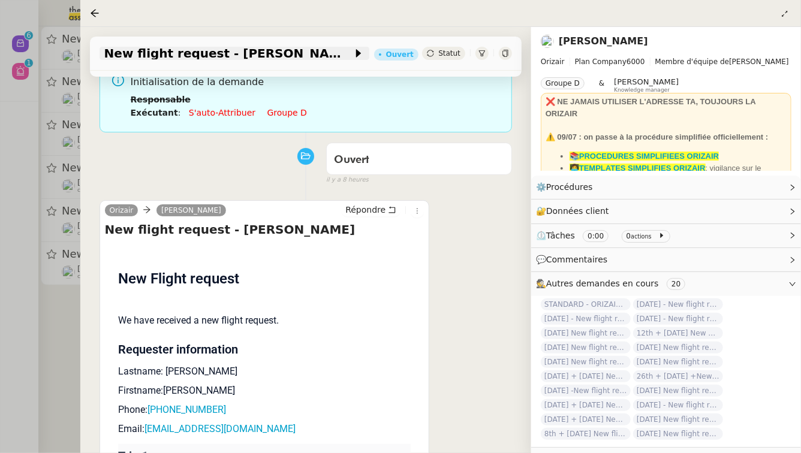
click at [169, 54] on span "New flight request - [PERSON_NAME]" at bounding box center [228, 53] width 248 height 12
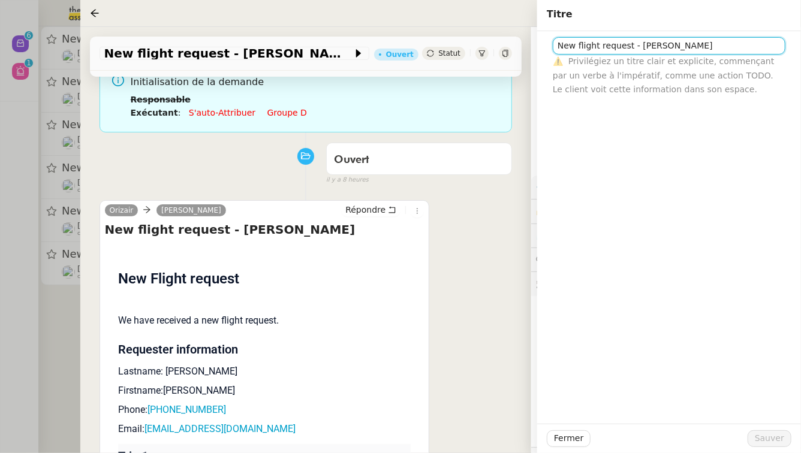
click at [557, 43] on input "New flight request - [PERSON_NAME]" at bounding box center [669, 45] width 233 height 17
paste input "27th August 2025"
type input "27th August 2025 - New flight request - Simon Dalles"
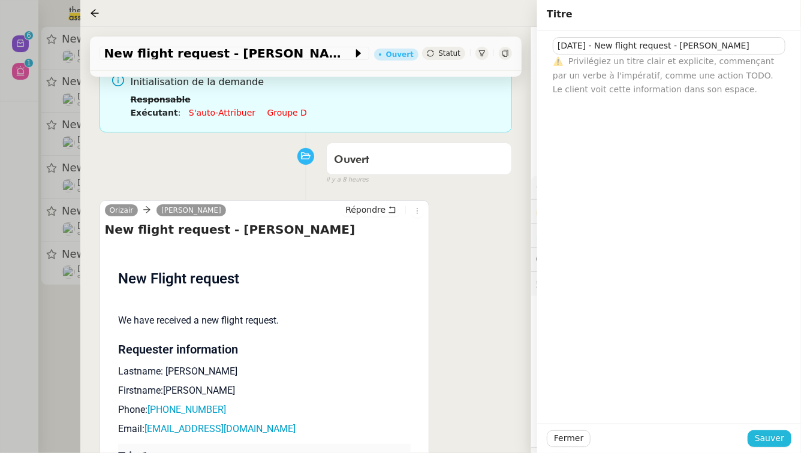
click at [770, 445] on span "Sauver" at bounding box center [769, 439] width 29 height 14
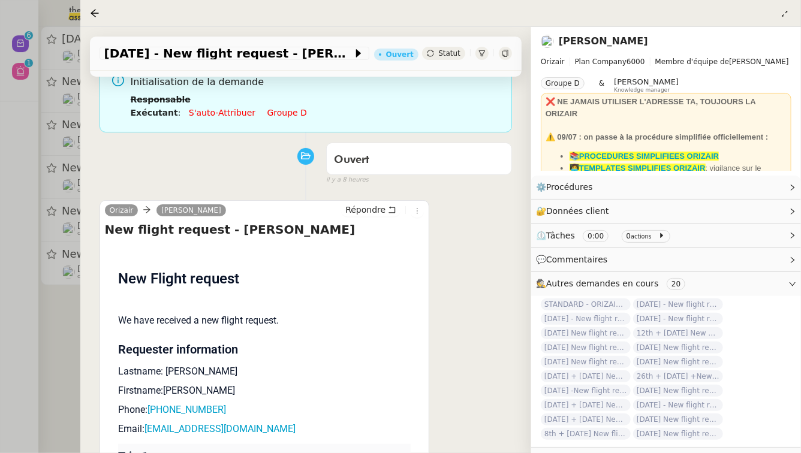
click at [290, 108] on link "Groupe d" at bounding box center [288, 113] width 40 height 10
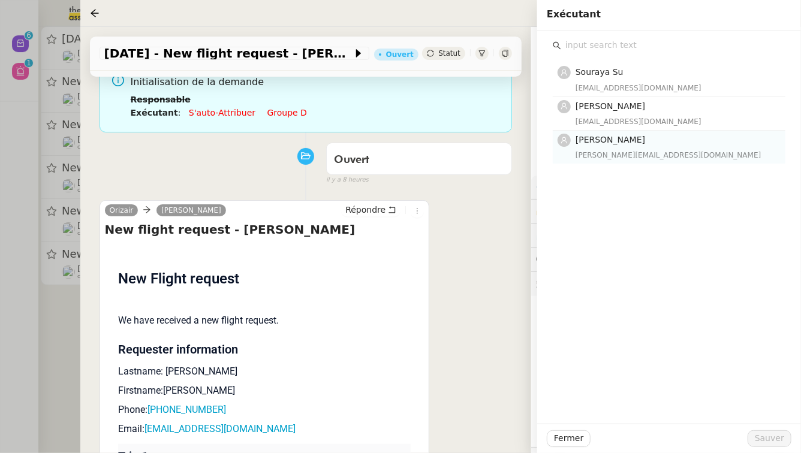
click at [660, 152] on div "camilleb@team.theassistant.com" at bounding box center [677, 155] width 203 height 12
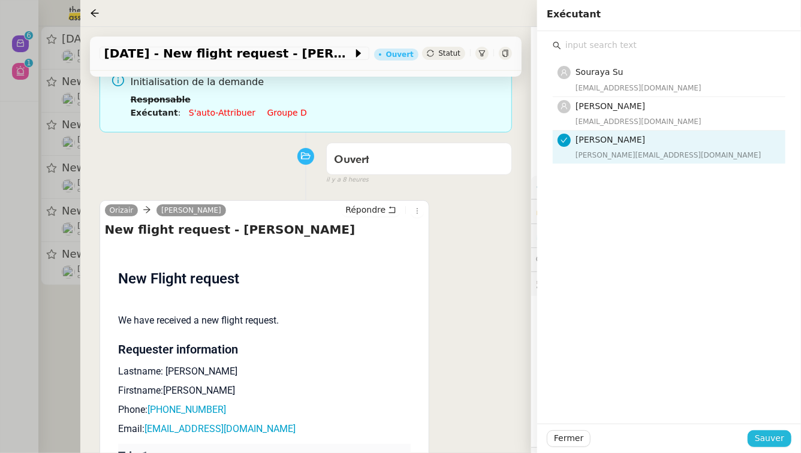
click at [777, 441] on span "Sauver" at bounding box center [769, 439] width 29 height 14
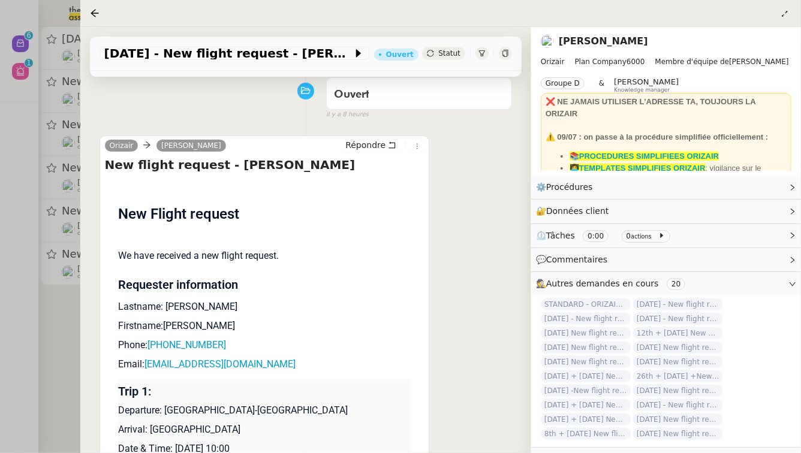
click at [0, 214] on div at bounding box center [400, 226] width 801 height 453
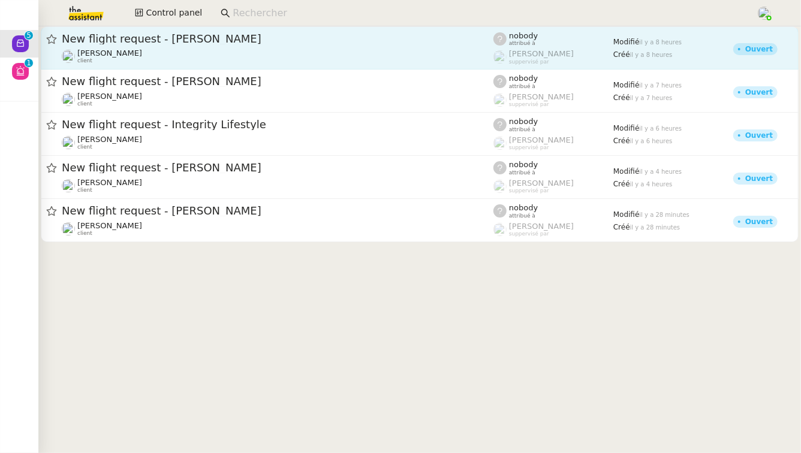
click at [239, 51] on div "Louis Frei client" at bounding box center [278, 57] width 432 height 16
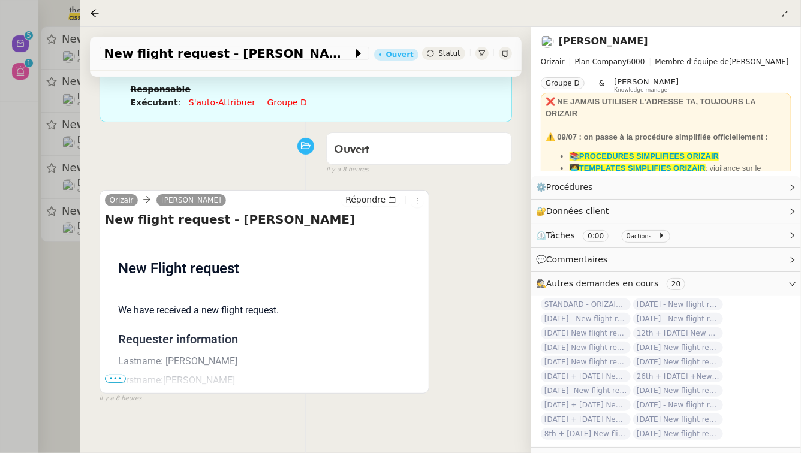
scroll to position [154, 0]
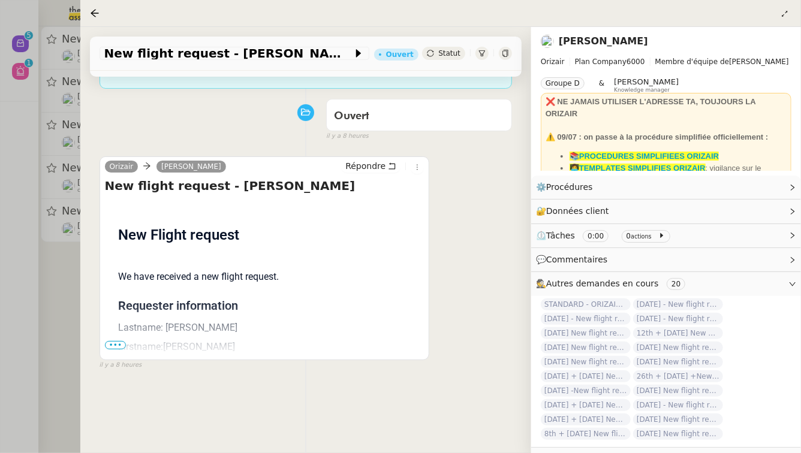
click at [124, 340] on p "Firstname:Ela" at bounding box center [264, 347] width 293 height 14
click at [122, 340] on p "Firstname:Ela" at bounding box center [264, 347] width 293 height 14
click at [121, 341] on span "•••" at bounding box center [116, 345] width 22 height 8
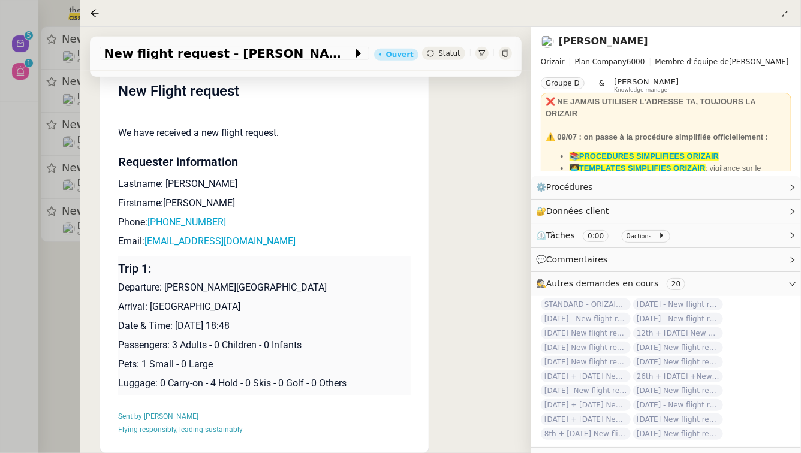
scroll to position [298, 0]
drag, startPoint x: 267, startPoint y: 313, endPoint x: 175, endPoint y: 309, distance: 91.8
click at [175, 319] on p "Date & Time: 10th September 2025 18:48" at bounding box center [264, 326] width 293 height 14
copy p "10th September 2025"
click at [224, 50] on span "New flight request - [PERSON_NAME]" at bounding box center [228, 53] width 248 height 12
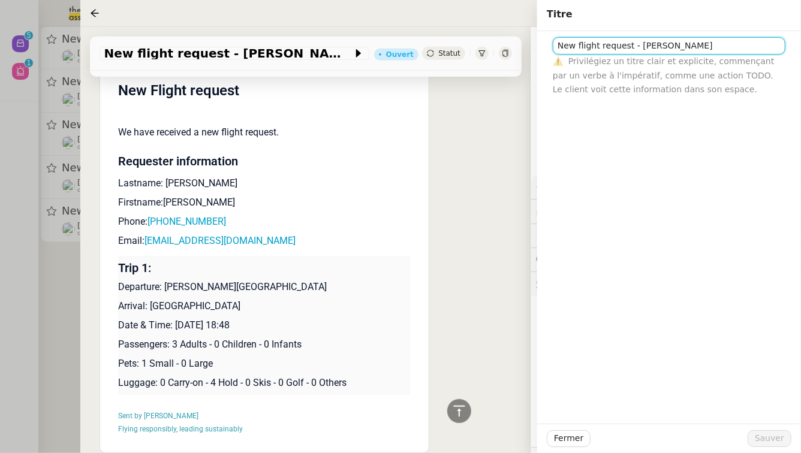
click at [556, 45] on input "New flight request - [PERSON_NAME]" at bounding box center [669, 45] width 233 height 17
paste input "10th September 2025"
type input "10th September 2025 - New flight request - Ela Kang"
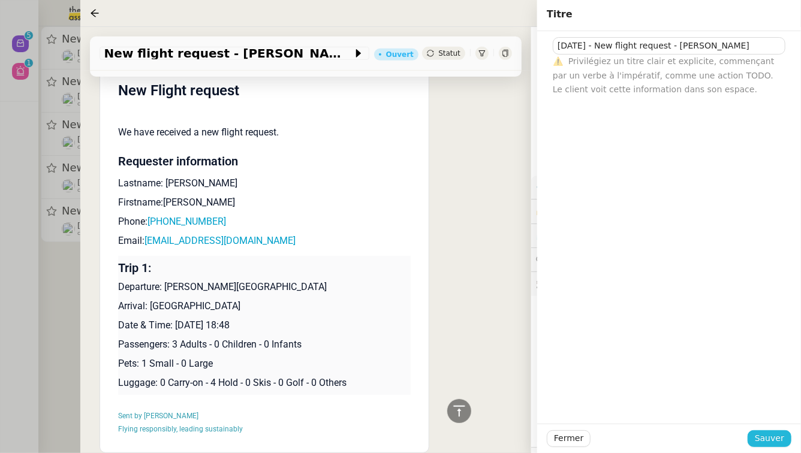
click at [773, 440] on span "Sauver" at bounding box center [769, 439] width 29 height 14
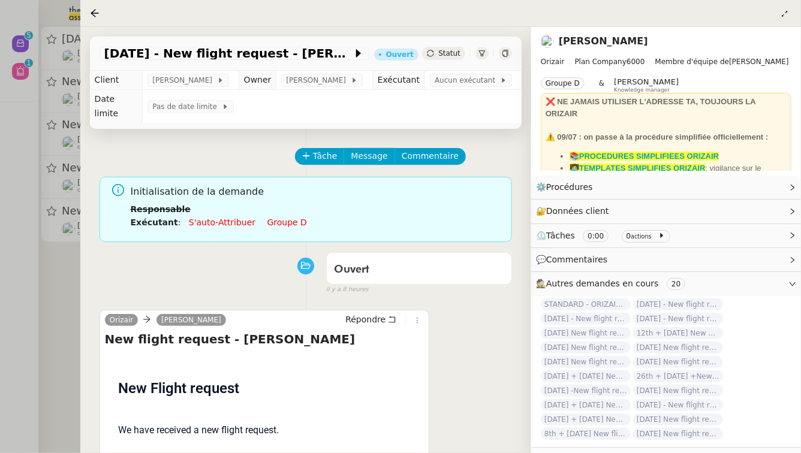
click at [281, 218] on link "Groupe d" at bounding box center [288, 223] width 40 height 10
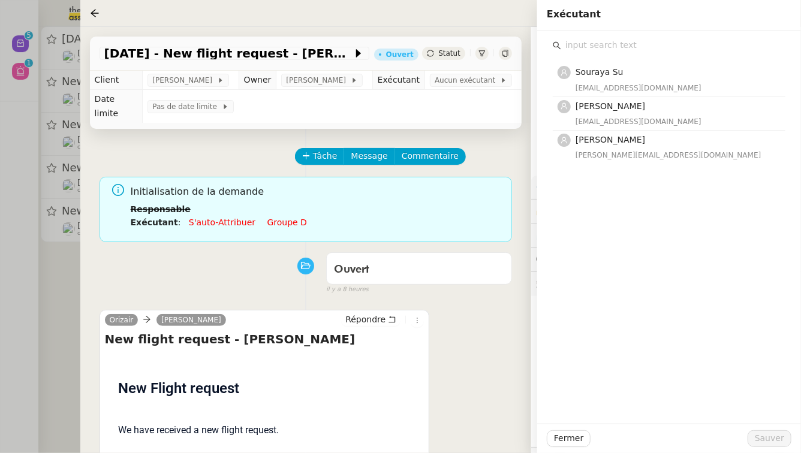
click at [636, 43] on input "text" at bounding box center [673, 45] width 224 height 16
click at [611, 146] on h4 "[PERSON_NAME]" at bounding box center [677, 140] width 203 height 14
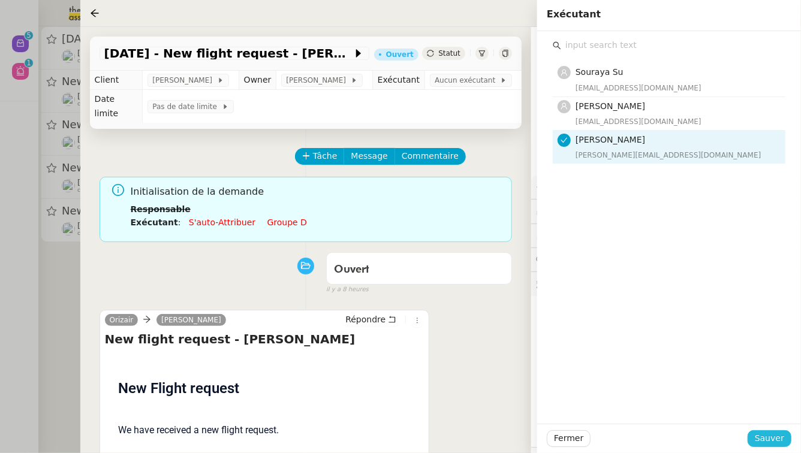
click at [760, 437] on span "Sauver" at bounding box center [769, 439] width 29 height 14
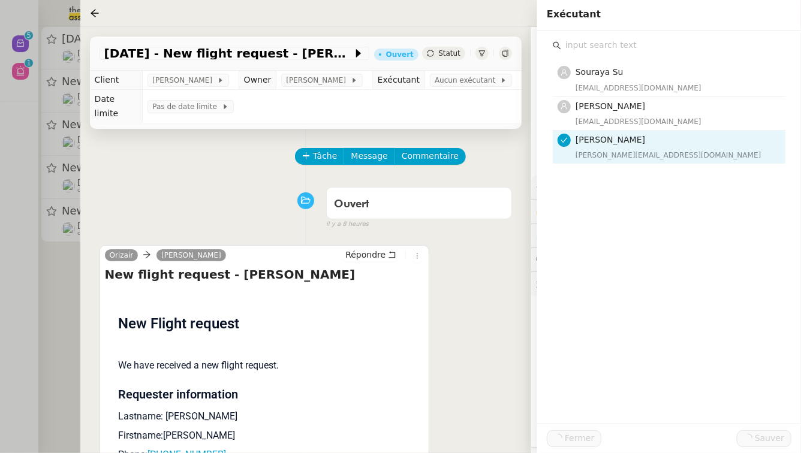
click at [0, 274] on div at bounding box center [400, 226] width 801 height 453
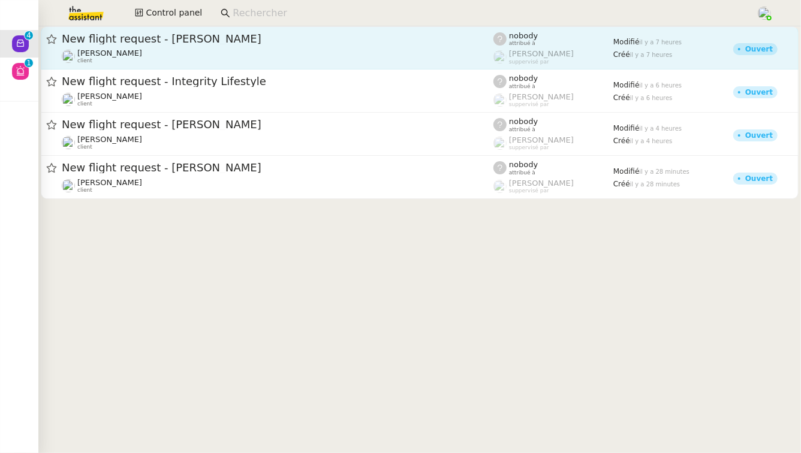
click at [233, 47] on div "New flight request - Zachary Burgess Louis Frei client" at bounding box center [278, 48] width 432 height 32
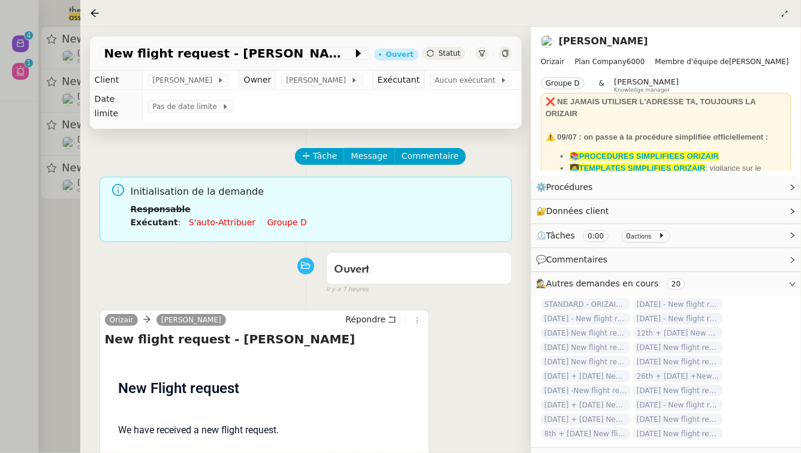
scroll to position [154, 0]
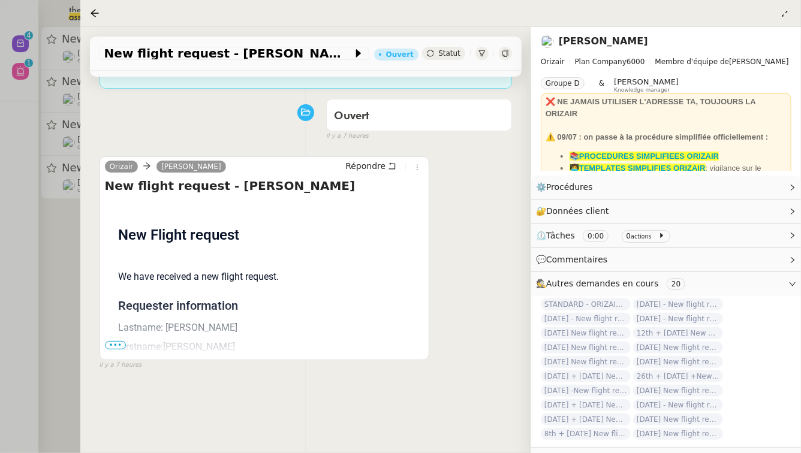
click at [122, 341] on span "•••" at bounding box center [116, 345] width 22 height 8
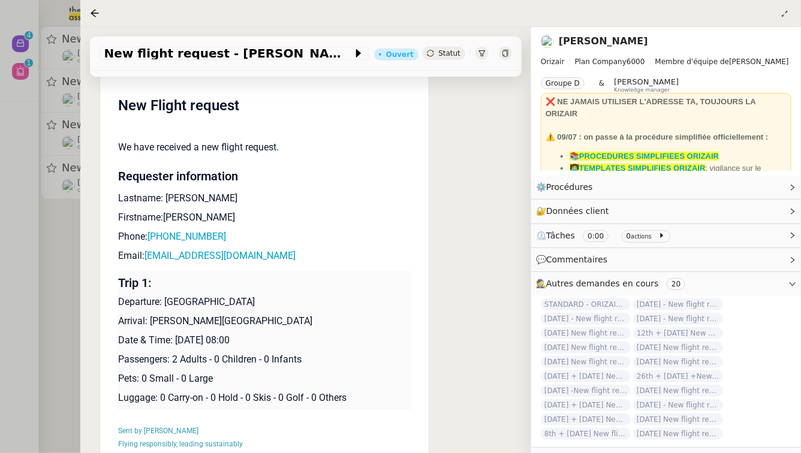
scroll to position [286, 0]
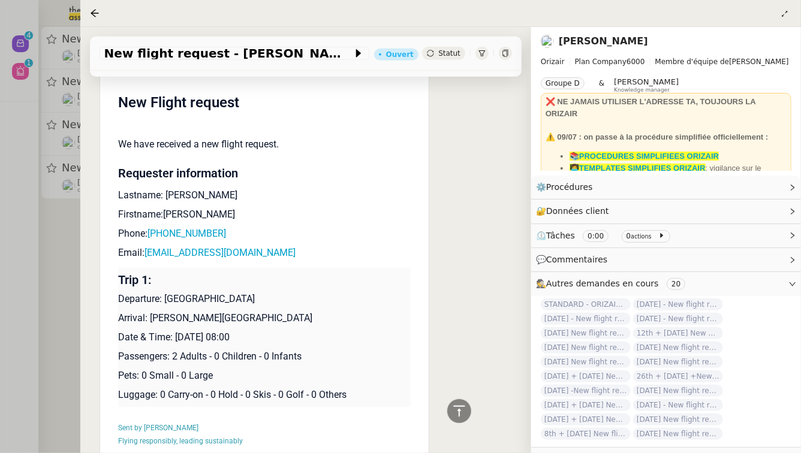
drag, startPoint x: 267, startPoint y: 324, endPoint x: 176, endPoint y: 324, distance: 91.2
click at [176, 331] on p "Date & Time: 19th September 2025 08:00" at bounding box center [264, 338] width 293 height 14
copy p "19th September 2025"
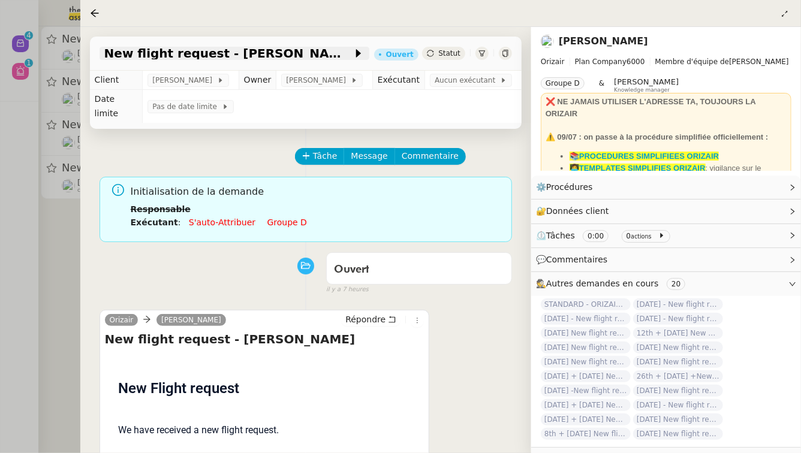
click at [198, 56] on span "New flight request - [PERSON_NAME]" at bounding box center [228, 53] width 248 height 12
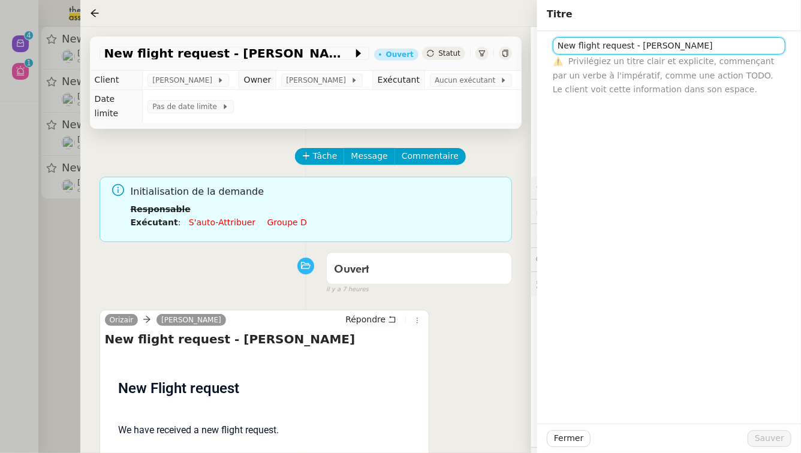
click at [558, 47] on input "New flight request - [PERSON_NAME]" at bounding box center [669, 45] width 233 height 17
paste input "19th September 2025"
type input "19th September 2025 - New flight request - Zachary Burgess"
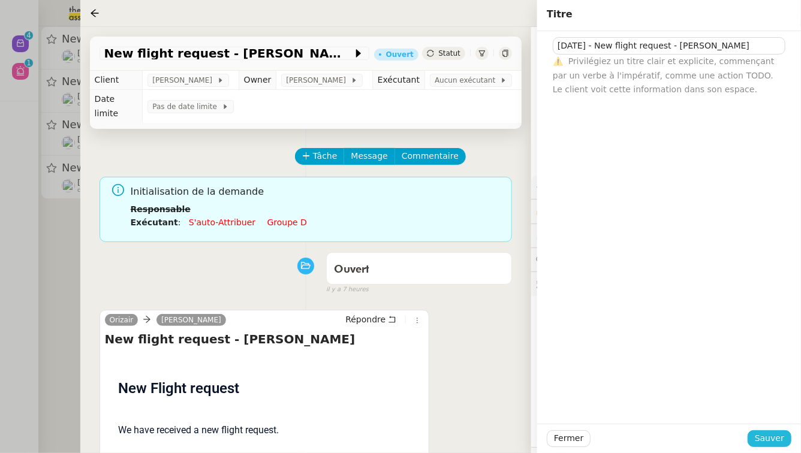
click at [764, 443] on span "Sauver" at bounding box center [769, 439] width 29 height 14
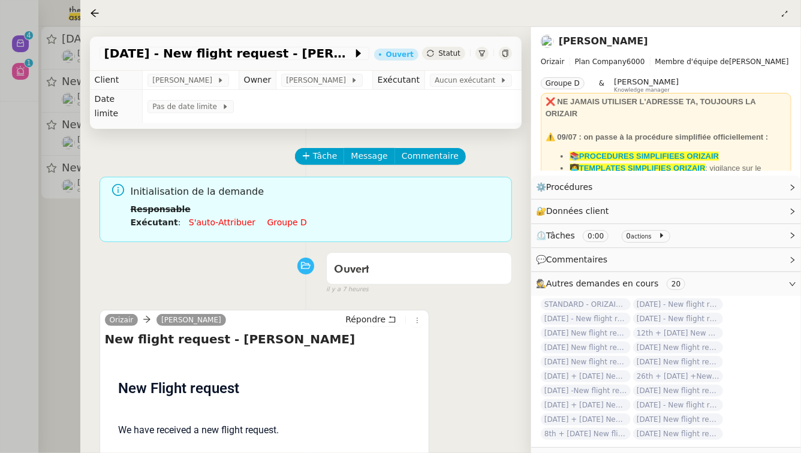
click at [272, 218] on link "Groupe d" at bounding box center [288, 223] width 40 height 10
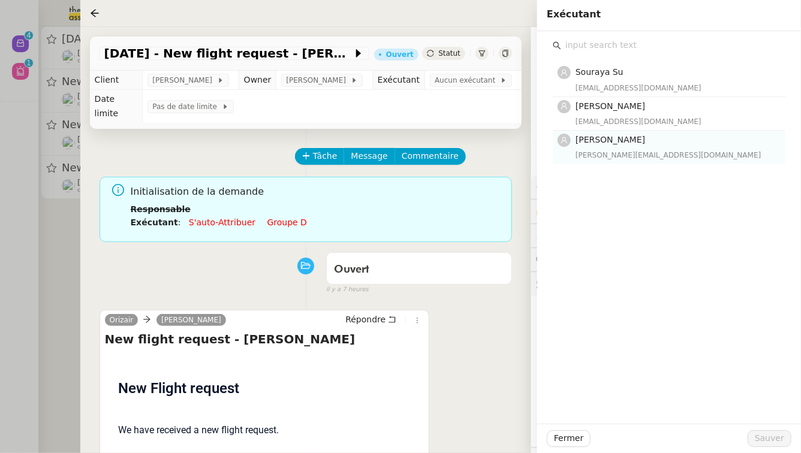
click at [656, 141] on h4 "[PERSON_NAME]" at bounding box center [677, 140] width 203 height 14
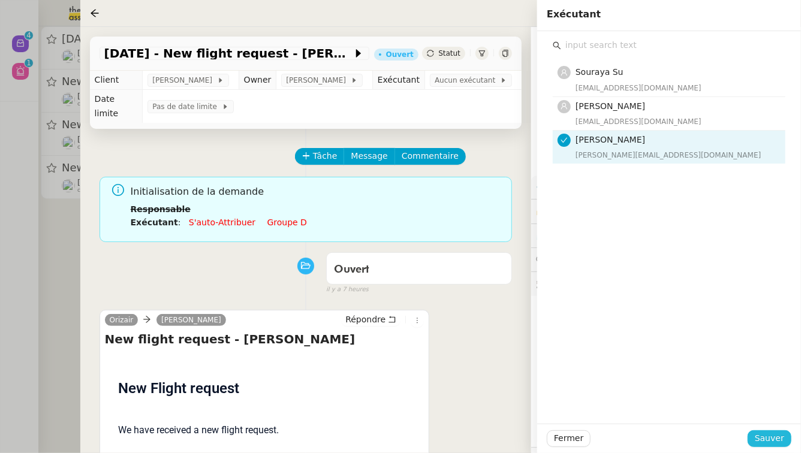
click at [783, 438] on span "Sauver" at bounding box center [769, 439] width 29 height 14
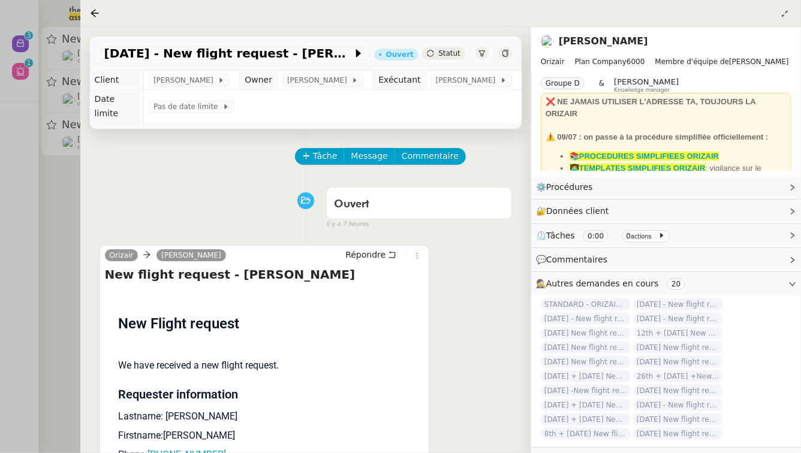
click at [0, 368] on div at bounding box center [400, 226] width 801 height 453
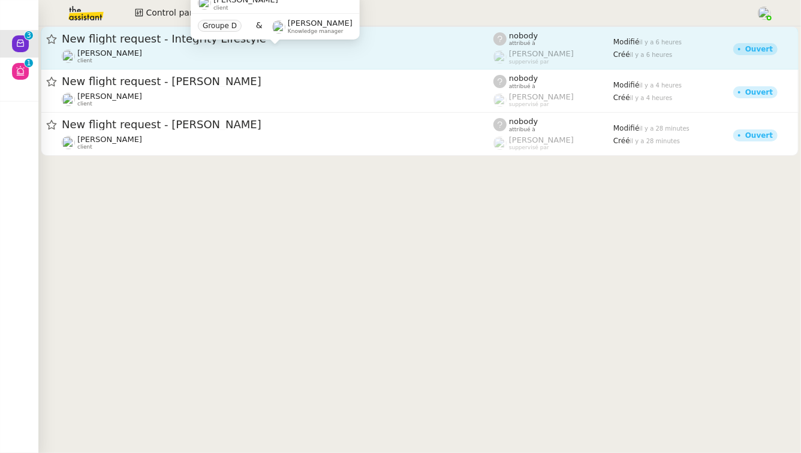
click at [257, 54] on div "Louis Frei client" at bounding box center [278, 57] width 432 height 16
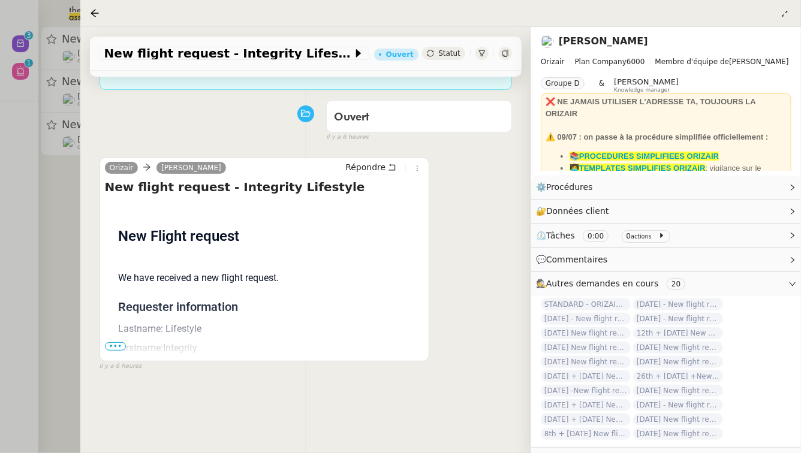
scroll to position [154, 0]
click at [116, 337] on div "Flight request created by Integrity Lifestyle New Flight request We have receiv…" at bounding box center [265, 397] width 320 height 395
click at [113, 341] on span "•••" at bounding box center [116, 345] width 22 height 8
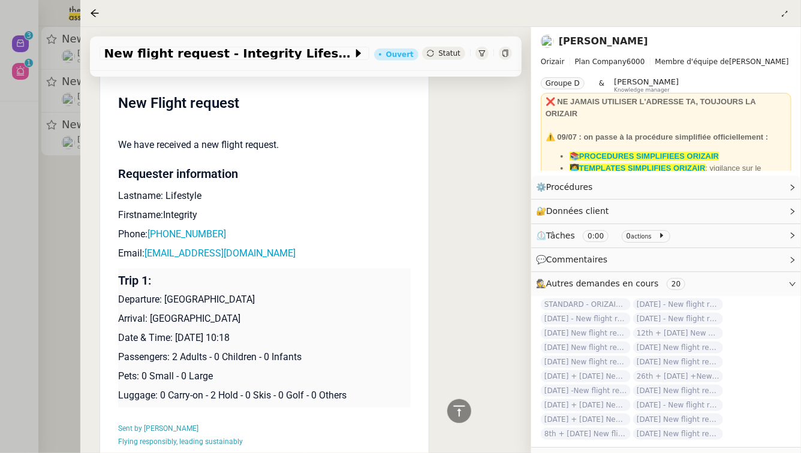
scroll to position [286, 0]
drag, startPoint x: 256, startPoint y: 322, endPoint x: 176, endPoint y: 323, distance: 79.2
click at [176, 331] on p "Date & Time: 23rd October 2025 10:18" at bounding box center [264, 338] width 293 height 14
copy p "23rd October 2025"
click at [179, 61] on app-ticket-info-button "New flight request - Integrity Lifestyle" at bounding box center [237, 53] width 275 height 14
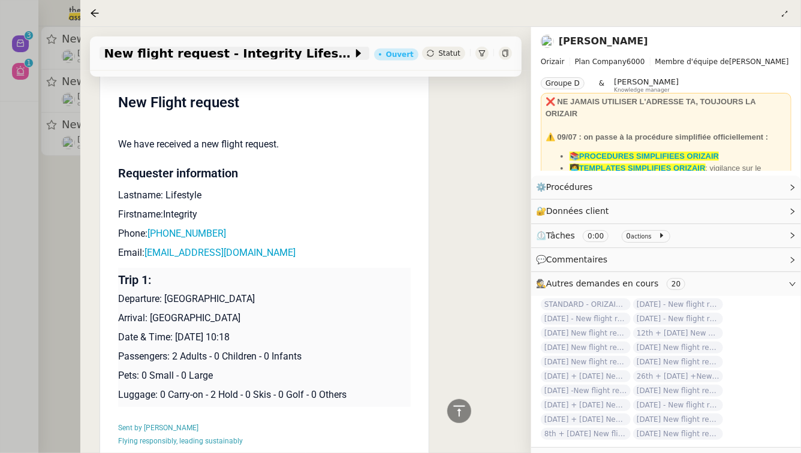
click at [179, 57] on span "New flight request - Integrity Lifestyle" at bounding box center [228, 53] width 248 height 12
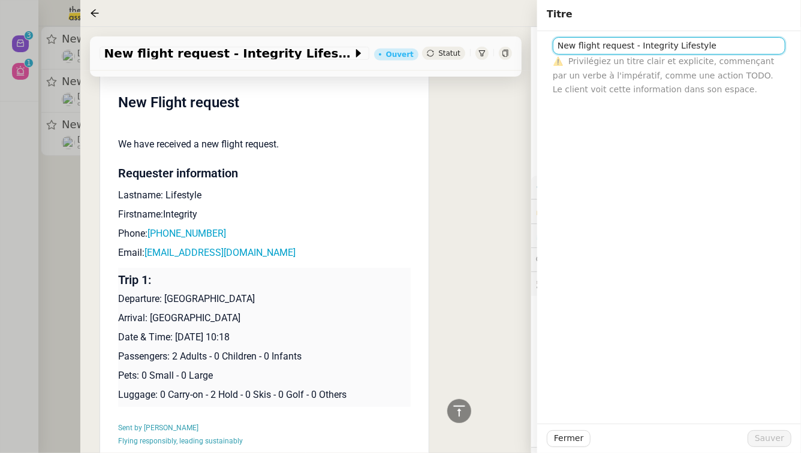
click at [559, 46] on input "New flight request - Integrity Lifestyle" at bounding box center [669, 45] width 233 height 17
paste input "23rd October 2025"
type input "23rd October 2025 - New flight request - Integrity Lifestyle"
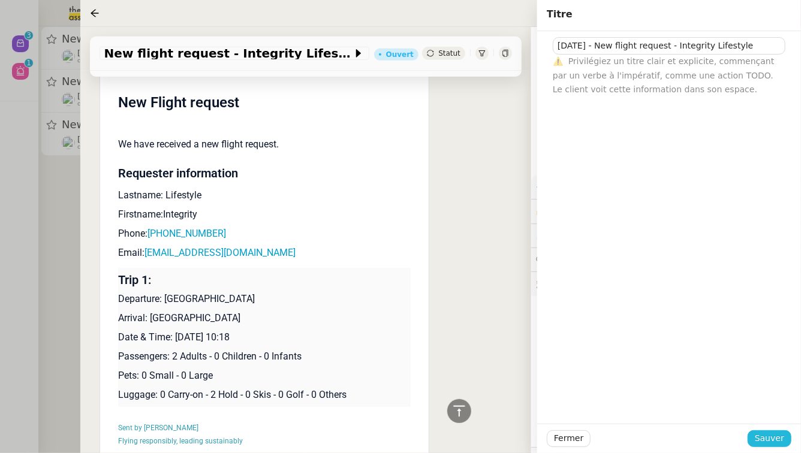
click at [776, 438] on span "Sauver" at bounding box center [769, 439] width 29 height 14
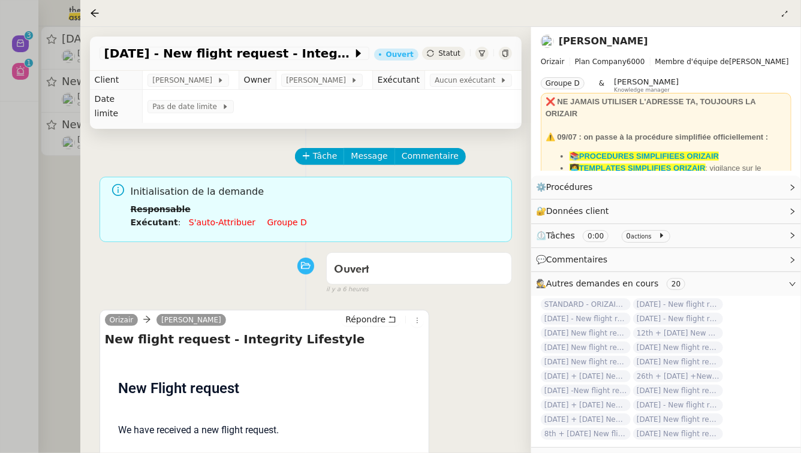
click at [268, 218] on link "Groupe d" at bounding box center [288, 223] width 40 height 10
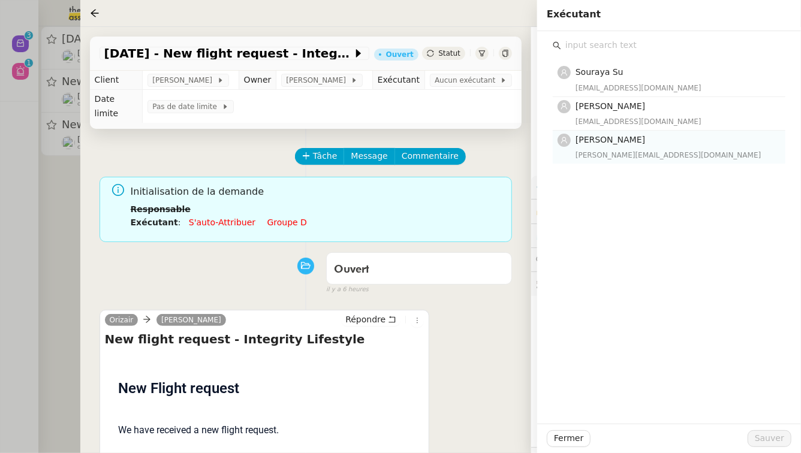
click at [642, 141] on h4 "[PERSON_NAME]" at bounding box center [677, 140] width 203 height 14
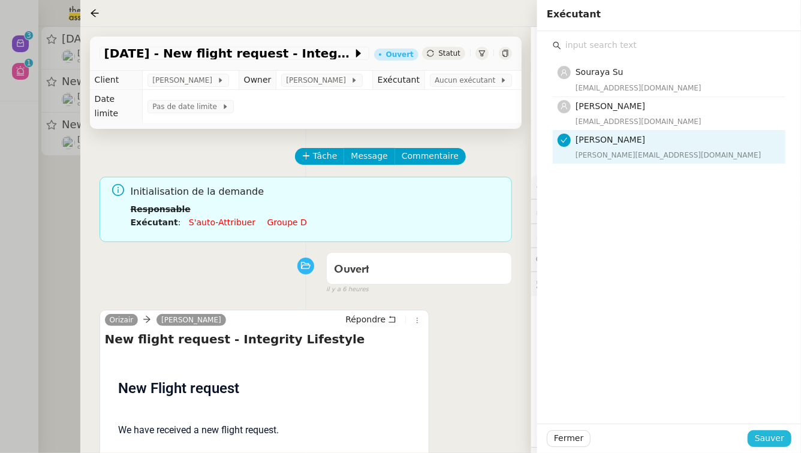
click at [785, 438] on button "Sauver" at bounding box center [770, 439] width 44 height 17
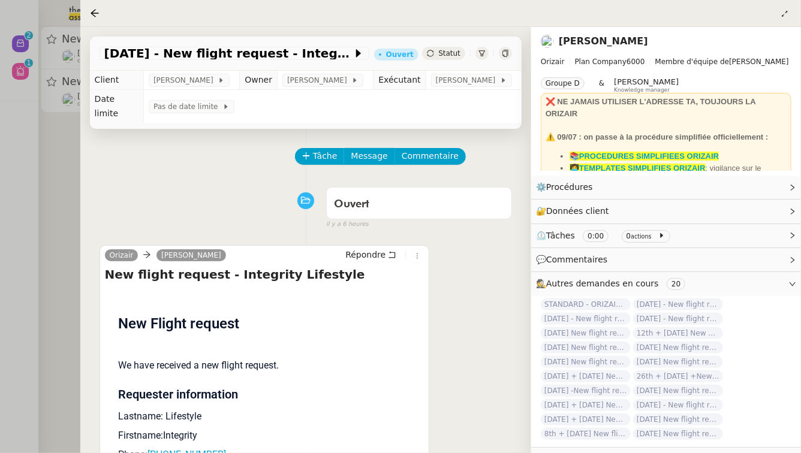
click at [0, 337] on div at bounding box center [400, 226] width 801 height 453
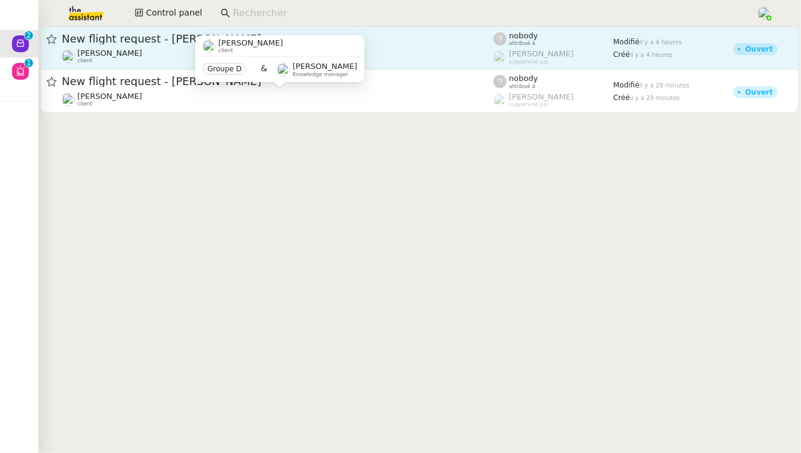
click at [151, 47] on div "New flight request - Hirad Parsi Louis Frei client" at bounding box center [278, 48] width 432 height 32
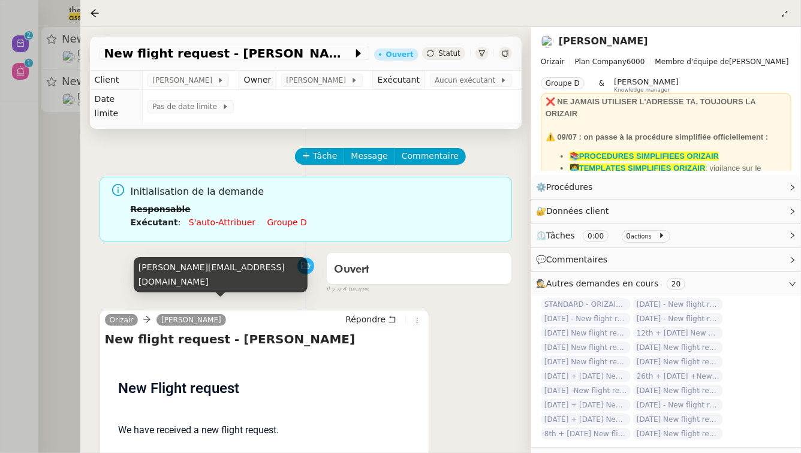
scroll to position [154, 0]
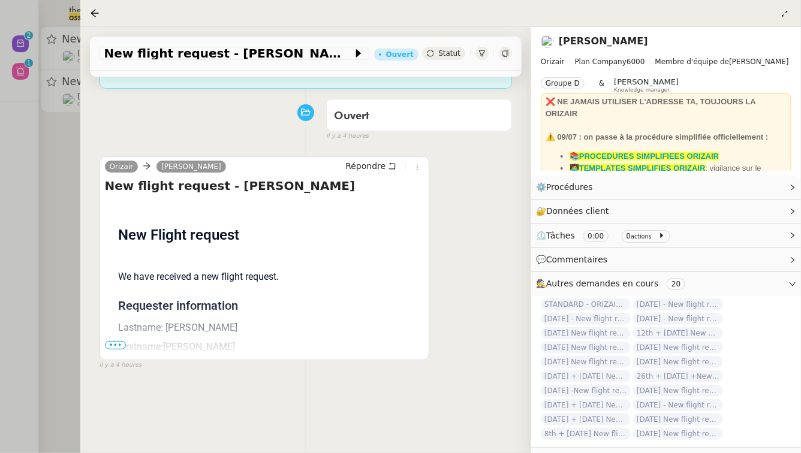
click at [109, 341] on span "•••" at bounding box center [116, 345] width 22 height 8
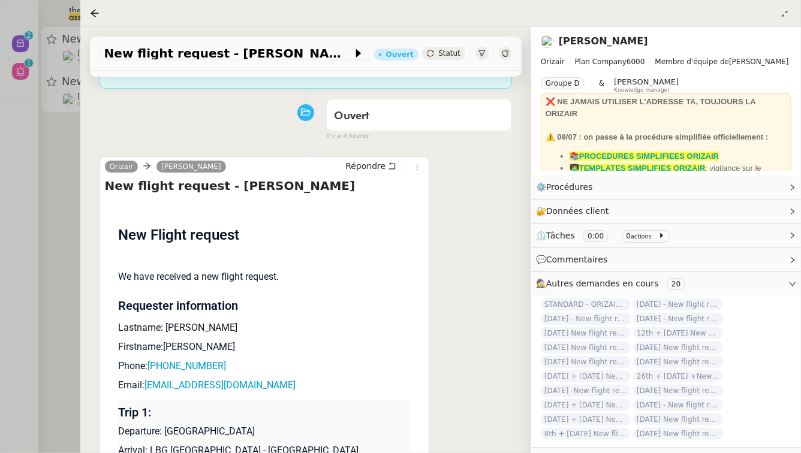
scroll to position [331, 0]
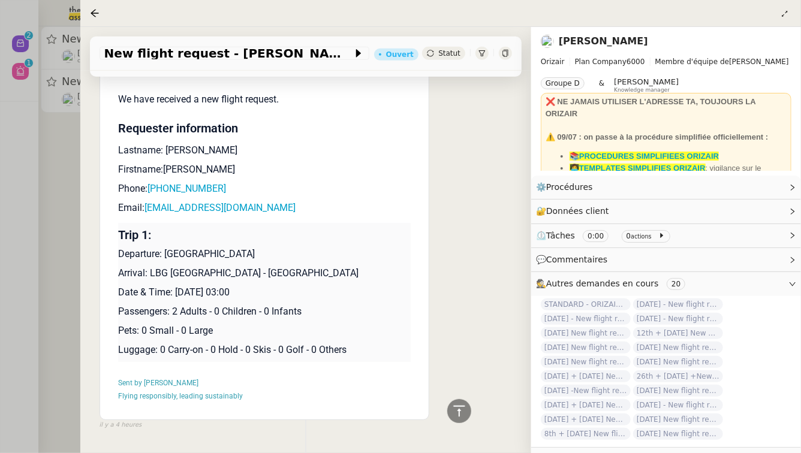
drag, startPoint x: 249, startPoint y: 277, endPoint x: 174, endPoint y: 278, distance: 75.0
click at [174, 286] on p "Date & Time: 27th August 2025 03:00" at bounding box center [264, 293] width 293 height 14
copy p "27th August 2025"
click at [235, 60] on div "New flight request - [PERSON_NAME]" at bounding box center [235, 53] width 270 height 13
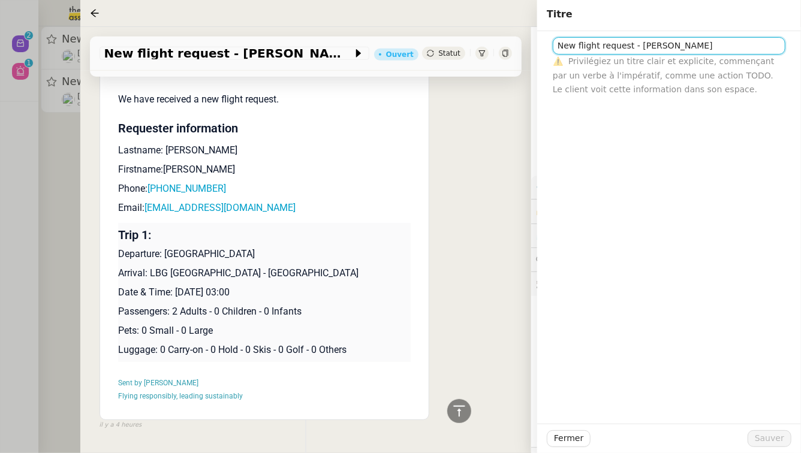
click at [558, 47] on input "New flight request - [PERSON_NAME]" at bounding box center [669, 45] width 233 height 17
paste input "27th August 2025"
type input "27th August 2025 - New flight request - Hirad Parsi"
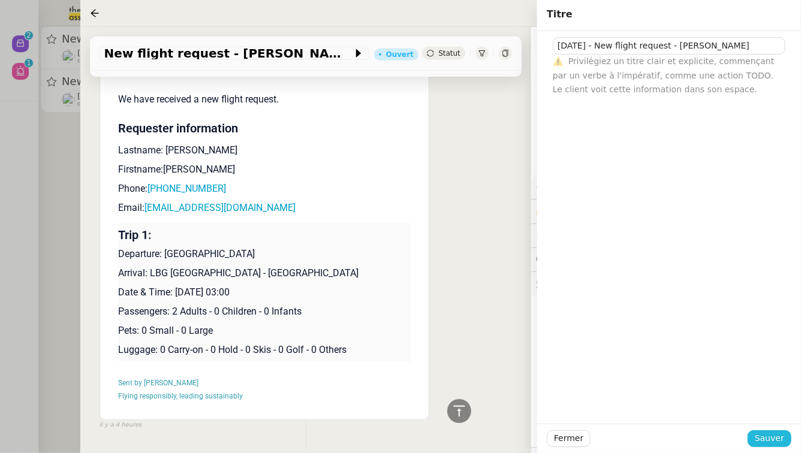
click at [774, 444] on span "Sauver" at bounding box center [769, 439] width 29 height 14
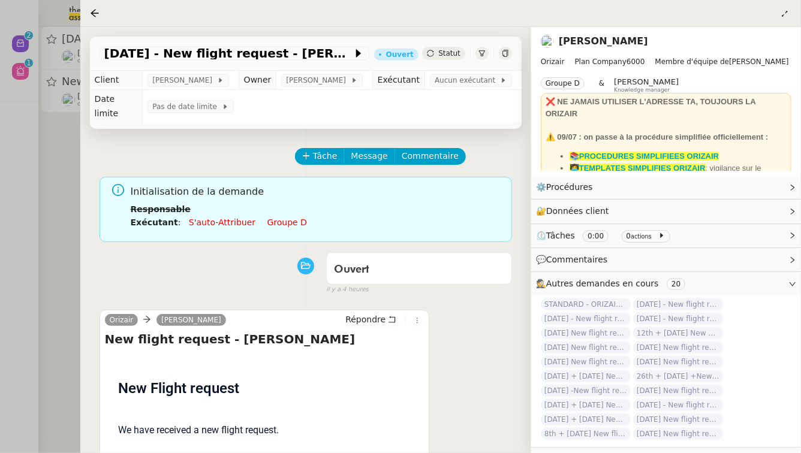
click at [270, 218] on link "Groupe d" at bounding box center [288, 223] width 40 height 10
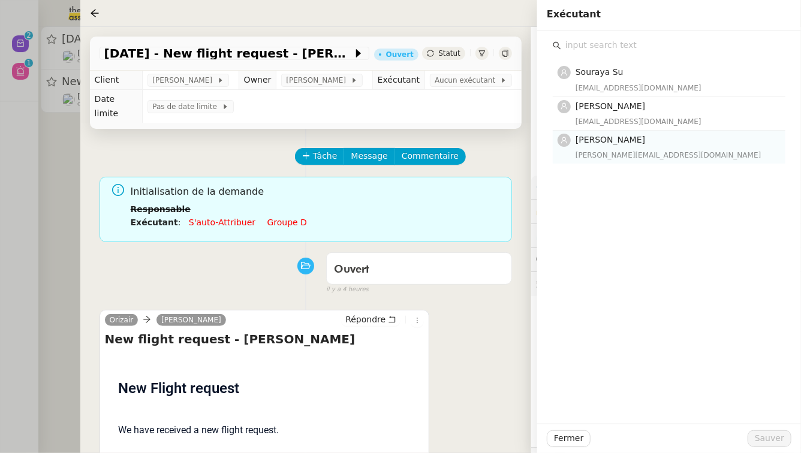
click at [649, 151] on div "camilleb@team.theassistant.com" at bounding box center [677, 155] width 203 height 12
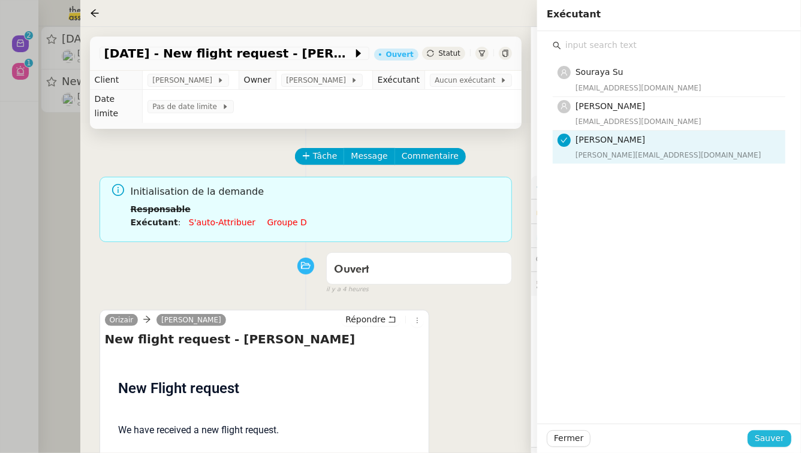
click at [780, 434] on span "Sauver" at bounding box center [769, 439] width 29 height 14
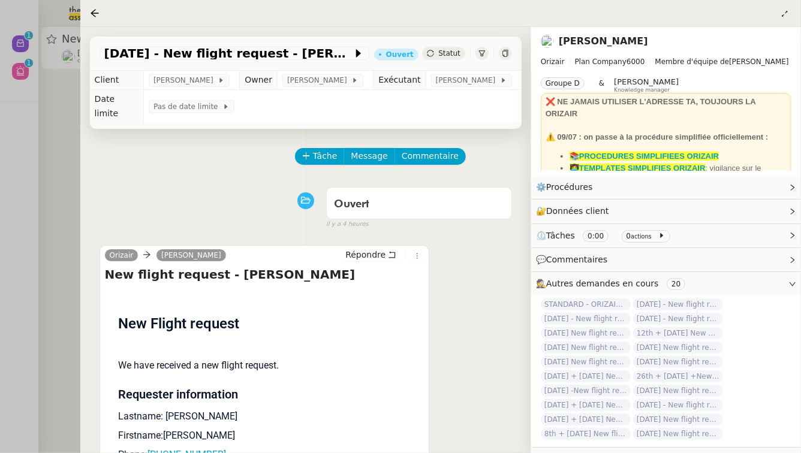
click at [0, 229] on div at bounding box center [400, 226] width 801 height 453
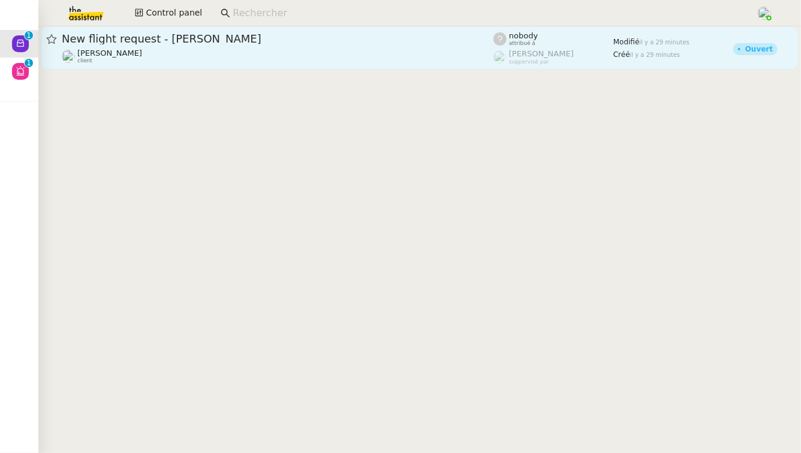
click at [200, 35] on span "New flight request - [PERSON_NAME]" at bounding box center [278, 39] width 432 height 11
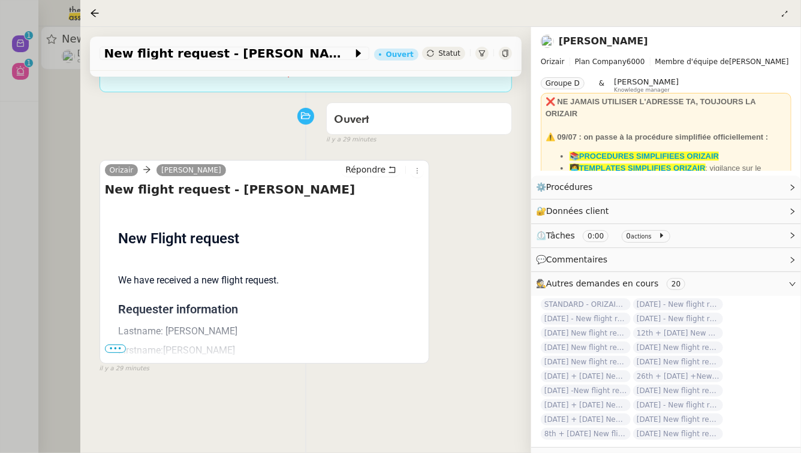
scroll to position [154, 0]
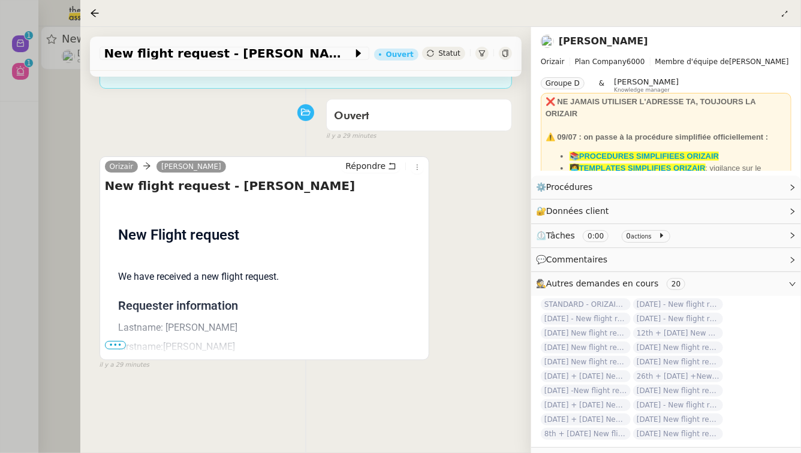
click at [111, 341] on span "•••" at bounding box center [116, 345] width 22 height 8
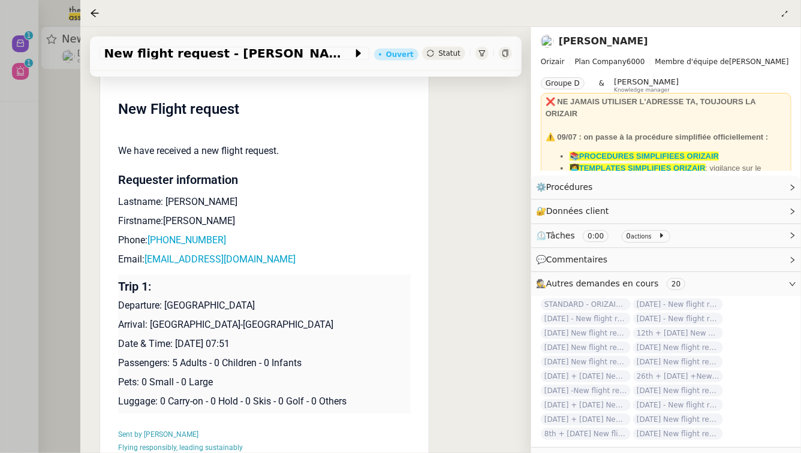
scroll to position [283, 0]
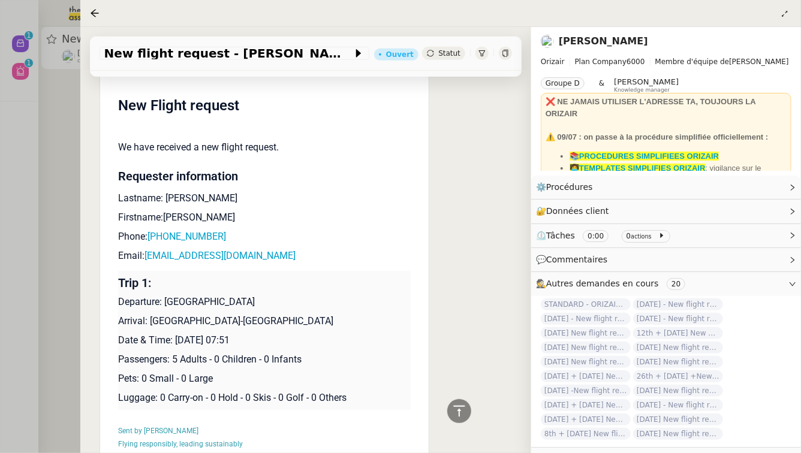
drag, startPoint x: 266, startPoint y: 327, endPoint x: 175, endPoint y: 329, distance: 91.2
click at [175, 334] on p "Date & Time: 10th September 2025 07:51" at bounding box center [264, 341] width 293 height 14
copy p "10th September 2025"
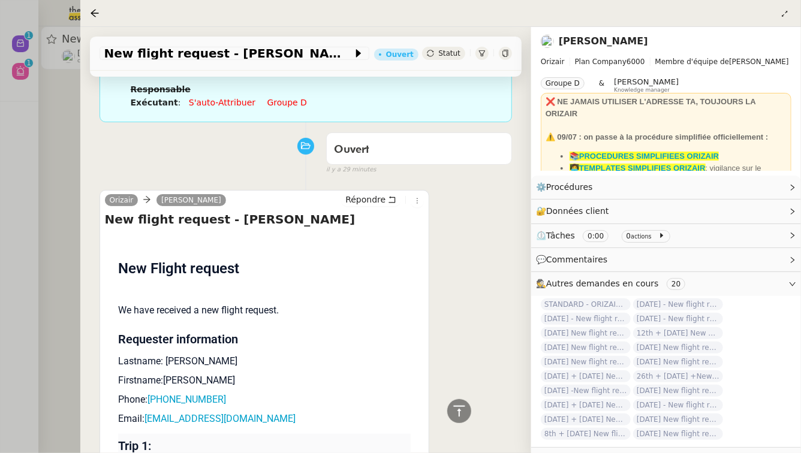
scroll to position [0, 0]
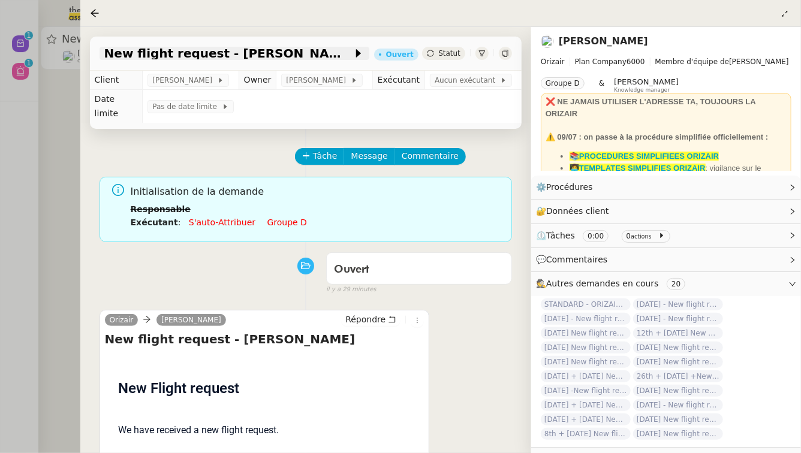
click at [187, 55] on span "New flight request - [PERSON_NAME]" at bounding box center [228, 53] width 248 height 12
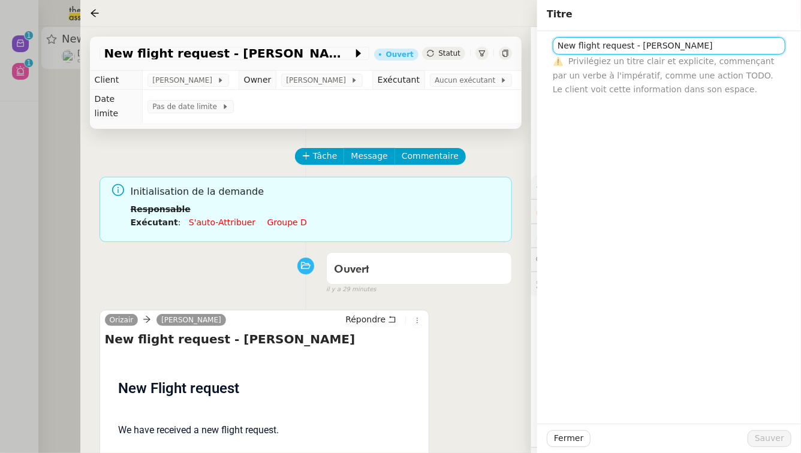
click at [559, 46] on input "New flight request - [PERSON_NAME]" at bounding box center [669, 45] width 233 height 17
paste input "10th September 2025"
type input "10th September 2025 - New flight request - Julia Ma"
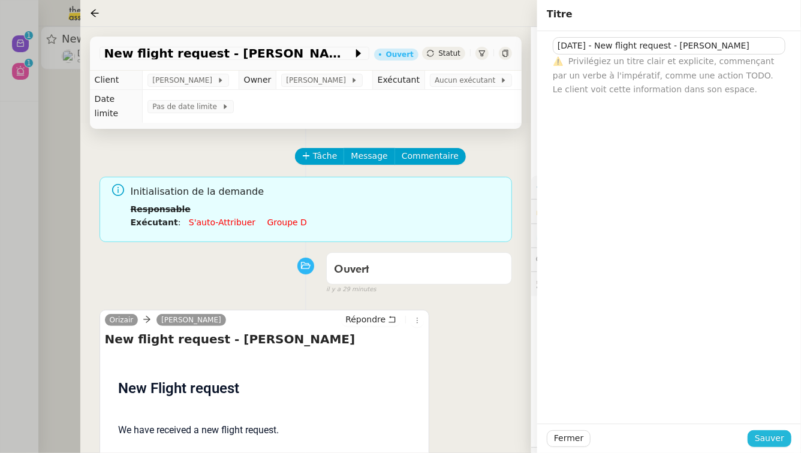
click at [773, 443] on span "Sauver" at bounding box center [769, 439] width 29 height 14
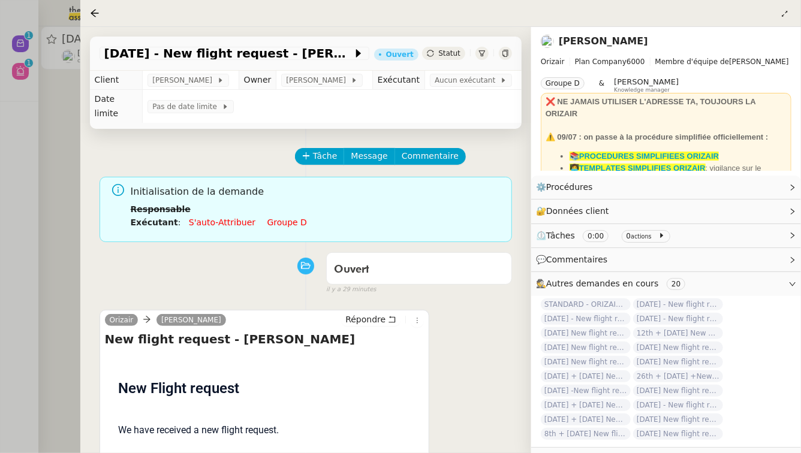
click at [279, 218] on link "Groupe d" at bounding box center [288, 223] width 40 height 10
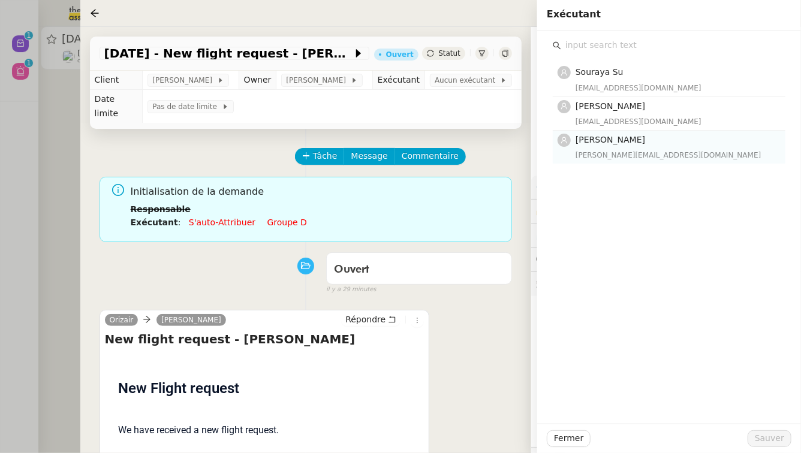
click at [612, 155] on div "camilleb@team.theassistant.com" at bounding box center [677, 155] width 203 height 12
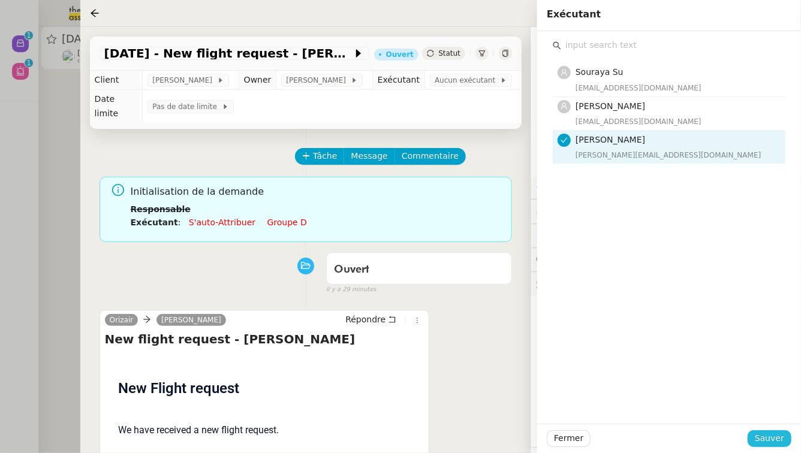
click at [783, 435] on span "Sauver" at bounding box center [769, 439] width 29 height 14
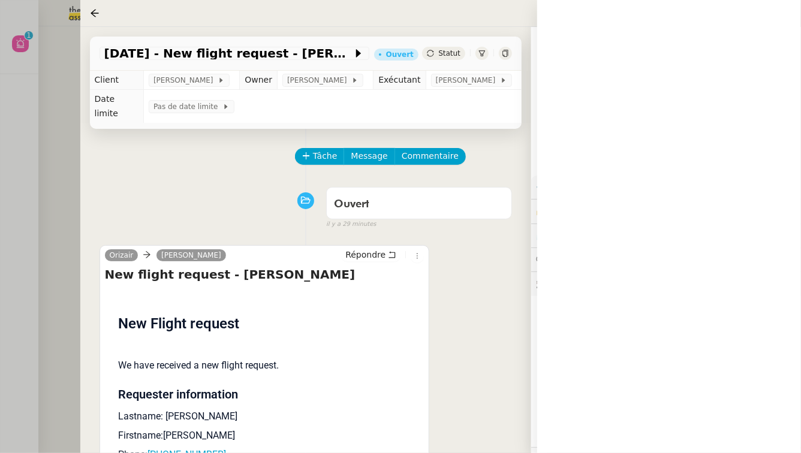
click at [0, 178] on div at bounding box center [400, 226] width 801 height 453
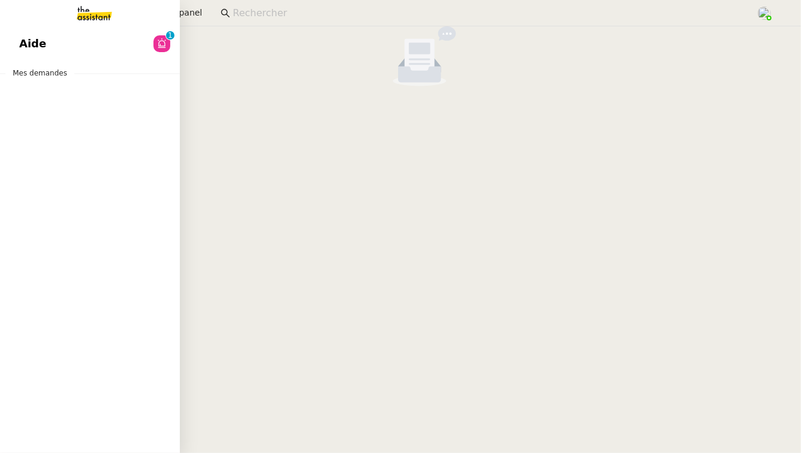
click at [34, 49] on span "Aide" at bounding box center [32, 44] width 27 height 18
